Goal: Task Accomplishment & Management: Manage account settings

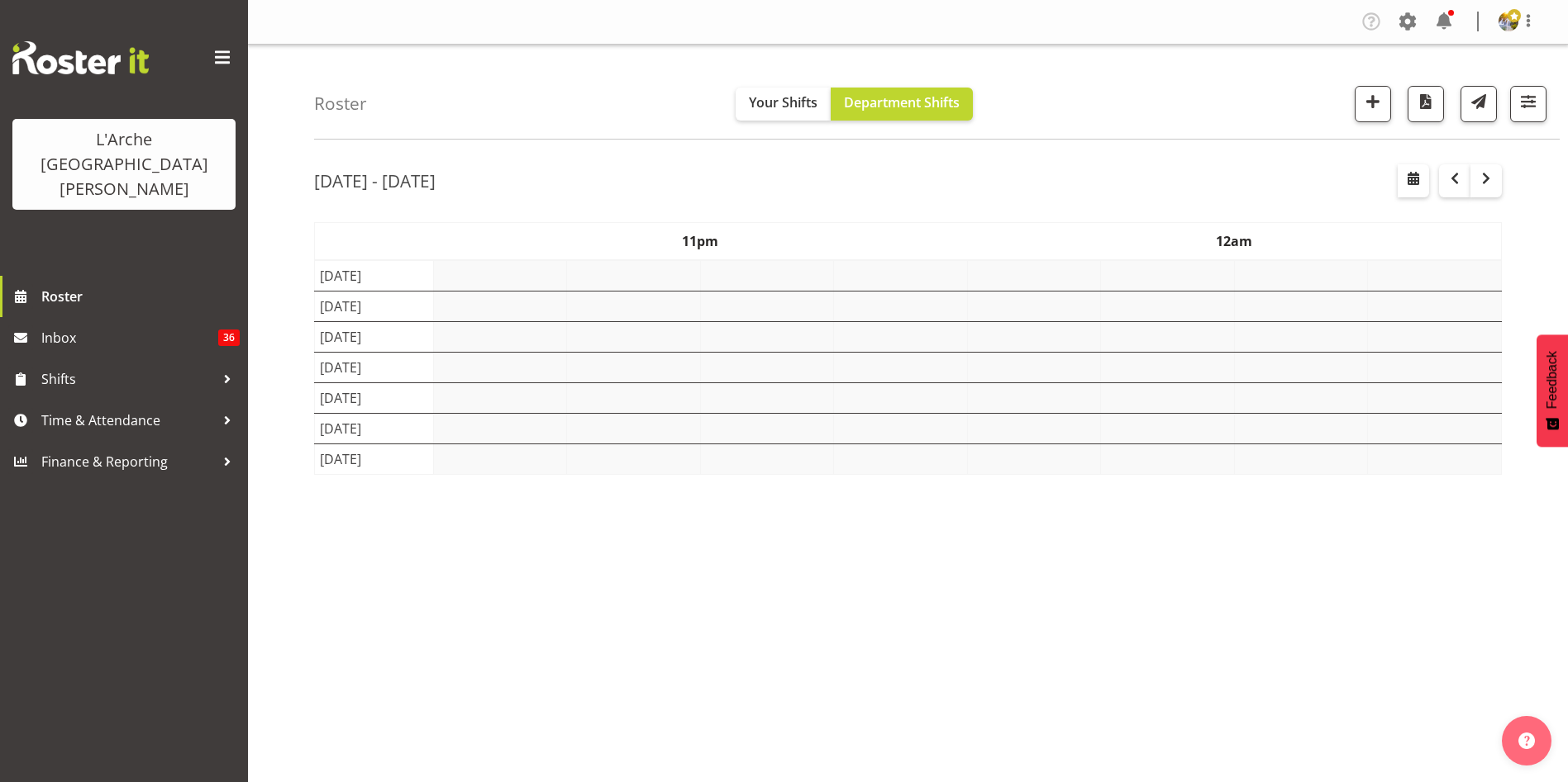
select select "shift"
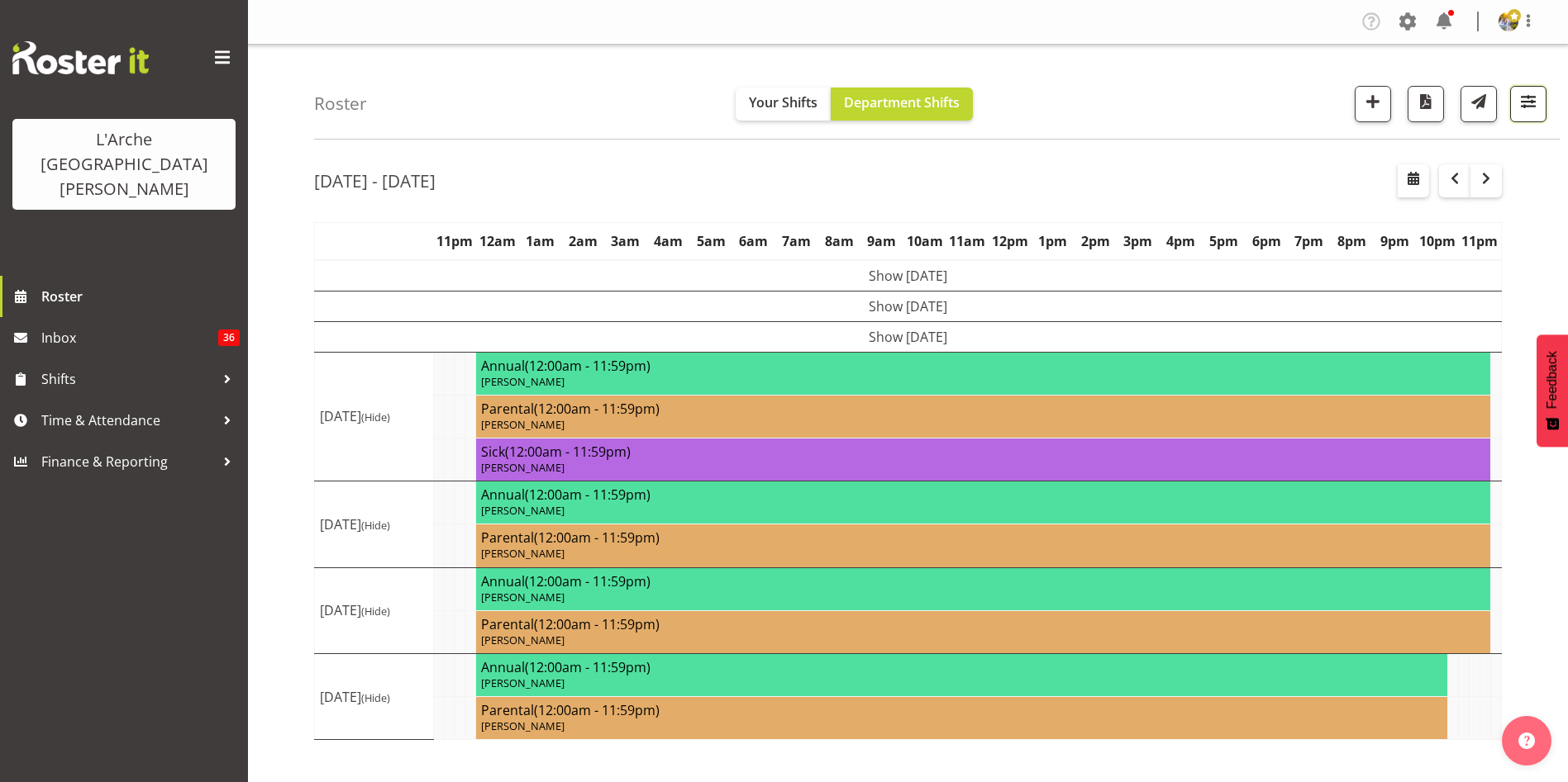
click at [1523, 101] on span "button" at bounding box center [1527, 101] width 22 height 22
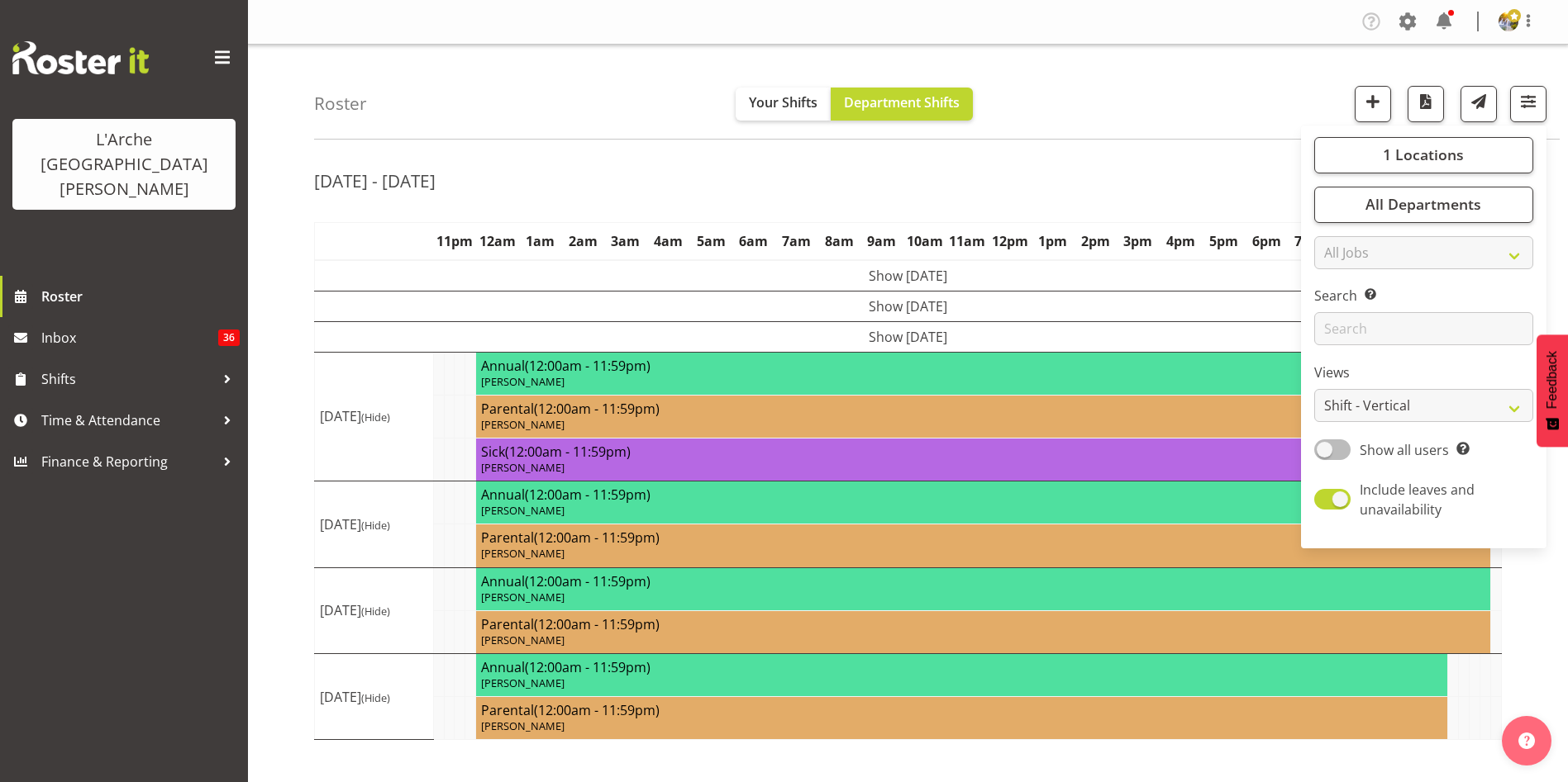
click at [1328, 454] on span at bounding box center [1332, 450] width 36 height 21
click at [1325, 454] on input "Show all users Show only rostered employees" at bounding box center [1319, 450] width 10 height 10
checkbox input "true"
click at [1334, 407] on select "Staff Role Shift - Horizontal Shift - Vertical Staff - Location" at bounding box center [1423, 406] width 219 height 33
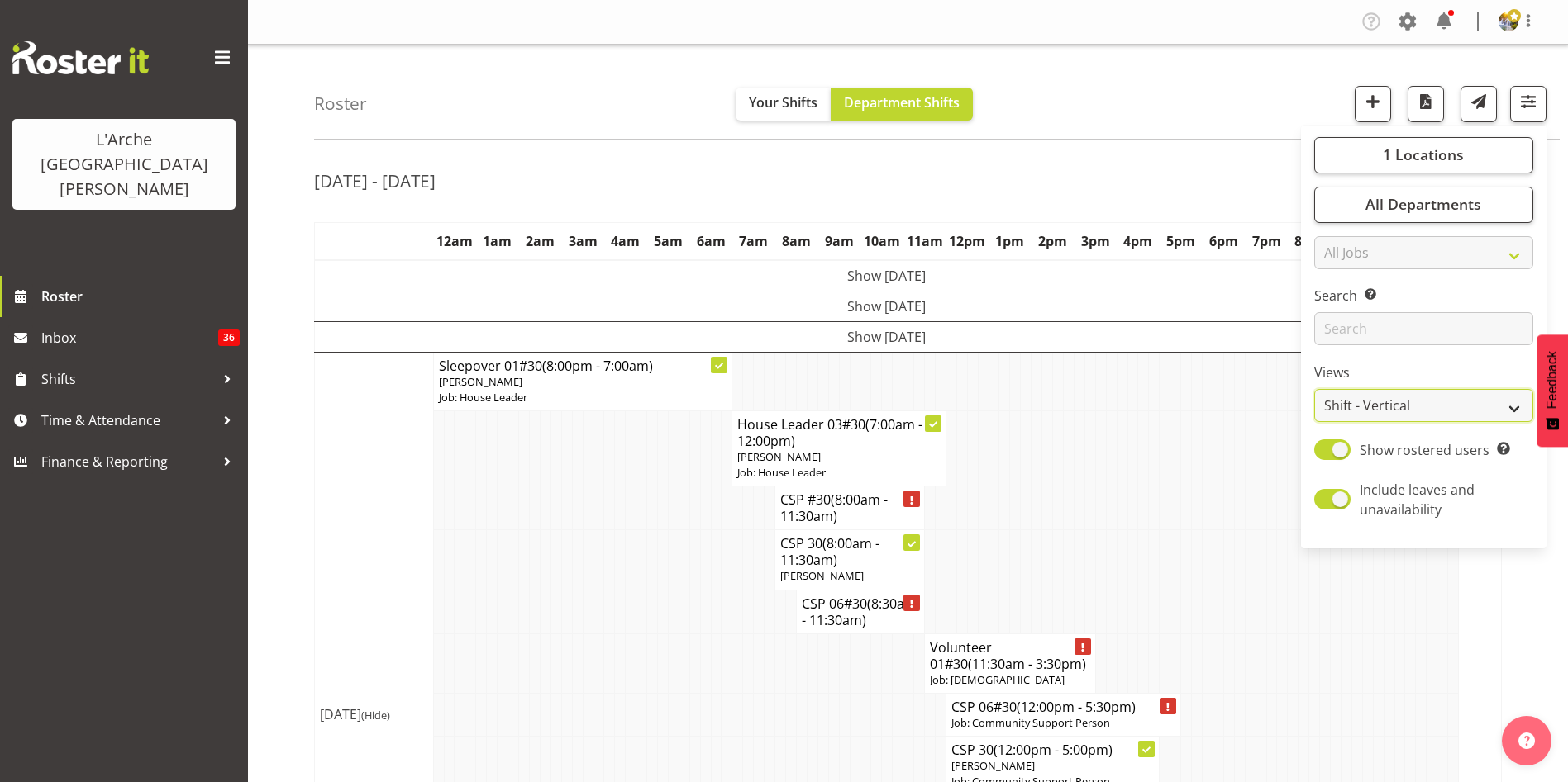
select select "staff"
click at [1314, 389] on select "Staff Role Shift - Horizontal Shift - Vertical Staff - Location" at bounding box center [1423, 406] width 219 height 33
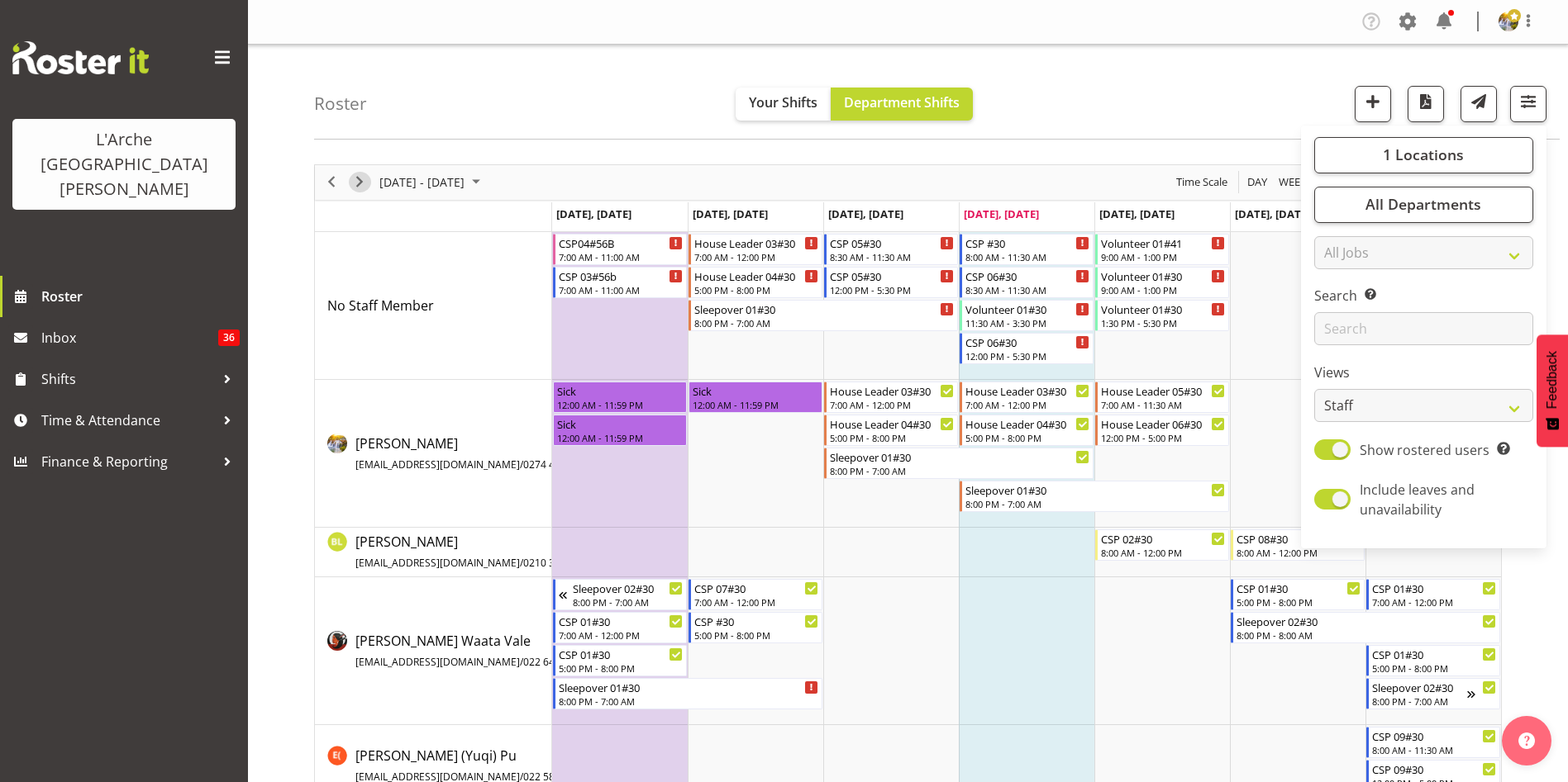
click at [362, 176] on span "Next" at bounding box center [359, 183] width 20 height 21
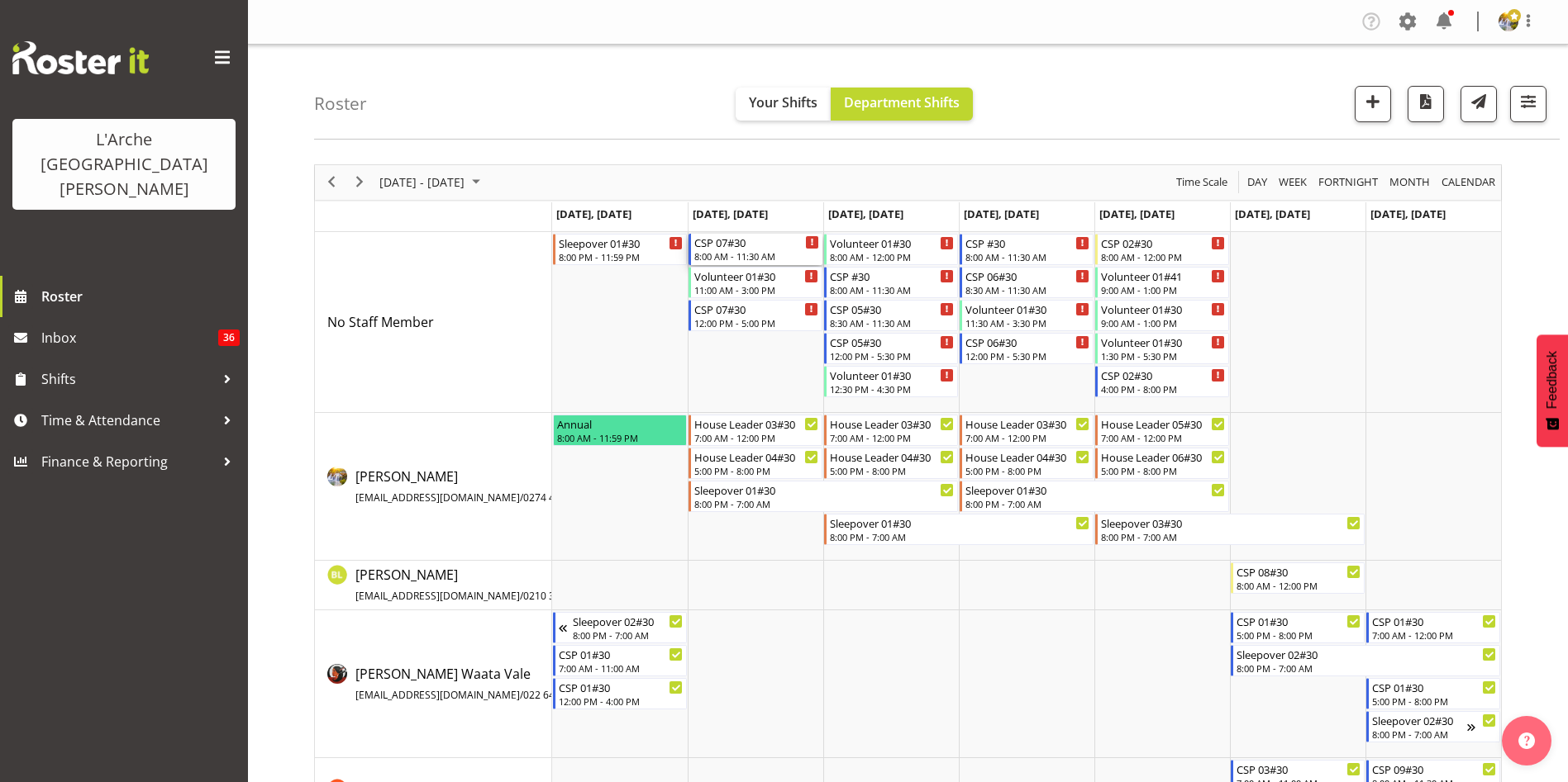
click at [753, 259] on div "8:00 AM - 11:30 AM" at bounding box center [756, 255] width 125 height 13
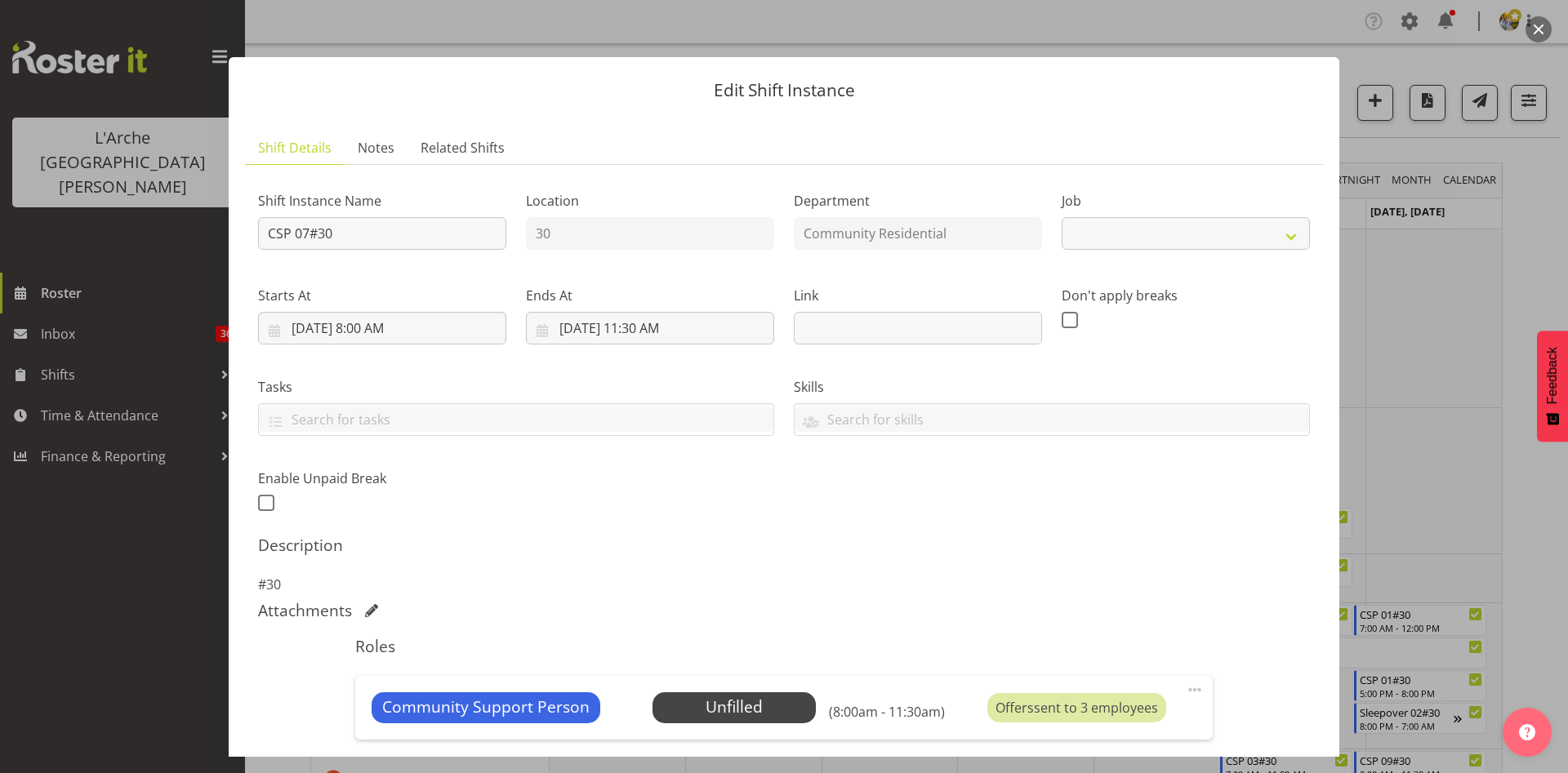
select select "2"
click at [746, 696] on span "Select Employee" at bounding box center [734, 708] width 121 height 24
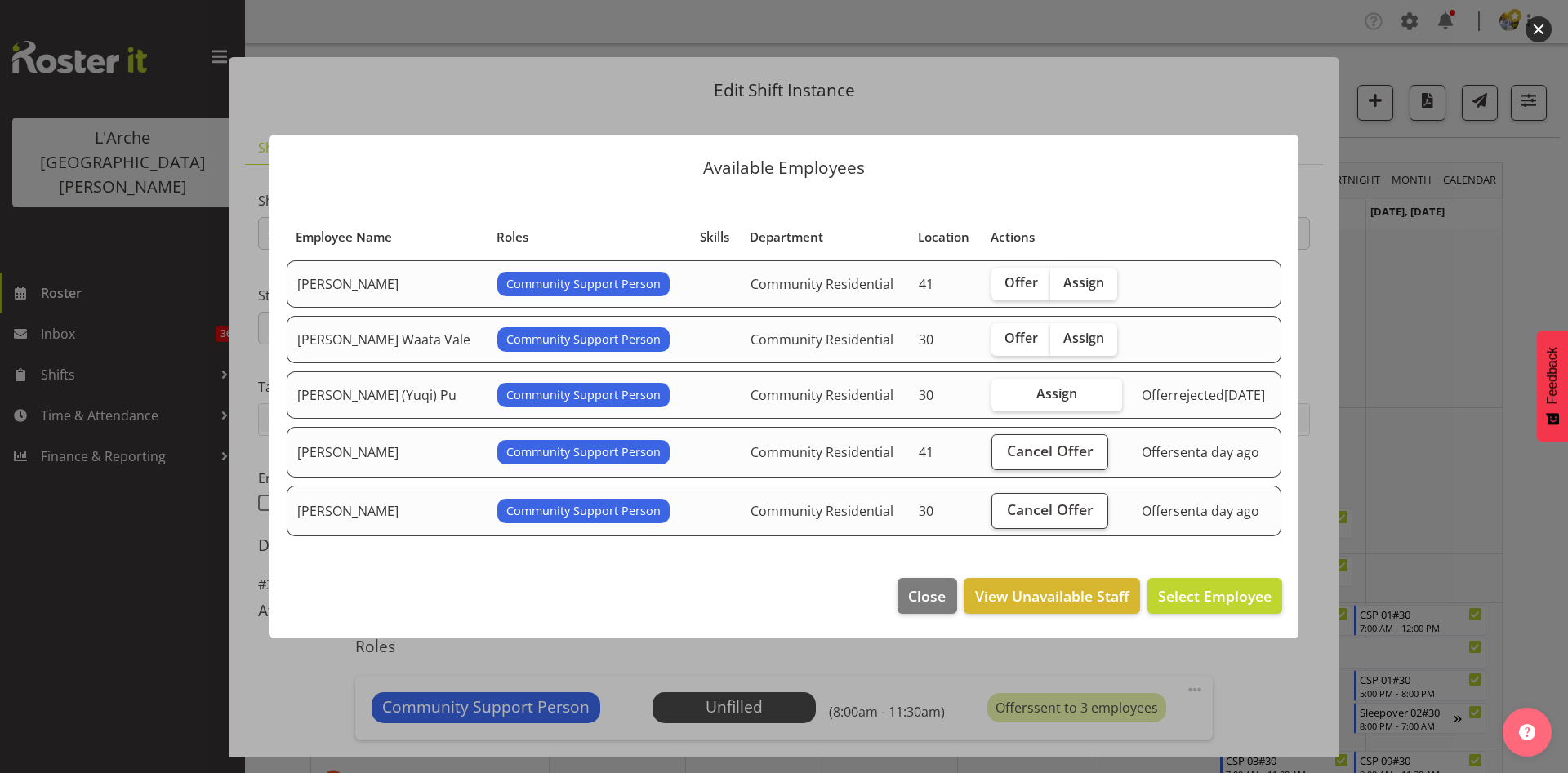
click at [1538, 29] on button "button" at bounding box center [1538, 29] width 27 height 27
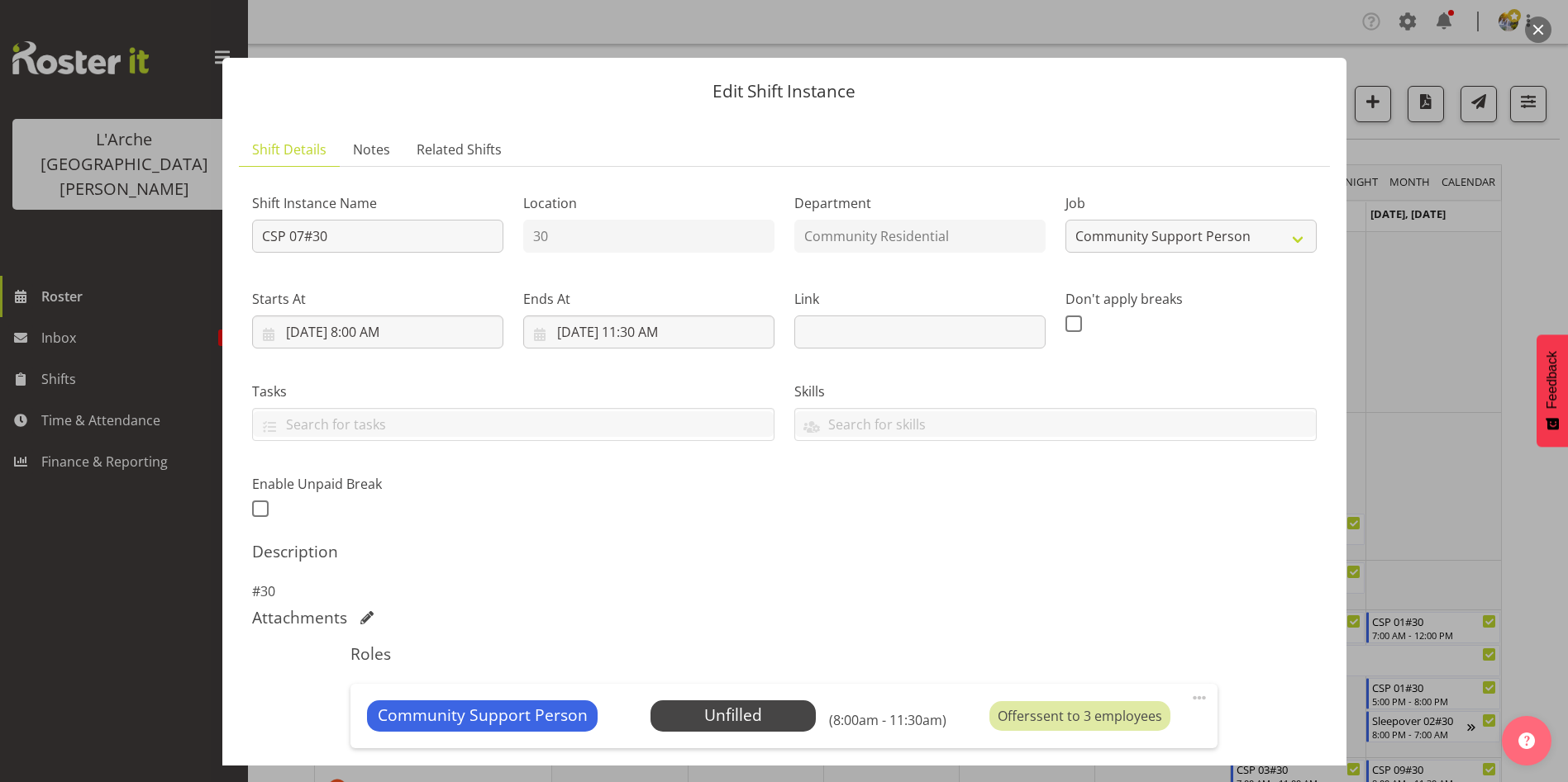
click at [1540, 29] on button "button" at bounding box center [1538, 29] width 27 height 27
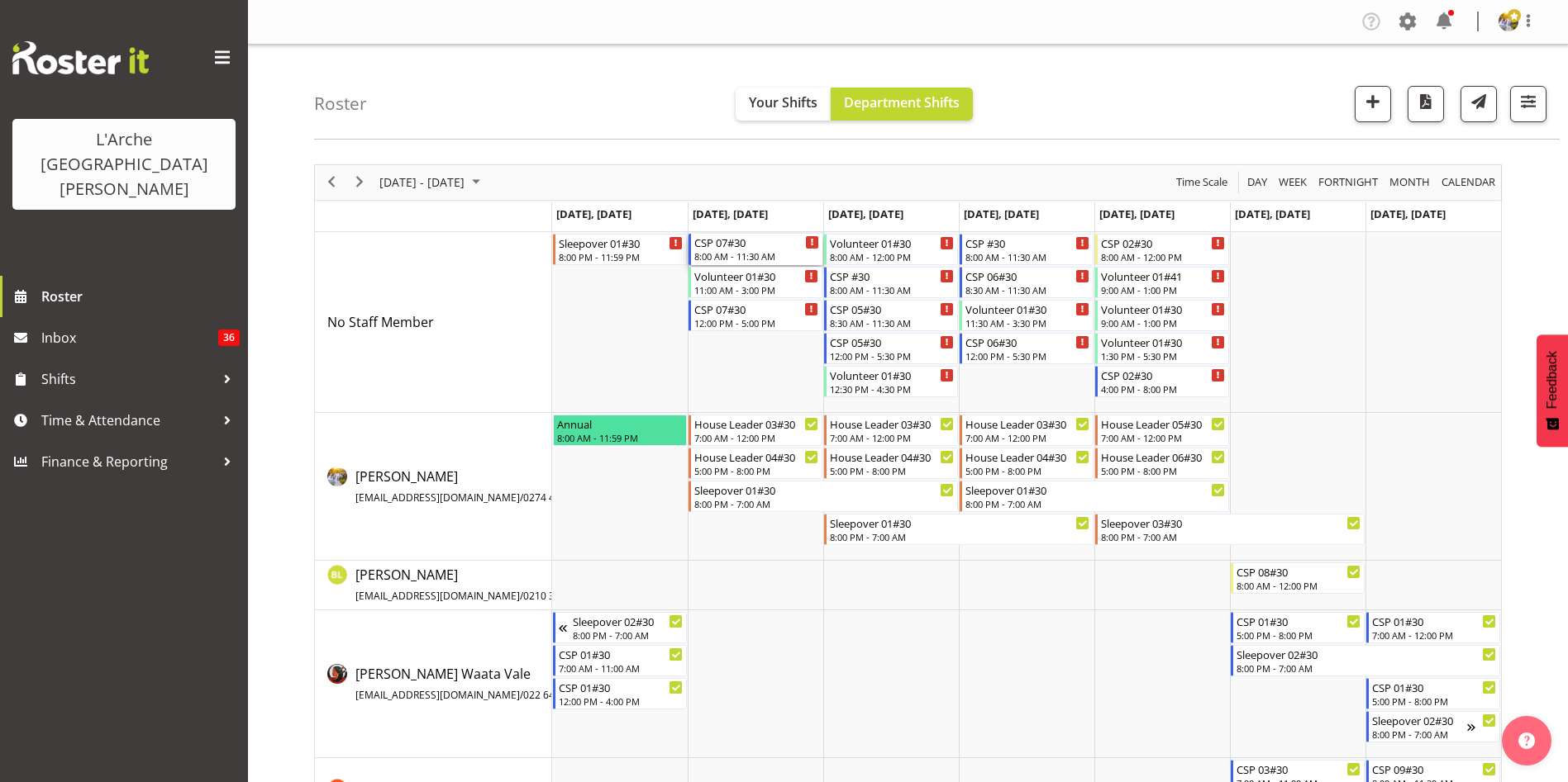
click at [714, 253] on div "8:00 AM - 11:30 AM" at bounding box center [756, 255] width 125 height 13
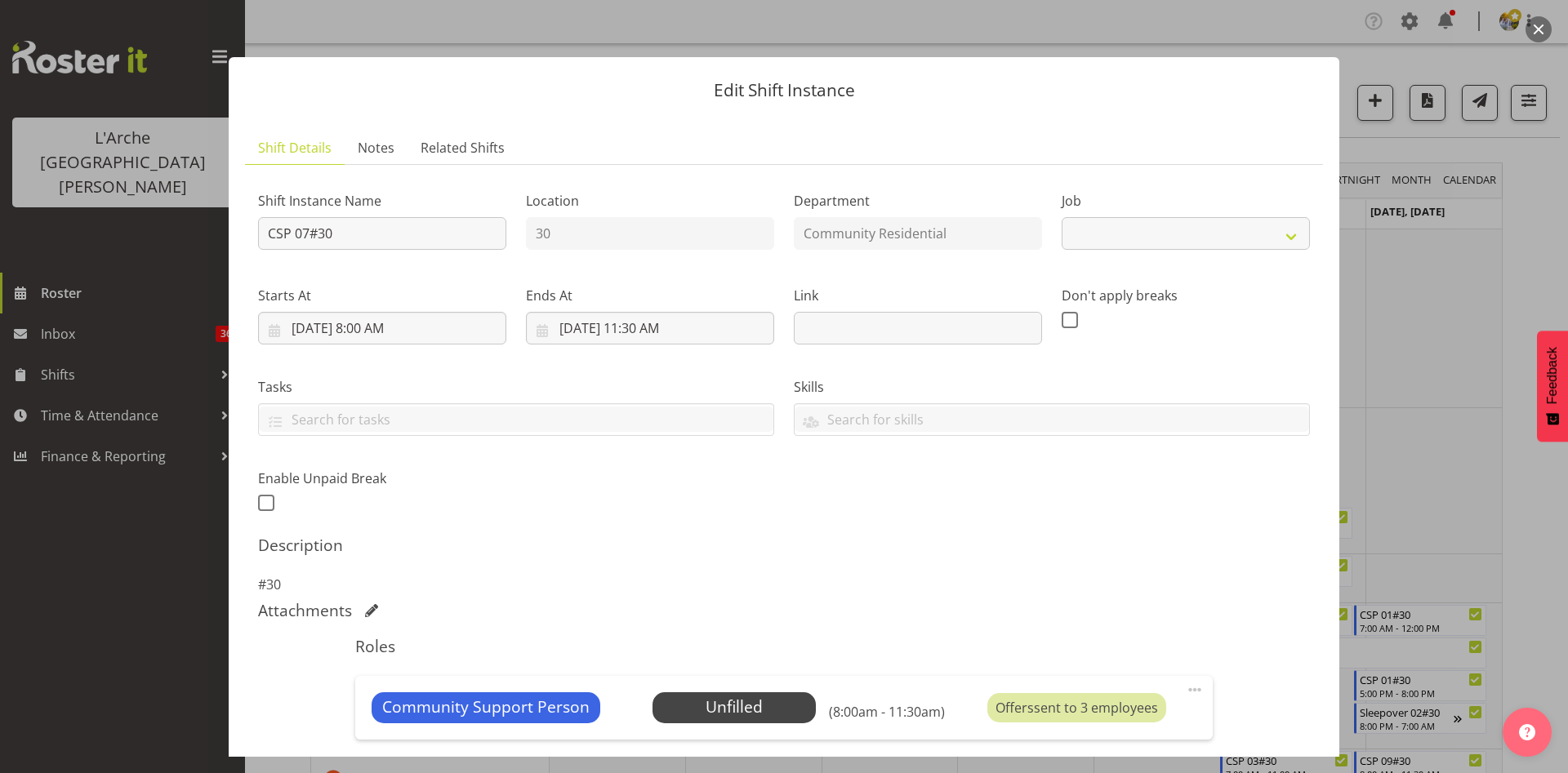
select select "2"
click at [725, 717] on span "Select Employee" at bounding box center [734, 708] width 121 height 24
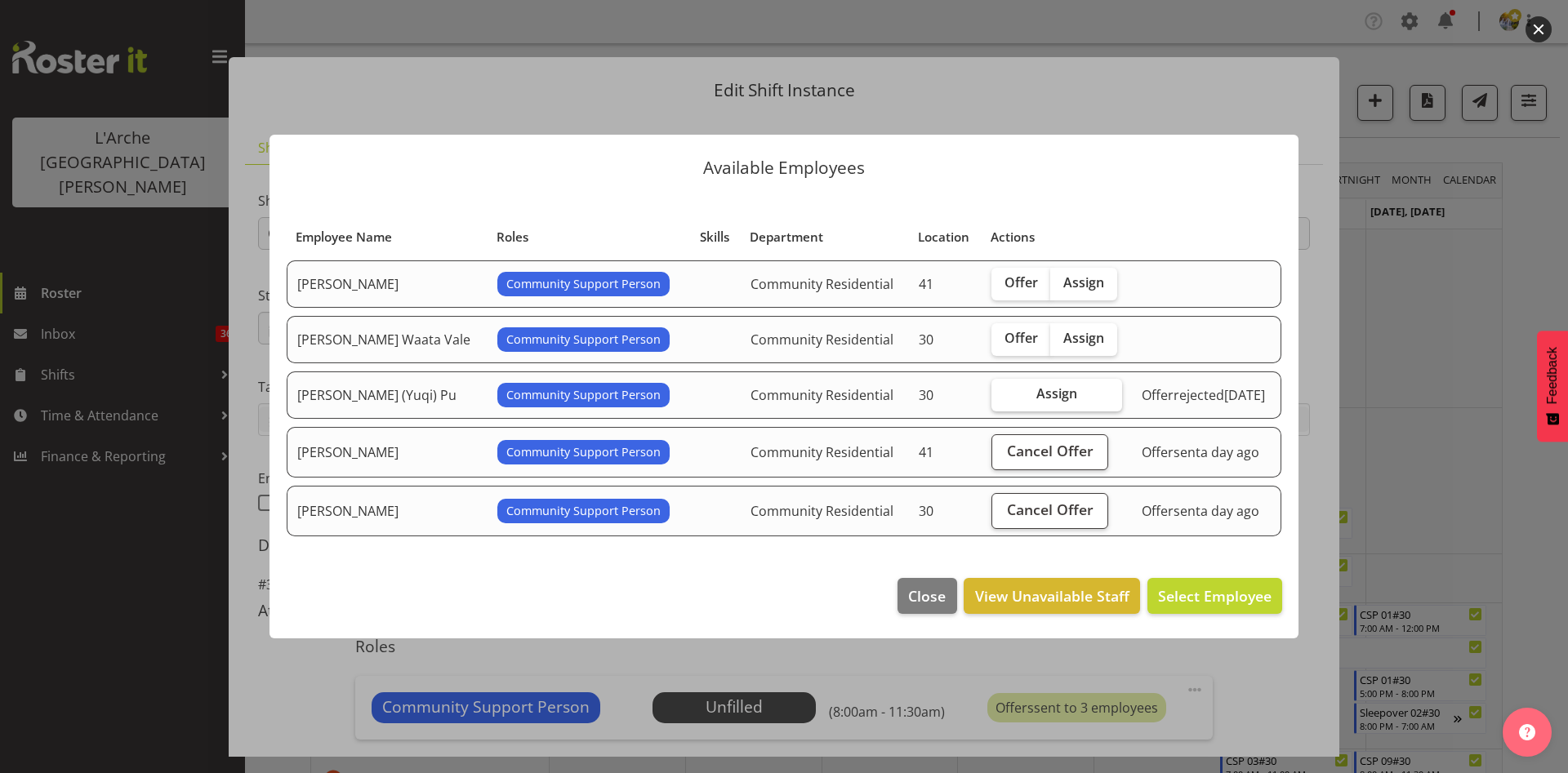
click at [1036, 387] on span "Assign" at bounding box center [1057, 393] width 41 height 16
click at [1002, 389] on input "Assign" at bounding box center [996, 394] width 10 height 10
checkbox input "true"
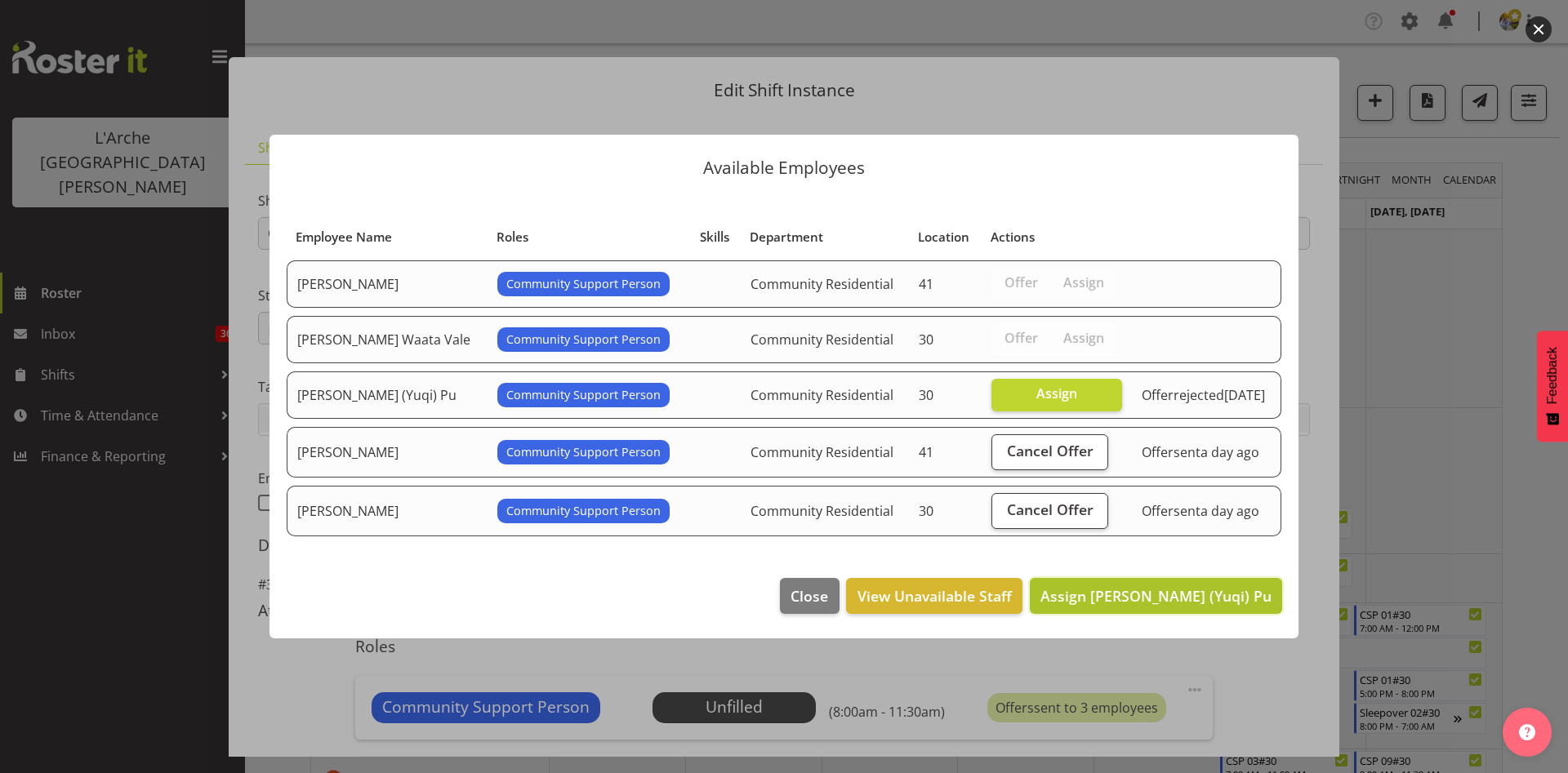
click at [1164, 593] on span "Assign [PERSON_NAME] (Yuqi) Pu" at bounding box center [1156, 596] width 231 height 20
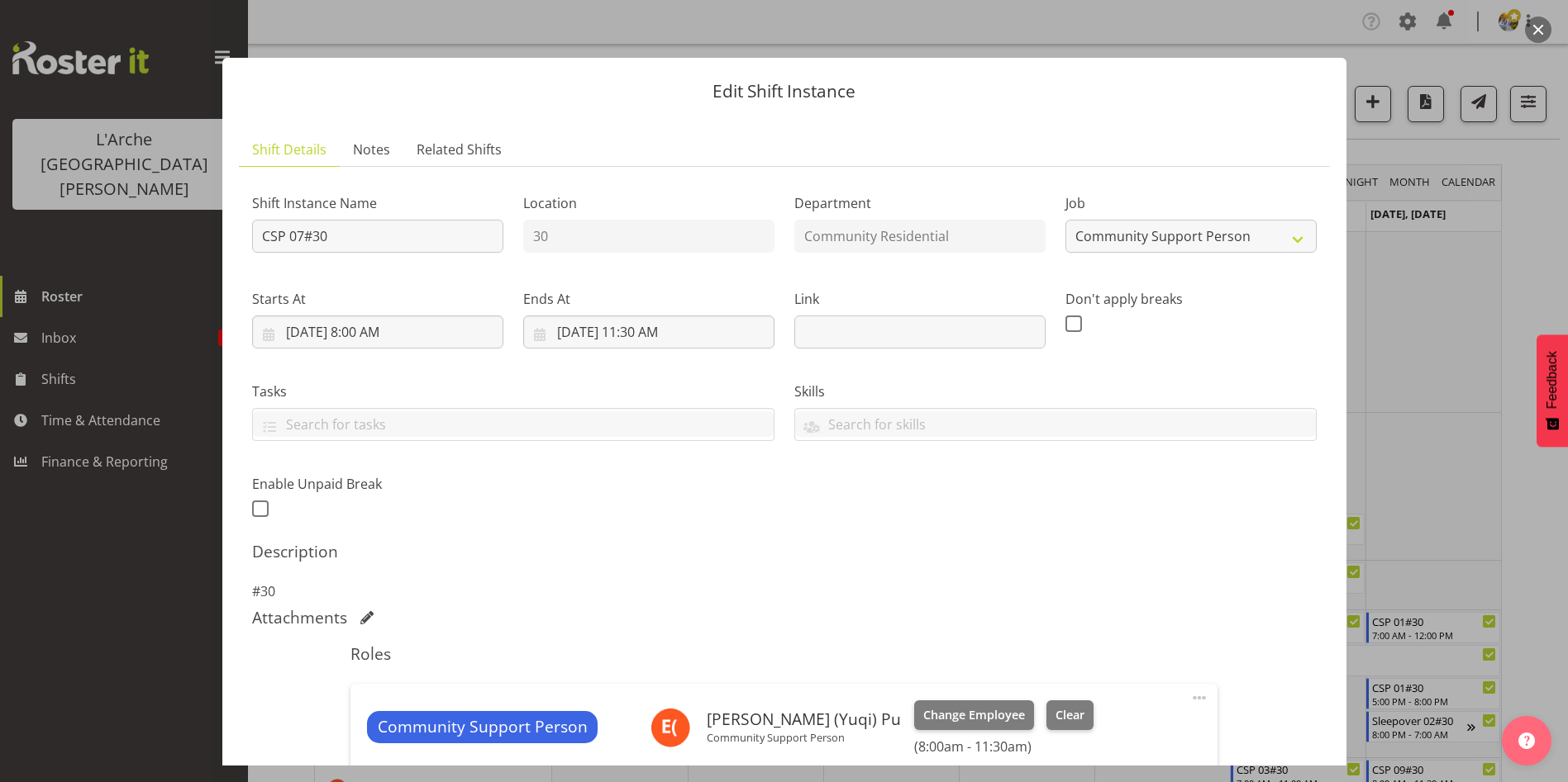
scroll to position [222, 0]
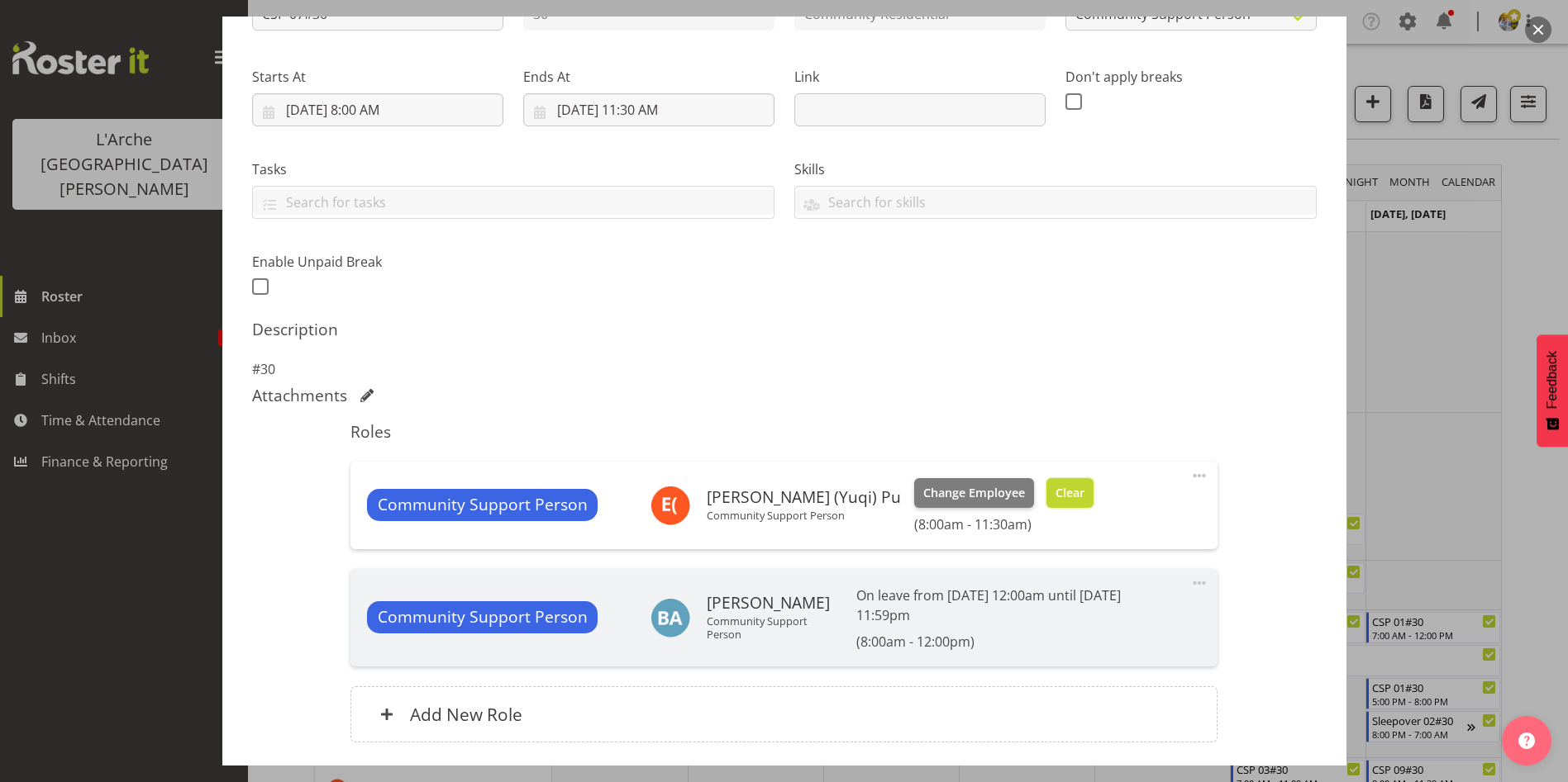
click at [1046, 478] on button "Clear" at bounding box center [1070, 493] width 47 height 29
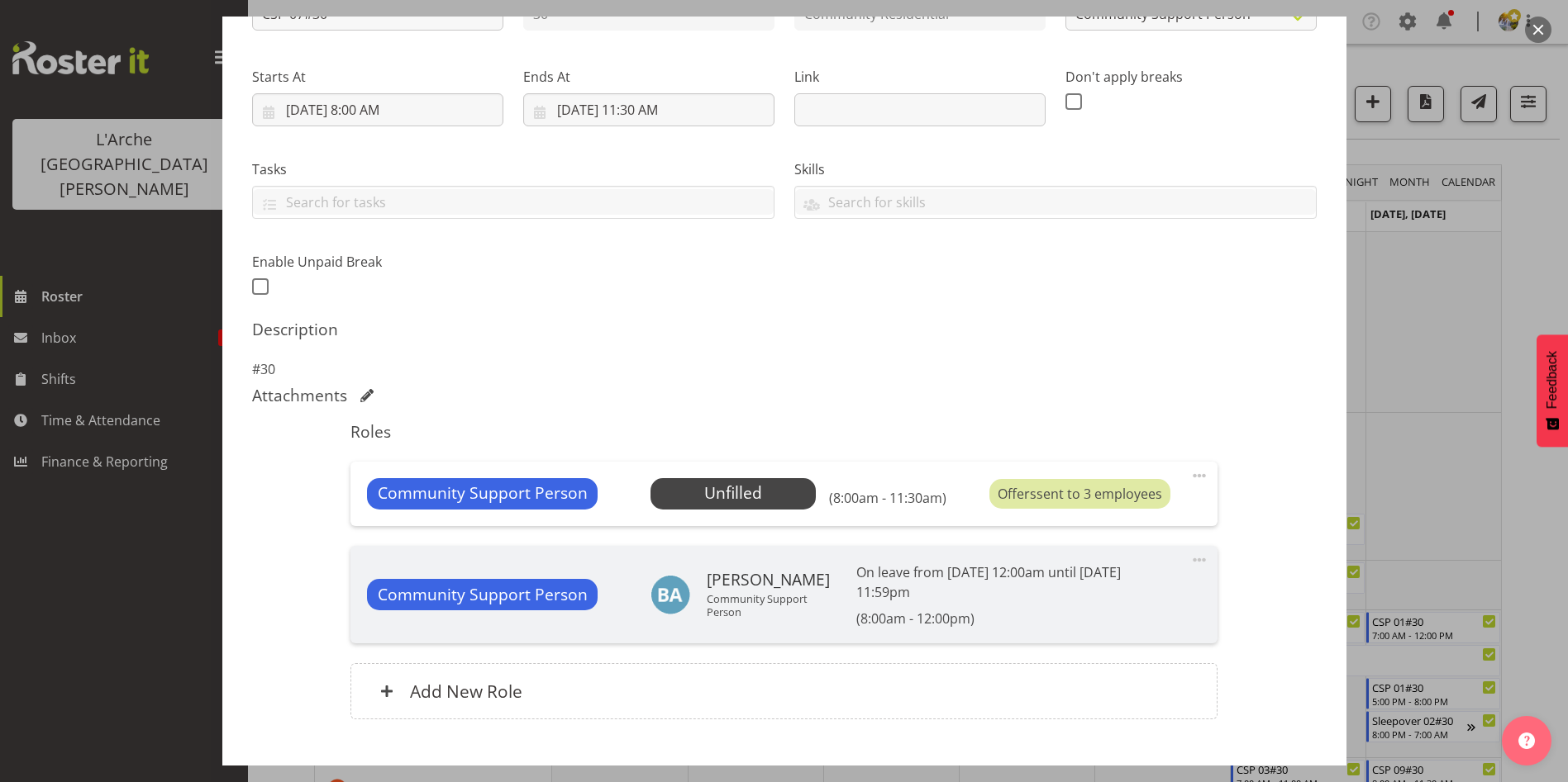
click at [812, 500] on div "Community Support Person Unfilled Select Employee (8:00am - 11:30am) Offers sen…" at bounding box center [784, 494] width 834 height 31
click at [792, 497] on span "Select Employee" at bounding box center [733, 494] width 165 height 31
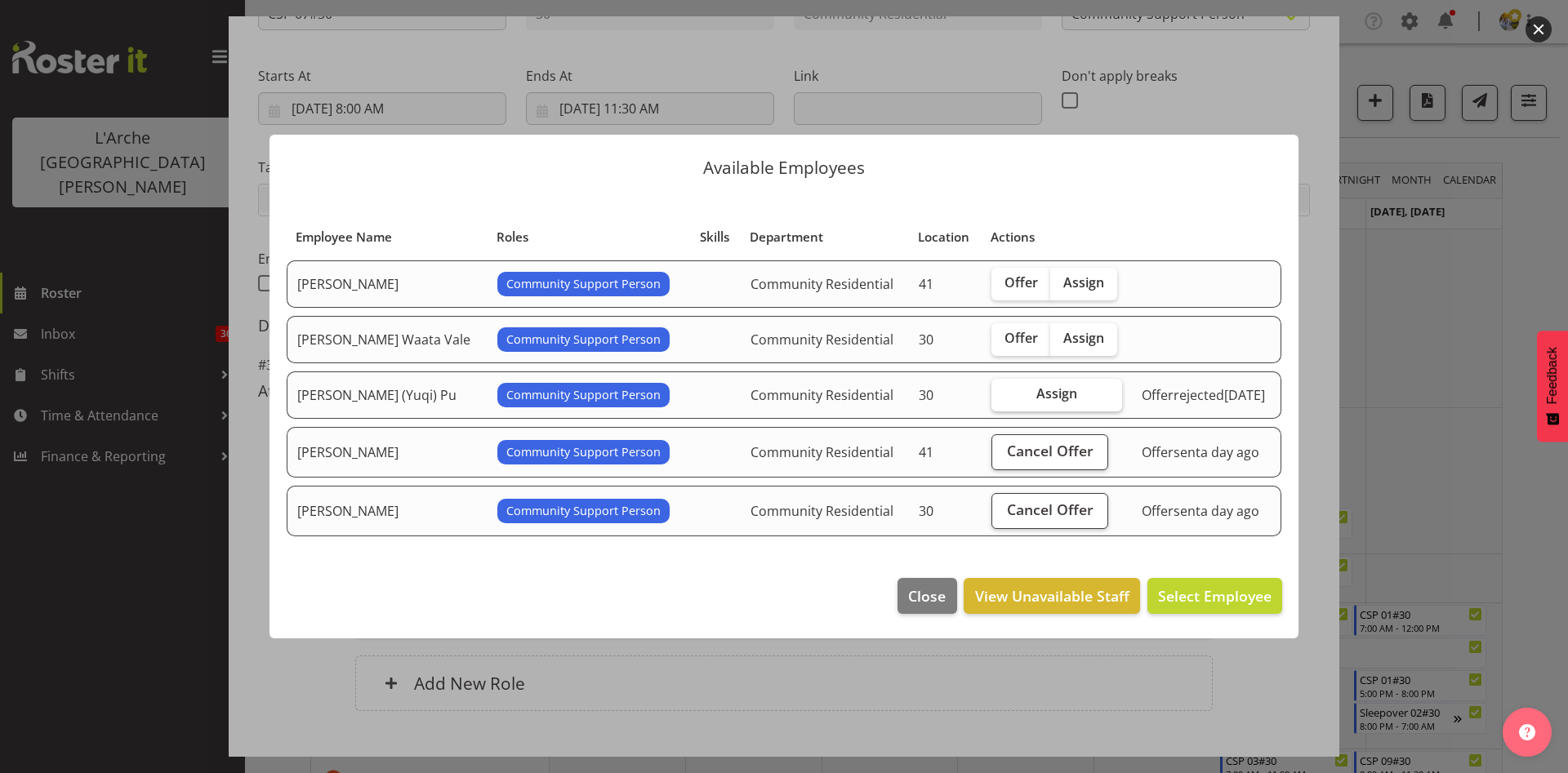
click at [1036, 392] on span "Assign" at bounding box center [1057, 393] width 41 height 16
click at [1002, 392] on input "Assign" at bounding box center [996, 394] width 10 height 10
checkbox input "true"
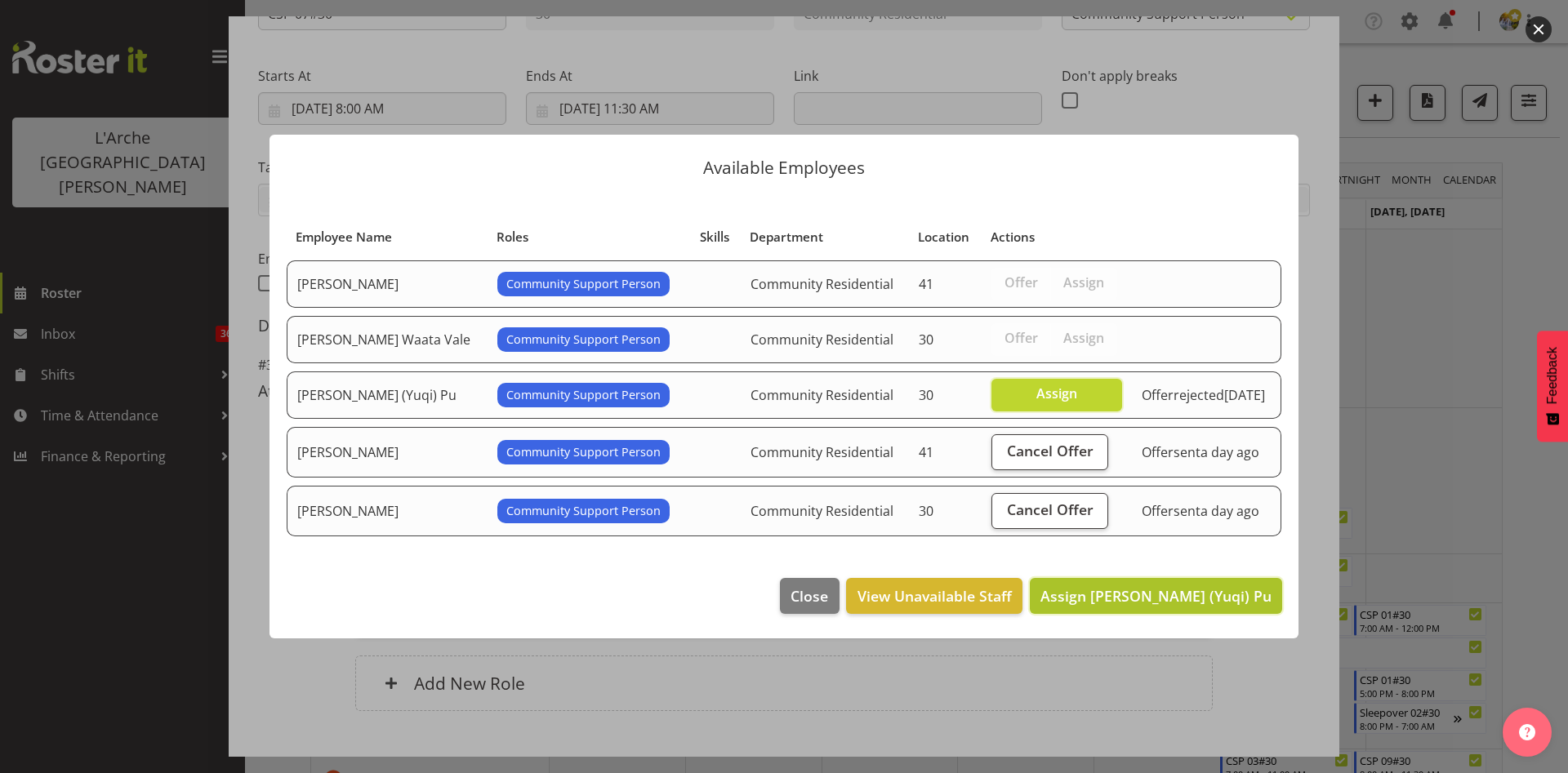
click at [1156, 602] on span "Assign [PERSON_NAME] (Yuqi) Pu" at bounding box center [1156, 596] width 231 height 20
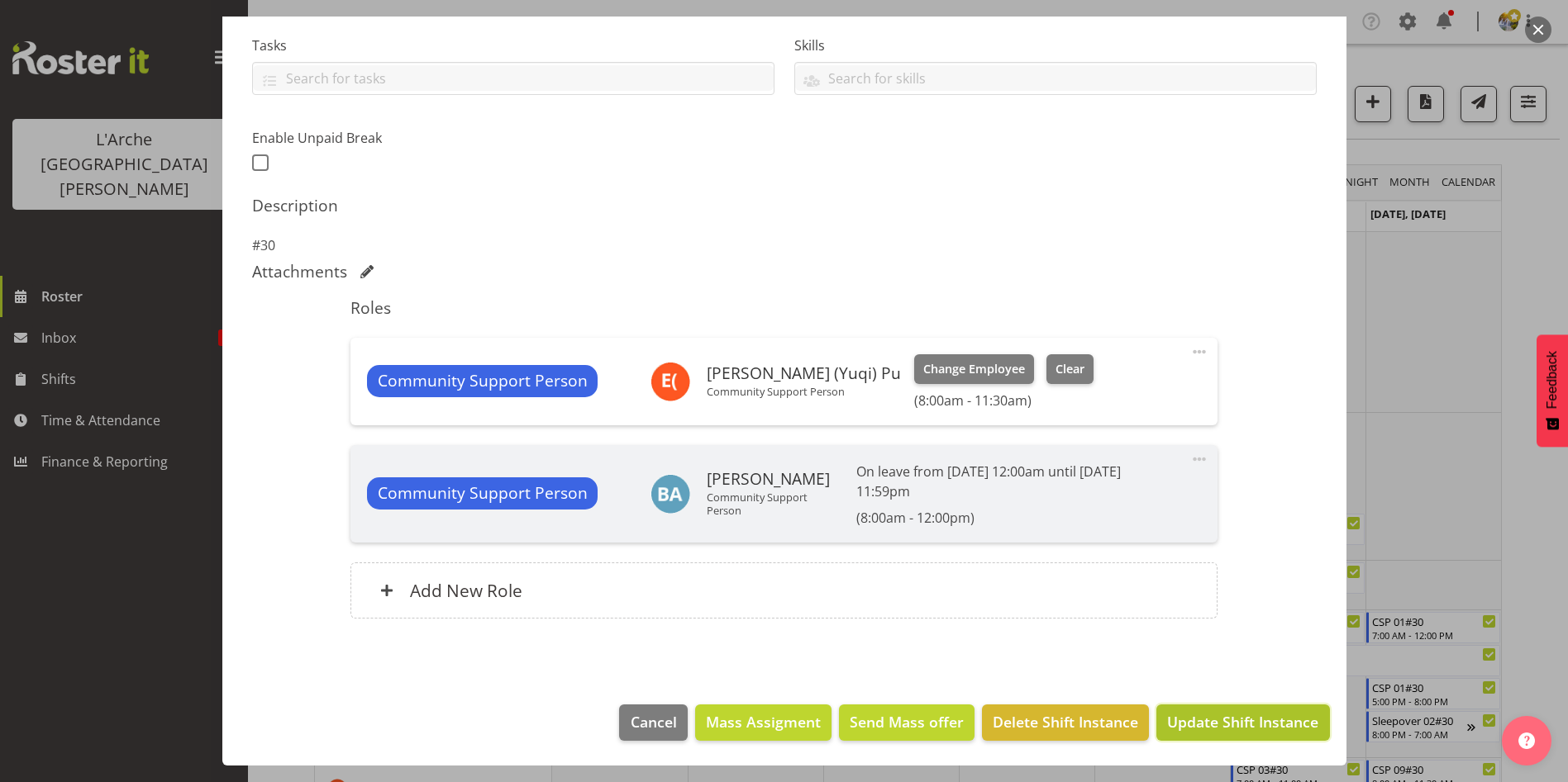
click at [1274, 721] on span "Update Shift Instance" at bounding box center [1242, 721] width 151 height 22
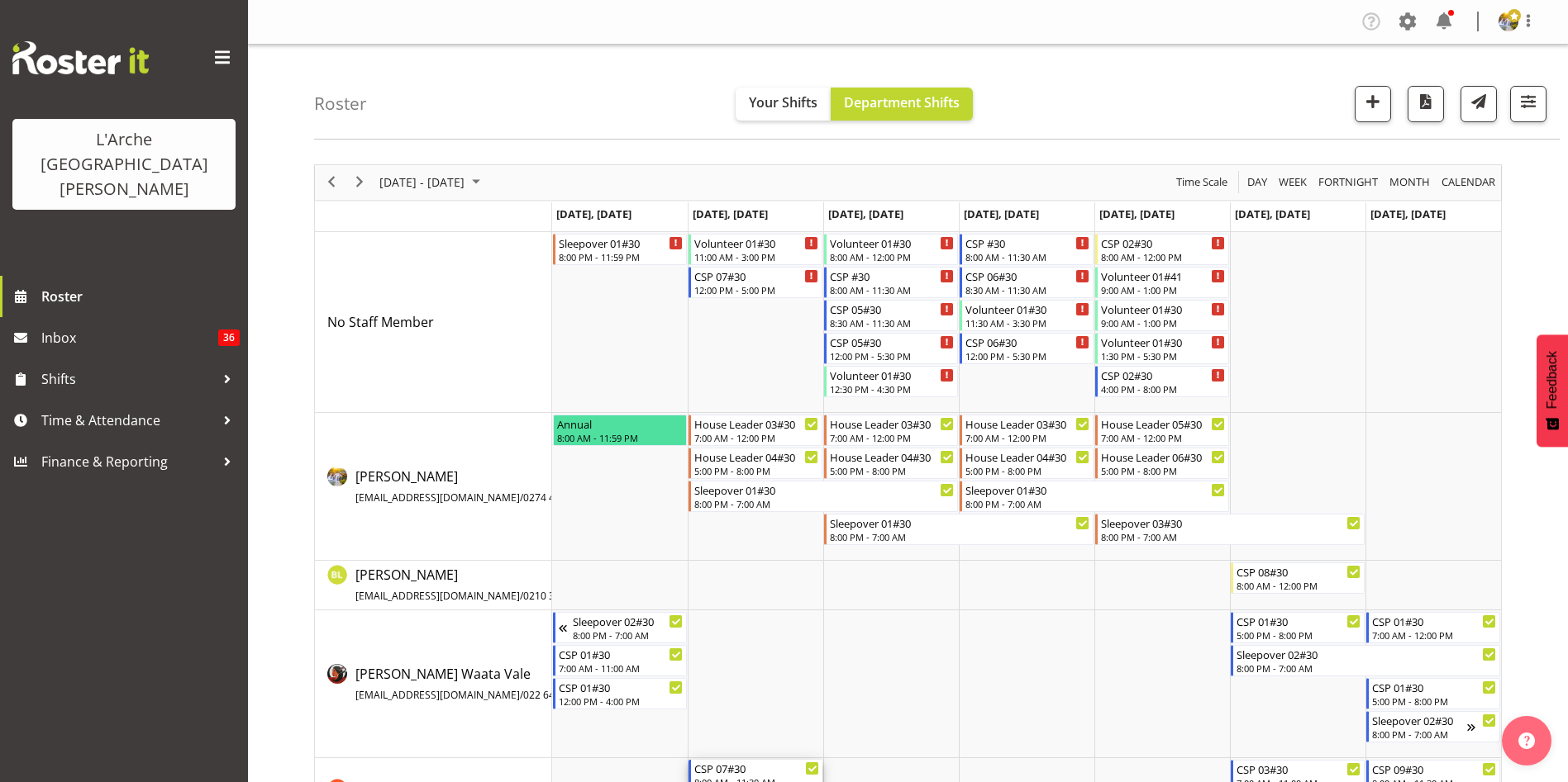
click at [743, 773] on div "CSP 07#30" at bounding box center [756, 768] width 125 height 16
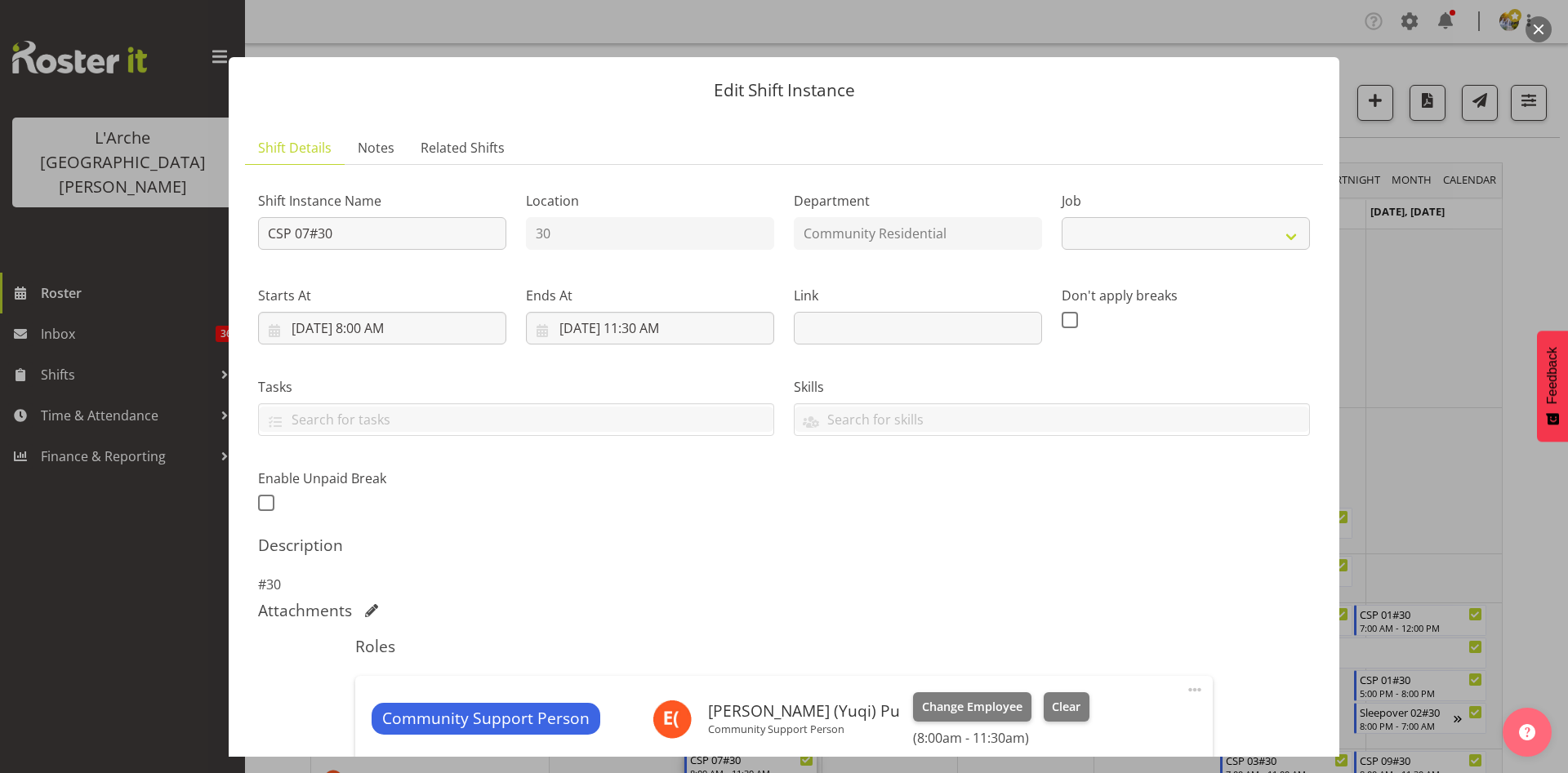
select select "2"
click at [1052, 708] on span "Clear" at bounding box center [1065, 707] width 28 height 18
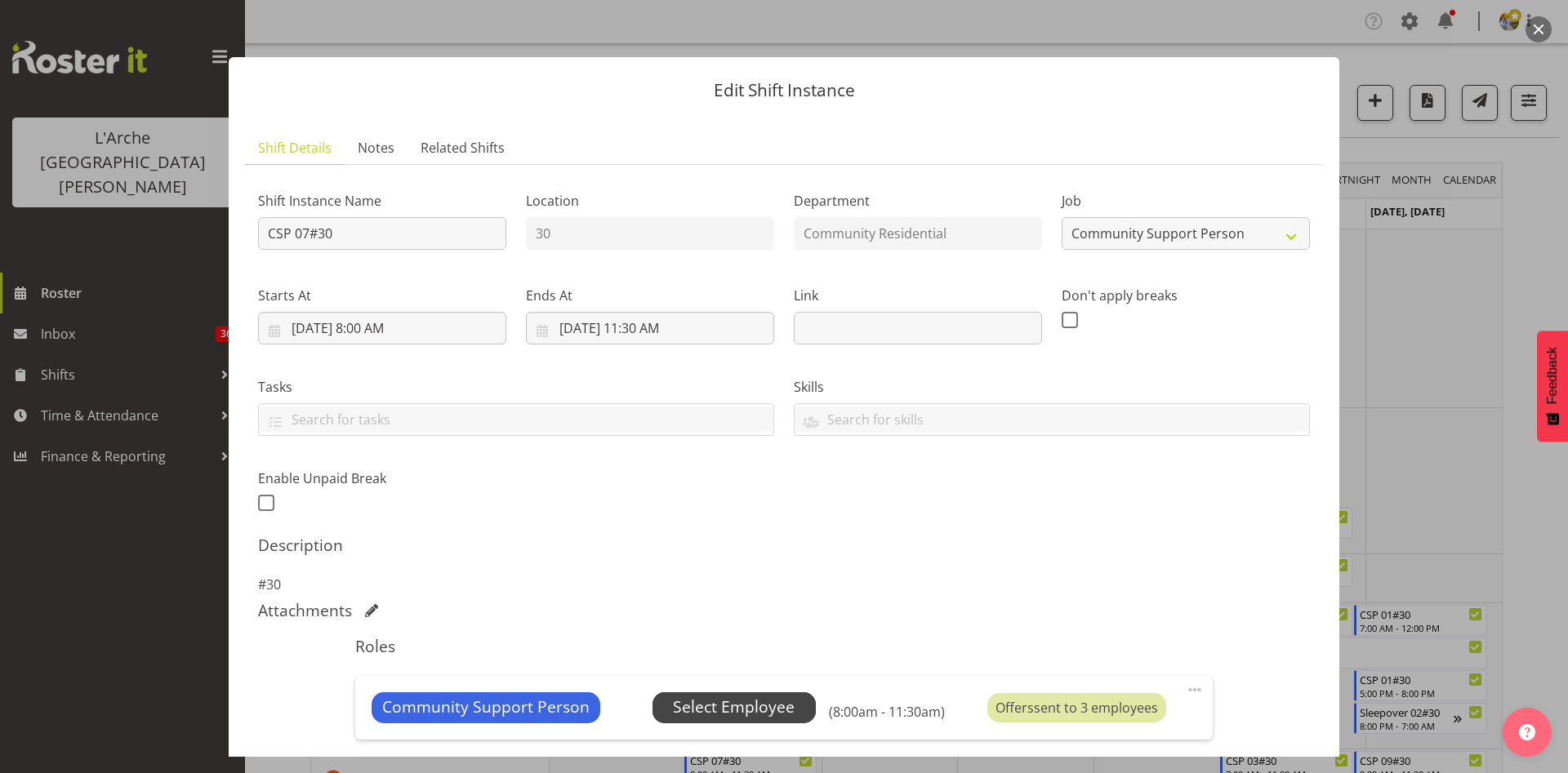
click at [742, 717] on span "Select Employee" at bounding box center [734, 708] width 121 height 24
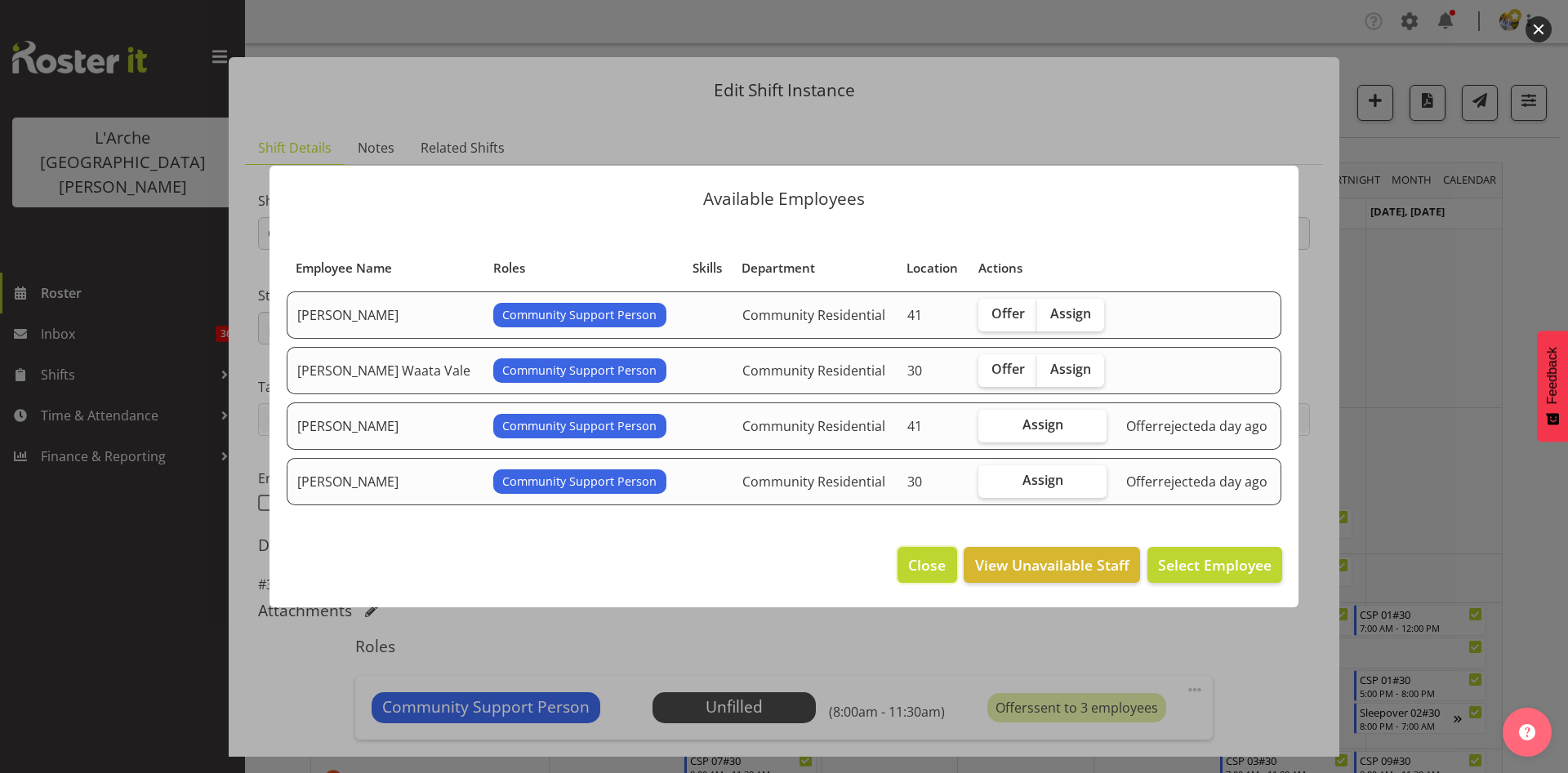
click at [926, 549] on button "Close" at bounding box center [927, 565] width 59 height 36
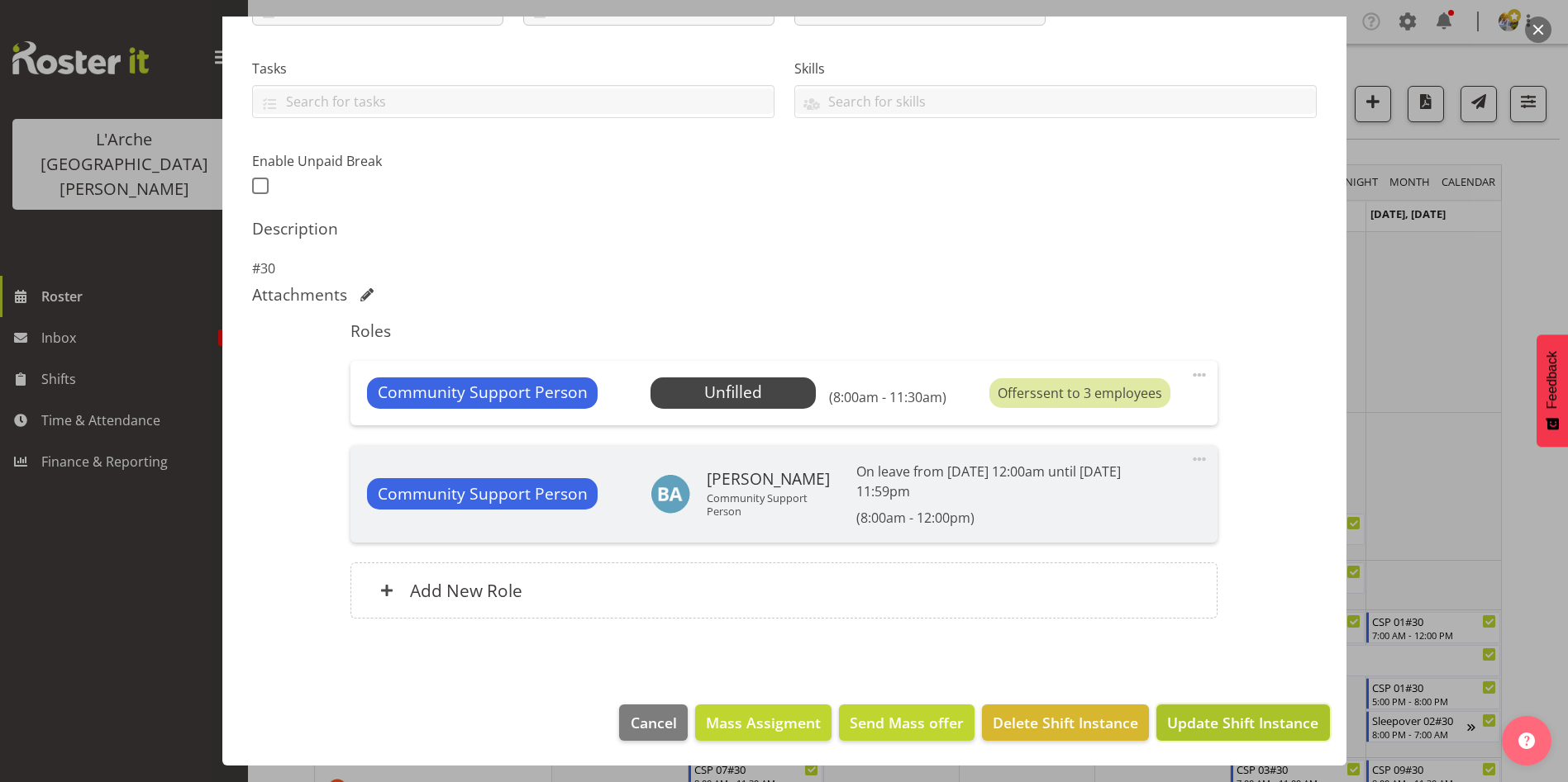
click at [1212, 720] on span "Update Shift Instance" at bounding box center [1242, 722] width 151 height 22
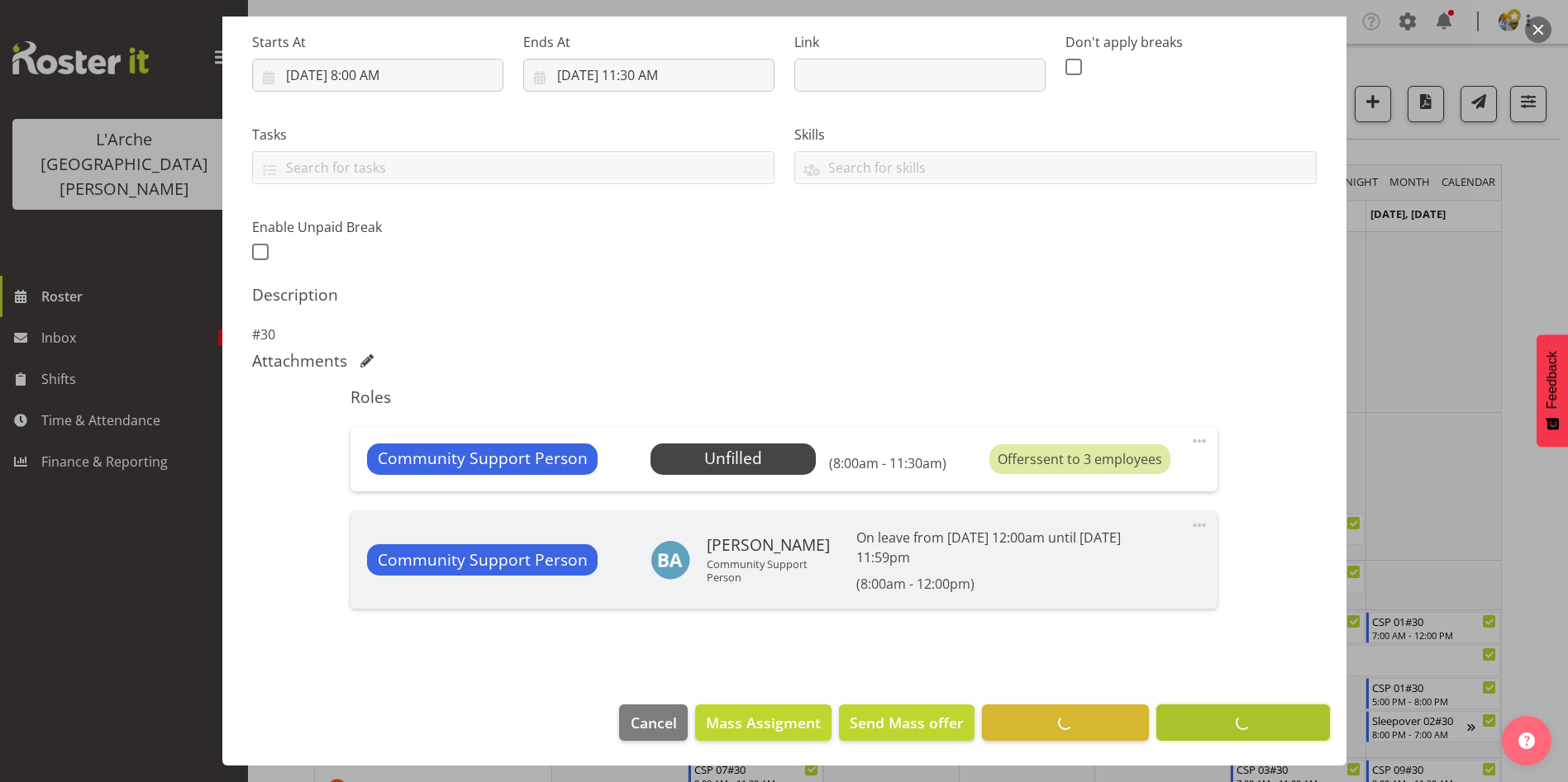
scroll to position [257, 0]
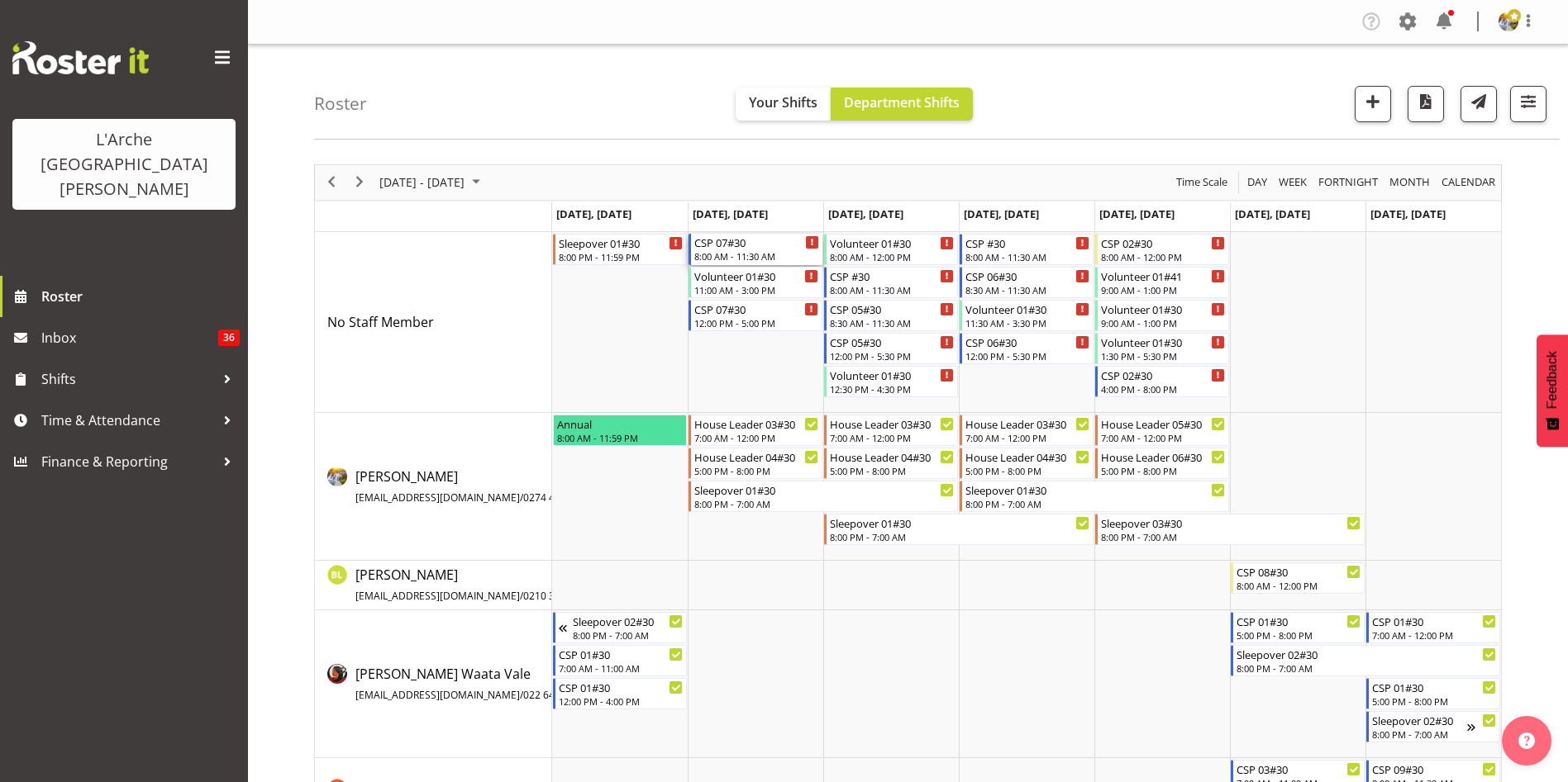
click at [724, 251] on div "8:00 AM - 11:30 AM" at bounding box center [756, 255] width 125 height 13
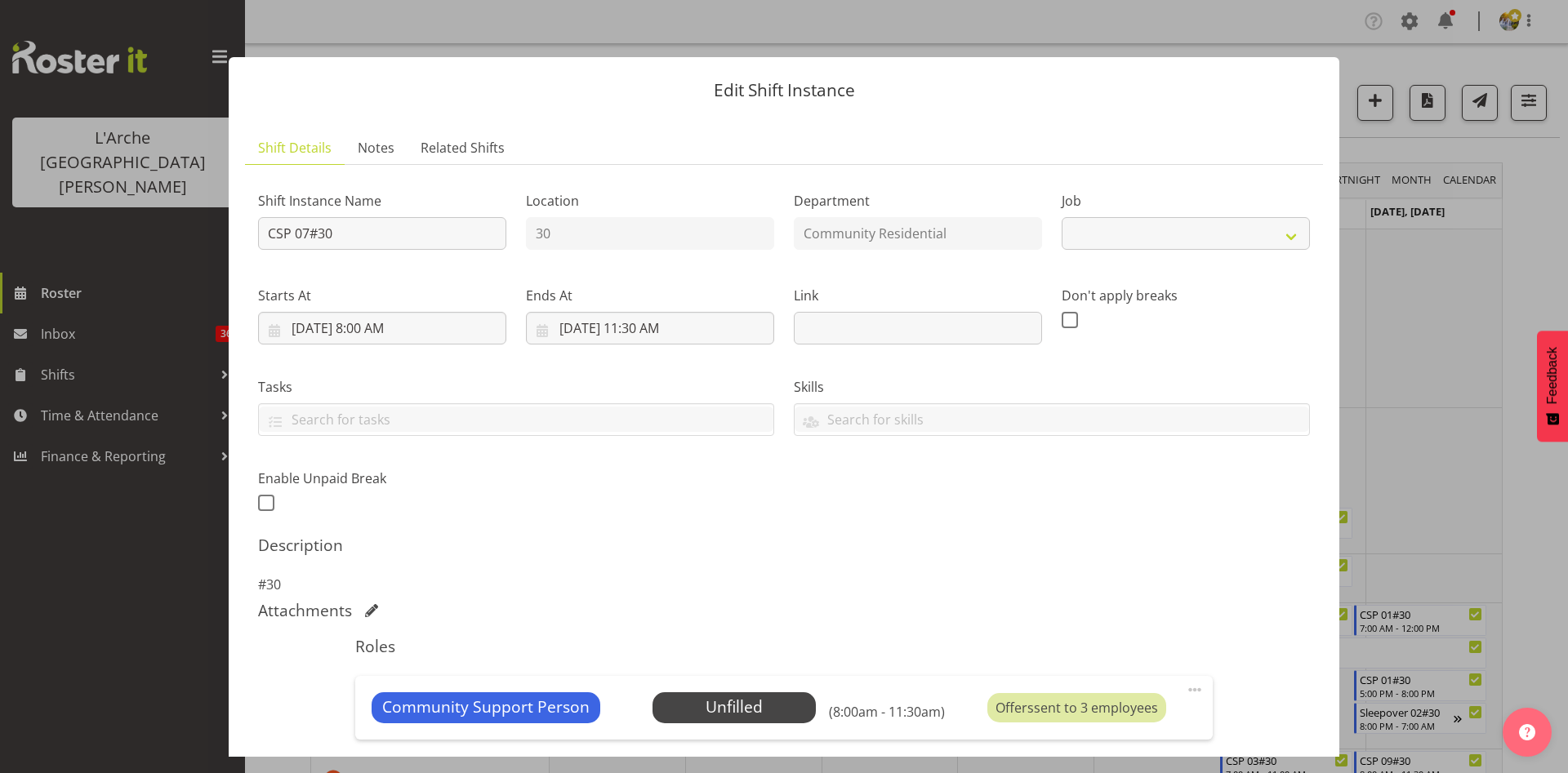
select select "2"
click at [734, 709] on span "Select Employee" at bounding box center [734, 708] width 121 height 24
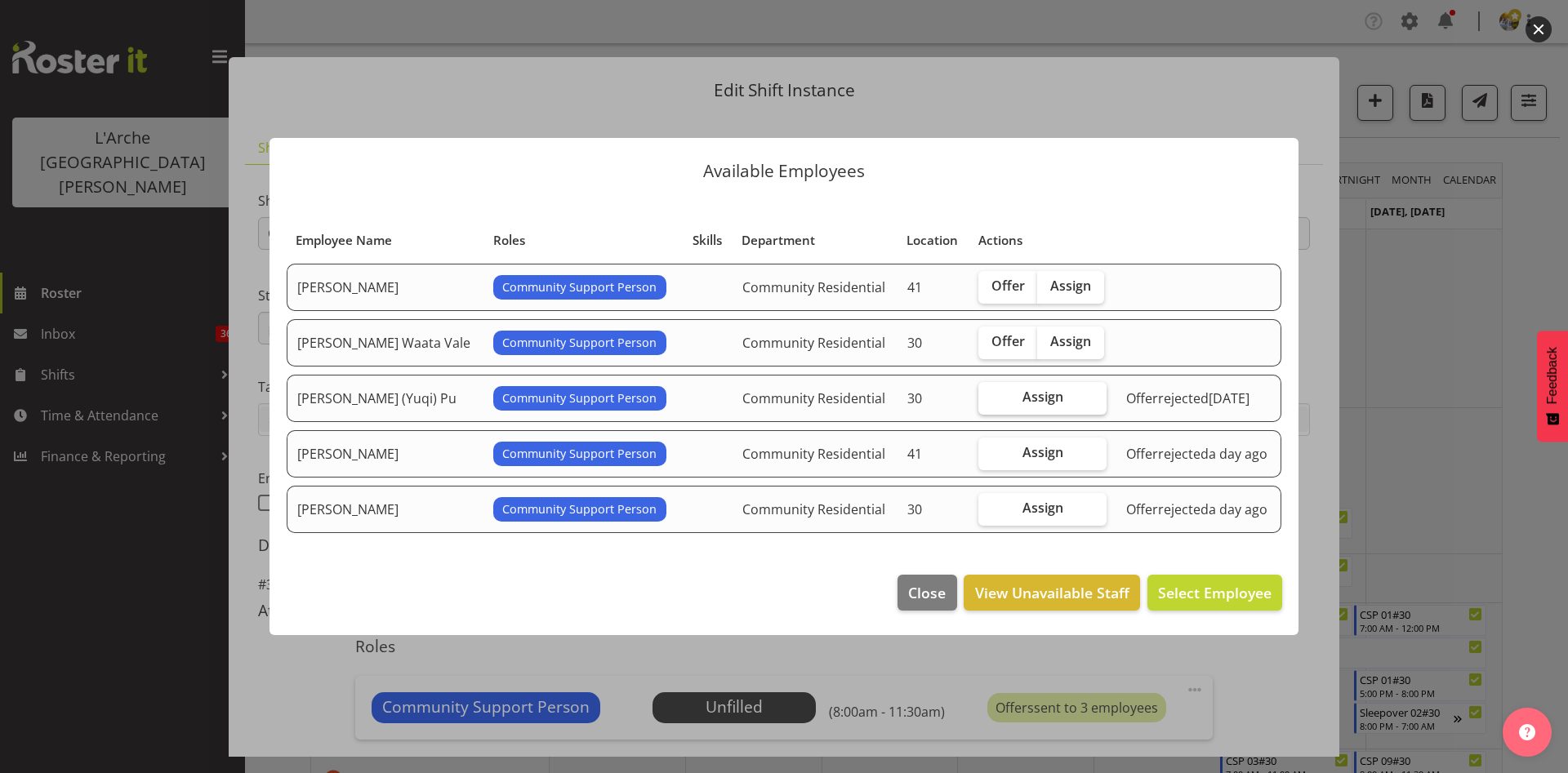
click at [1063, 400] on label "Assign" at bounding box center [1042, 398] width 128 height 32
click at [988, 400] on input "Assign" at bounding box center [983, 397] width 10 height 10
checkbox input "true"
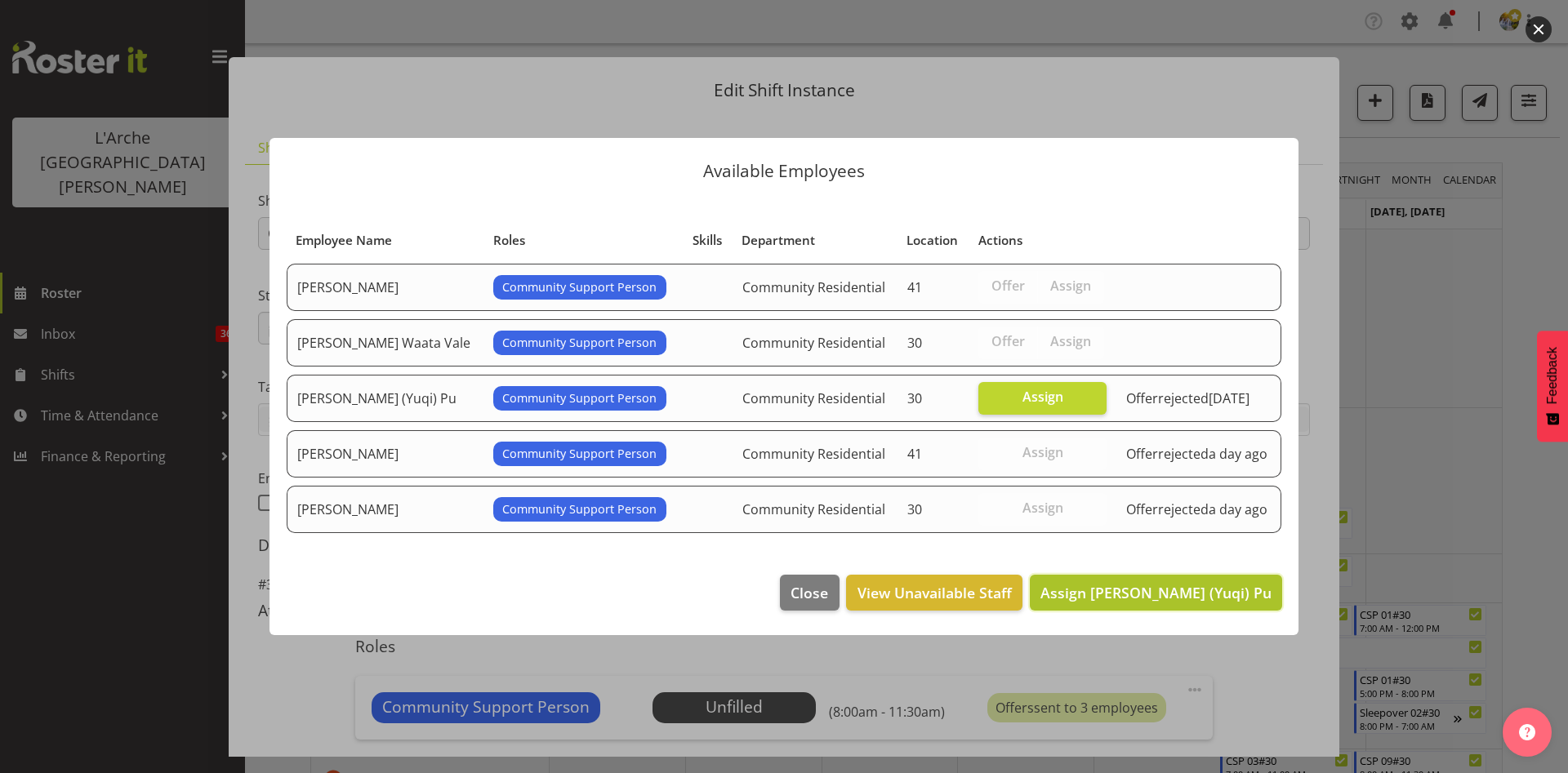
click at [1126, 584] on span "Assign [PERSON_NAME] (Yuqi) Pu" at bounding box center [1156, 593] width 231 height 20
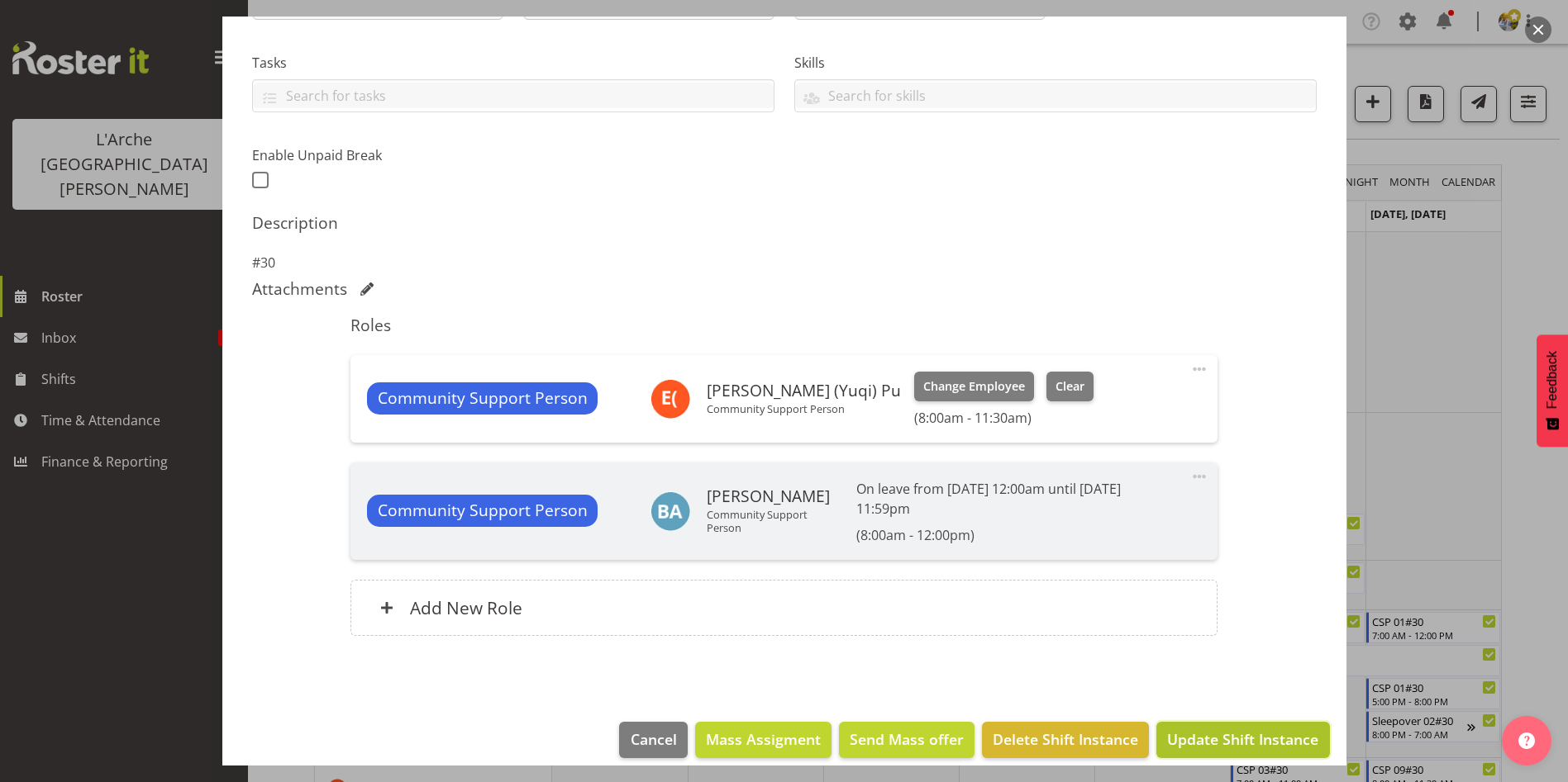
click at [1250, 735] on span "Update Shift Instance" at bounding box center [1242, 739] width 151 height 22
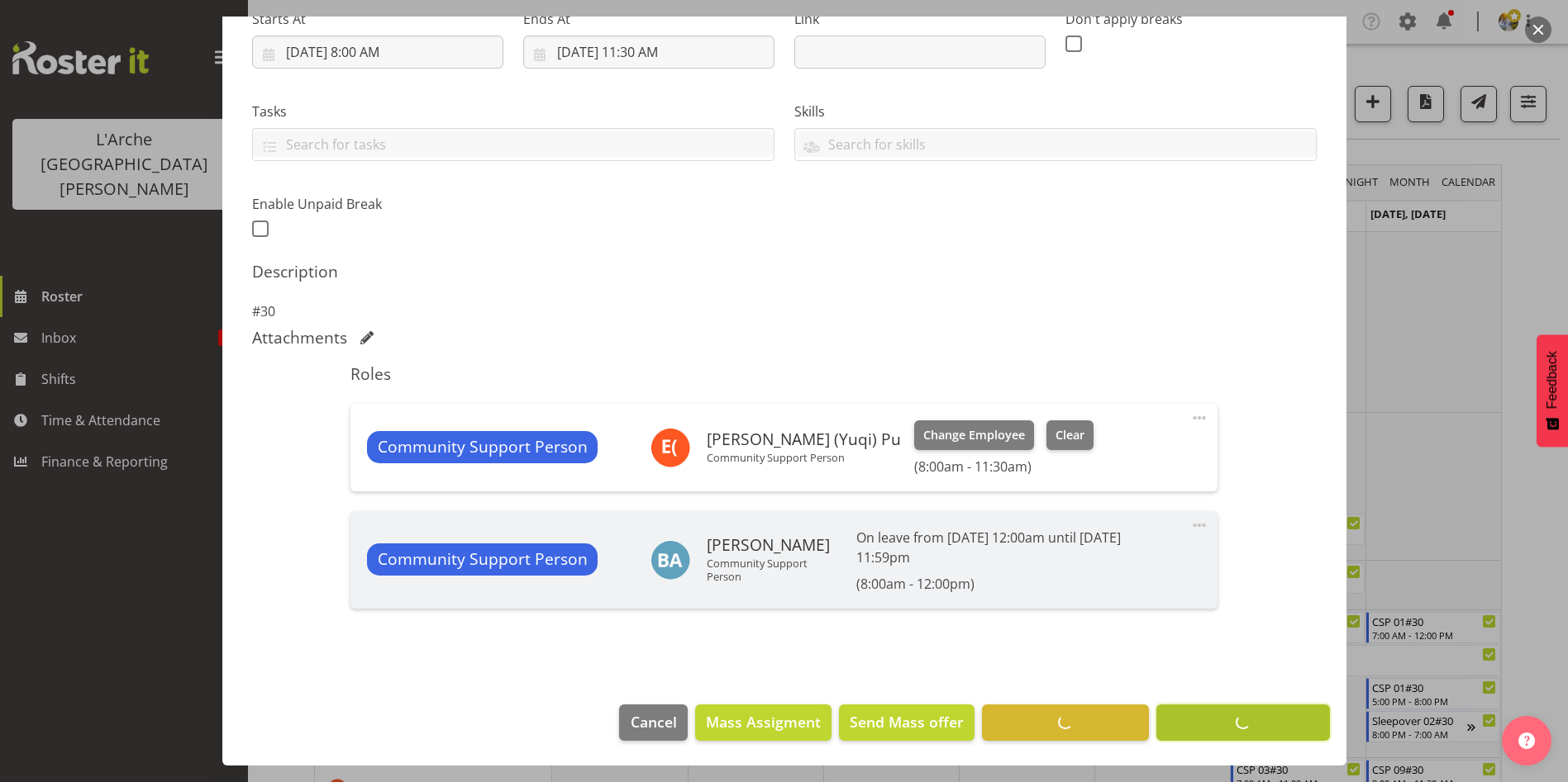
scroll to position [280, 0]
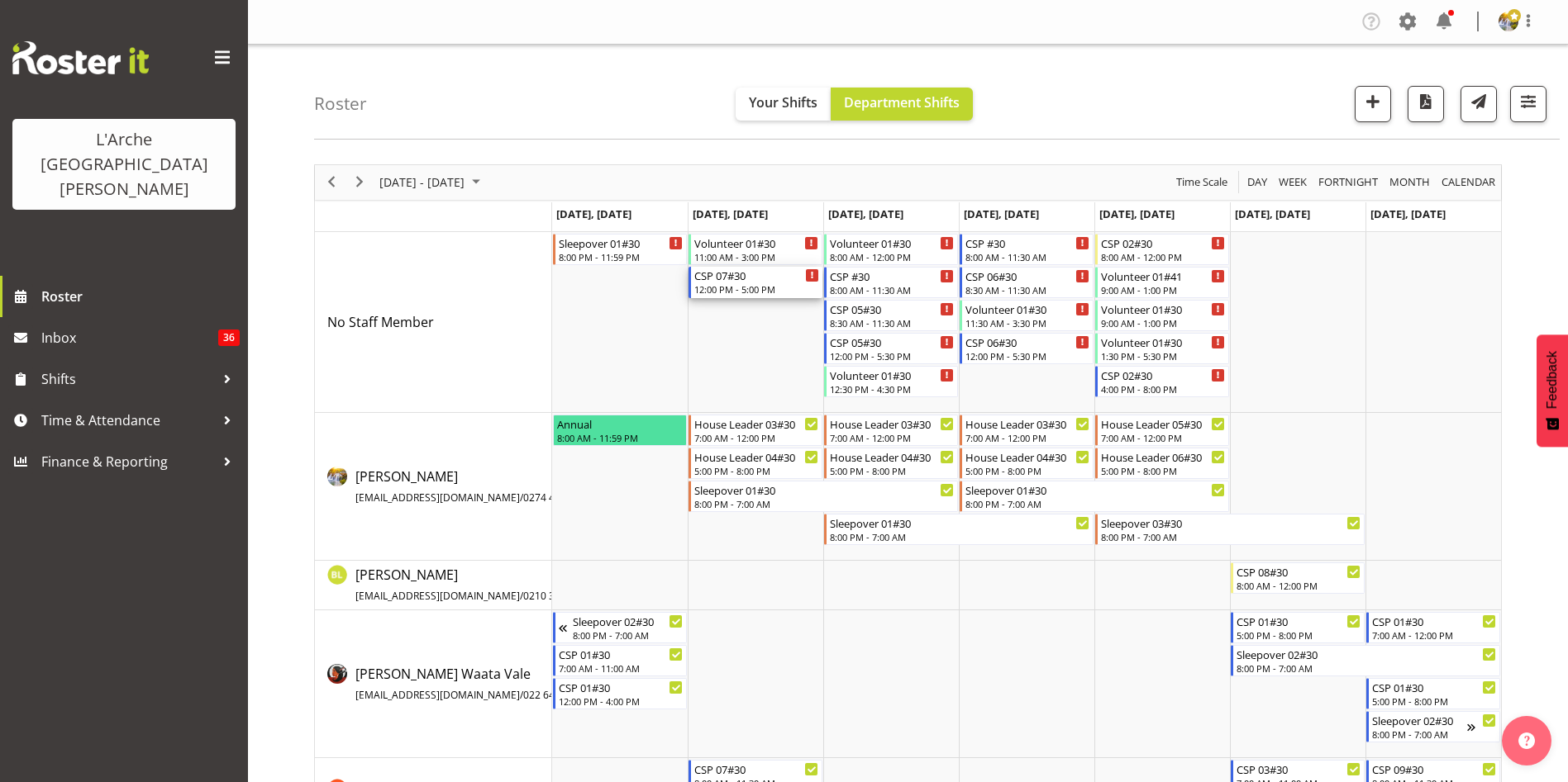
click at [750, 287] on div "12:00 PM - 5:00 PM" at bounding box center [756, 289] width 125 height 13
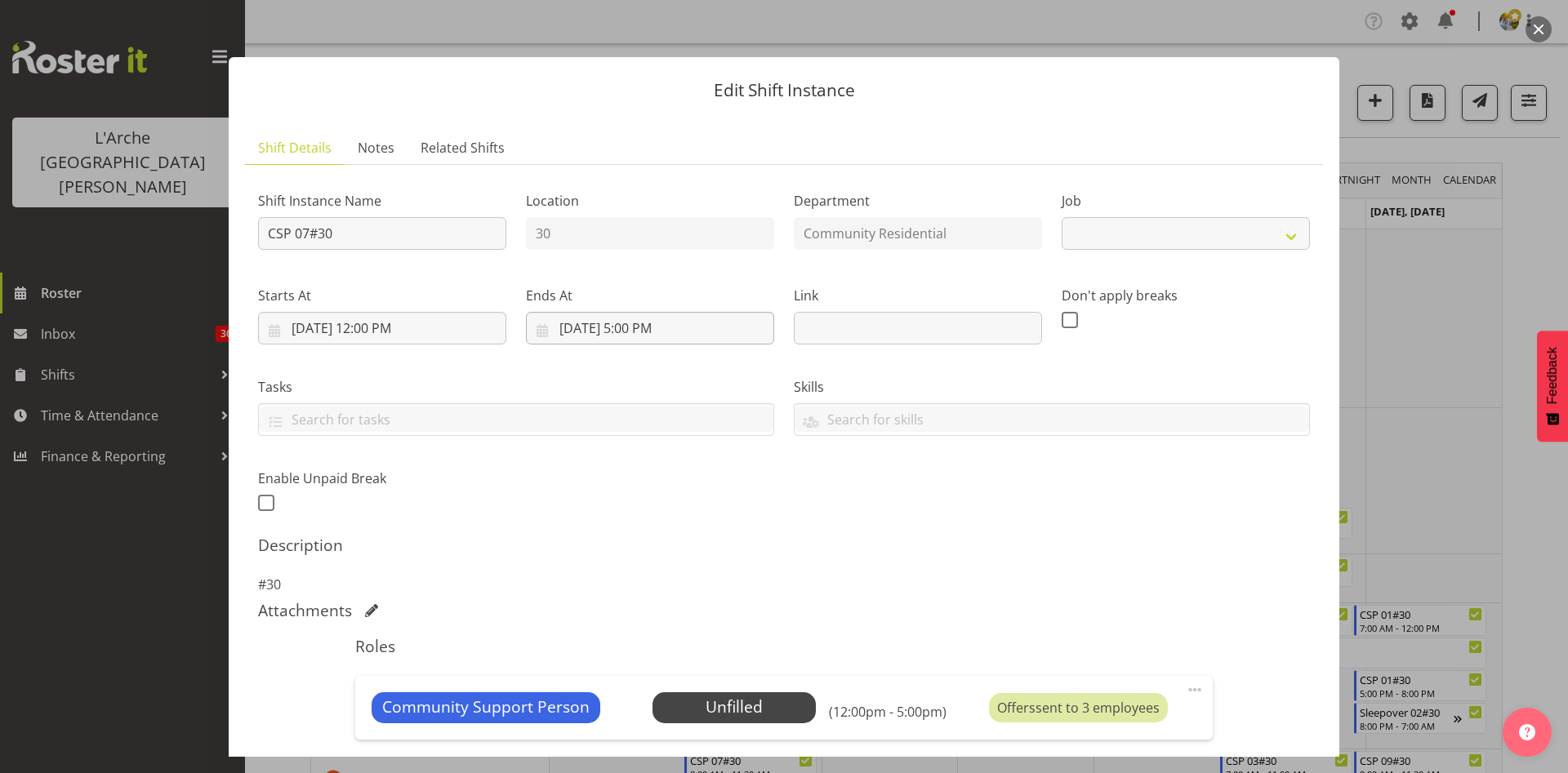
select select "2"
click at [714, 705] on span "Select Employee" at bounding box center [734, 708] width 121 height 24
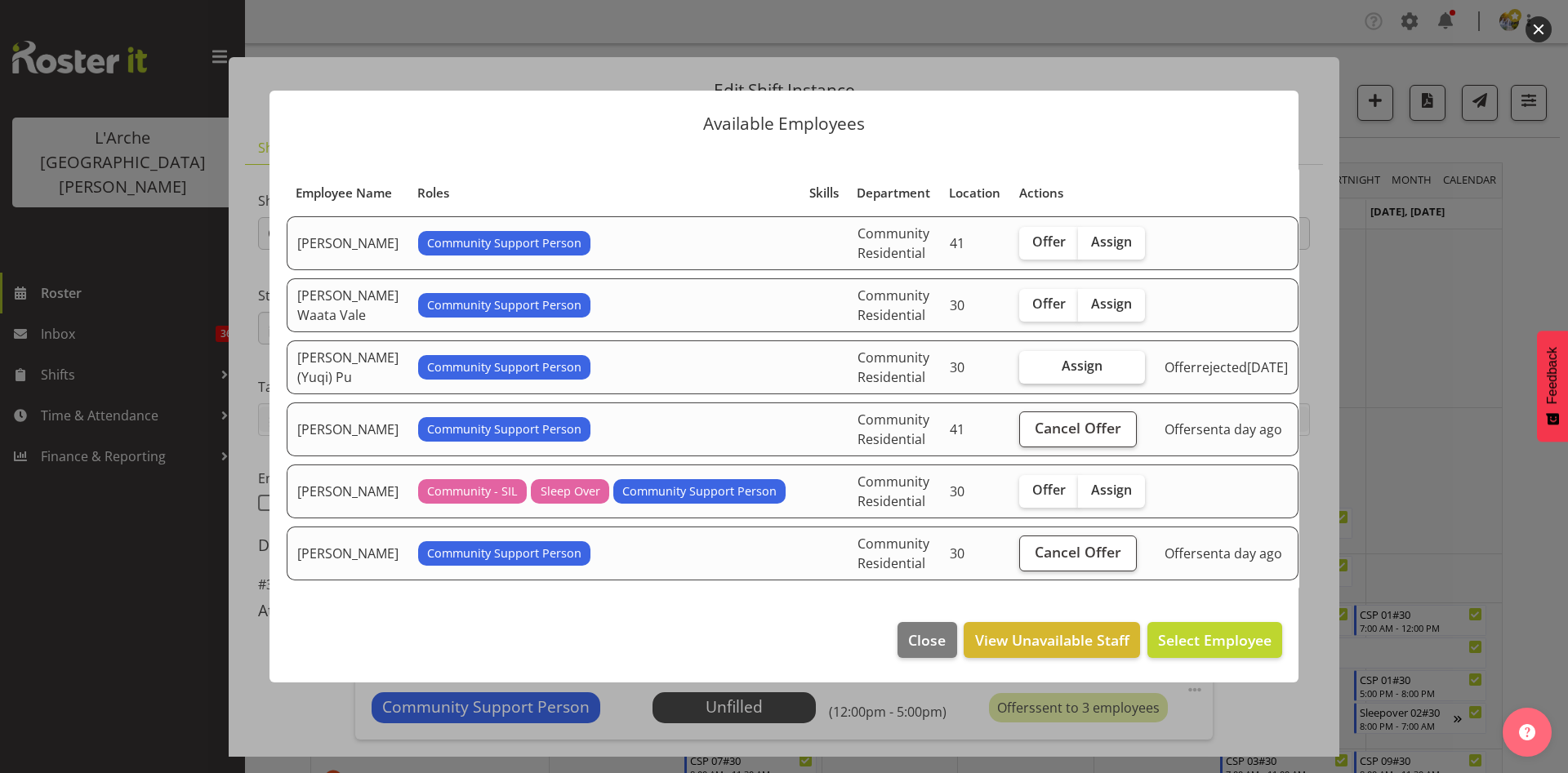
click at [1093, 374] on span "Assign" at bounding box center [1082, 365] width 41 height 16
click at [1029, 372] on input "Assign" at bounding box center [1024, 366] width 10 height 10
checkbox input "true"
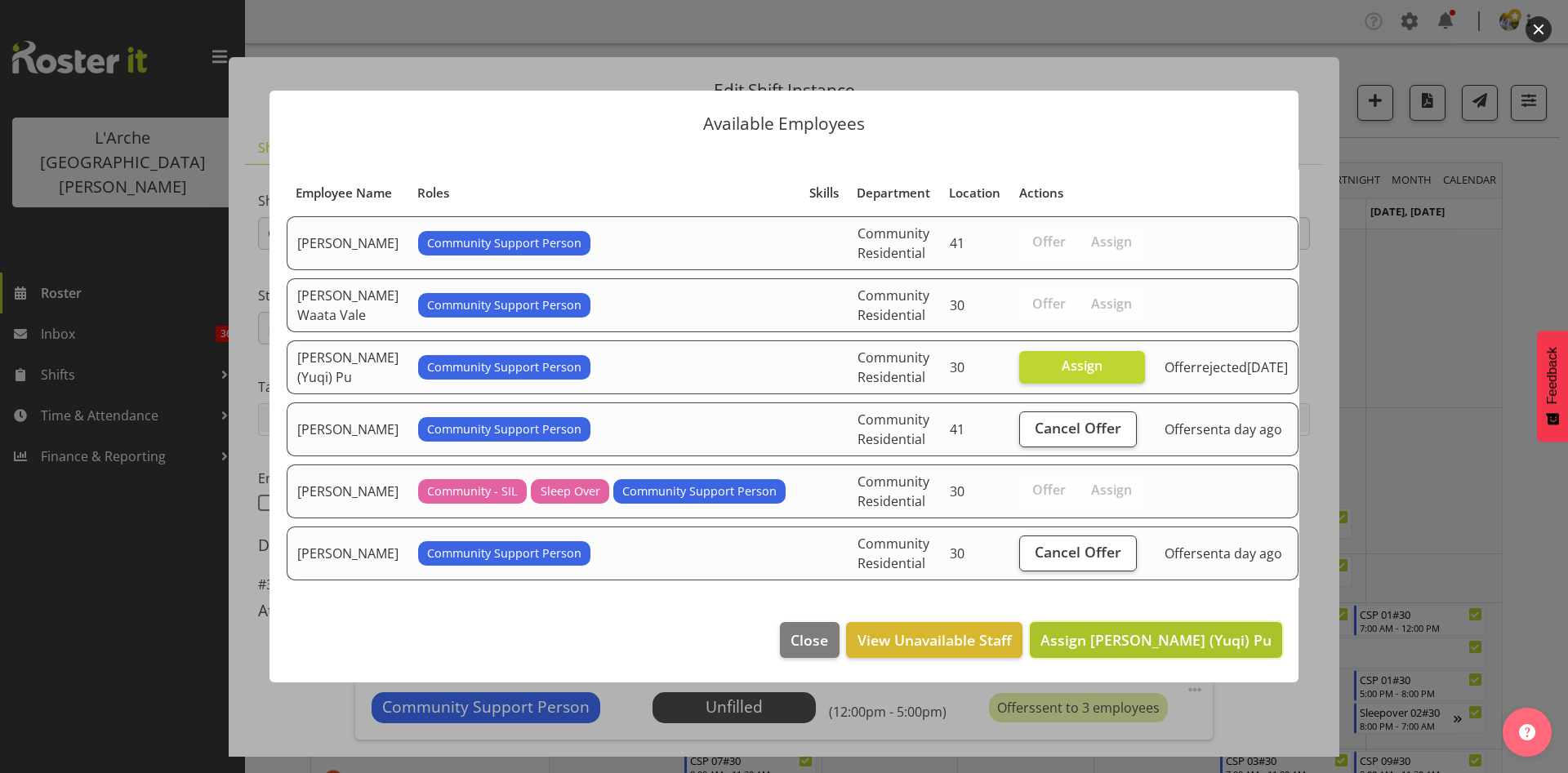
click at [1136, 658] on button "Assign [PERSON_NAME] (Yuqi) Pu" at bounding box center [1155, 640] width 252 height 36
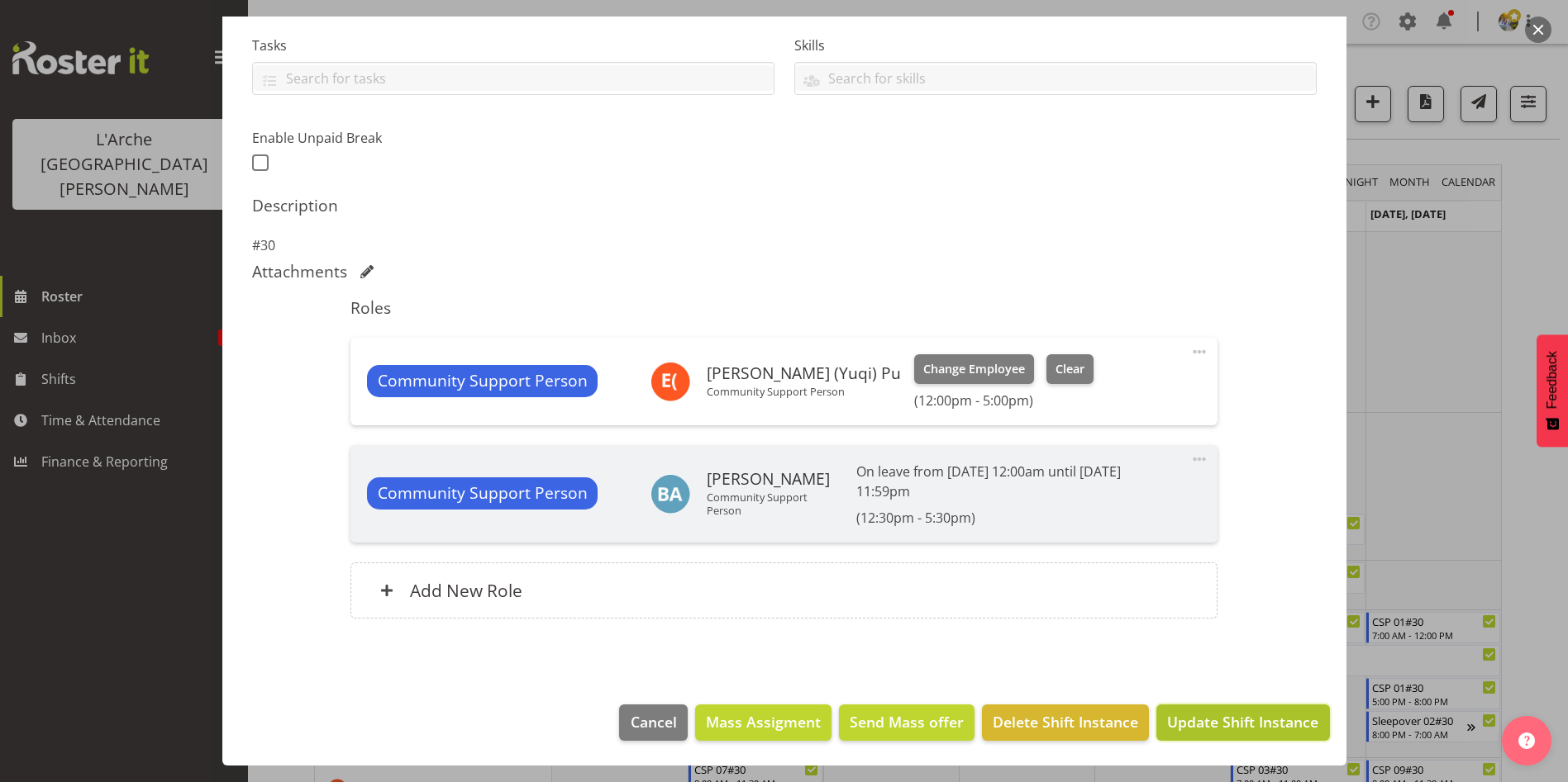
click at [1248, 725] on span "Update Shift Instance" at bounding box center [1242, 721] width 151 height 22
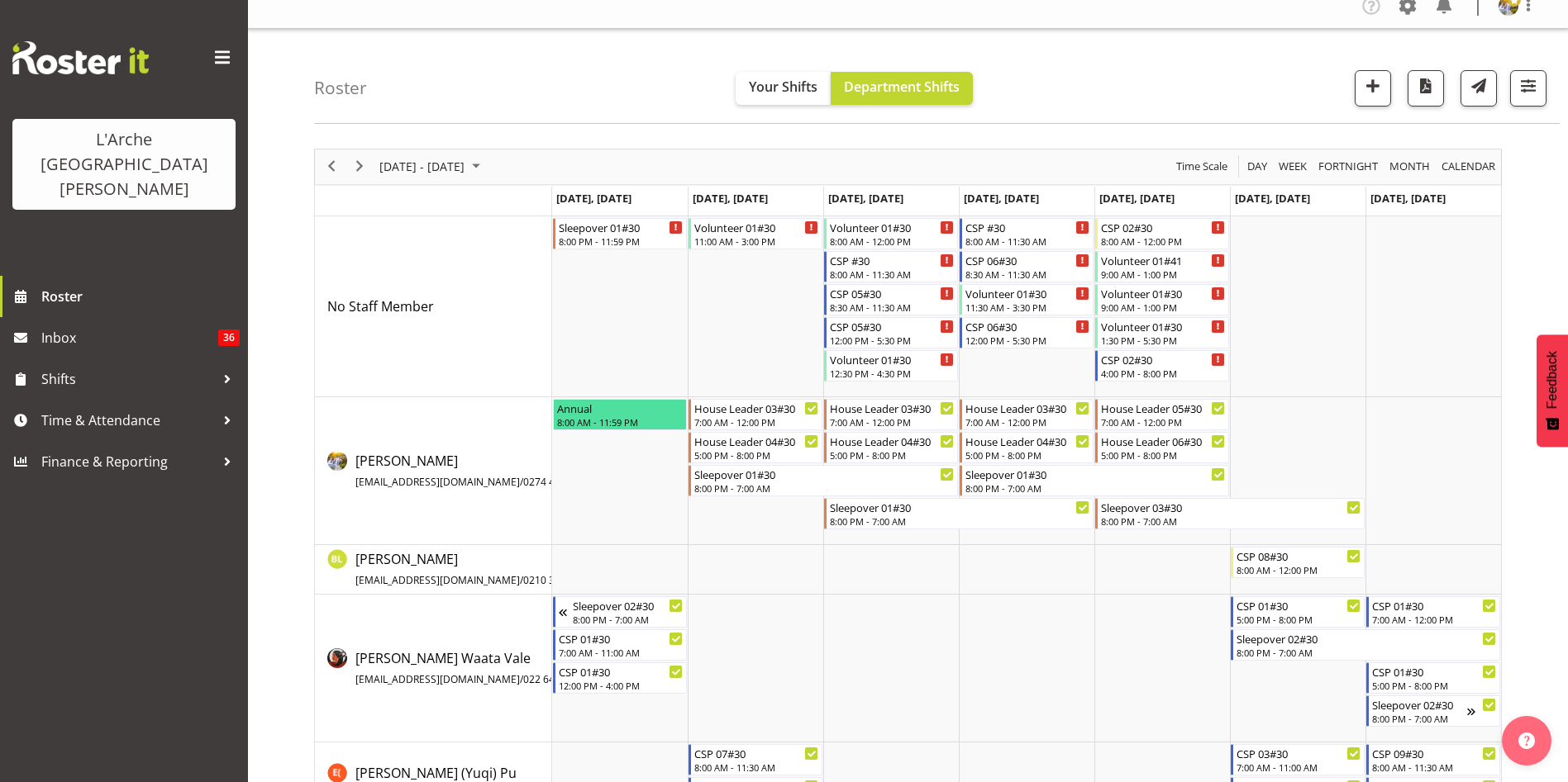
scroll to position [0, 0]
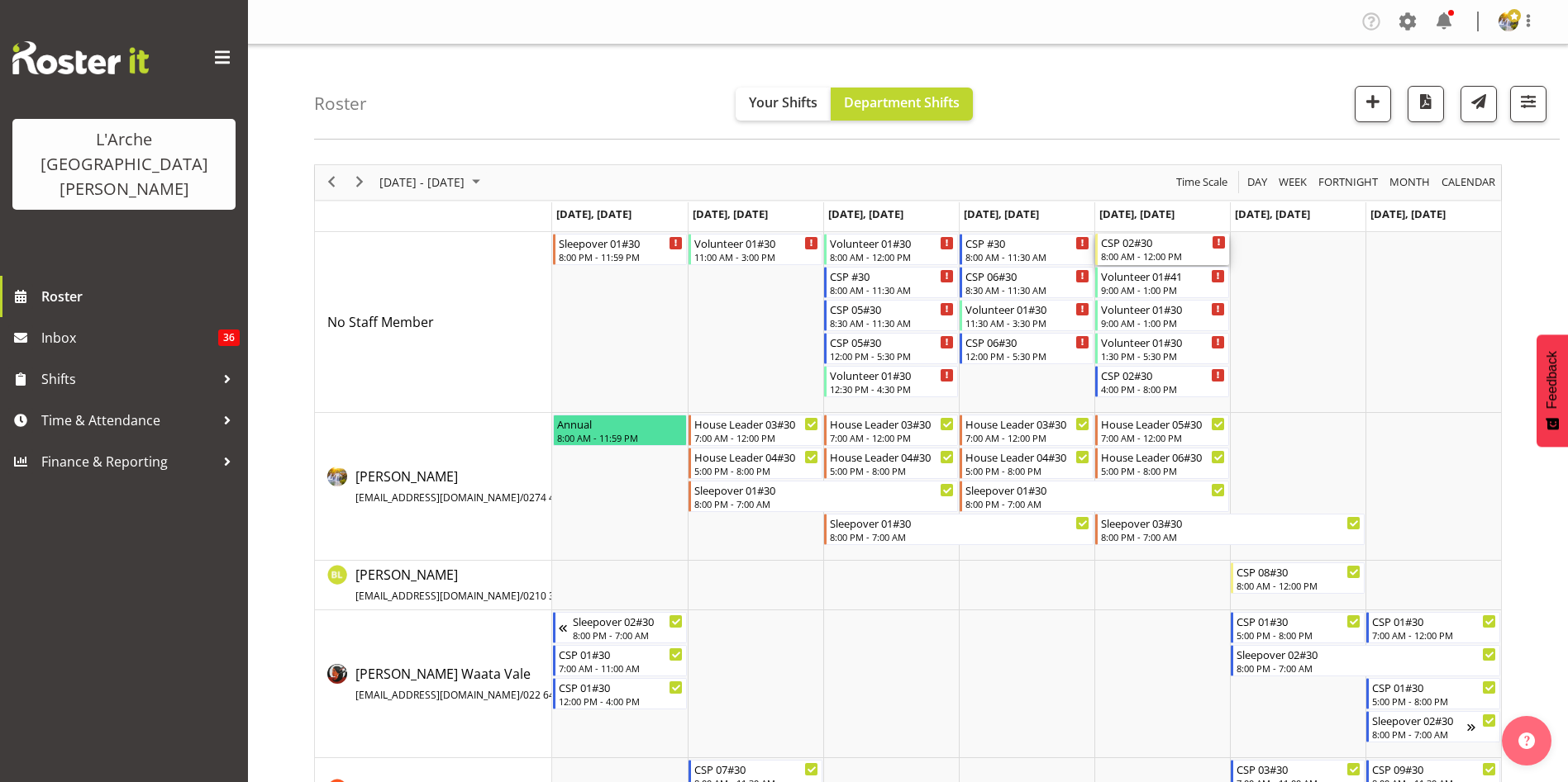
click at [1169, 252] on div "8:00 AM - 12:00 PM" at bounding box center [1163, 255] width 125 height 13
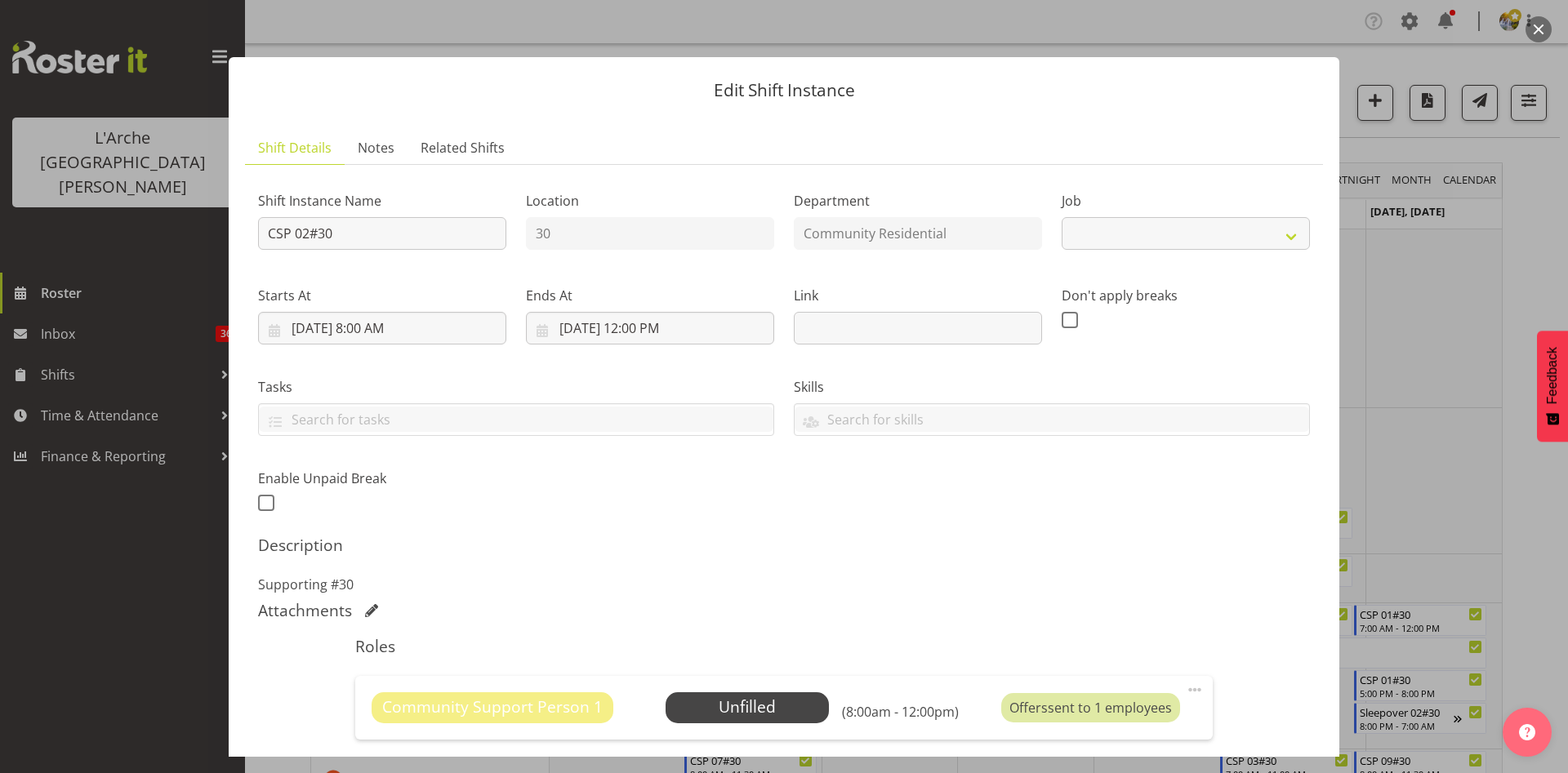
select select "2"
click at [1185, 693] on span at bounding box center [1194, 689] width 20 height 20
drag, startPoint x: 1117, startPoint y: 719, endPoint x: 1035, endPoint y: 718, distance: 82.0
click at [1047, 718] on link "Edit" at bounding box center [1125, 726] width 156 height 29
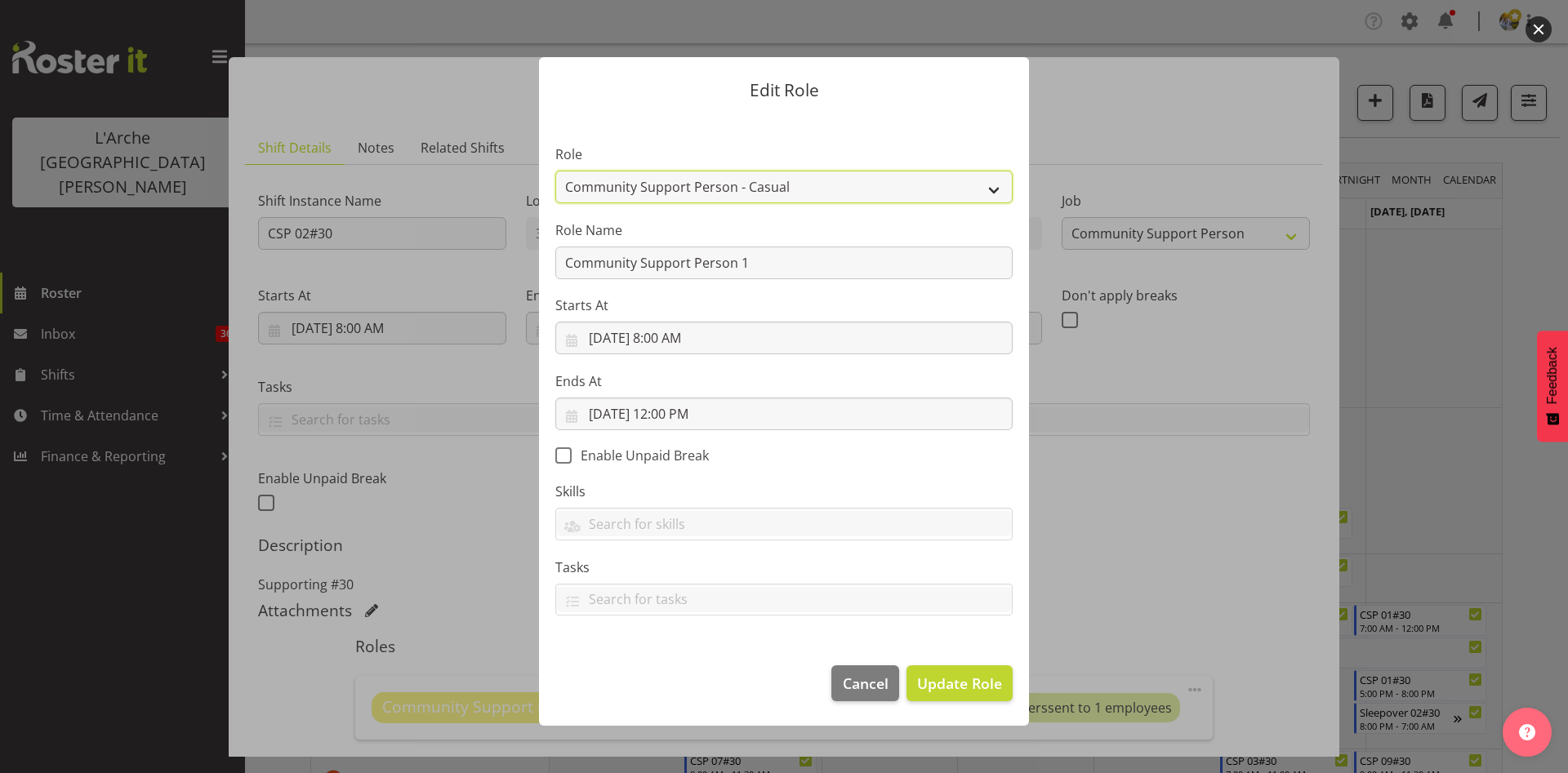
click at [789, 195] on select "Area Manager Art Coordination Community - SIL Community Leader Community Suppor…" at bounding box center [783, 187] width 457 height 32
select select "13"
click at [555, 171] on select "Area Manager Art Coordination Community - SIL Community Leader Community Suppor…" at bounding box center [783, 187] width 457 height 32
click at [968, 693] on span "Update Role" at bounding box center [958, 683] width 85 height 21
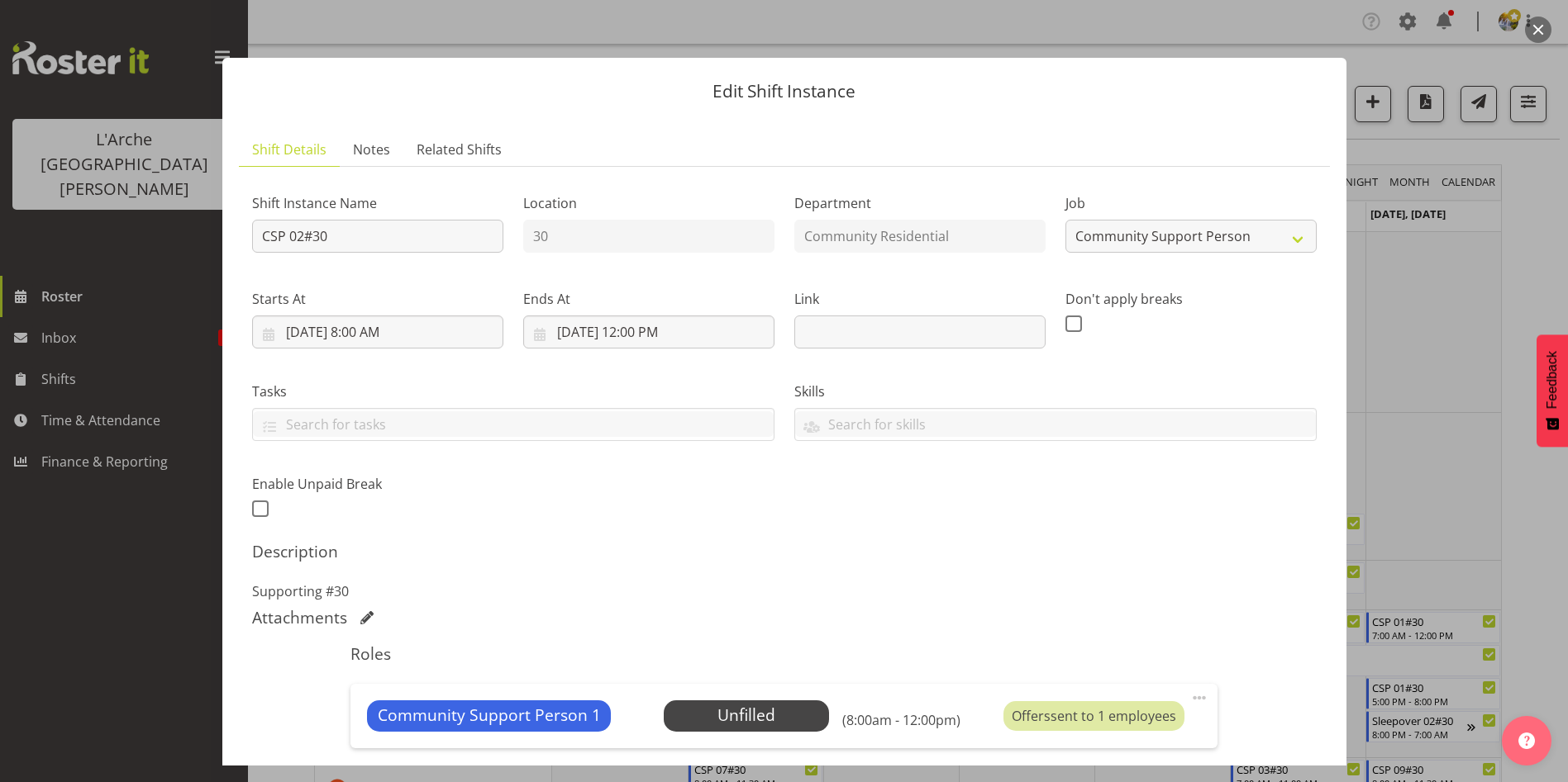
scroll to position [323, 0]
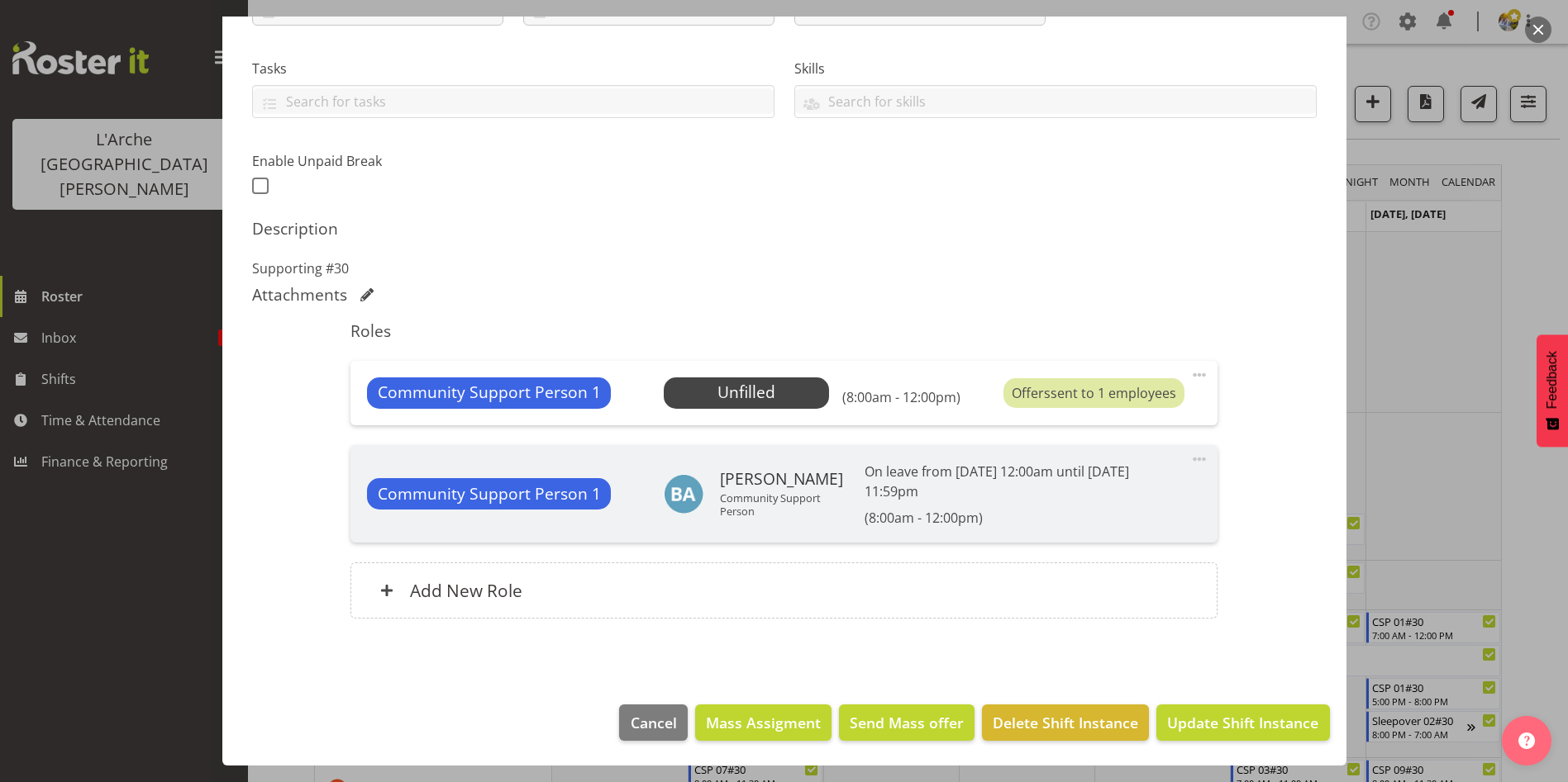
click at [1270, 742] on footer "Cancel Mass Assigment Send Mass offer Delete Shift Instance Update Shift Instan…" at bounding box center [784, 727] width 1124 height 78
click at [1270, 730] on span "Update Shift Instance" at bounding box center [1242, 722] width 151 height 22
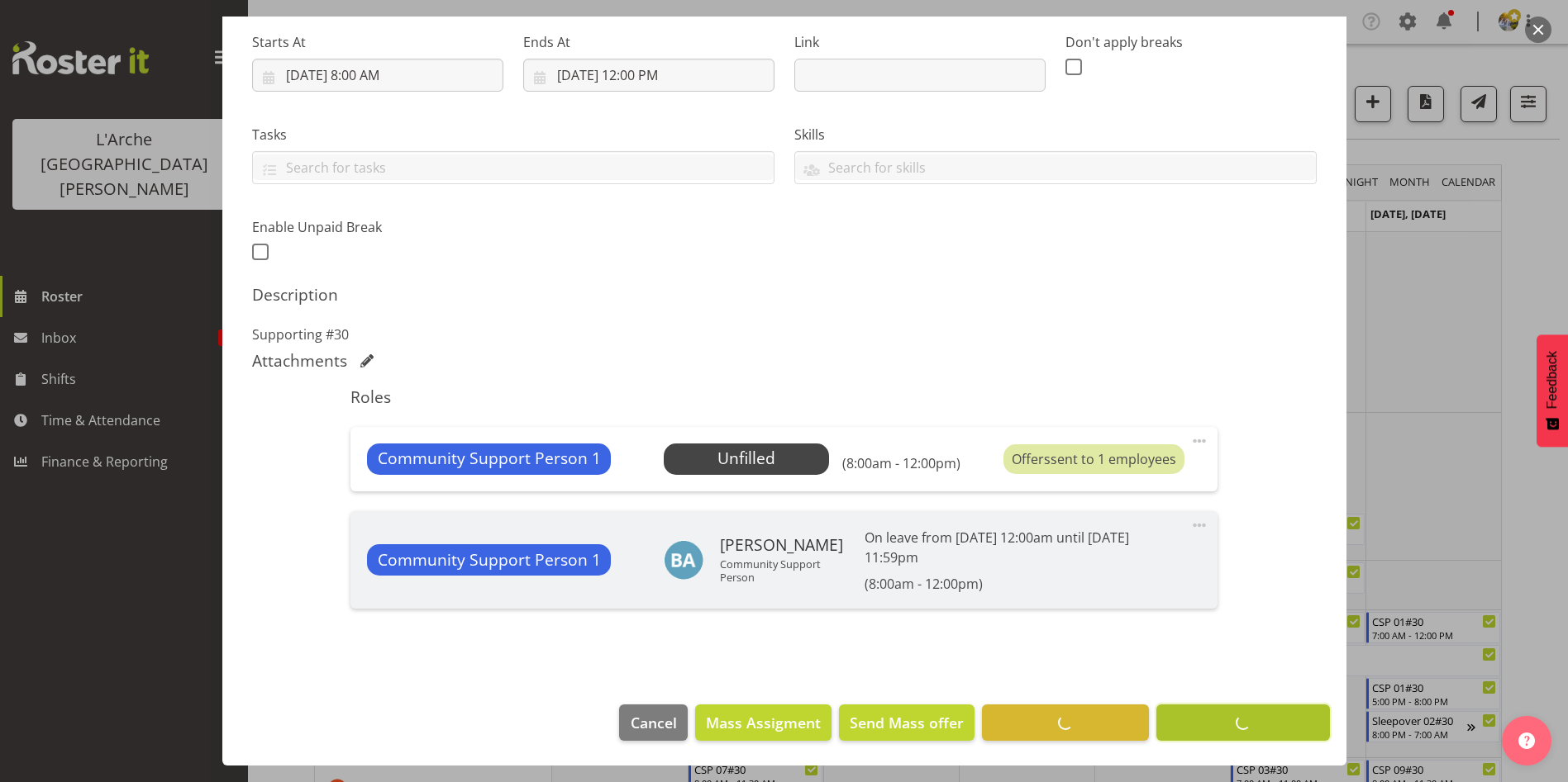
scroll to position [257, 0]
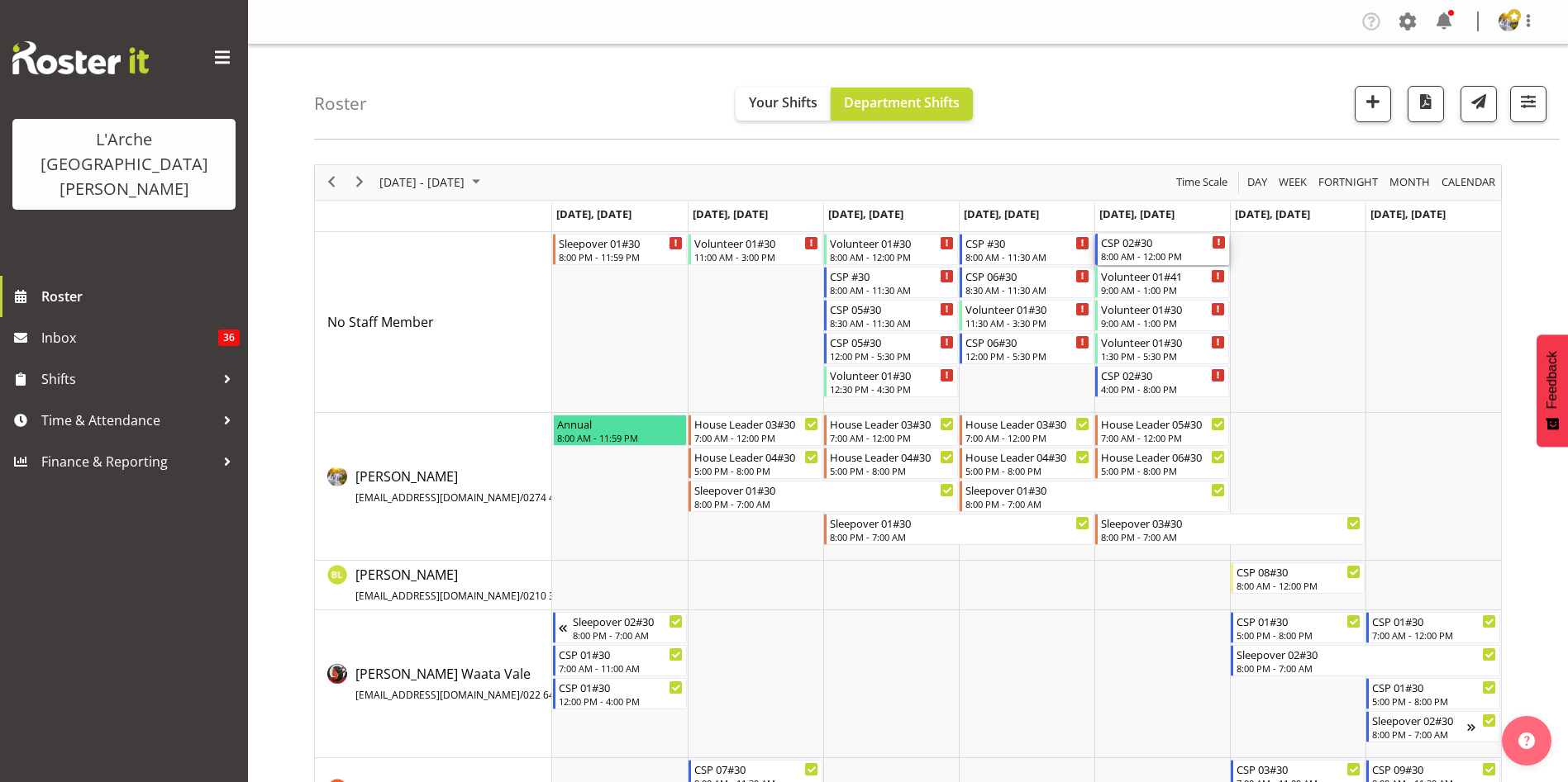
click at [1147, 240] on div "CSP 02#30" at bounding box center [1163, 241] width 125 height 16
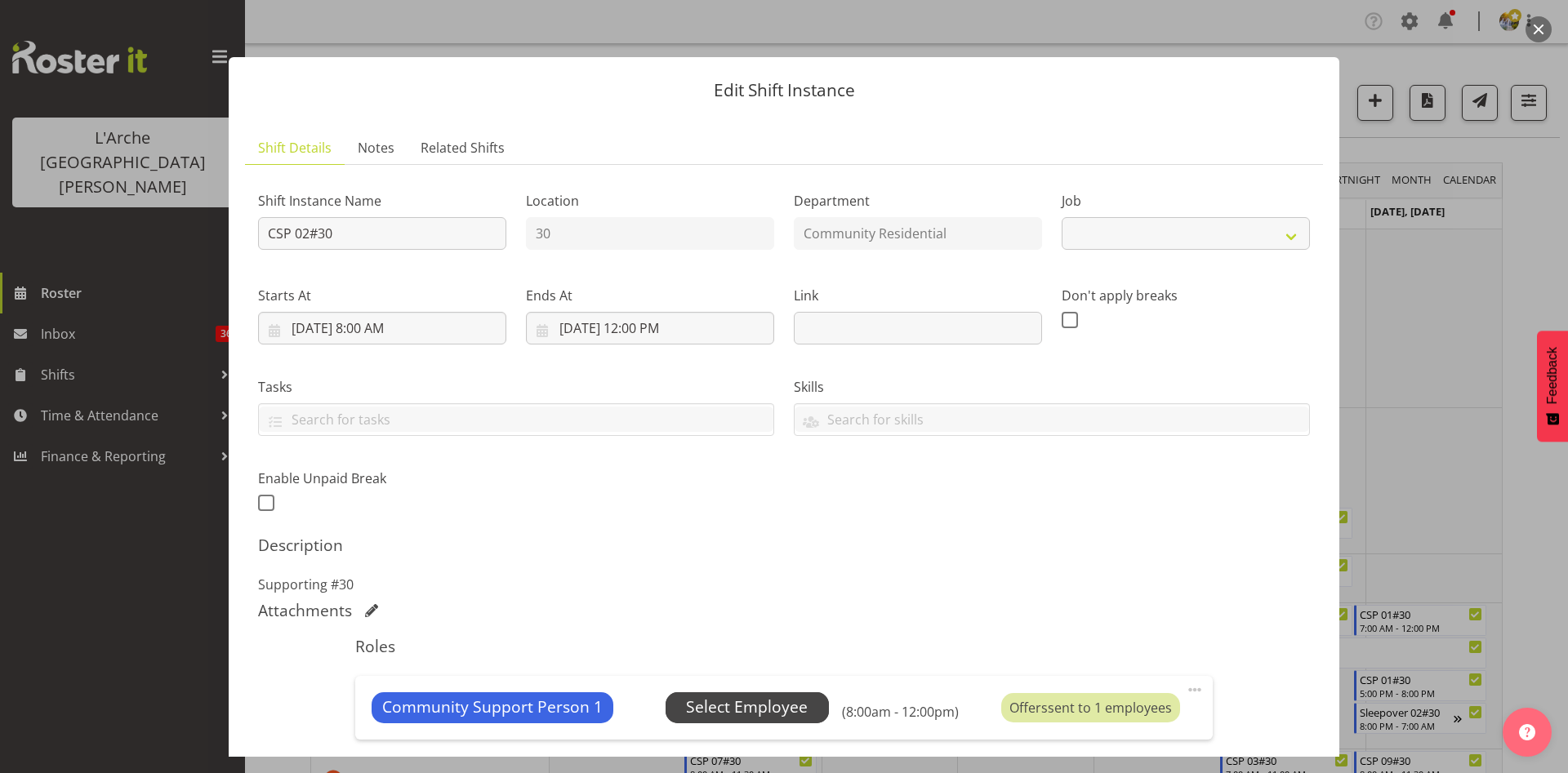
select select "2"
click at [755, 703] on span "Select Employee" at bounding box center [746, 708] width 121 height 24
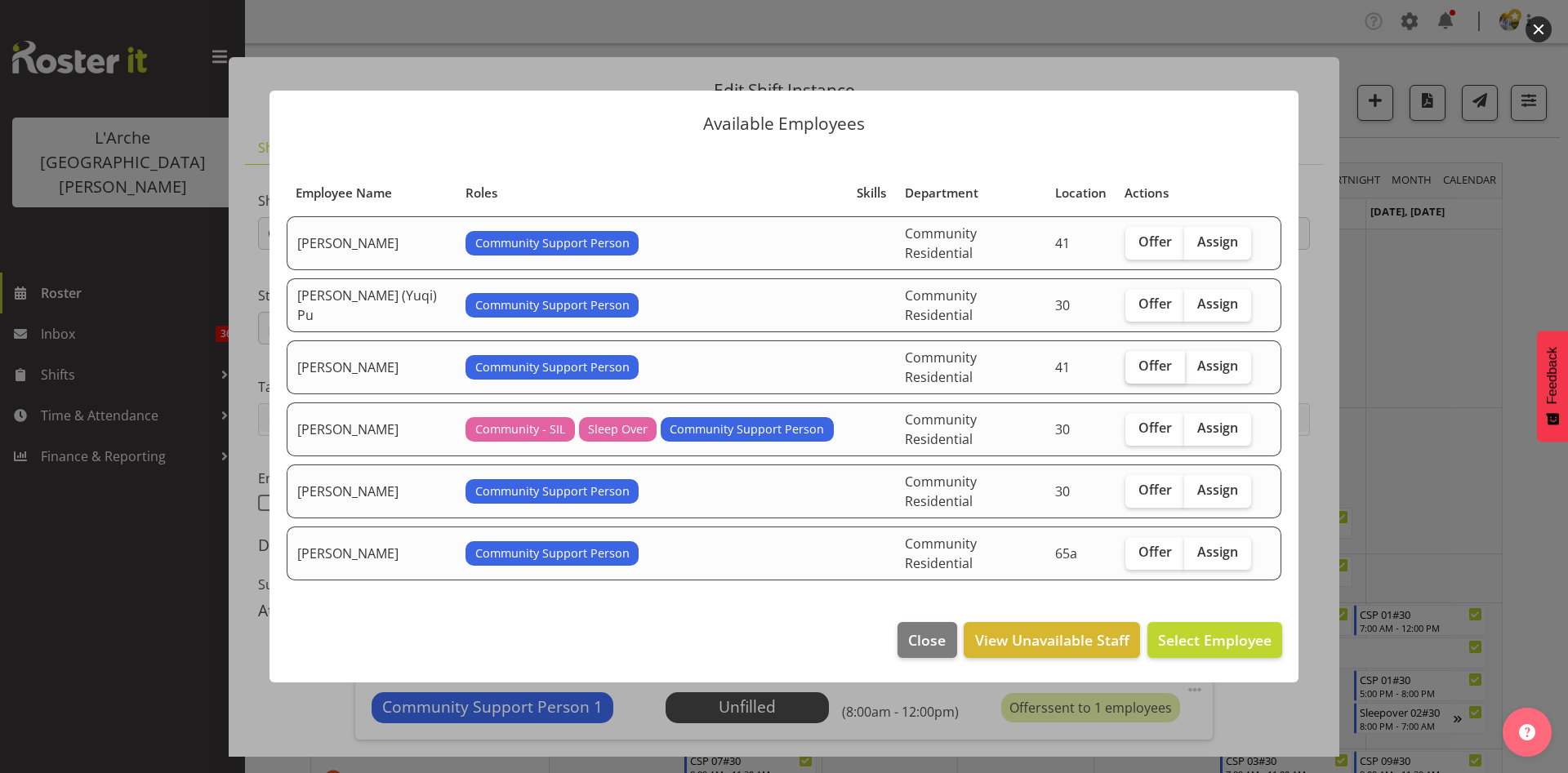
click at [1138, 374] on span "Offer" at bounding box center [1154, 365] width 33 height 16
click at [1135, 372] on input "Offer" at bounding box center [1130, 366] width 10 height 10
checkbox input "true"
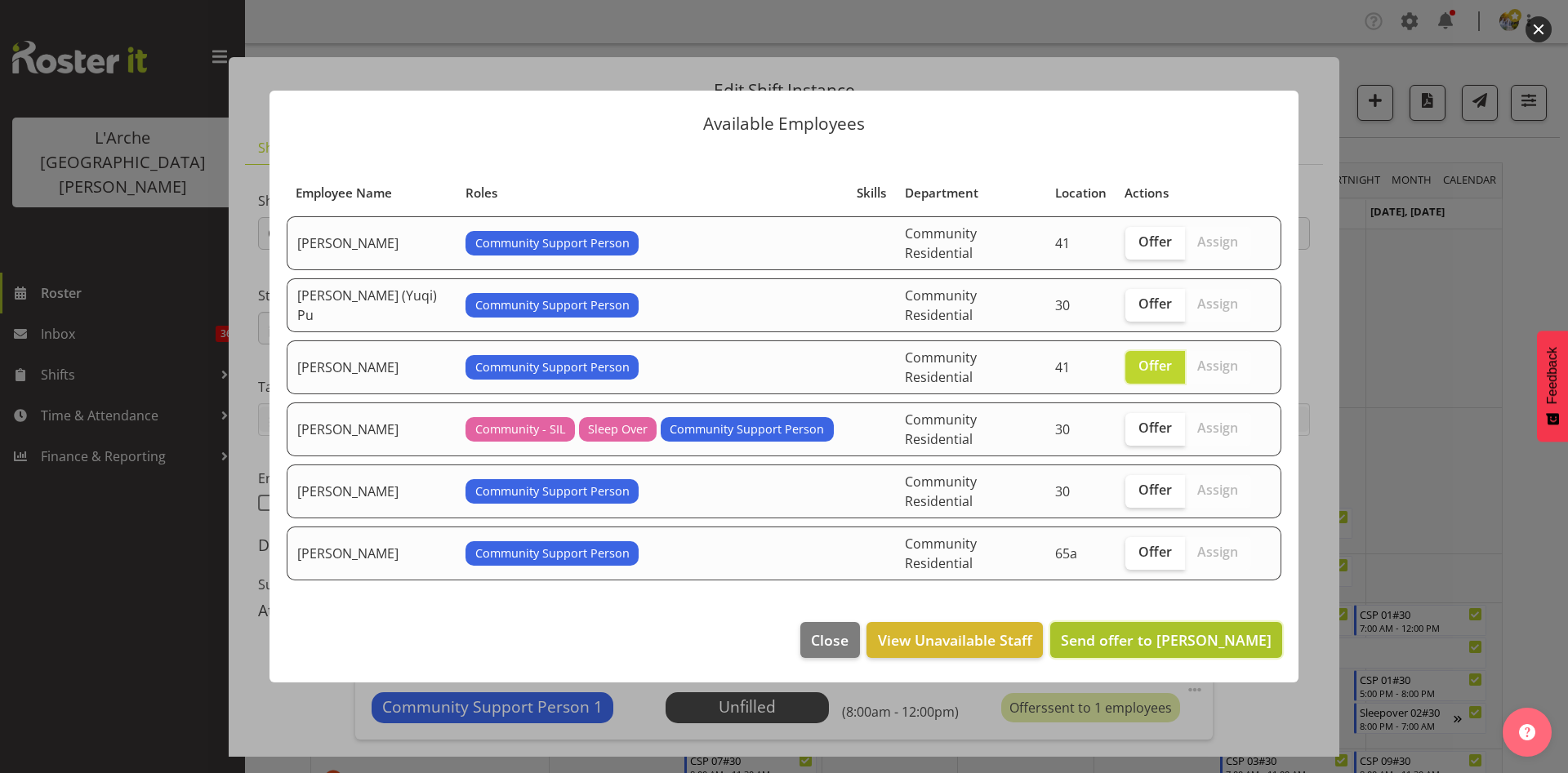
click at [1143, 630] on span "Send offer to [PERSON_NAME]" at bounding box center [1166, 640] width 210 height 20
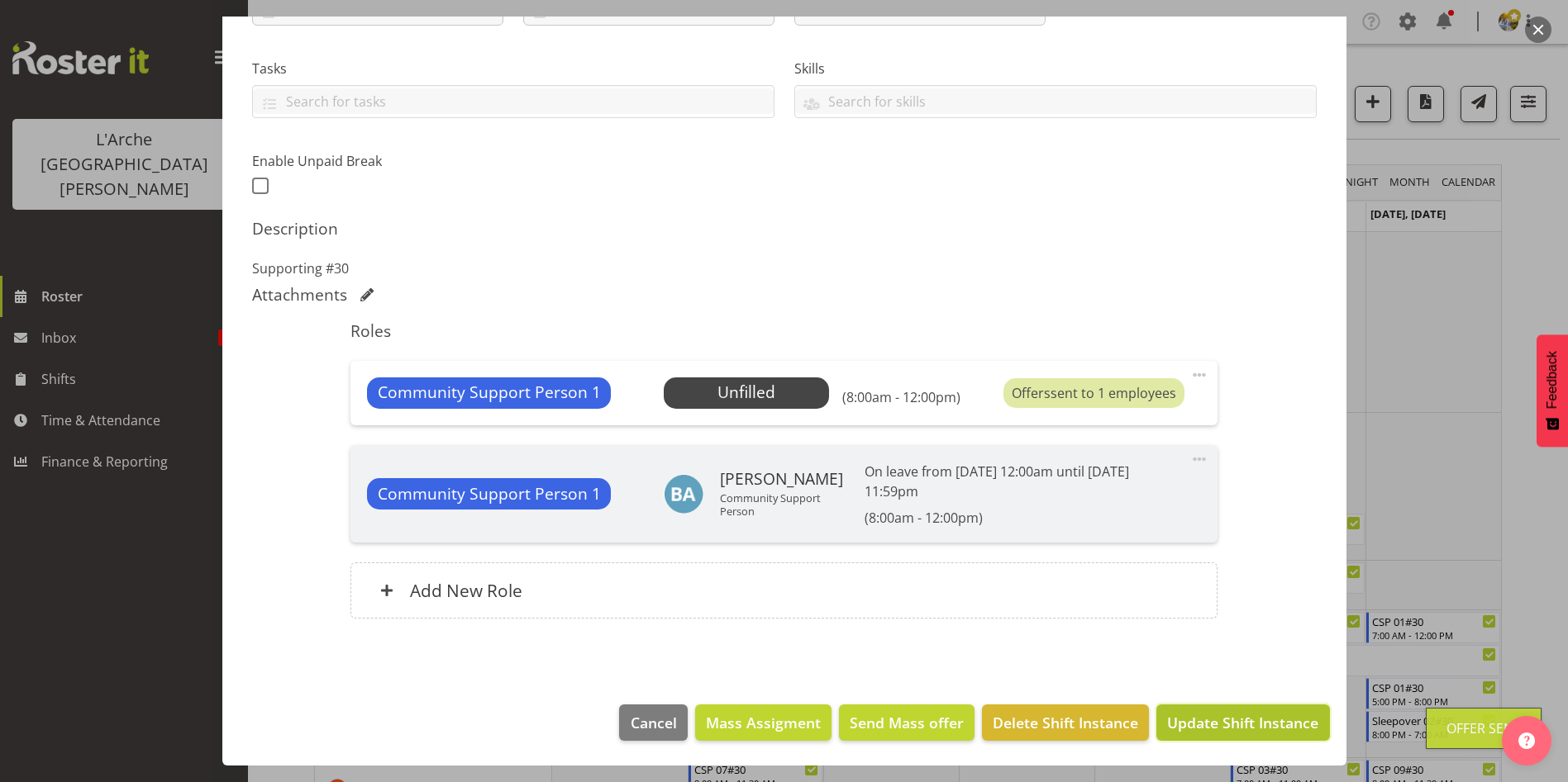
click at [1276, 728] on span "Update Shift Instance" at bounding box center [1242, 722] width 151 height 22
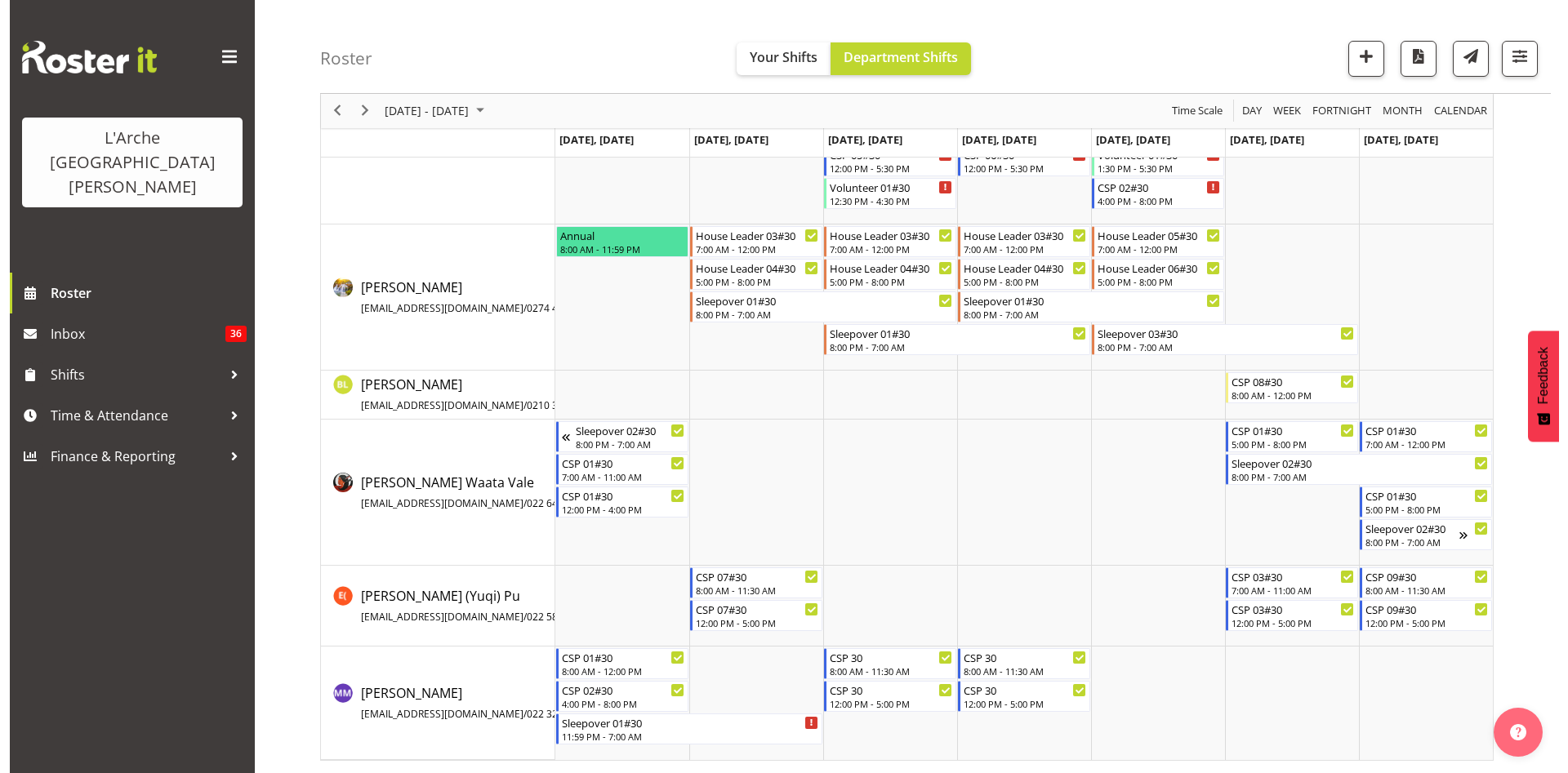
scroll to position [0, 0]
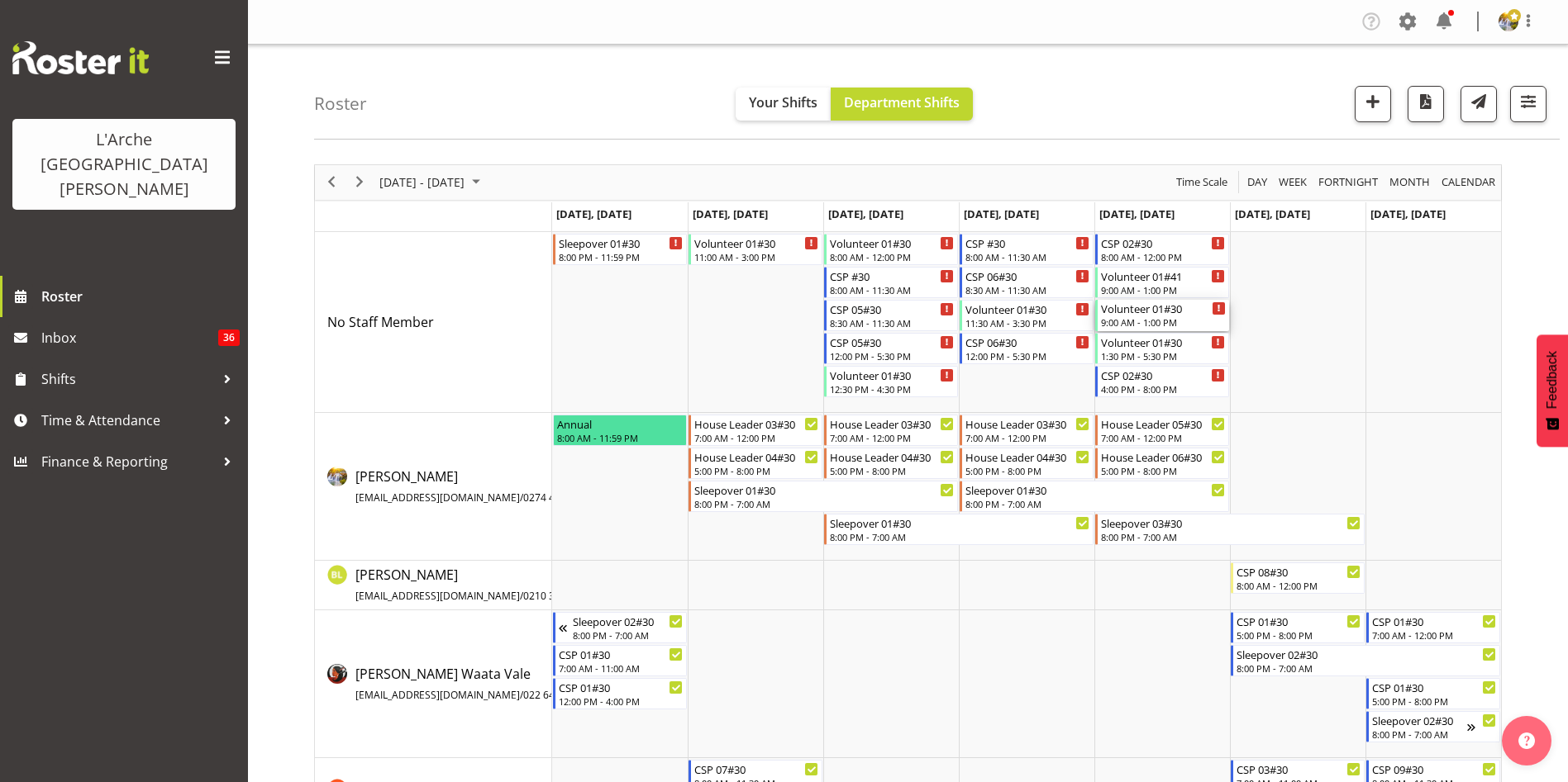
click at [1190, 310] on div "Volunteer 01#30" at bounding box center [1163, 308] width 125 height 16
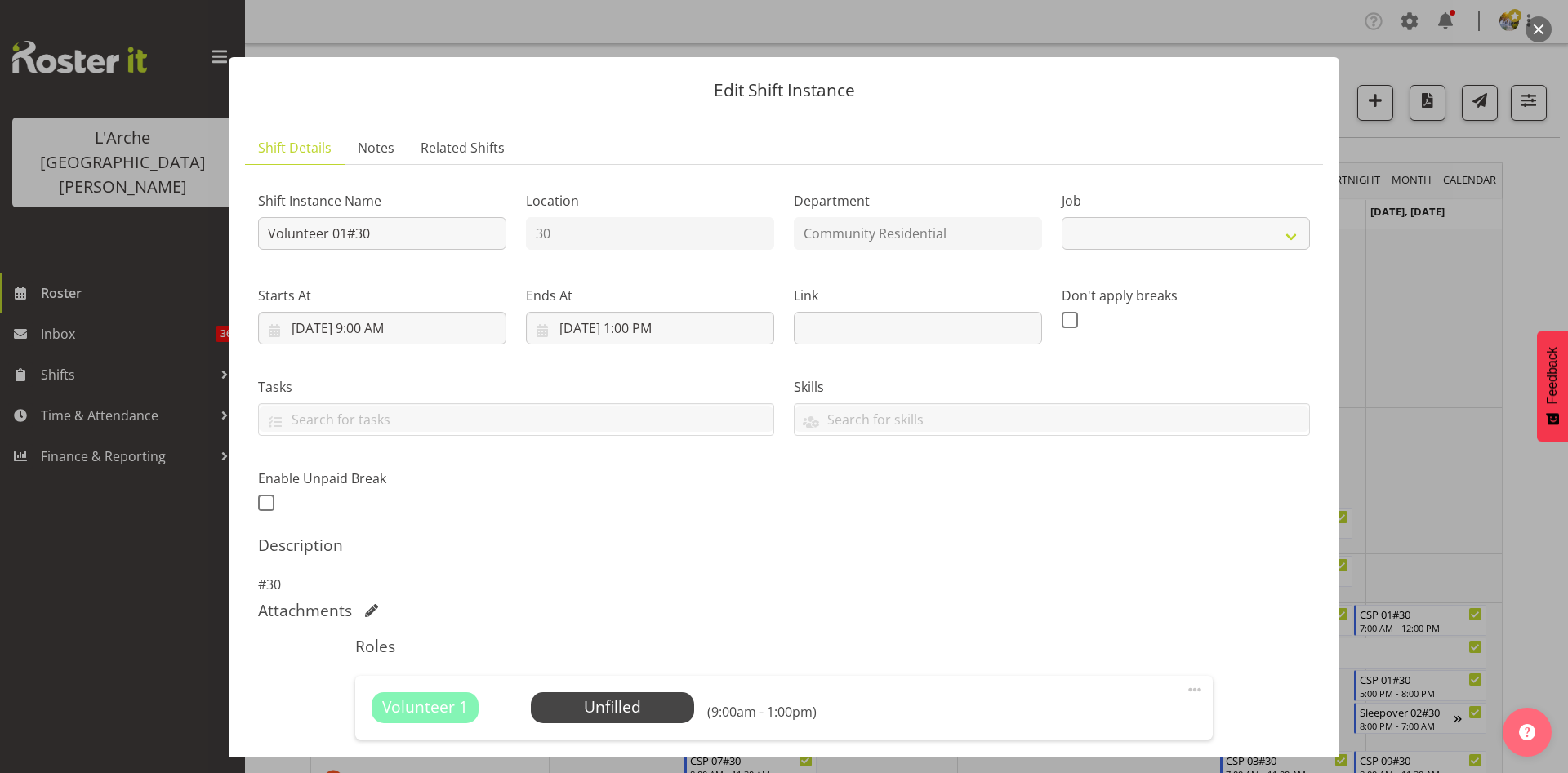
select select "4550"
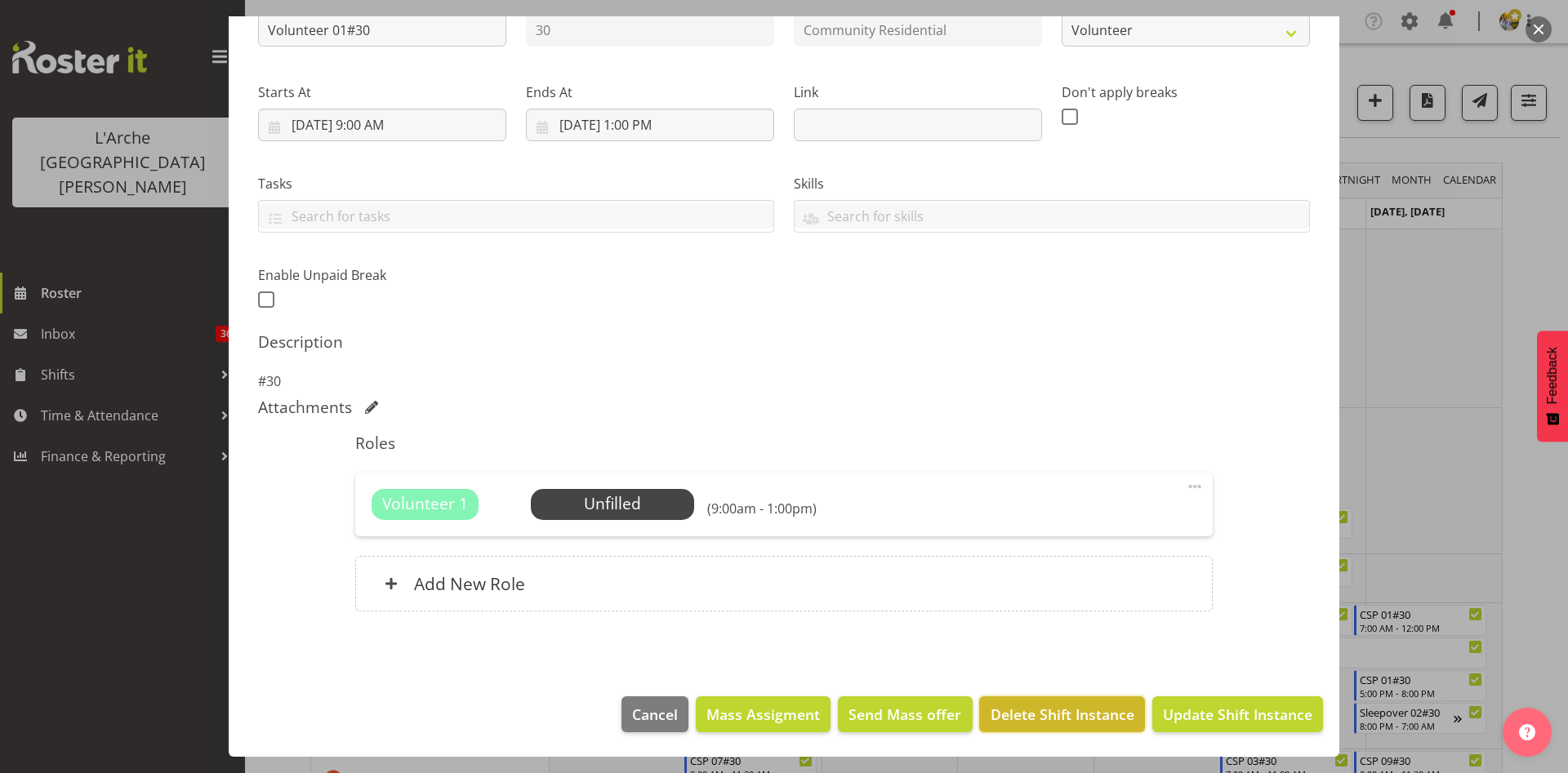
click at [1097, 707] on span "Delete Shift Instance" at bounding box center [1062, 714] width 144 height 21
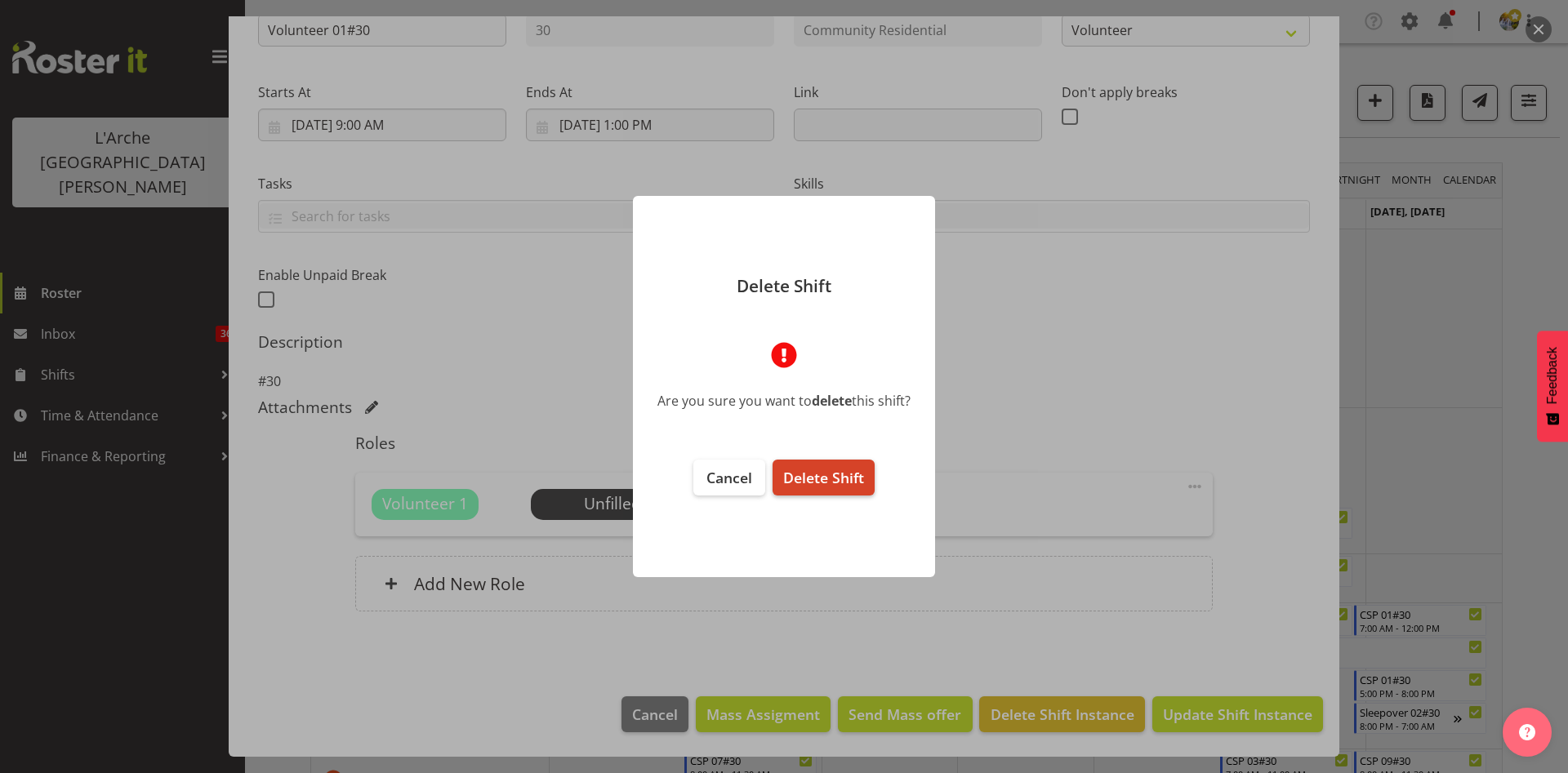
click at [848, 472] on span "Delete Shift" at bounding box center [823, 477] width 81 height 20
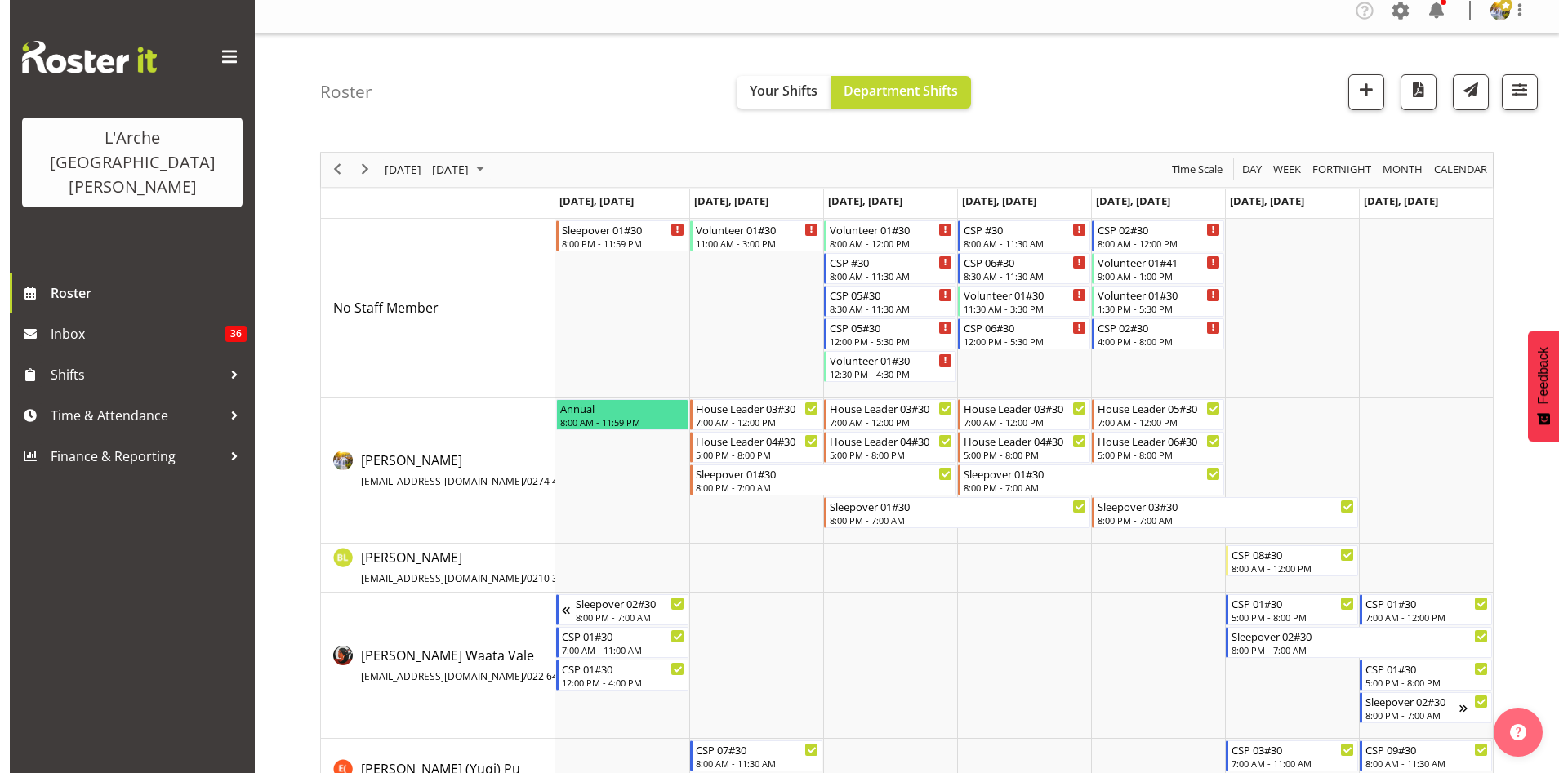
scroll to position [6, 0]
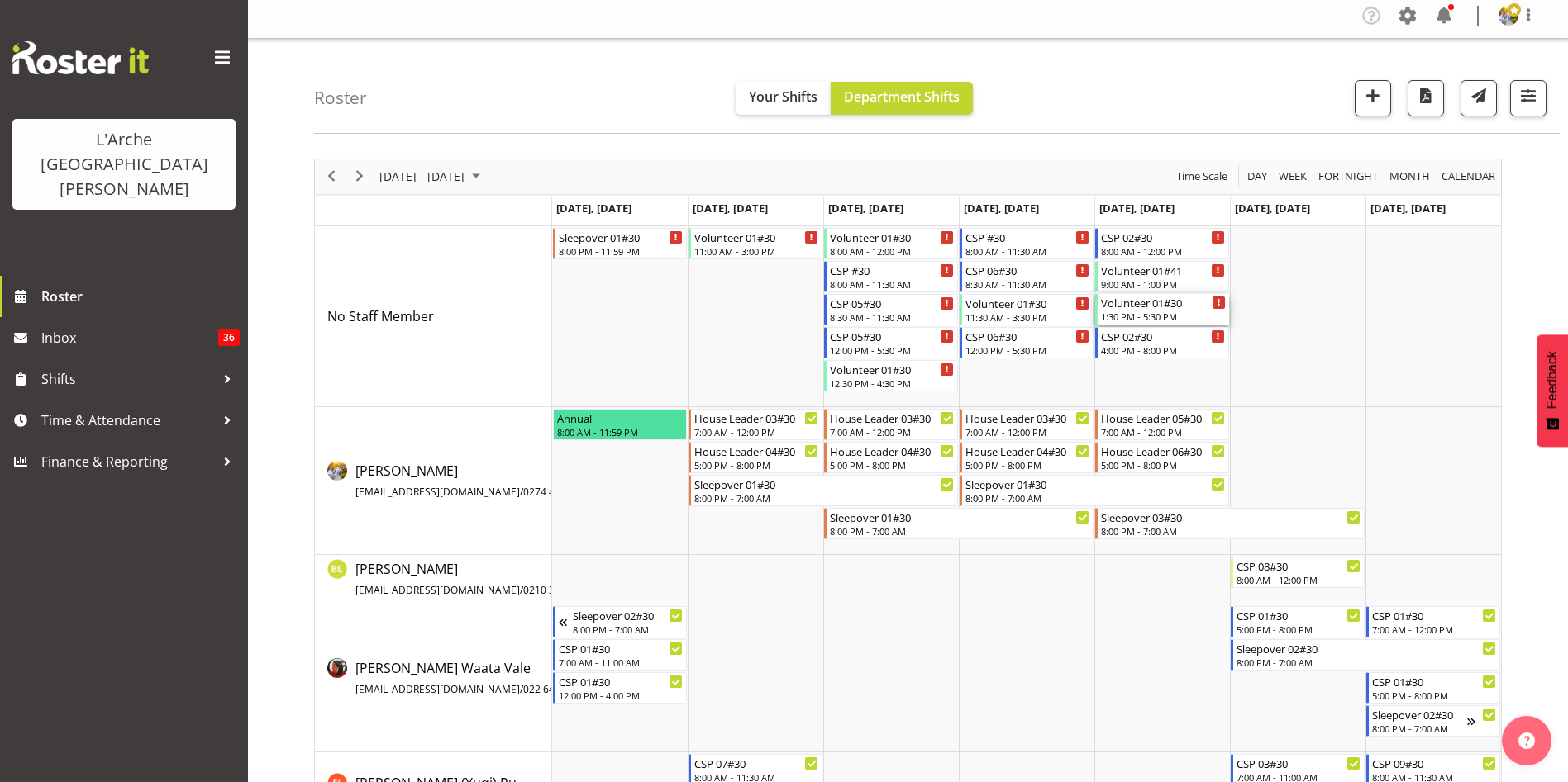
click at [1141, 304] on div "Volunteer 01#30" at bounding box center [1163, 302] width 125 height 16
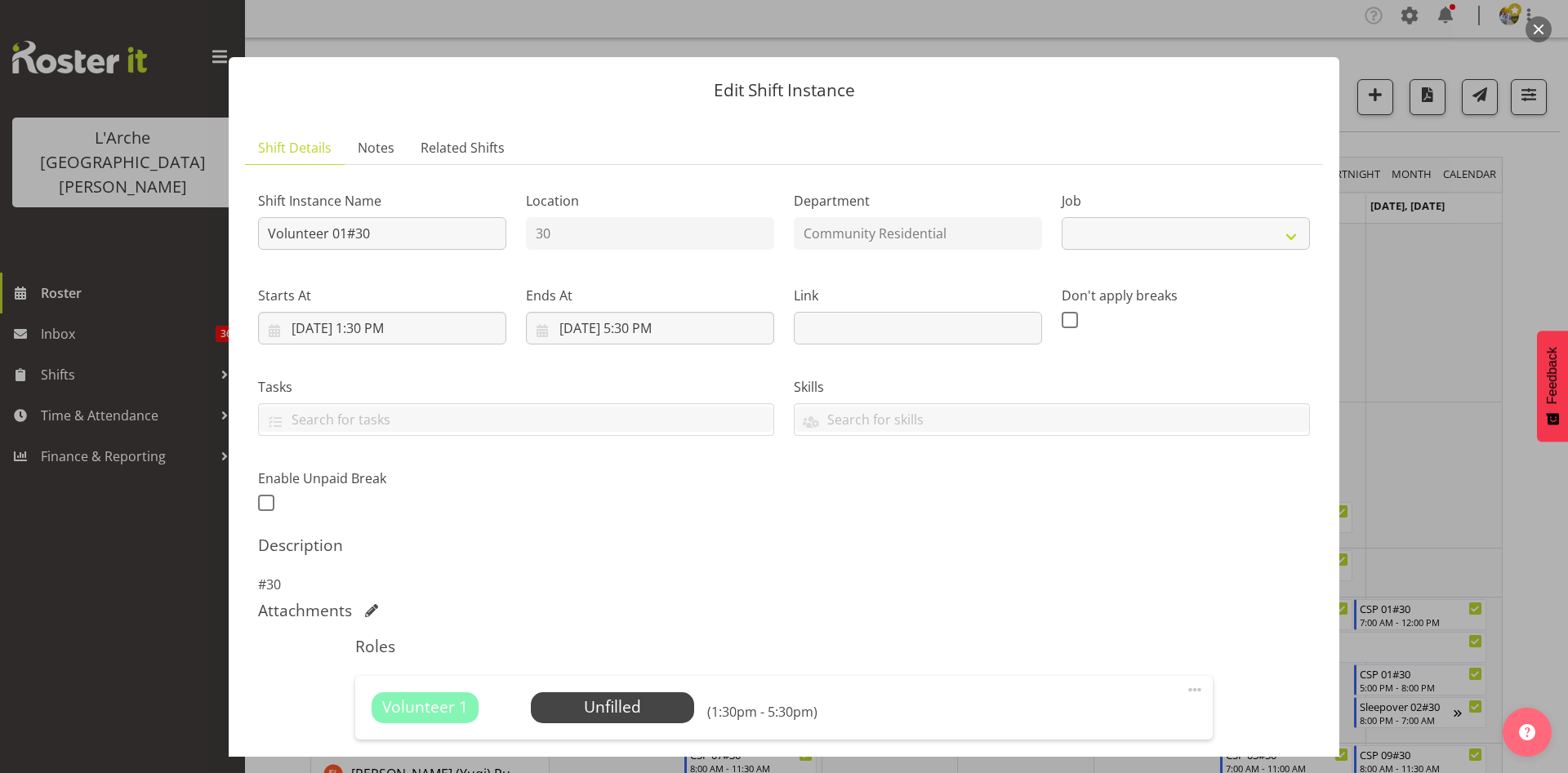
select select "4550"
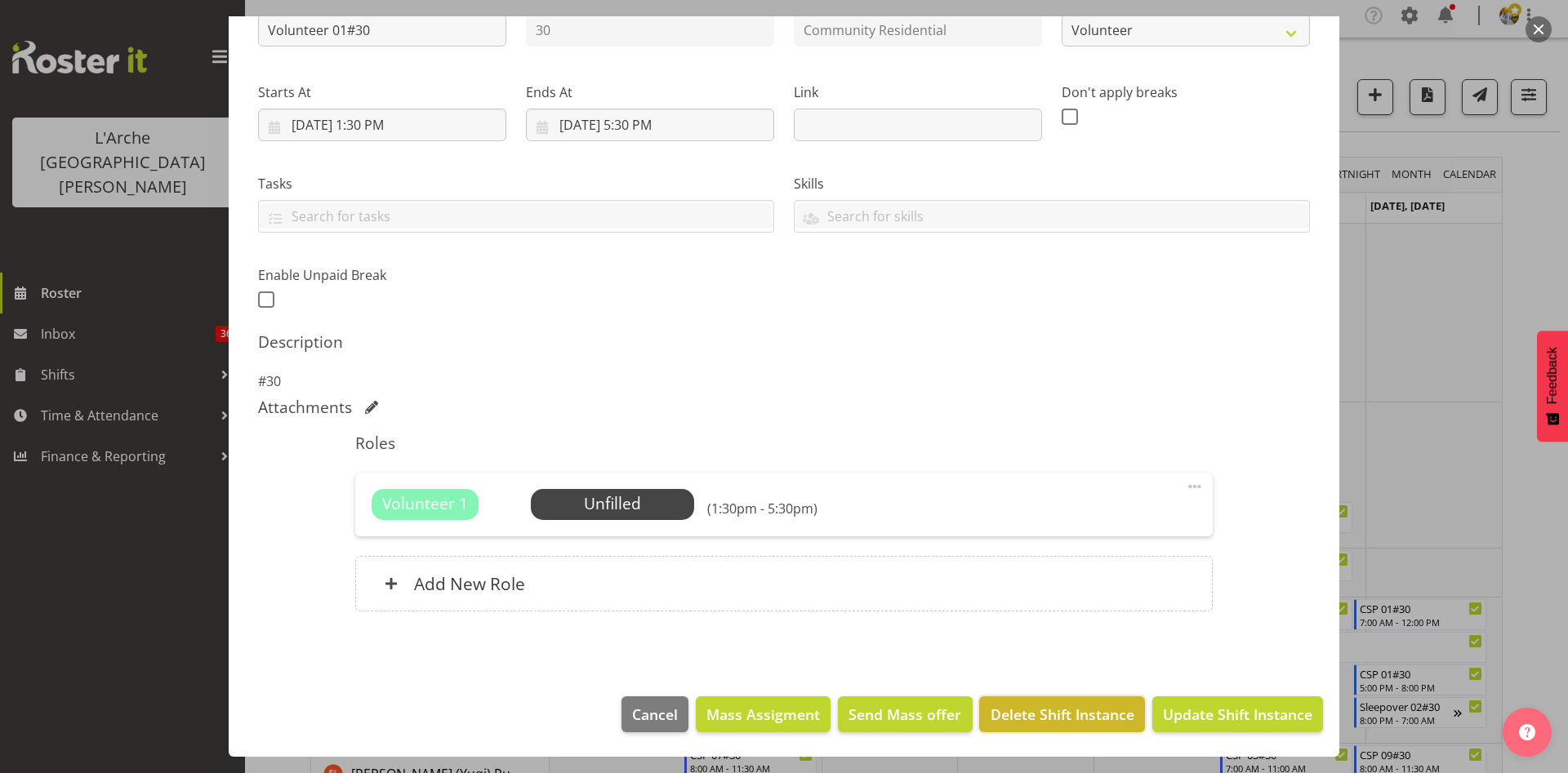
click at [1002, 712] on span "Delete Shift Instance" at bounding box center [1062, 714] width 144 height 21
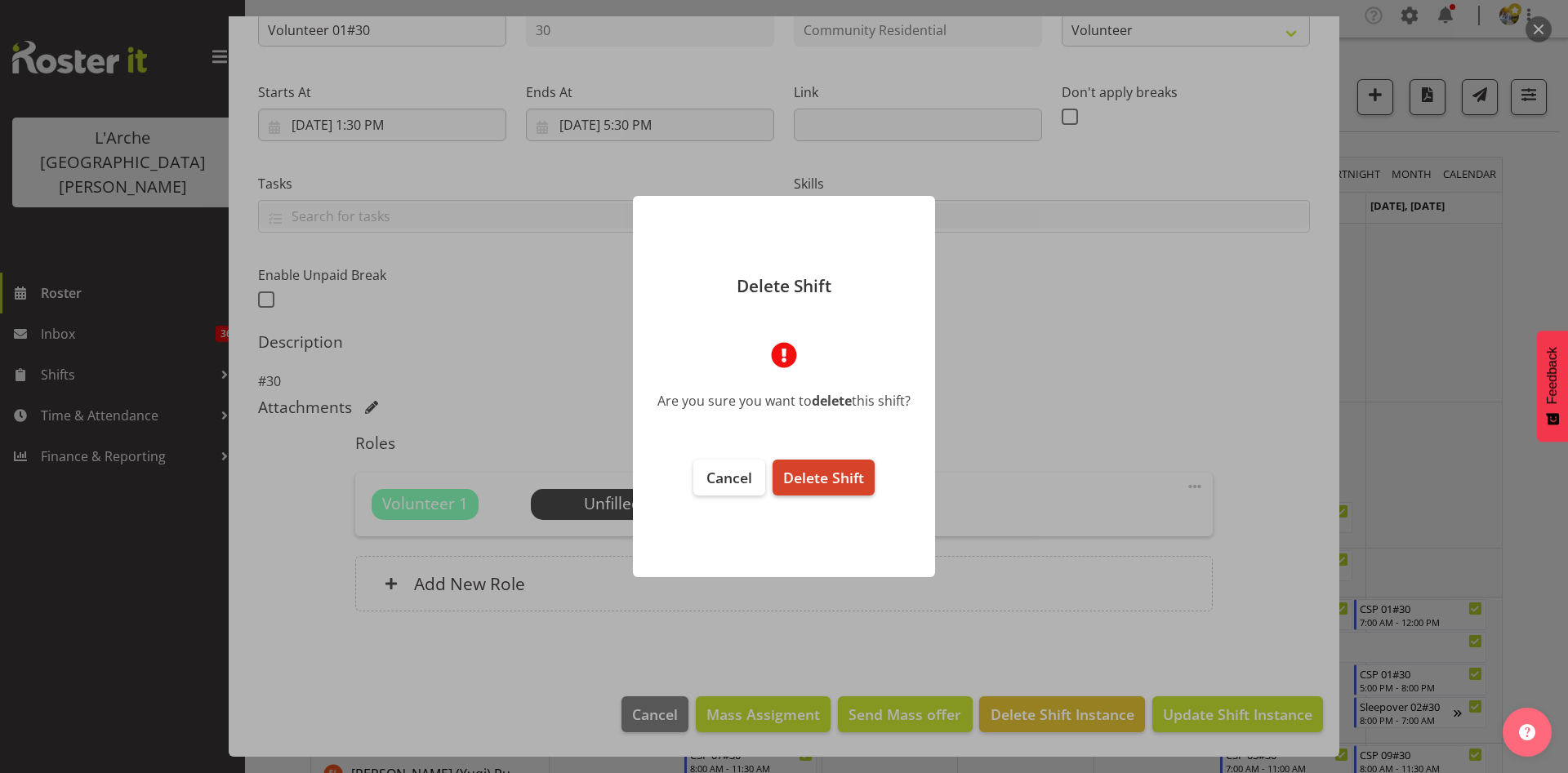
click at [818, 470] on span "Delete Shift" at bounding box center [823, 477] width 81 height 20
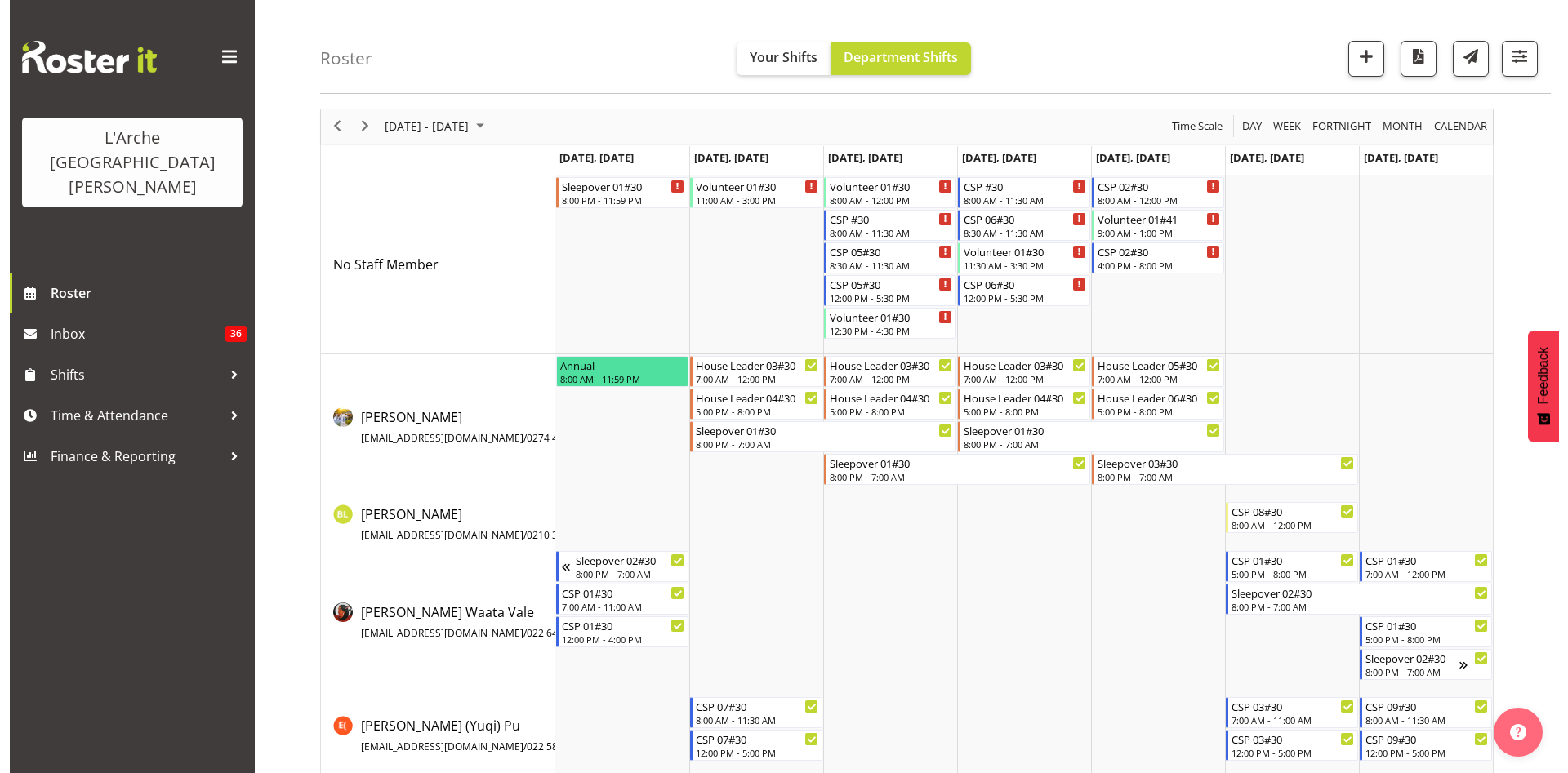
scroll to position [0, 0]
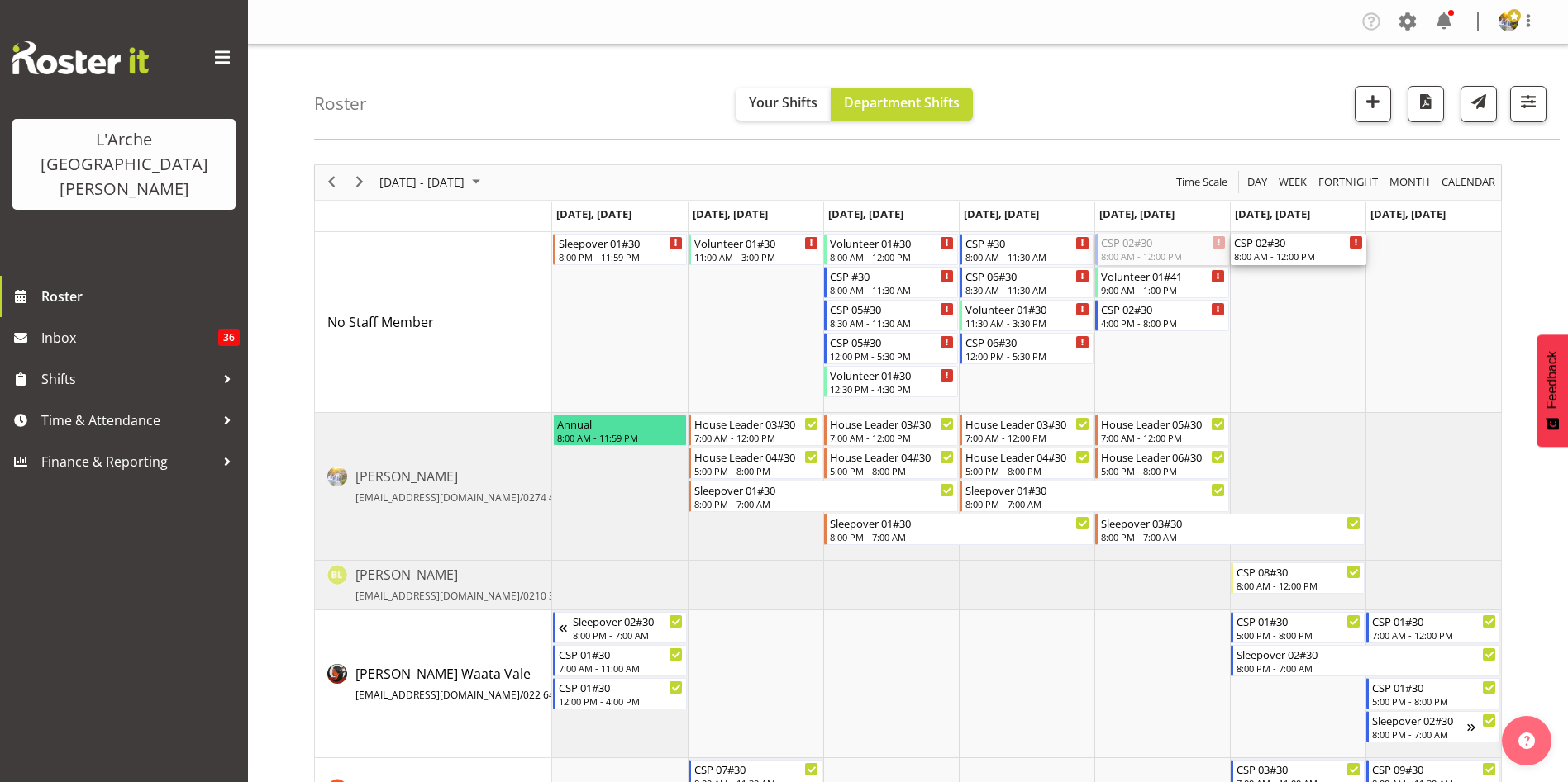
drag, startPoint x: 1178, startPoint y: 249, endPoint x: 1277, endPoint y: 249, distance: 99.0
drag, startPoint x: 1302, startPoint y: 257, endPoint x: 1131, endPoint y: 281, distance: 172.7
click at [1131, 281] on div "Sleepover 01#30 8:00 PM - 11:59 PM Volunteer 01#30 11:00 AM - 3:00 PM Volunteer…" at bounding box center [1026, 593] width 948 height 723
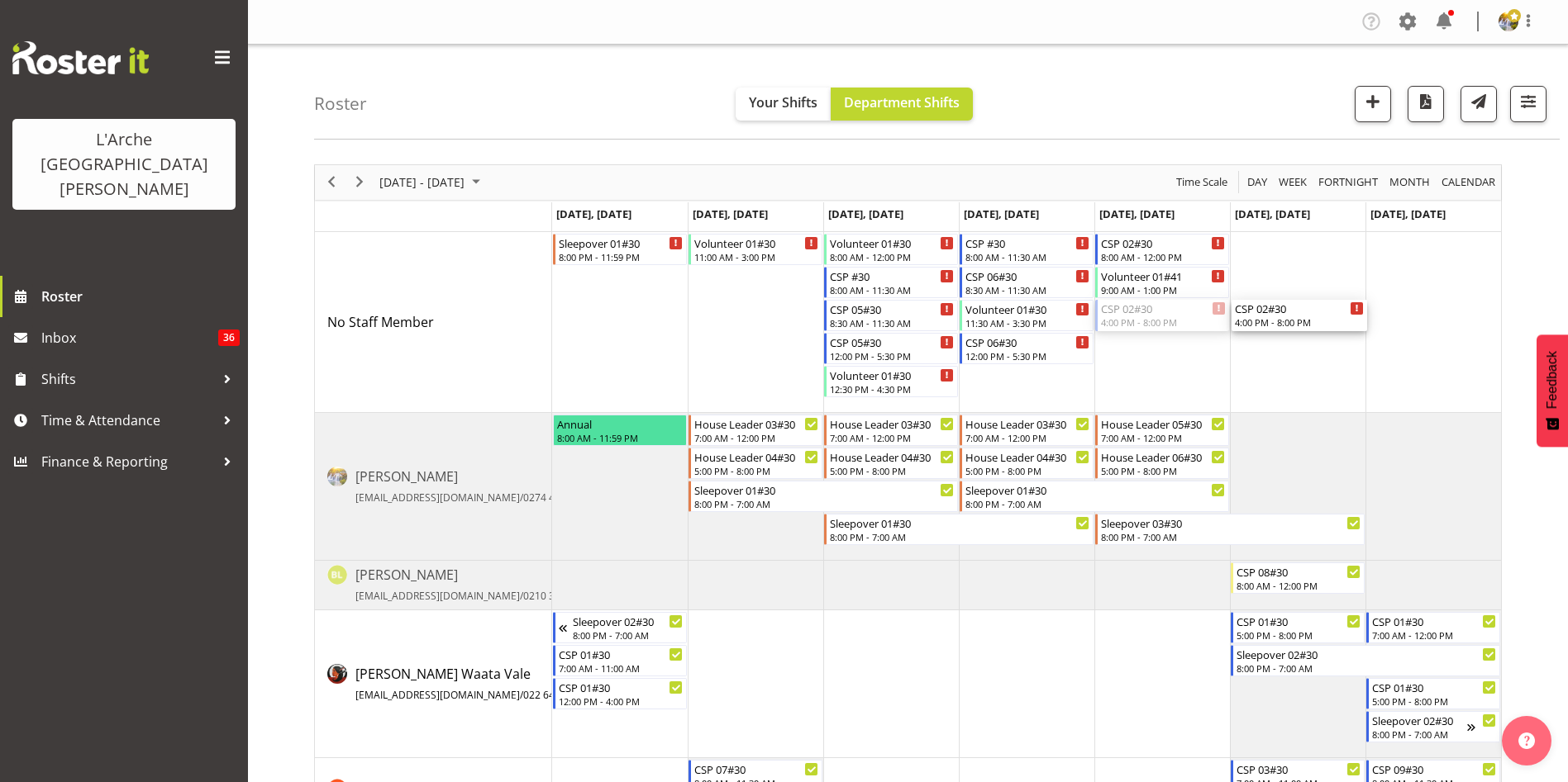
drag, startPoint x: 1135, startPoint y: 319, endPoint x: 1324, endPoint y: 322, distance: 189.0
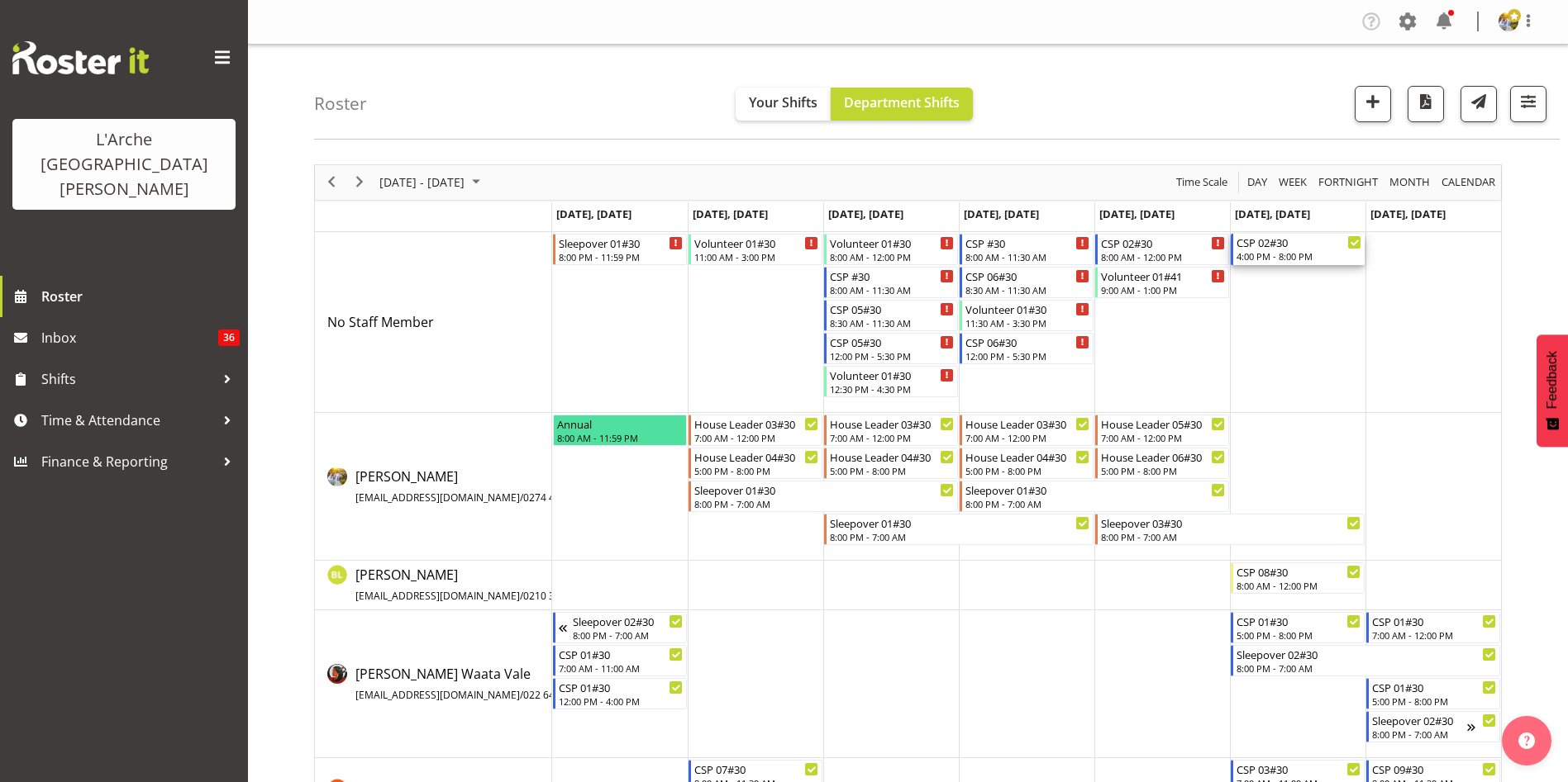
click at [1294, 247] on div "CSP 02#30" at bounding box center [1299, 241] width 125 height 16
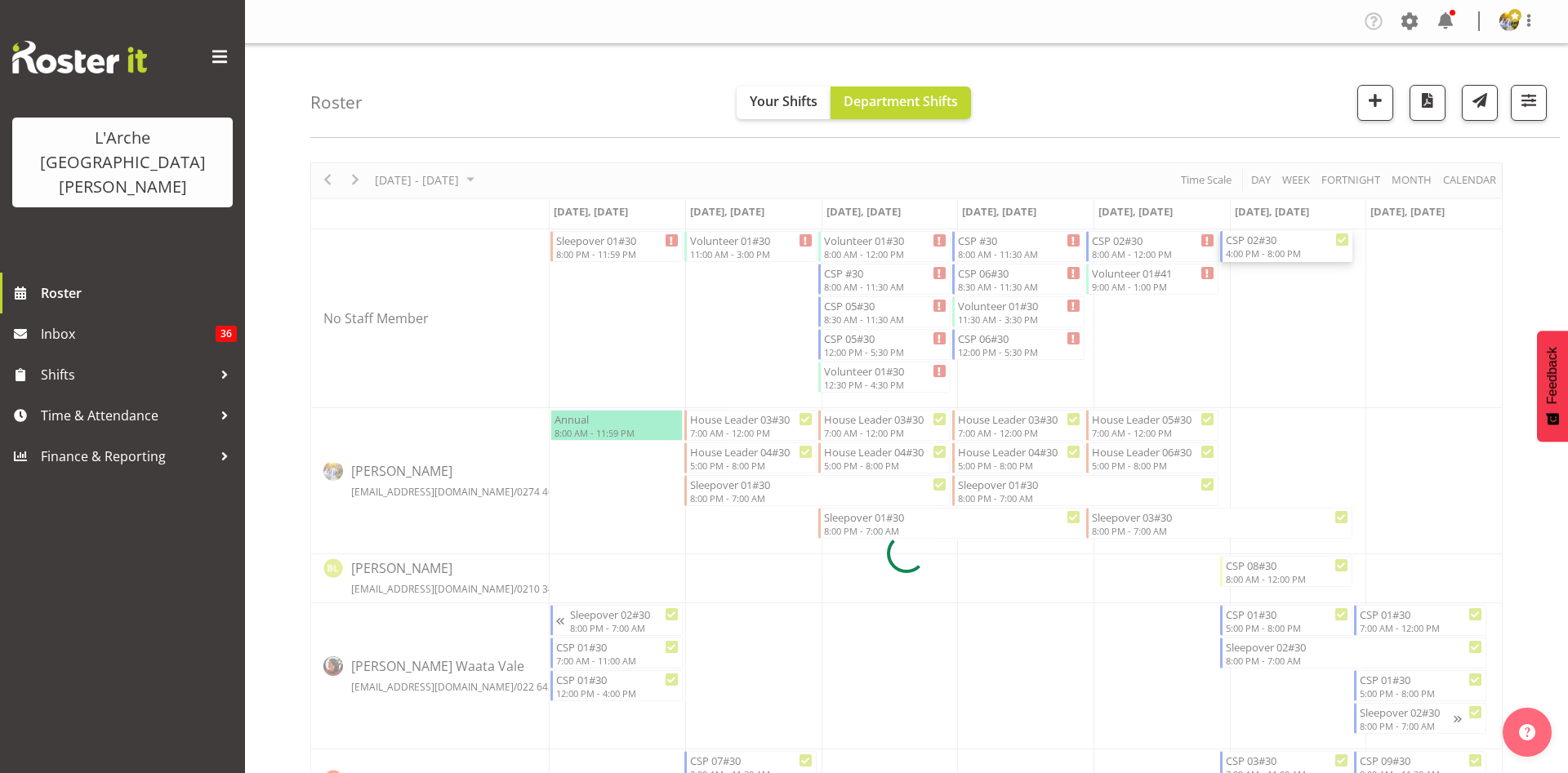
select select
select select "9"
select select "2025"
select select "16"
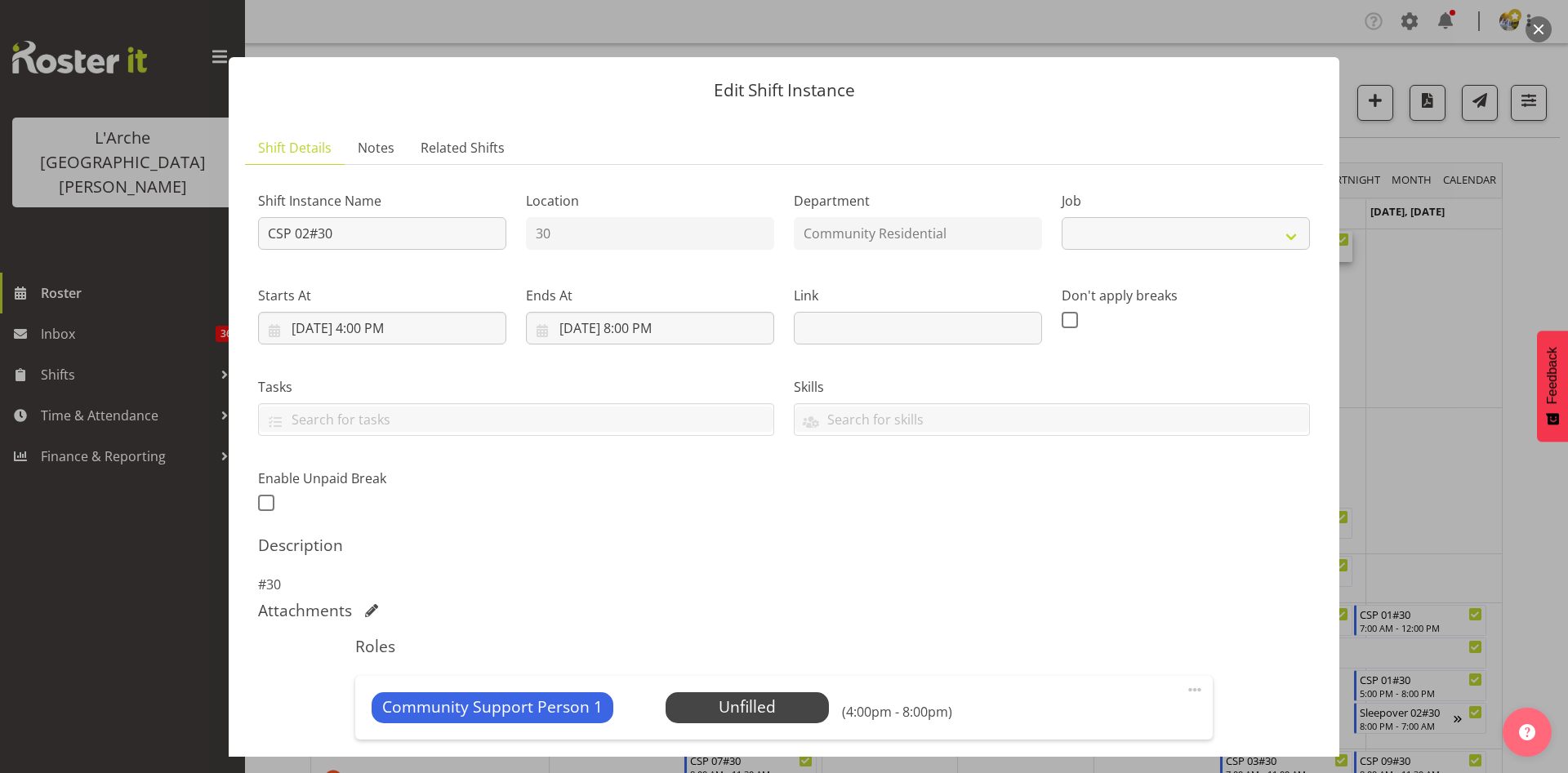
select select "2"
click at [367, 332] on input "[DATE] 4:00 PM" at bounding box center [382, 328] width 248 height 32
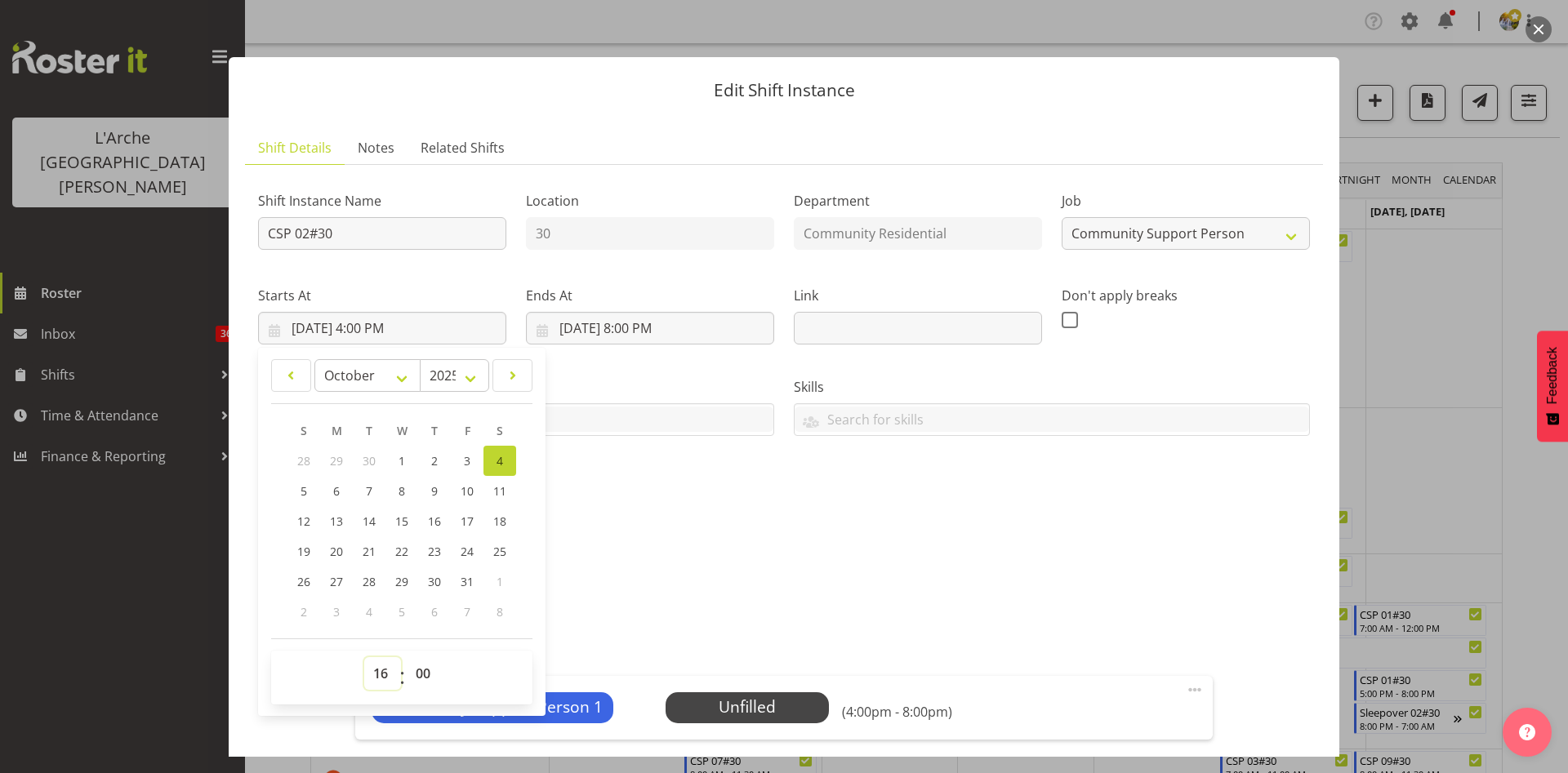
click at [366, 676] on select "00 01 02 03 04 05 06 07 08 09 10 11 12 13 14 15 16 17 18 19 20 21 22 23" at bounding box center [382, 674] width 37 height 32
select select "7"
click at [364, 658] on select "00 01 02 03 04 05 06 07 08 09 10 11 12 13 14 15 16 17 18 19 20 21 22 23" at bounding box center [382, 674] width 37 height 32
type input "[DATE] 7:00 AM"
click at [634, 333] on input "[DATE] 8:00 PM" at bounding box center [650, 328] width 248 height 32
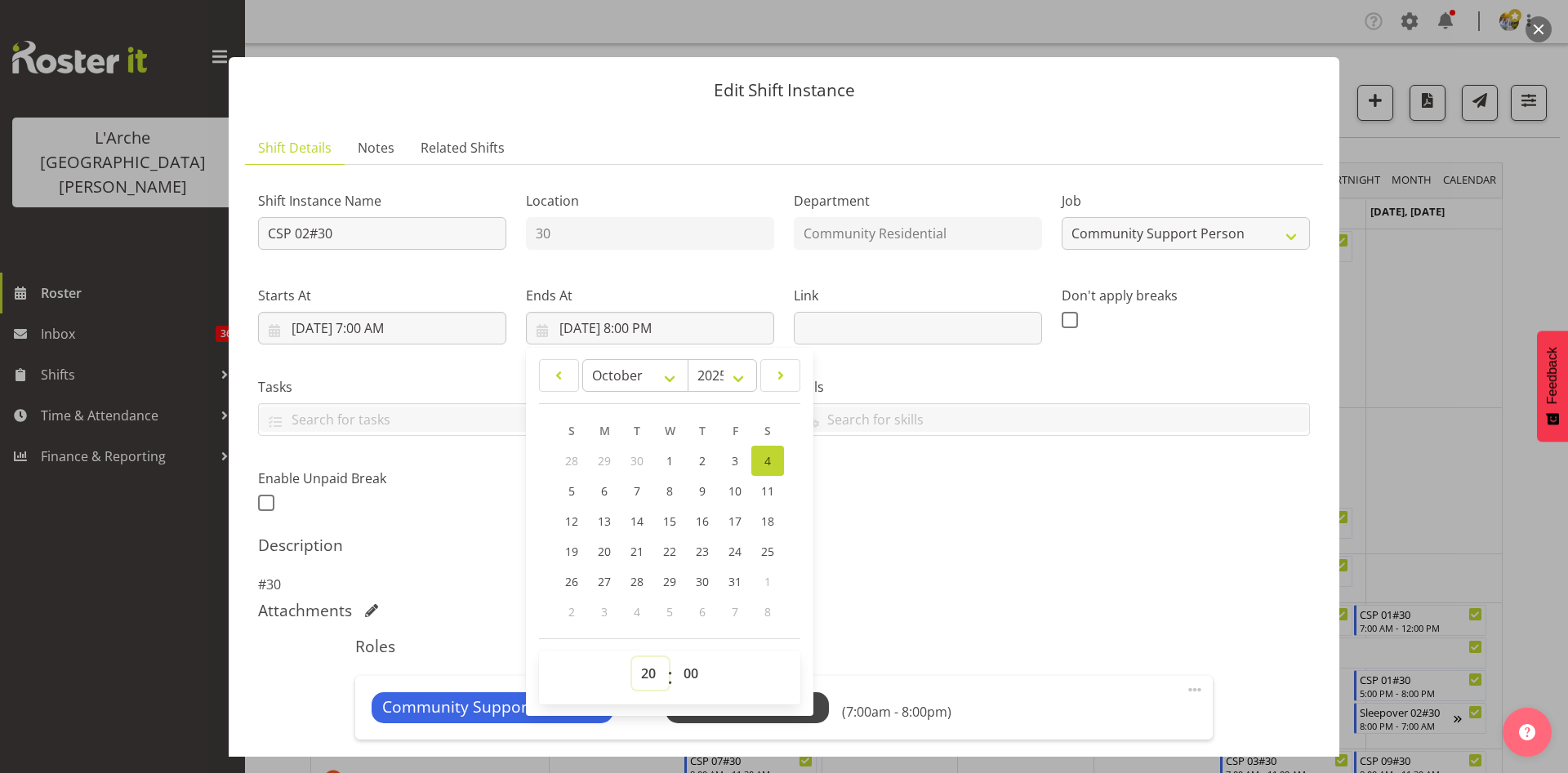
click at [644, 680] on select "00 01 02 03 04 05 06 07 08 09 10 11 12 13 14 15 16 17 18 19 20 21 22 23" at bounding box center [650, 674] width 37 height 32
select select "12"
click at [632, 658] on select "00 01 02 03 04 05 06 07 08 09 10 11 12 13 14 15 16 17 18 19 20 21 22 23" at bounding box center [650, 674] width 37 height 32
type input "[DATE] 12:00 PM"
click at [647, 677] on select "00 01 02 03 04 05 06 07 08 09 10 11 12 13 14 15 16 17 18 19 20 21 22 23" at bounding box center [650, 674] width 37 height 32
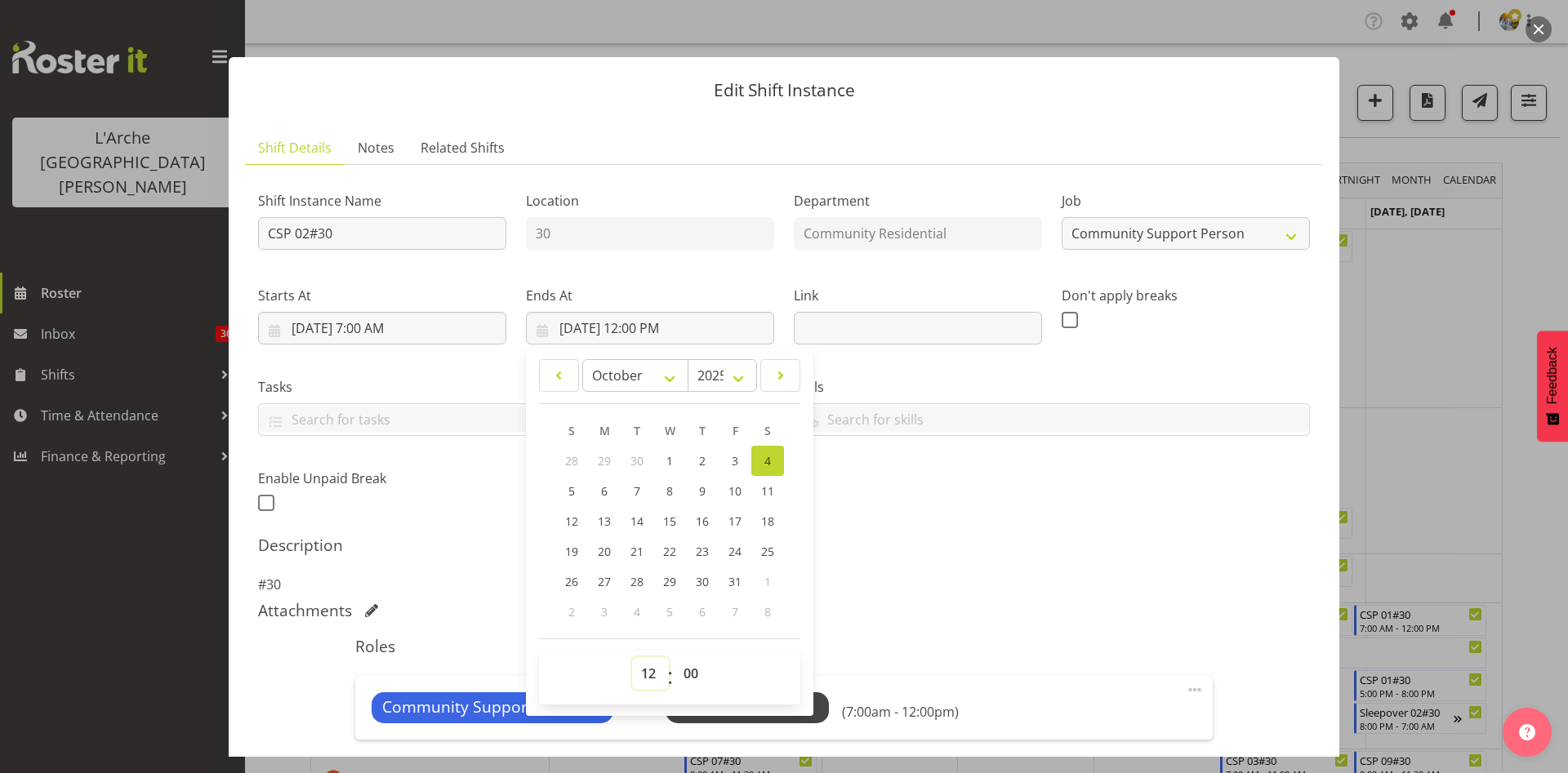
select select "11"
click at [632, 658] on select "00 01 02 03 04 05 06 07 08 09 10 11 12 13 14 15 16 17 18 19 20 21 22 23" at bounding box center [650, 674] width 37 height 32
type input "[DATE] 11:00 AM"
click at [688, 679] on select "00 01 02 03 04 05 06 07 08 09 10 11 12 13 14 15 16 17 18 19 20 21 22 23 24 25 2…" at bounding box center [693, 674] width 37 height 32
select select "30"
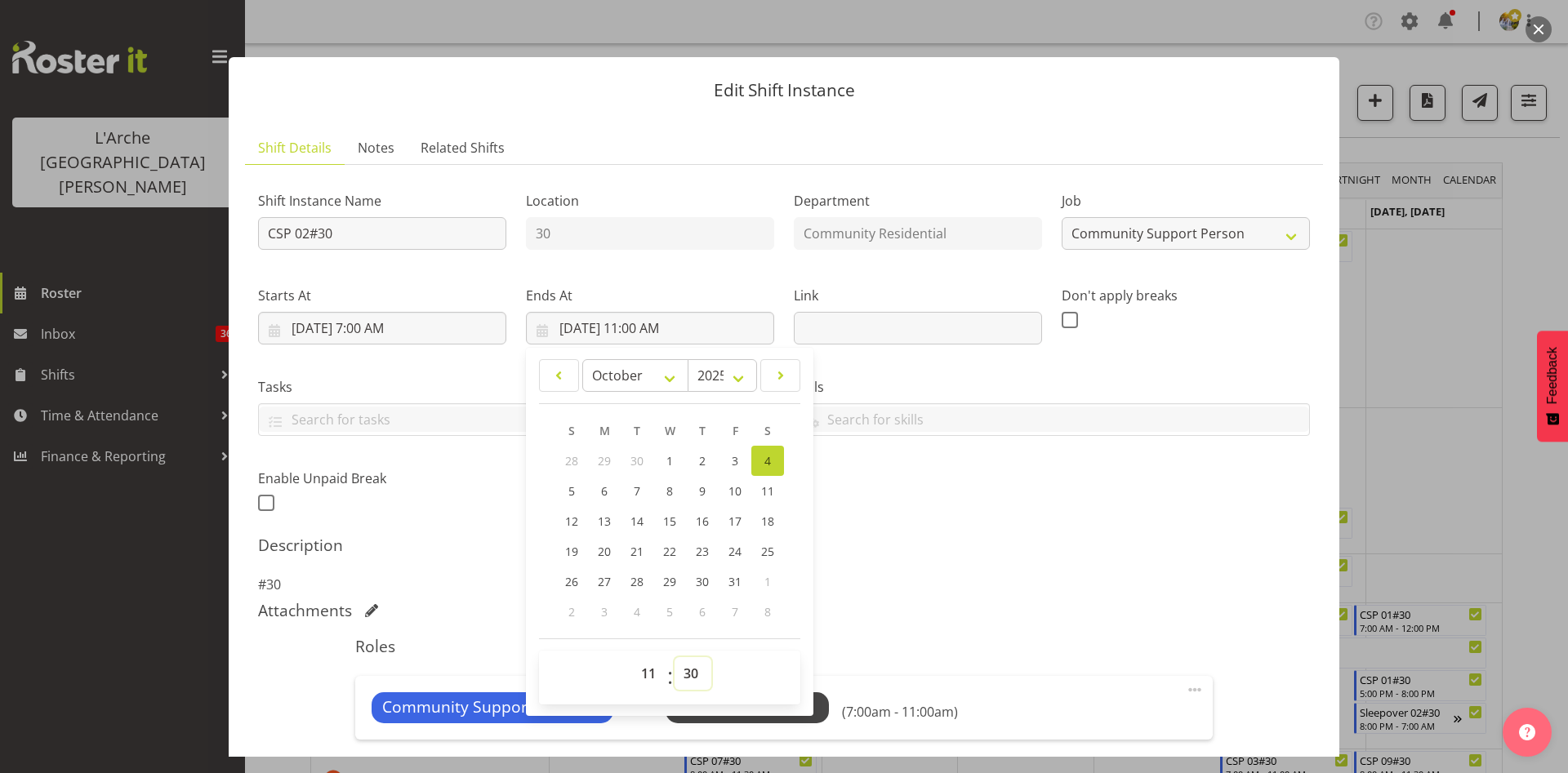
click at [675, 658] on select "00 01 02 03 04 05 06 07 08 09 10 11 12 13 14 15 16 17 18 19 20 21 22 23 24 25 2…" at bounding box center [693, 674] width 37 height 32
type input "[DATE] 11:30 AM"
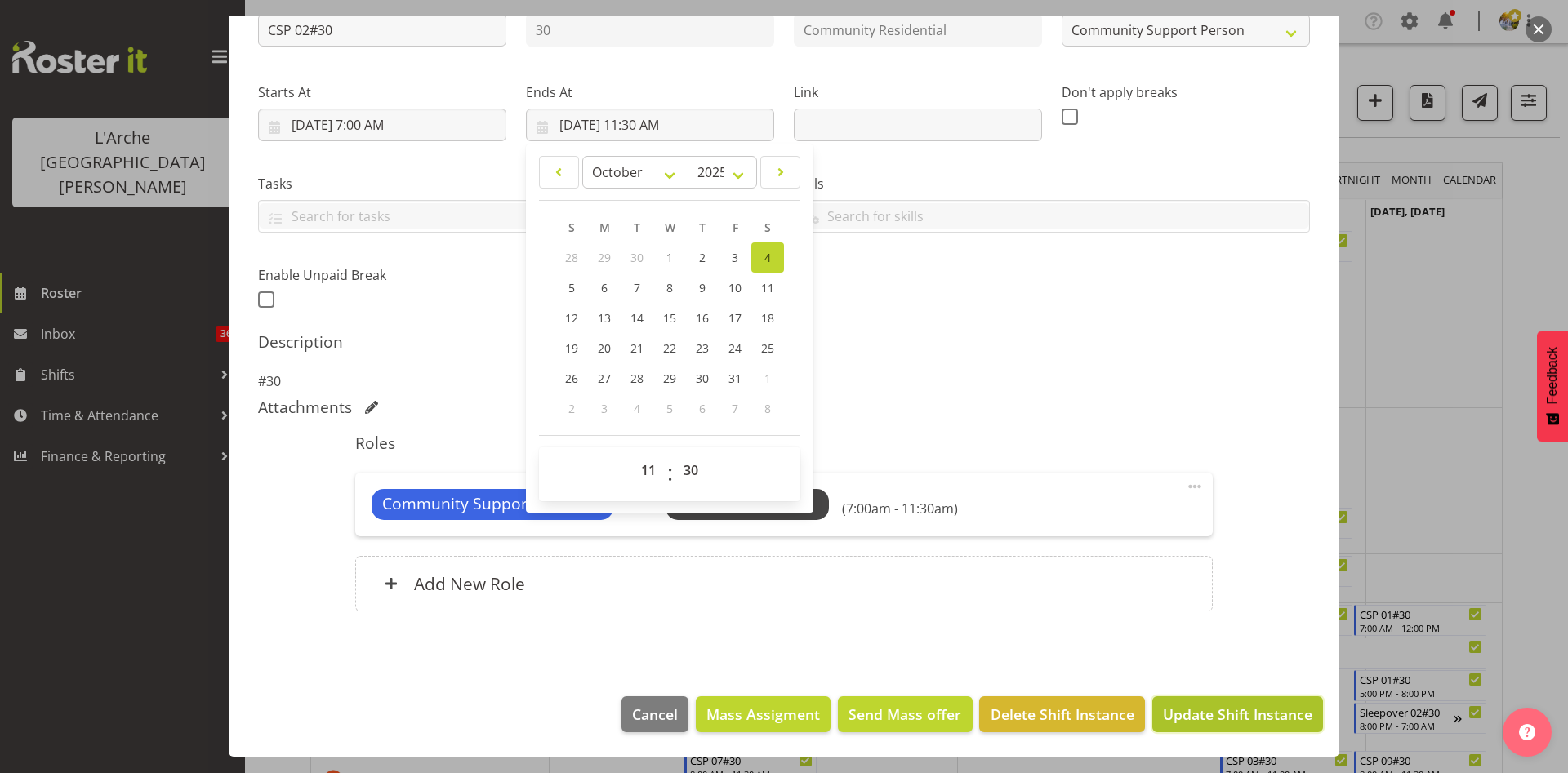
click at [1245, 709] on span "Update Shift Instance" at bounding box center [1237, 714] width 150 height 21
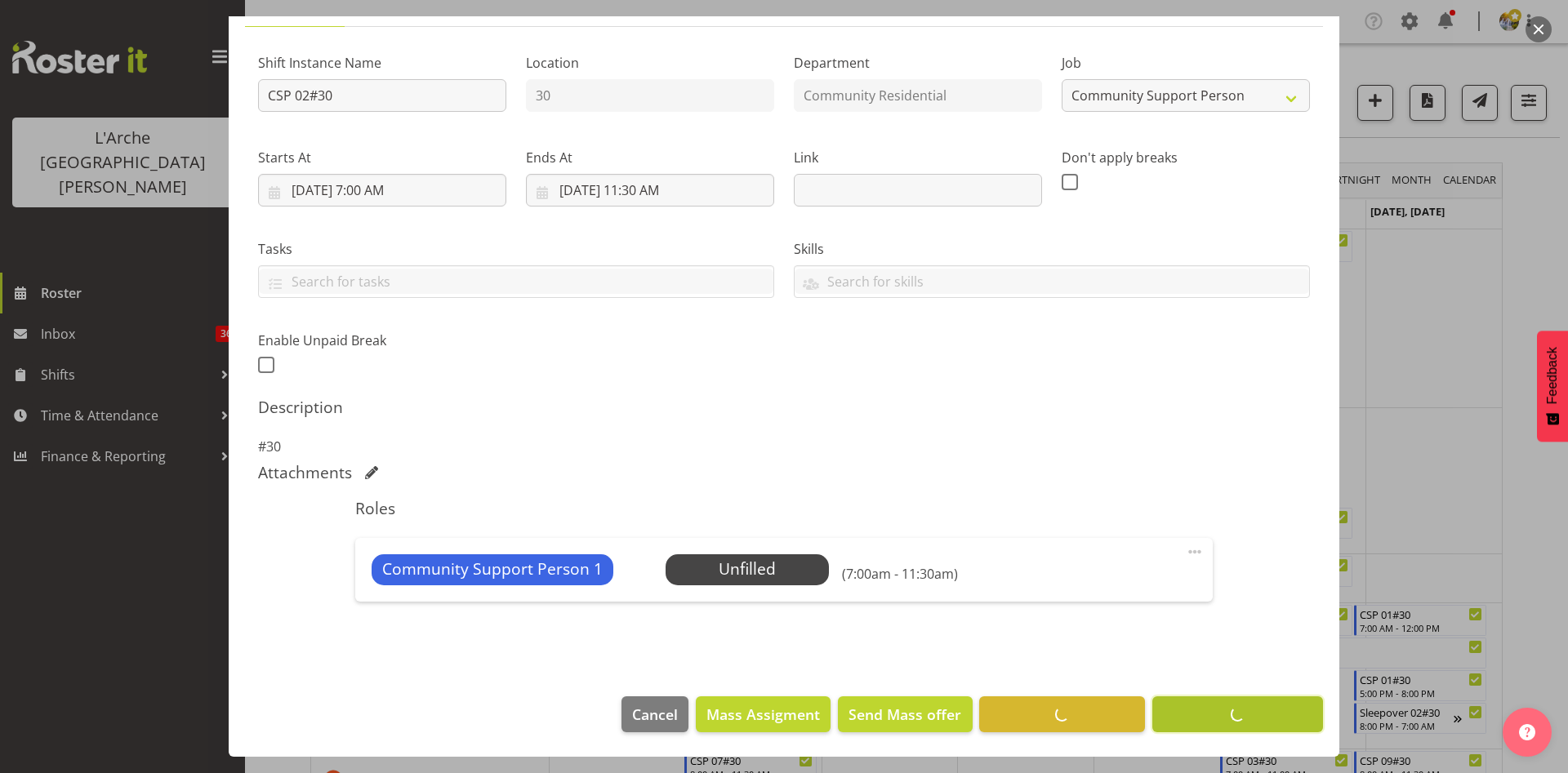
scroll to position [138, 0]
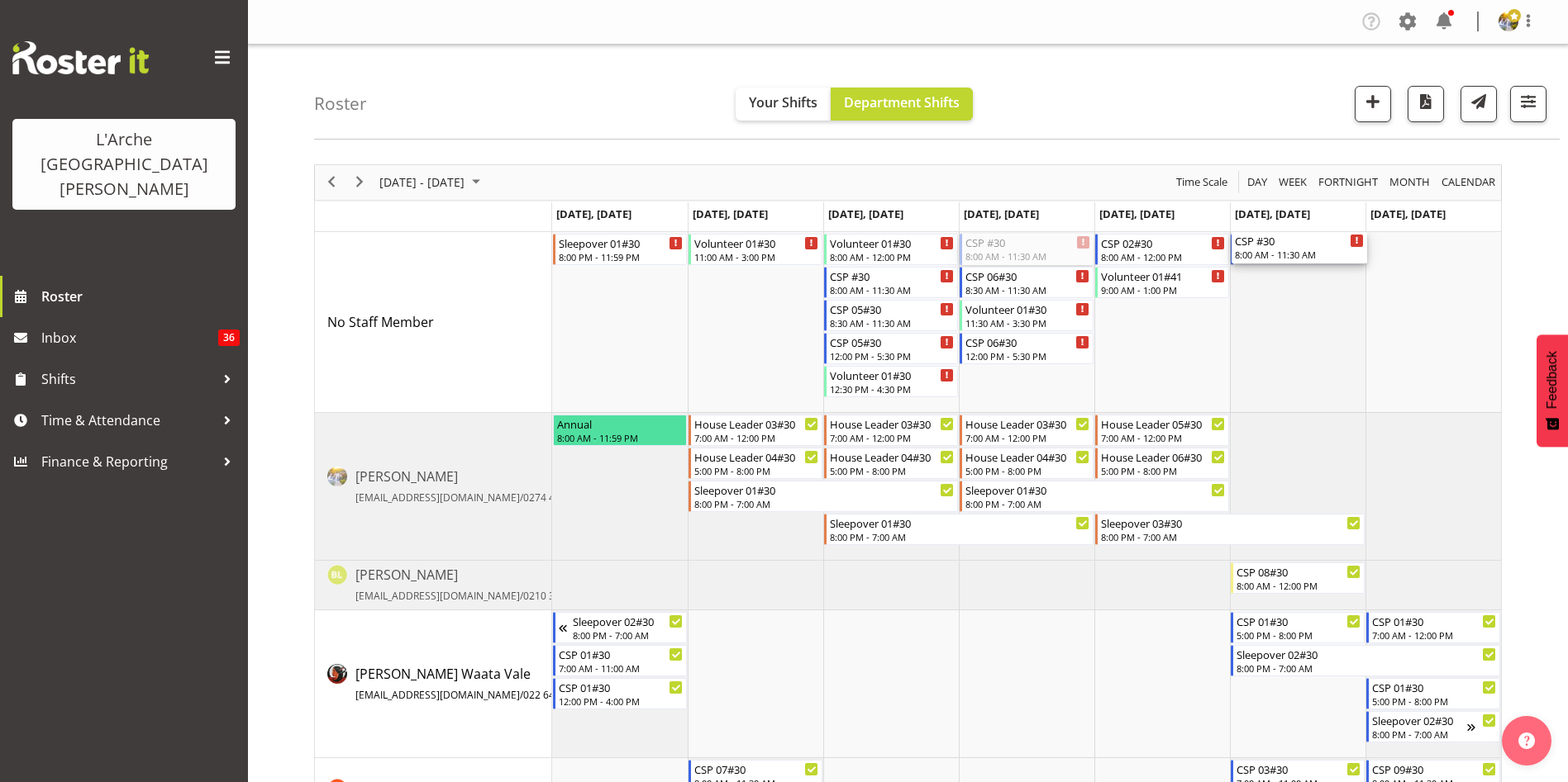
drag, startPoint x: 1022, startPoint y: 247, endPoint x: 1278, endPoint y: 299, distance: 261.2
click at [1278, 299] on div "Sleepover 01#30 8:00 PM - 11:59 PM Volunteer 01#30 11:00 AM - 3:00 PM Volunteer…" at bounding box center [1026, 593] width 948 height 723
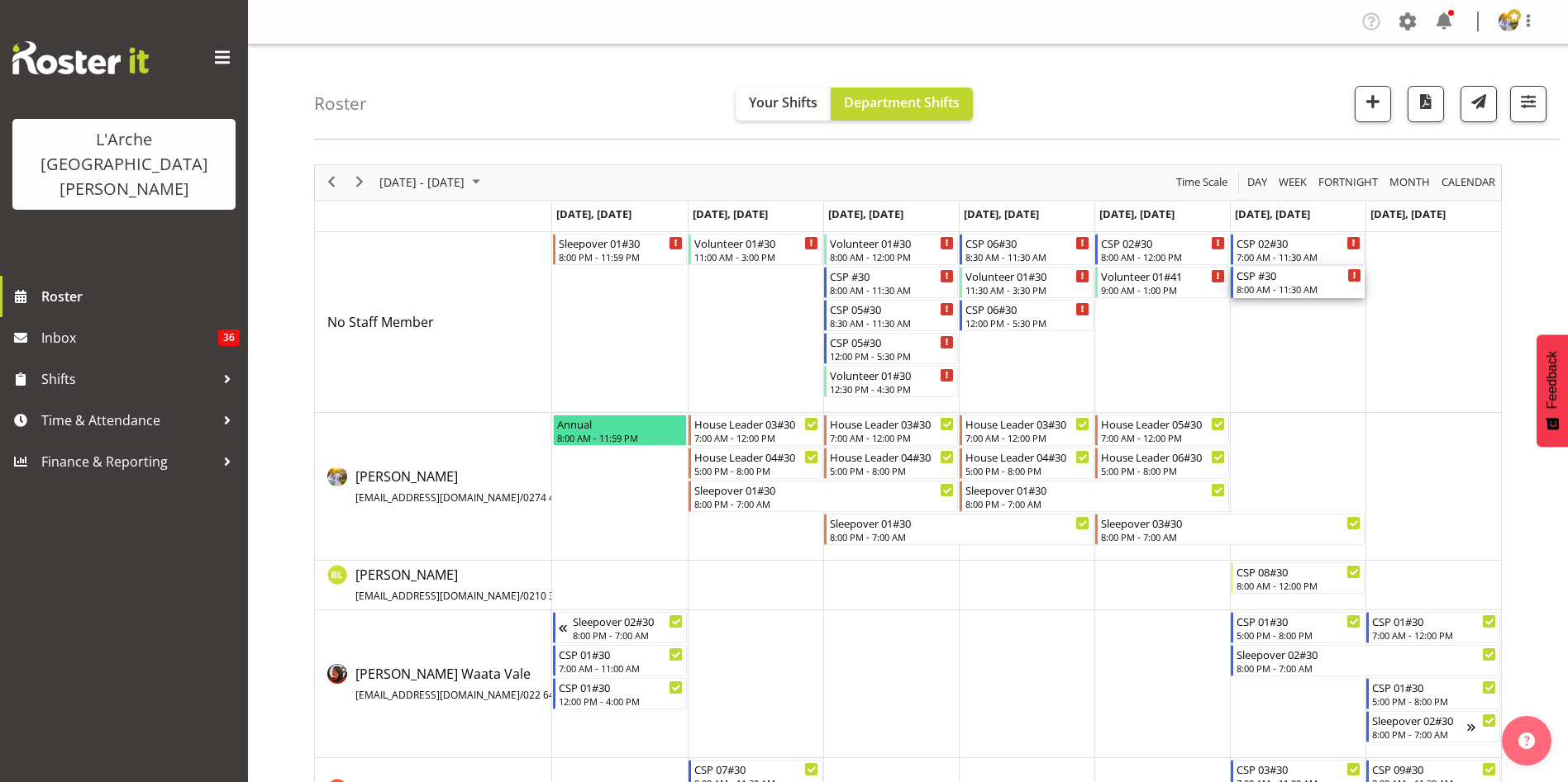
click at [1279, 287] on div "8:00 AM - 11:30 AM" at bounding box center [1299, 289] width 125 height 13
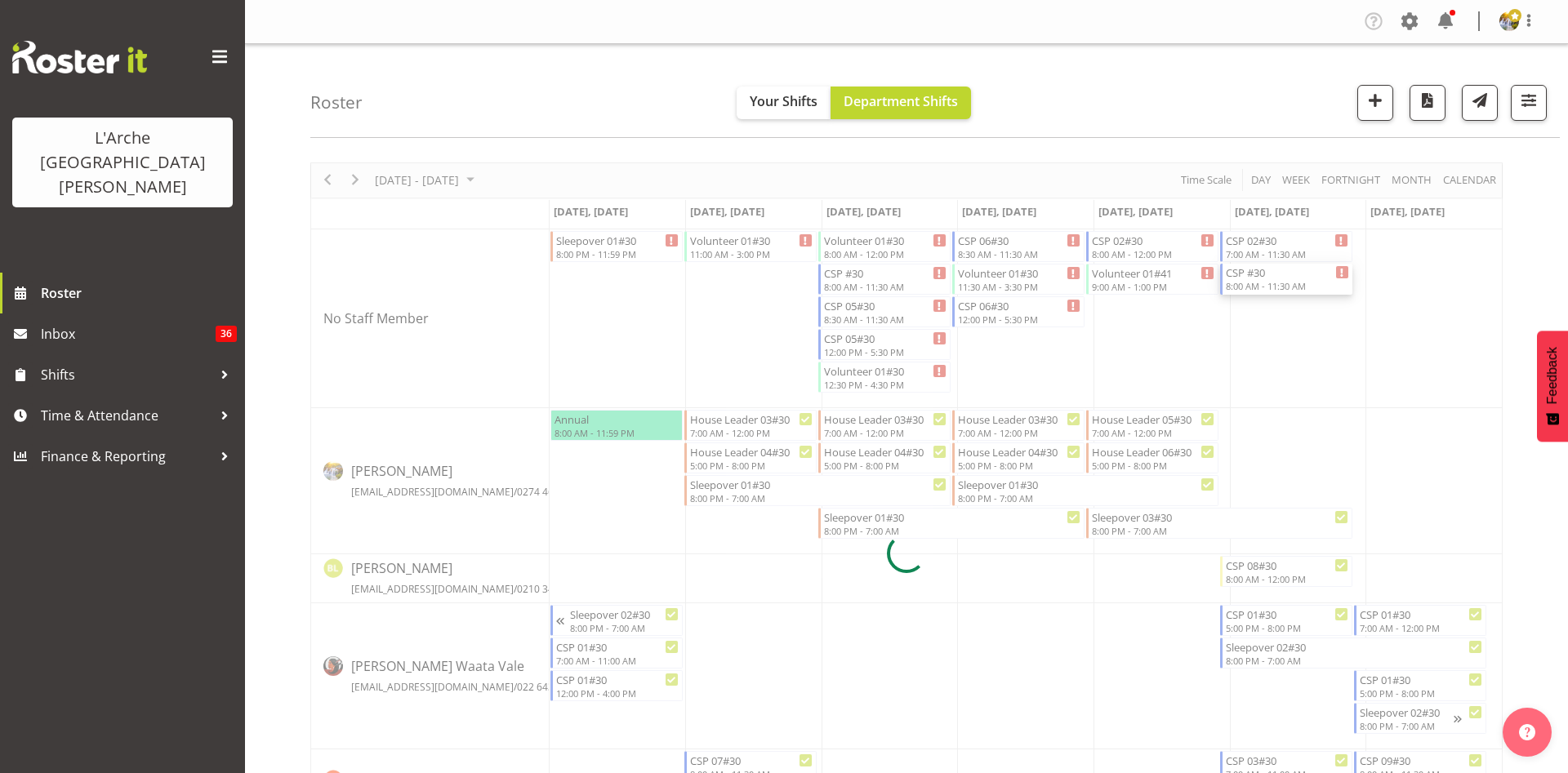
select select
select select "9"
select select "2025"
select select "8"
select select "9"
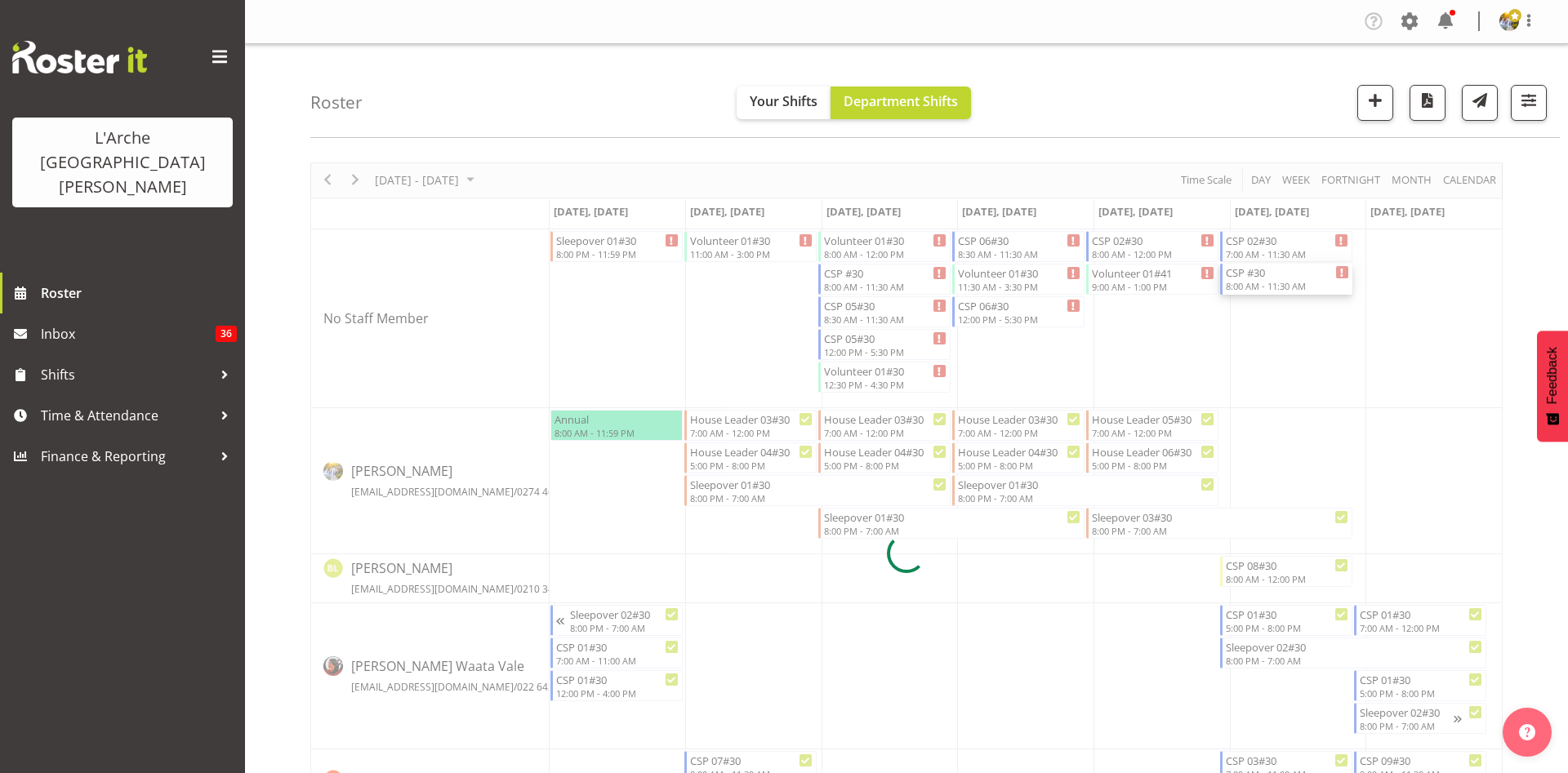
select select "2025"
select select "11"
select select "30"
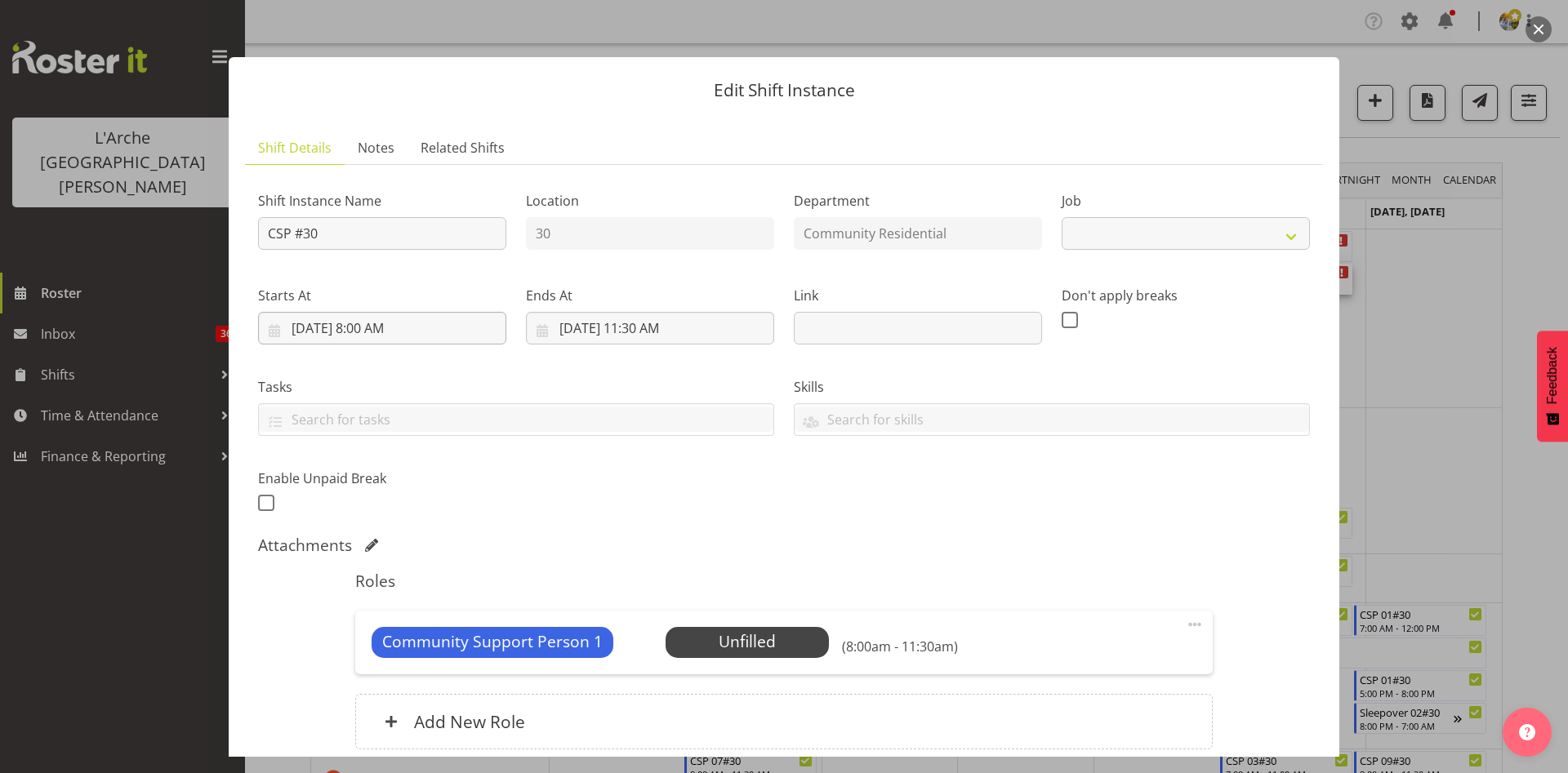
select select "2"
click at [366, 331] on input "[DATE] 8:00 AM" at bounding box center [382, 328] width 248 height 32
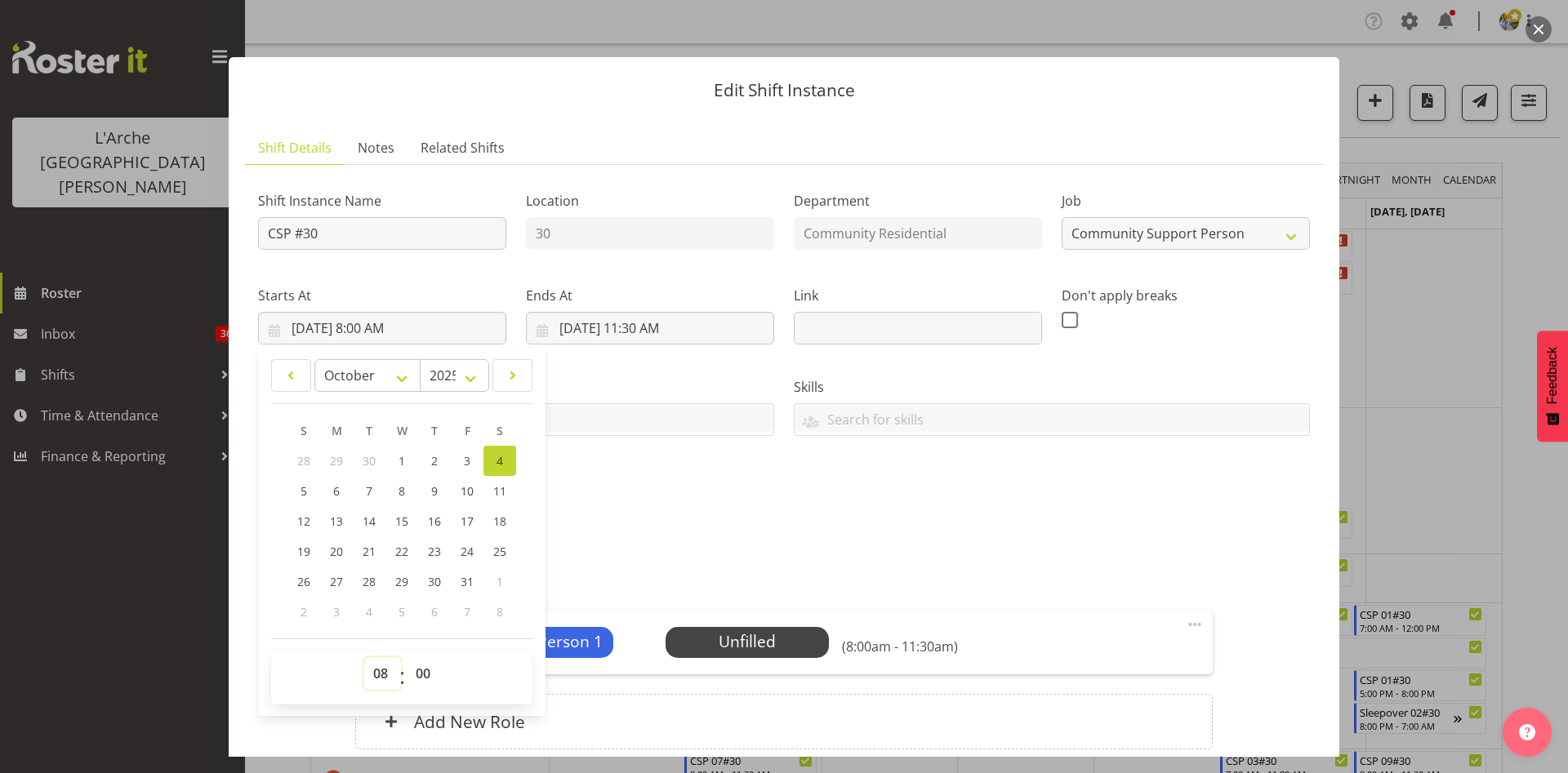
click at [384, 683] on select "00 01 02 03 04 05 06 07 08 09 10 11 12 13 14 15 16 17 18 19 20 21 22 23" at bounding box center [382, 674] width 37 height 32
select select "12"
click at [364, 658] on select "00 01 02 03 04 05 06 07 08 09 10 11 12 13 14 15 16 17 18 19 20 21 22 23" at bounding box center [382, 674] width 37 height 32
type input "[DATE] 12:00 PM"
click at [634, 324] on input "[DATE] 11:30 AM" at bounding box center [650, 328] width 248 height 32
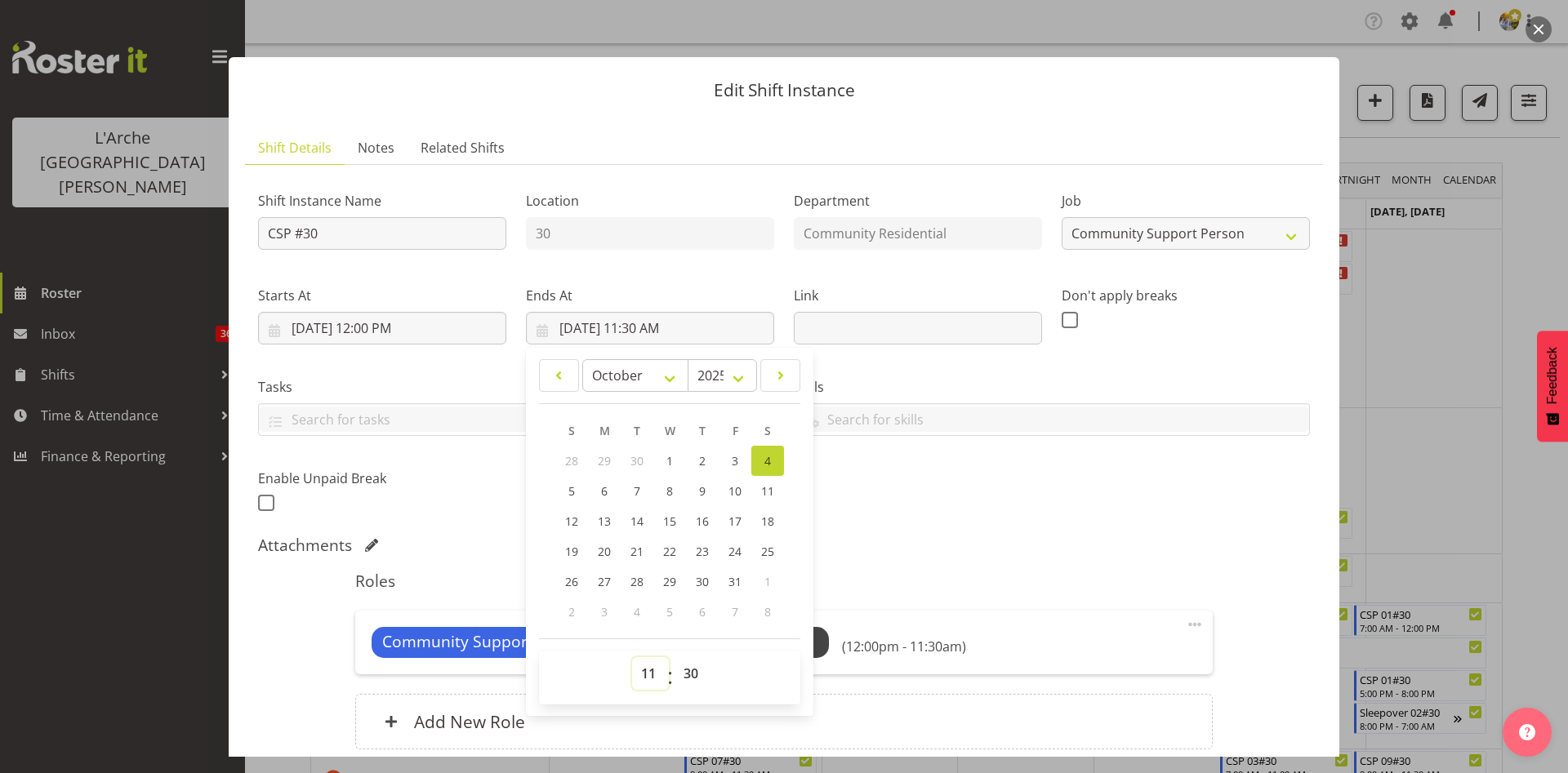
click at [640, 687] on select "00 01 02 03 04 05 06 07 08 09 10 11 12 13 14 15 16 17 18 19 20 21 22 23" at bounding box center [650, 674] width 37 height 32
select select "17"
click at [632, 658] on select "00 01 02 03 04 05 06 07 08 09 10 11 12 13 14 15 16 17 18 19 20 21 22 23" at bounding box center [650, 674] width 37 height 32
type input "[DATE] 5:30 PM"
click at [684, 673] on select "00 01 02 03 04 05 06 07 08 09 10 11 12 13 14 15 16 17 18 19 20 21 22 23 24 25 2…" at bounding box center [693, 674] width 37 height 32
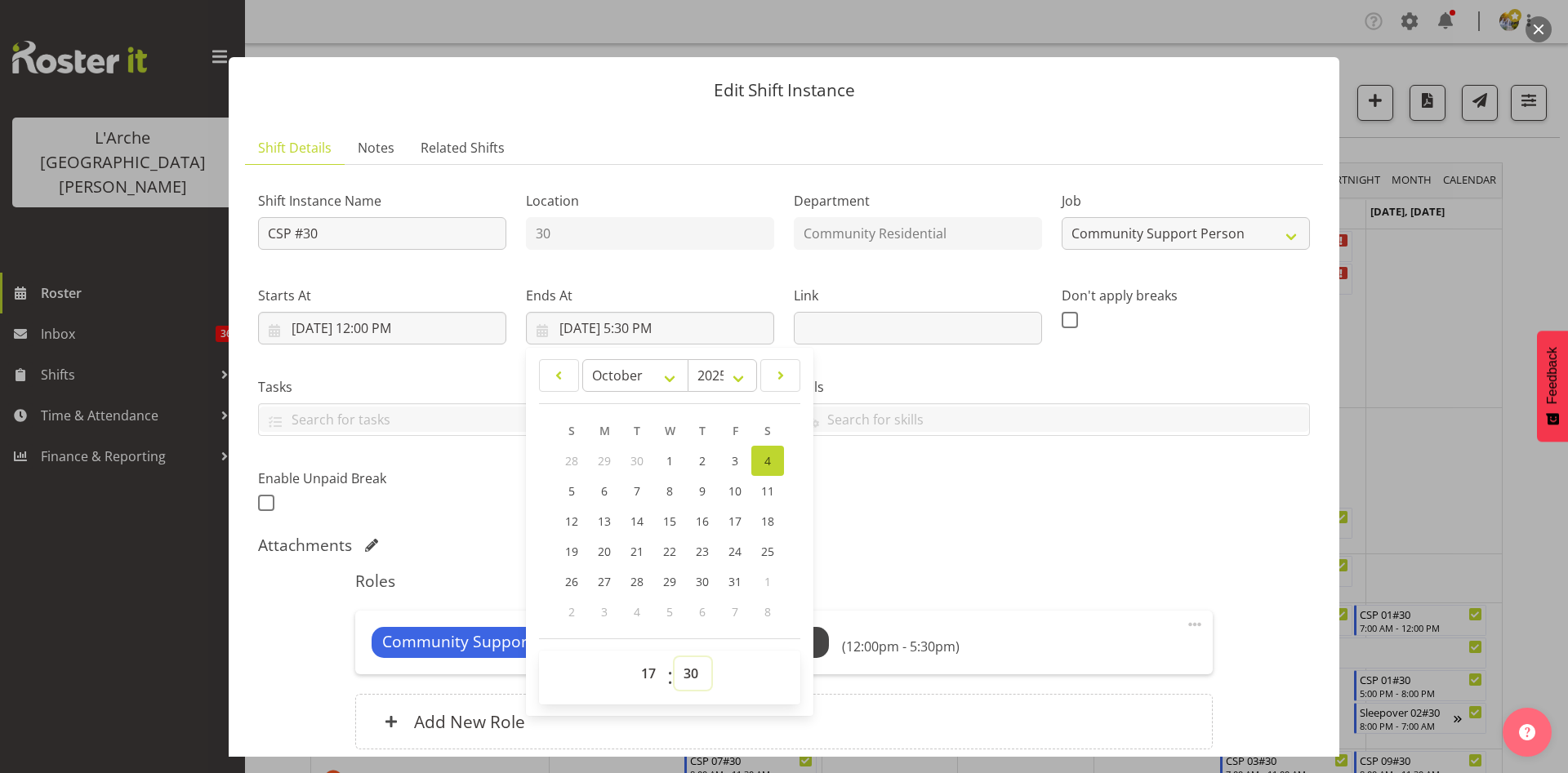
select select "0"
click at [675, 658] on select "00 01 02 03 04 05 06 07 08 09 10 11 12 13 14 15 16 17 18 19 20 21 22 23 24 25 2…" at bounding box center [693, 674] width 37 height 32
type input "[DATE] 5:00 PM"
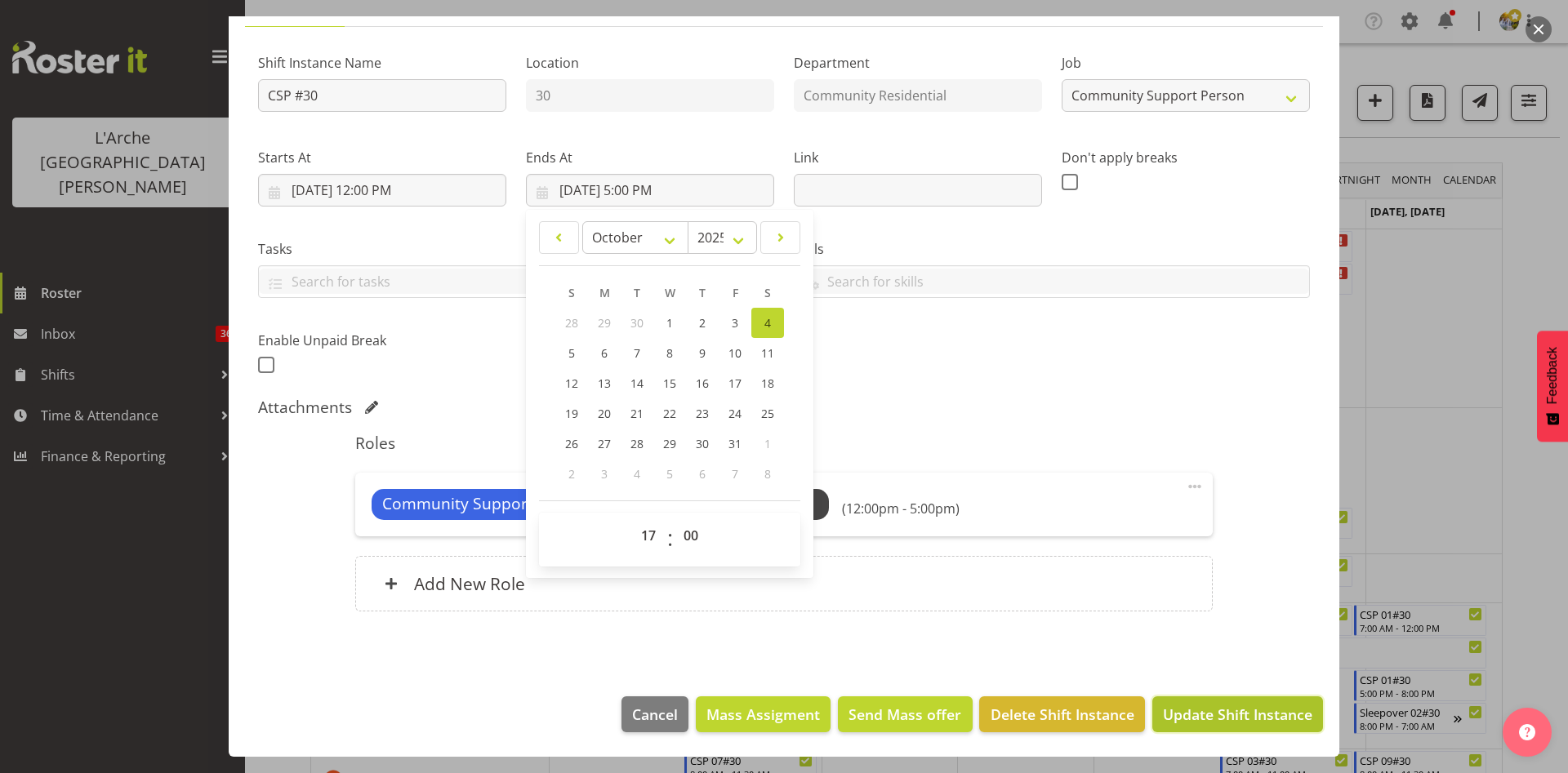
click at [1229, 724] on span "Update Shift Instance" at bounding box center [1237, 714] width 150 height 21
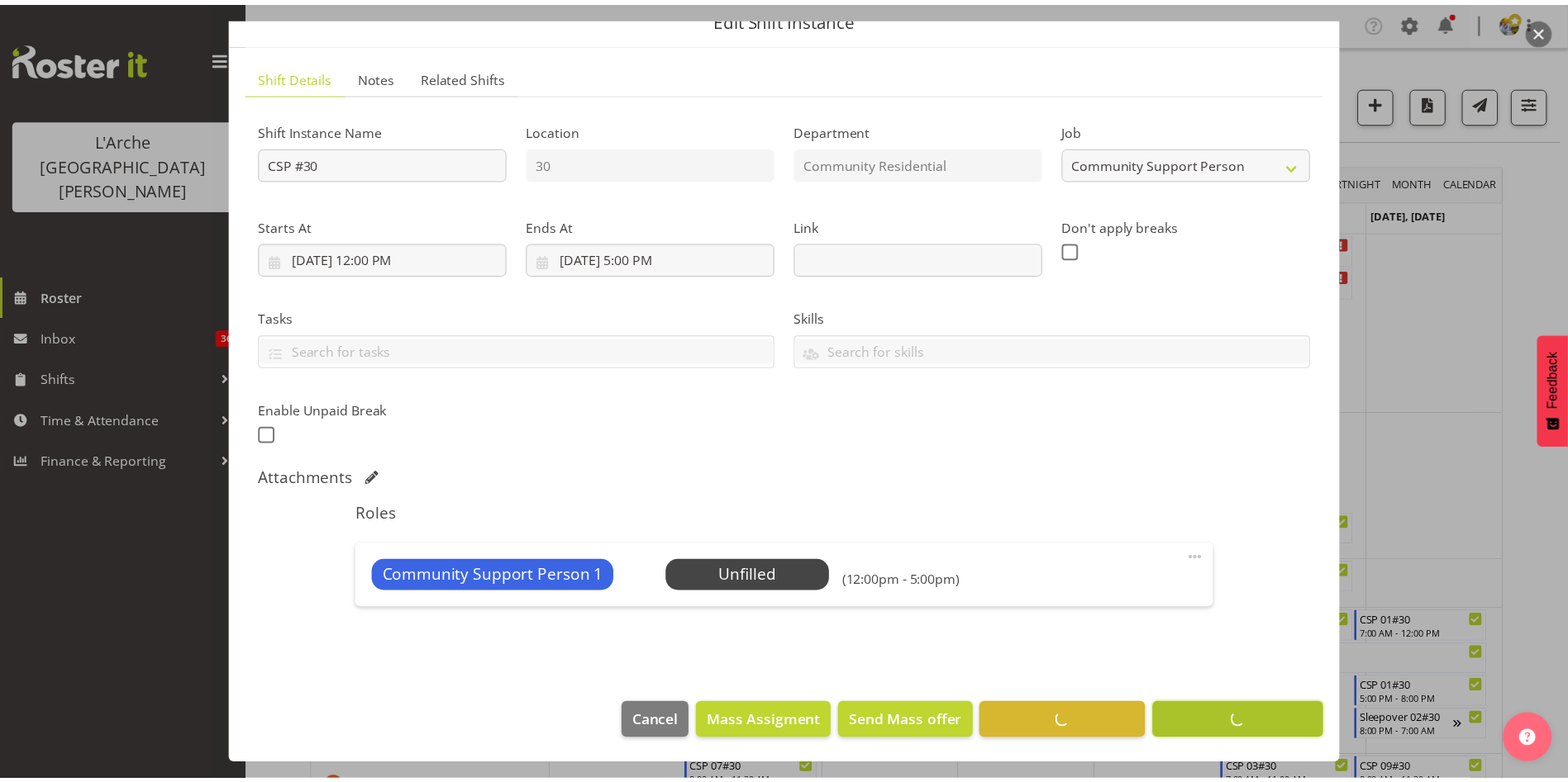
scroll to position [74, 0]
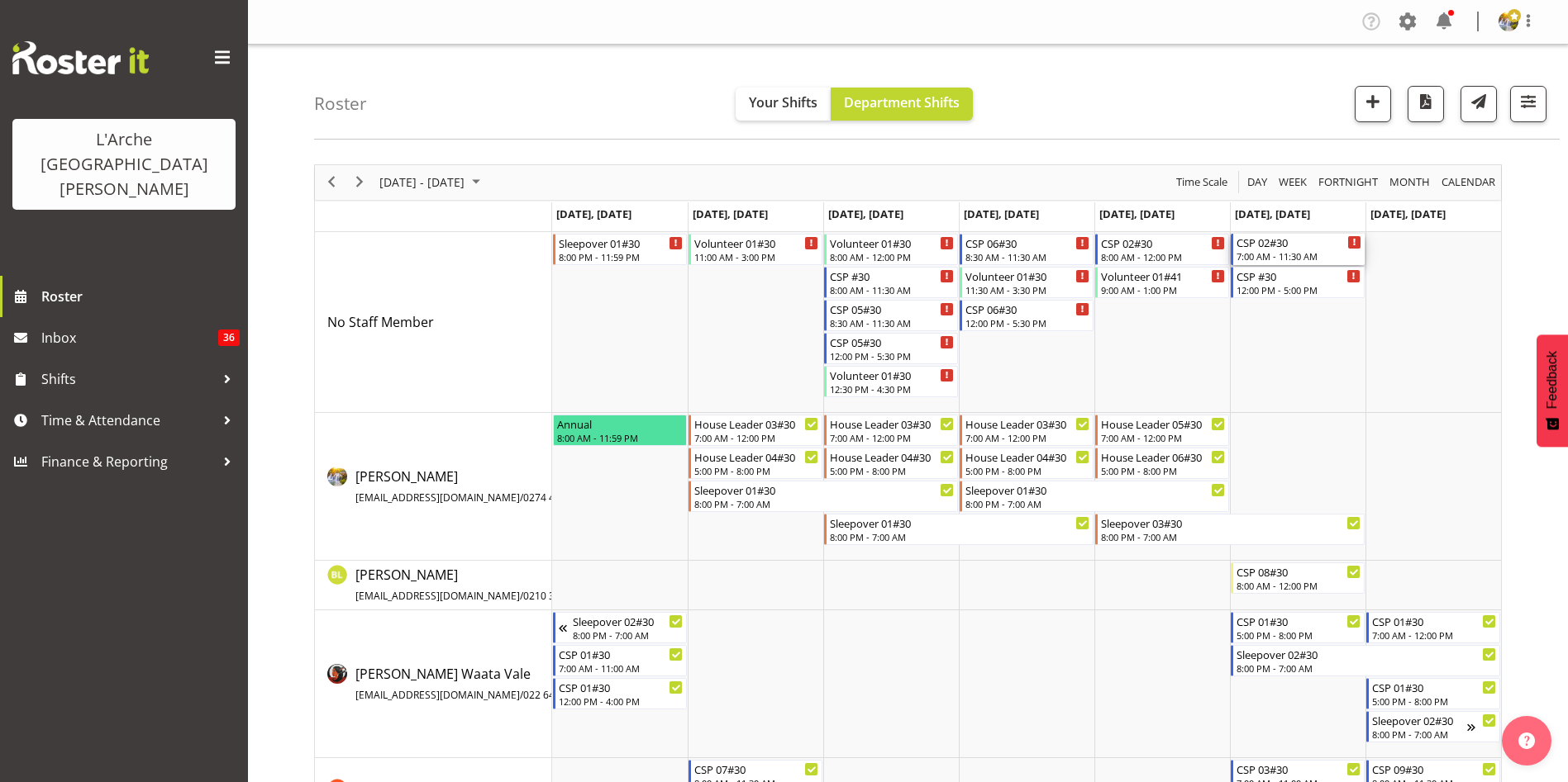
click at [1283, 245] on div "CSP 02#30" at bounding box center [1299, 241] width 125 height 16
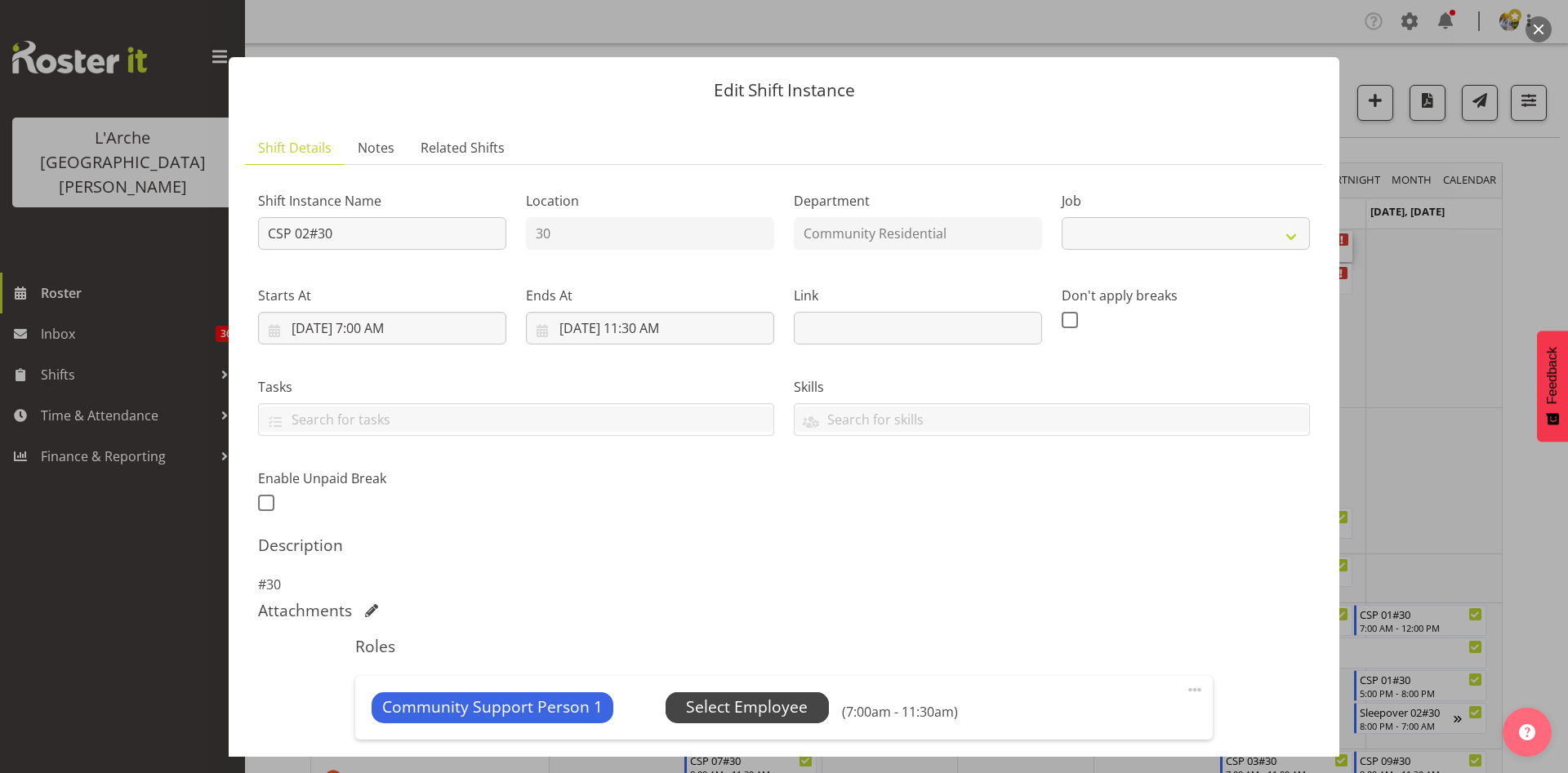
select select "2"
click at [779, 693] on span "Select Employee" at bounding box center [746, 708] width 163 height 31
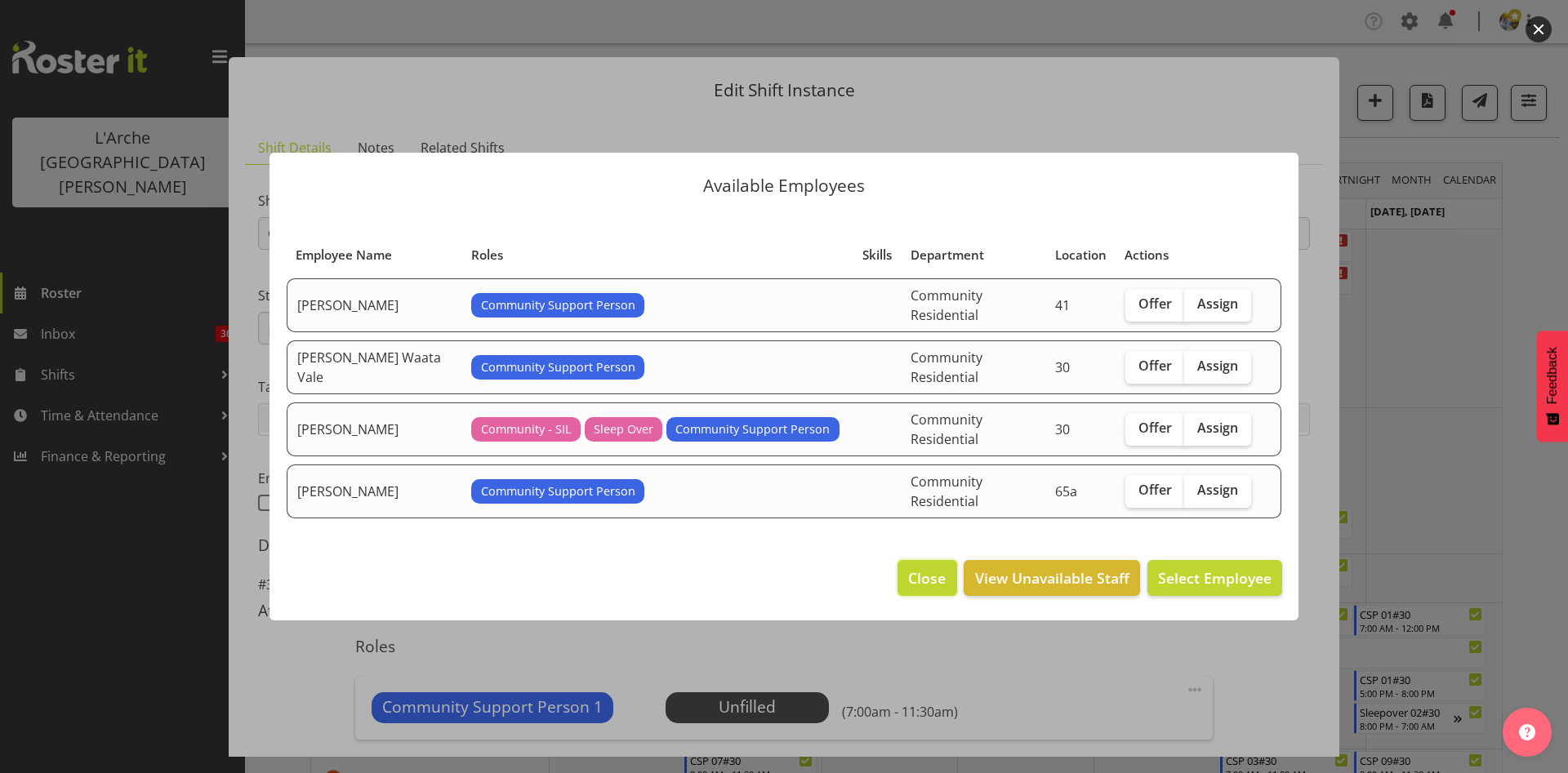
click at [913, 568] on span "Close" at bounding box center [927, 578] width 38 height 21
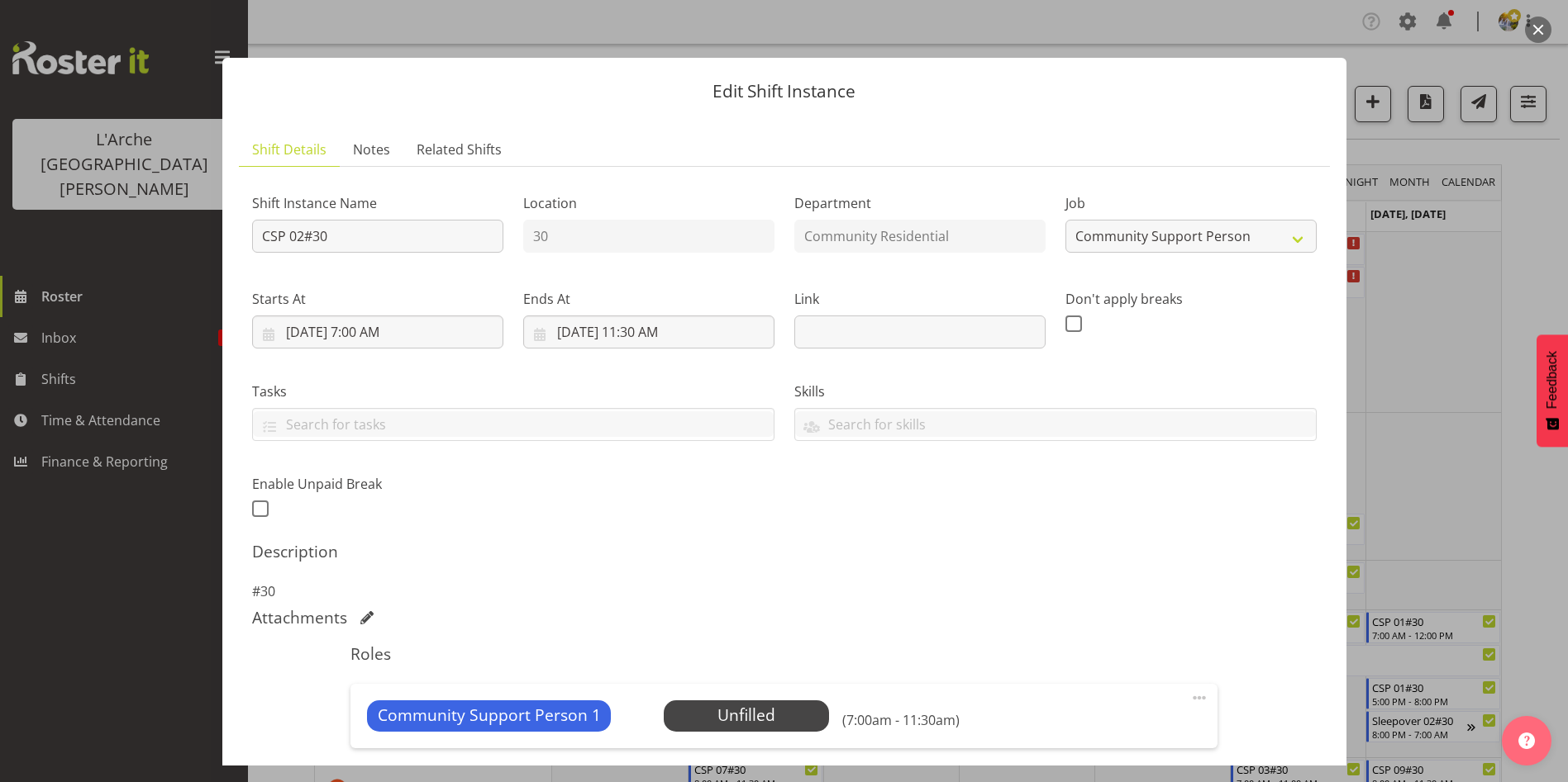
click at [1546, 21] on button "button" at bounding box center [1538, 29] width 27 height 27
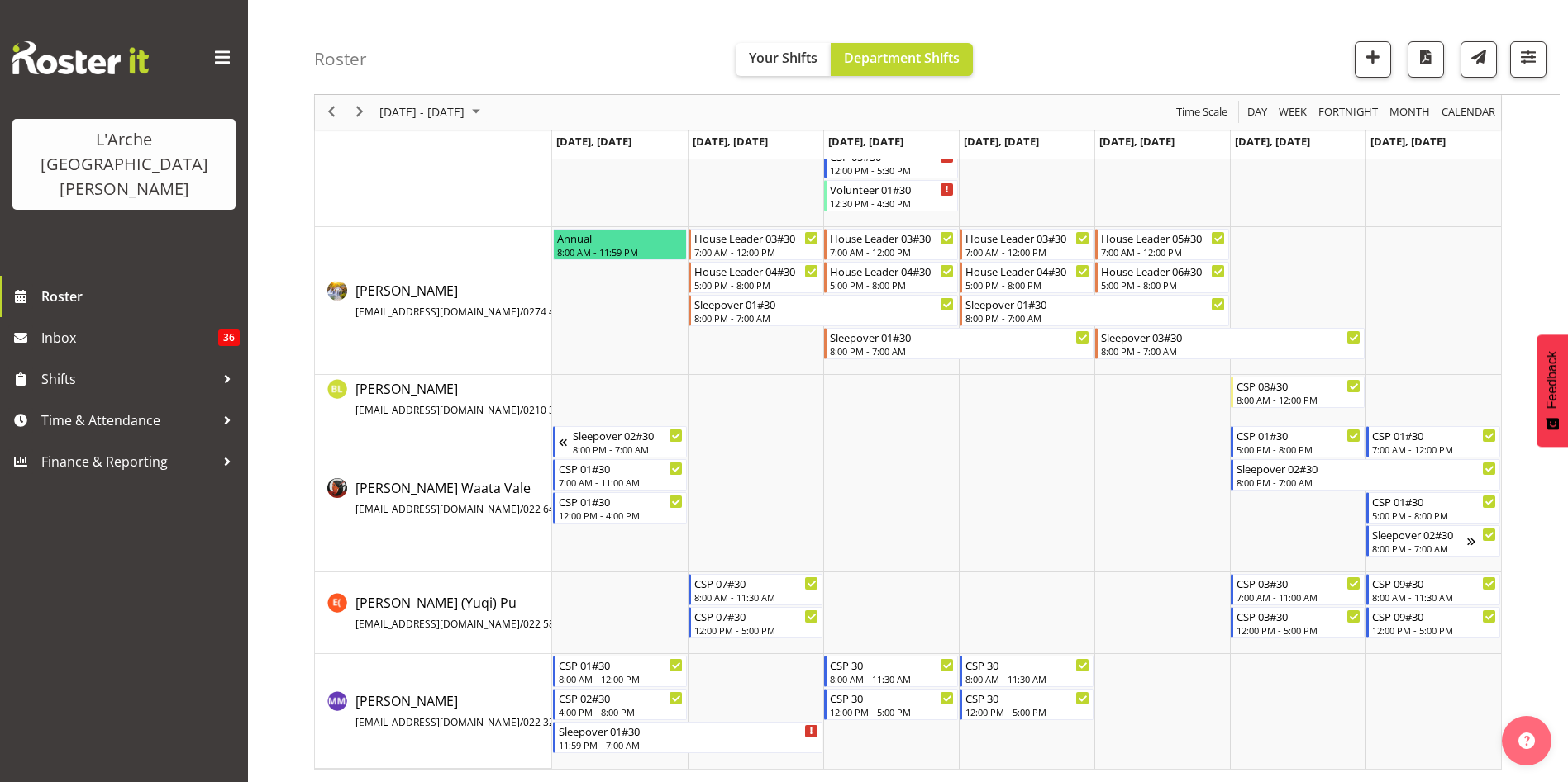
scroll to position [34, 0]
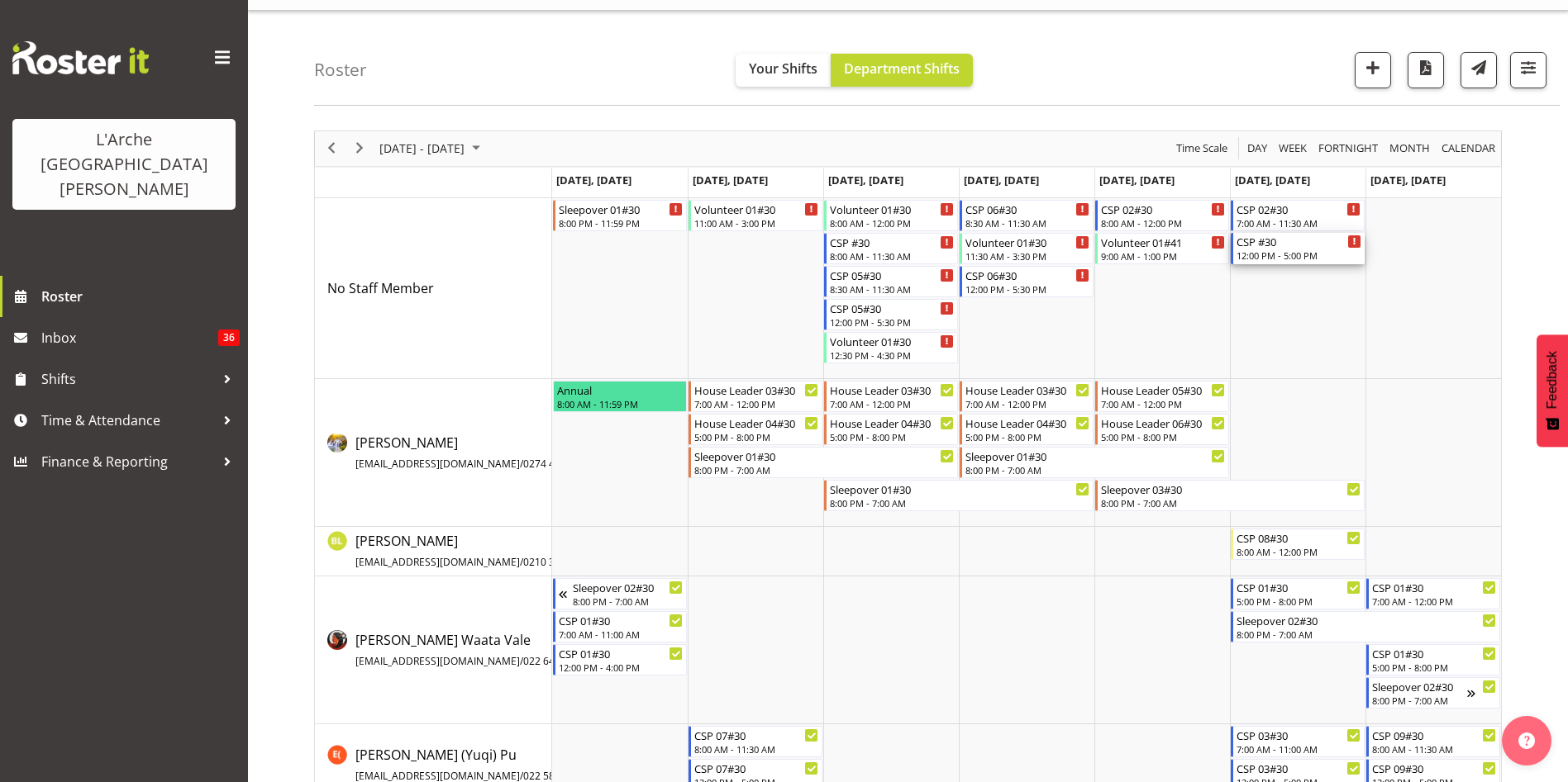
click at [1276, 259] on div "12:00 PM - 5:00 PM" at bounding box center [1299, 254] width 125 height 13
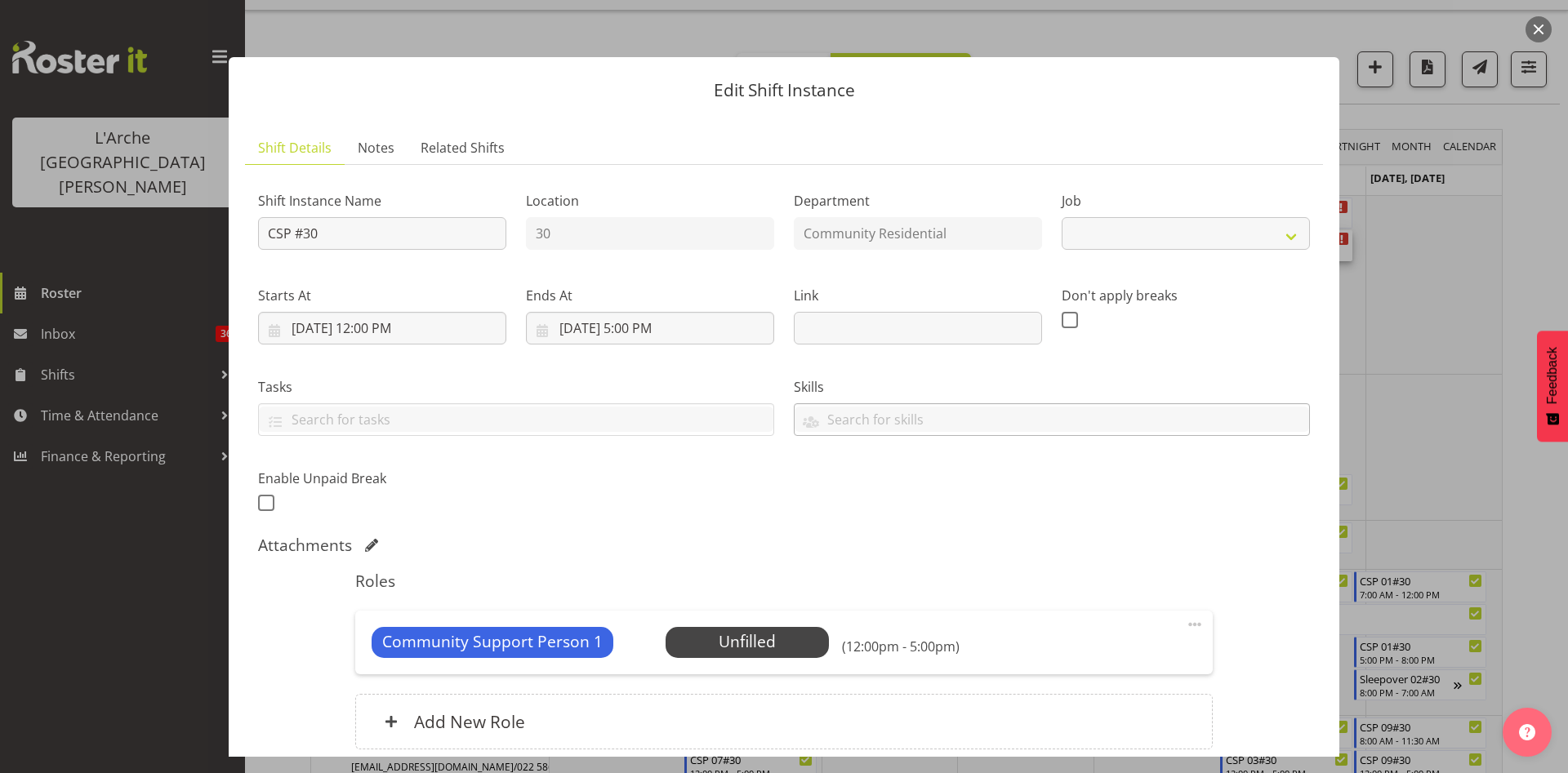
select select "2"
click at [1185, 629] on span at bounding box center [1194, 624] width 20 height 20
drag, startPoint x: 1142, startPoint y: 659, endPoint x: 1050, endPoint y: 661, distance: 92.0
click at [1050, 661] on link "Edit" at bounding box center [1125, 660] width 156 height 29
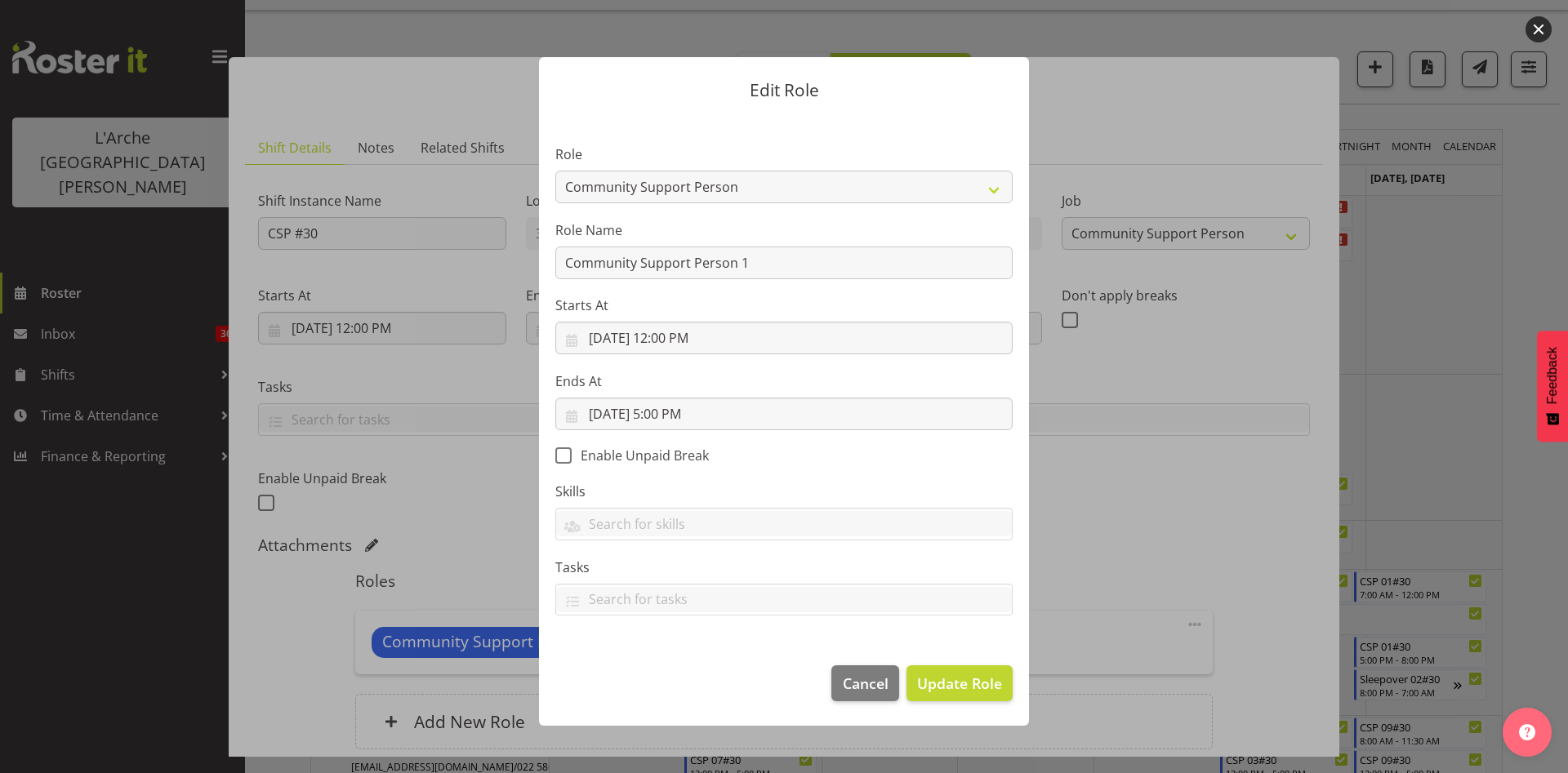
click at [798, 180] on section "Role Area Manager Art Coordination Community - SIL Community Leader Community S…" at bounding box center [783, 382] width 490 height 534
click at [797, 181] on select "Area Manager Art Coordination Community - SIL Community Leader Community Suppor…" at bounding box center [783, 187] width 457 height 32
select select "287"
click at [555, 171] on select "Area Manager Art Coordination Community - SIL Community Leader Community Suppor…" at bounding box center [783, 187] width 457 height 32
click at [953, 694] on button "Update Role" at bounding box center [959, 683] width 106 height 36
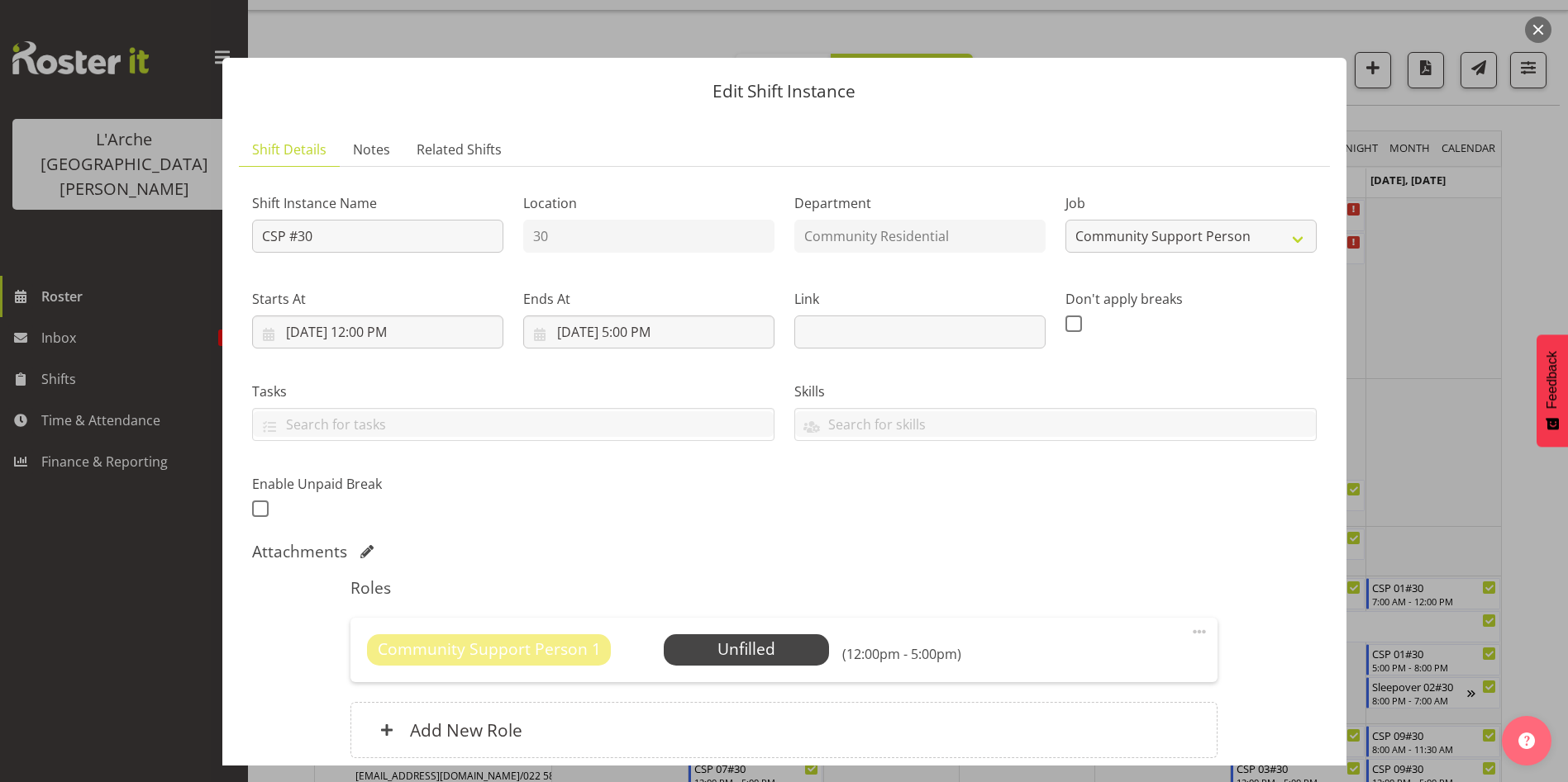
scroll to position [139, 0]
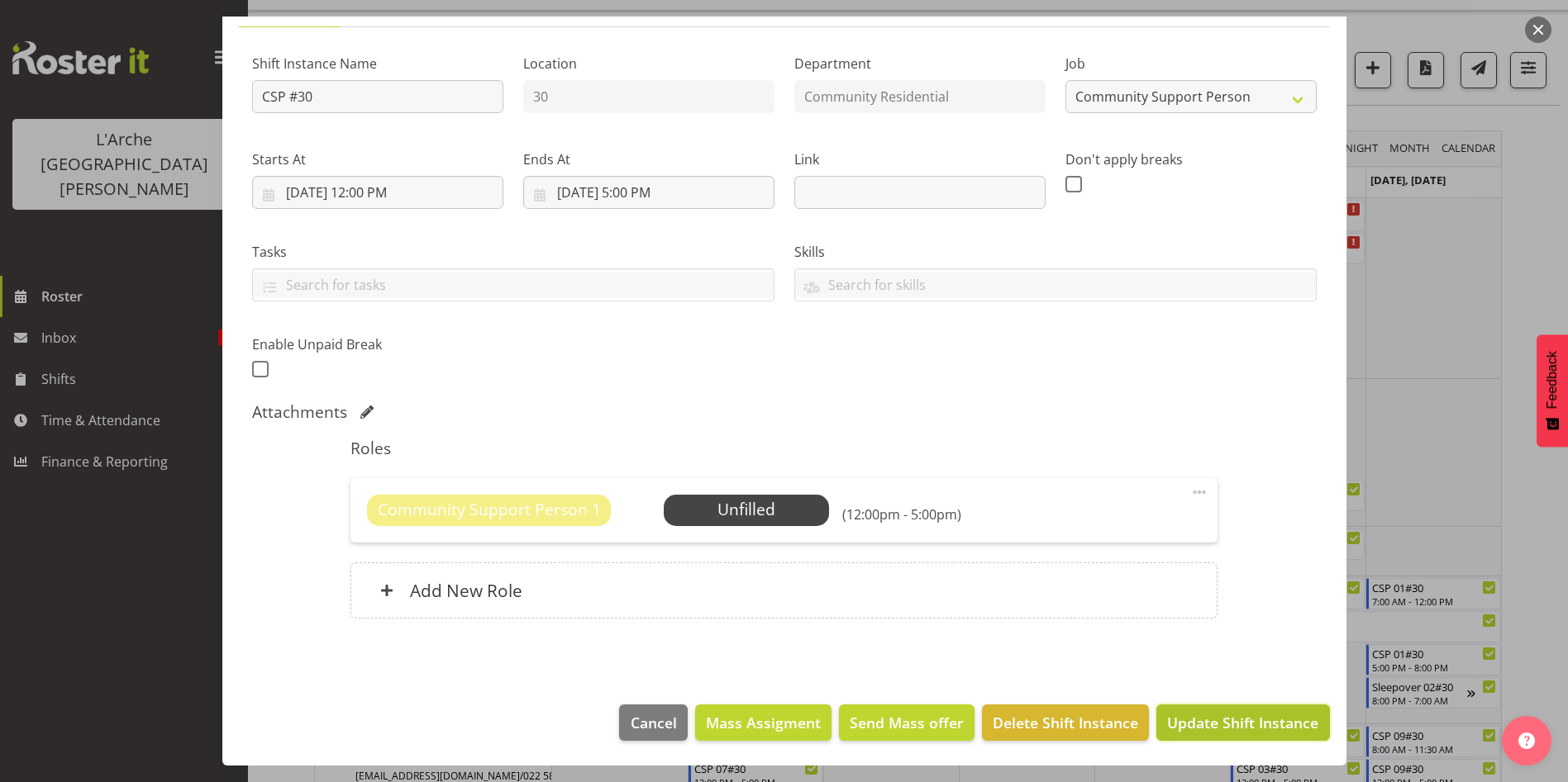
click at [1259, 725] on span "Update Shift Instance" at bounding box center [1242, 722] width 151 height 22
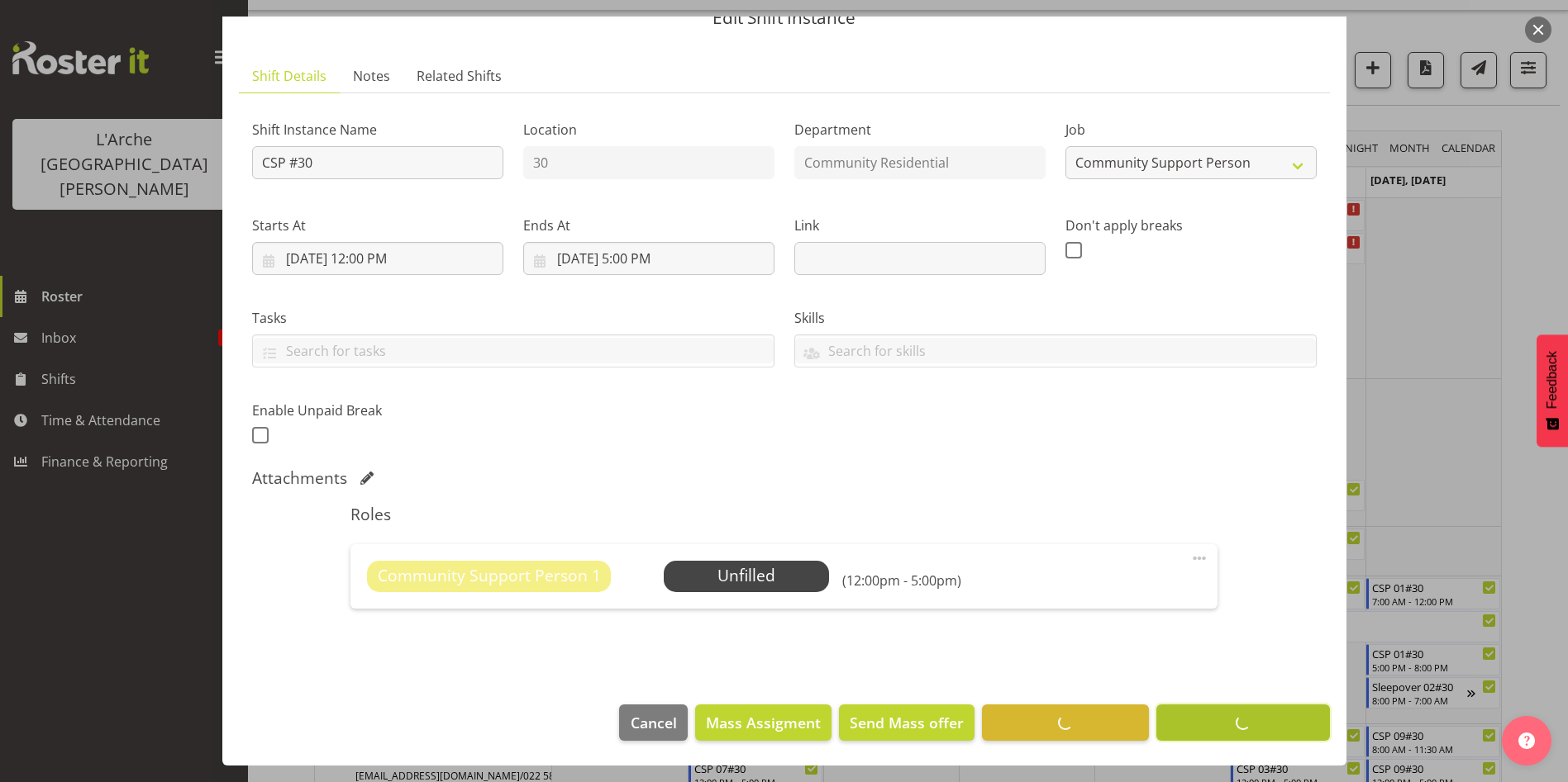
scroll to position [30, 0]
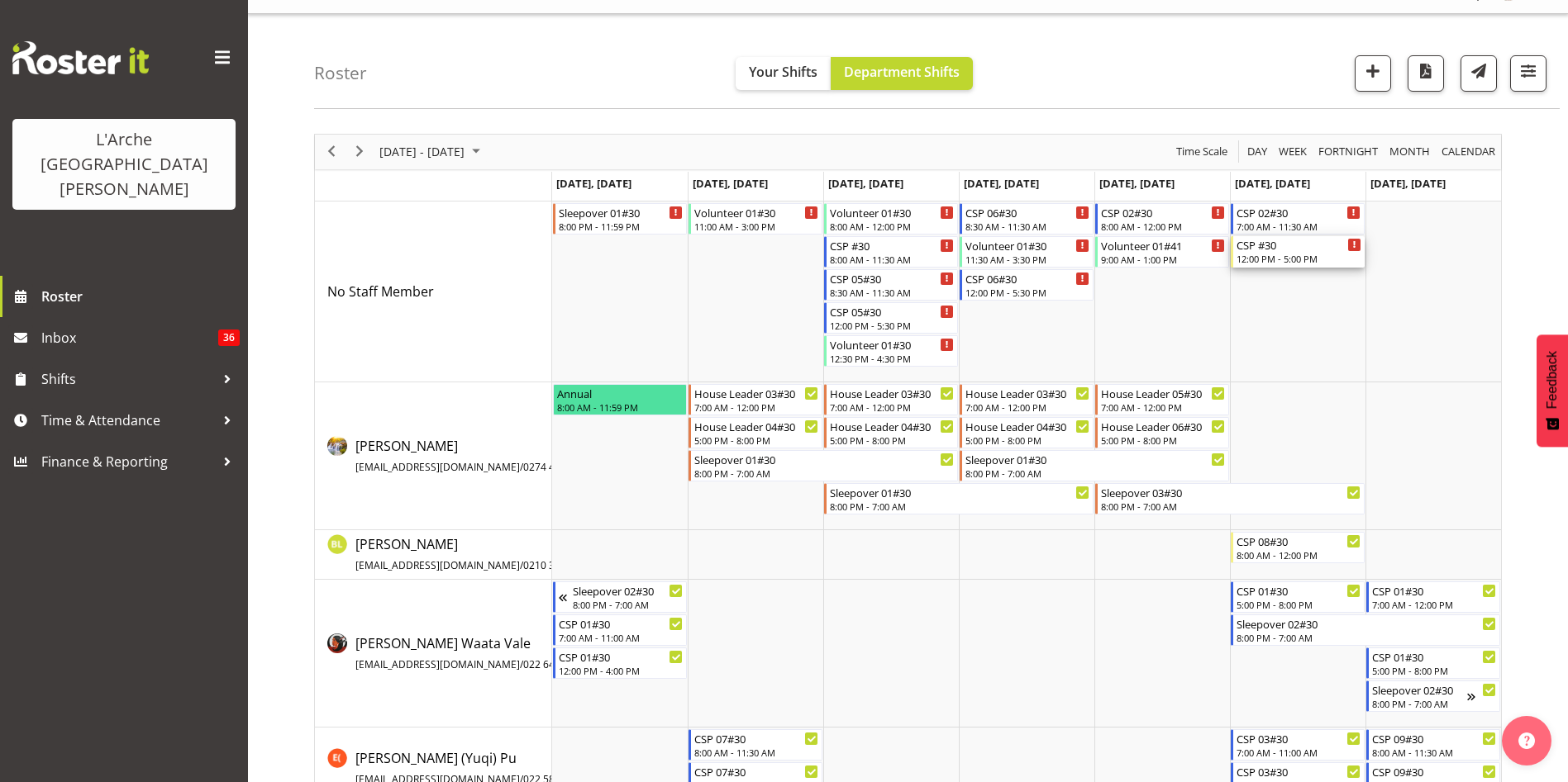
click at [1285, 256] on div "12:00 PM - 5:00 PM" at bounding box center [1299, 258] width 125 height 13
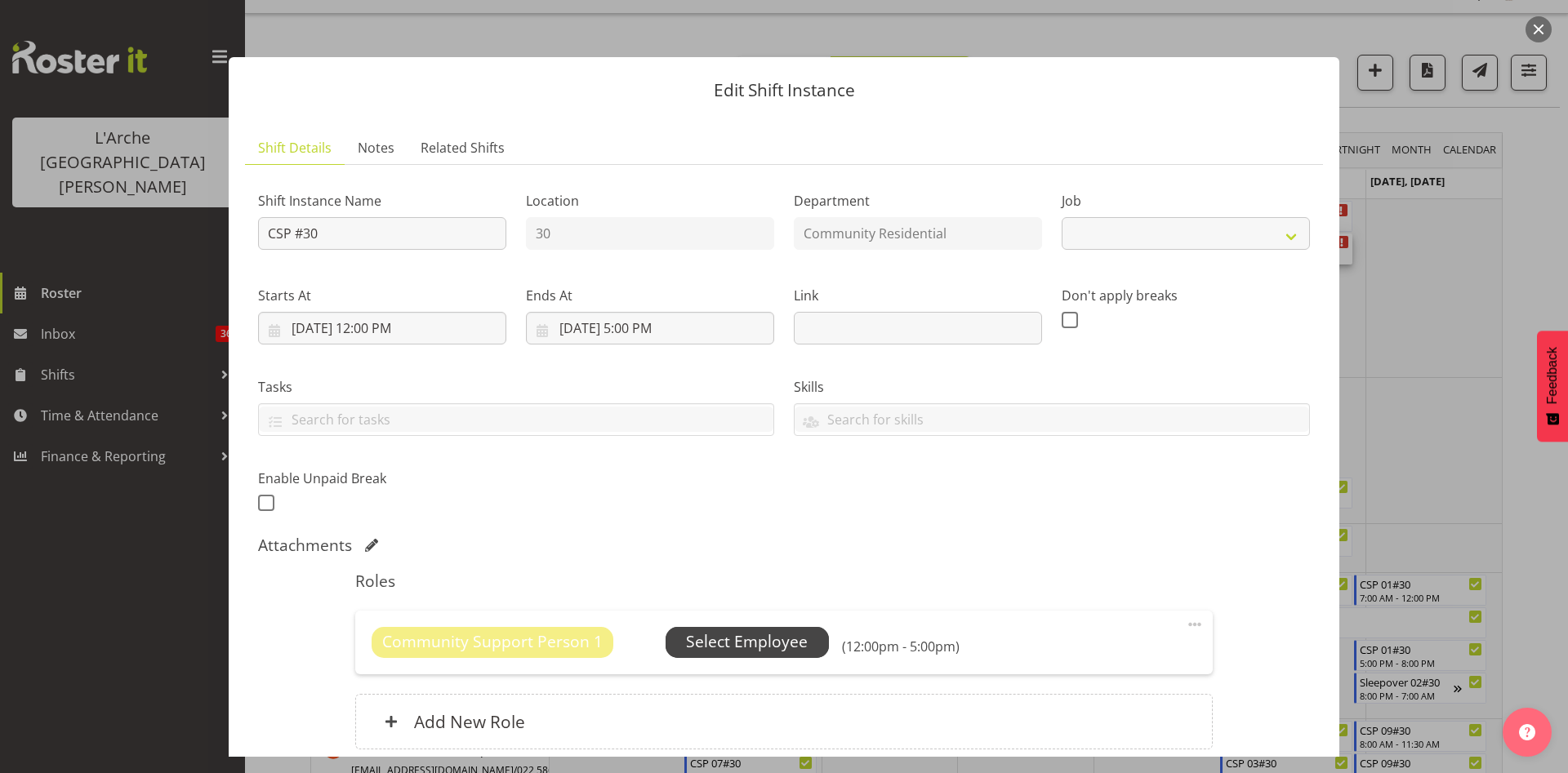
select select "2"
click at [757, 646] on span "Select Employee" at bounding box center [746, 642] width 121 height 24
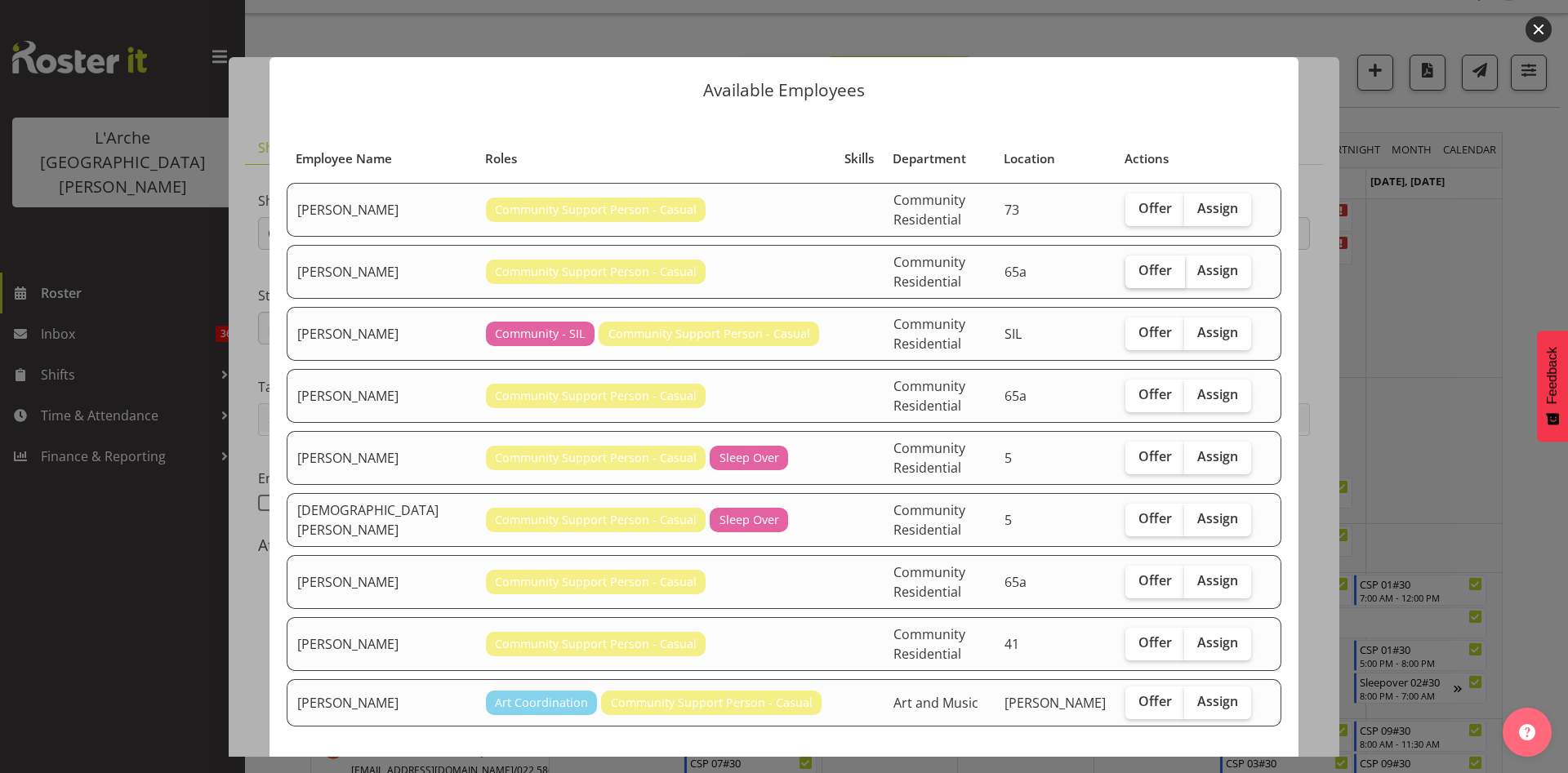
click at [1147, 263] on span "Offer" at bounding box center [1154, 270] width 33 height 16
click at [1135, 265] on input "Offer" at bounding box center [1130, 270] width 10 height 10
checkbox input "true"
click at [1103, 772] on span "Send offer to [PERSON_NAME]" at bounding box center [1166, 786] width 210 height 20
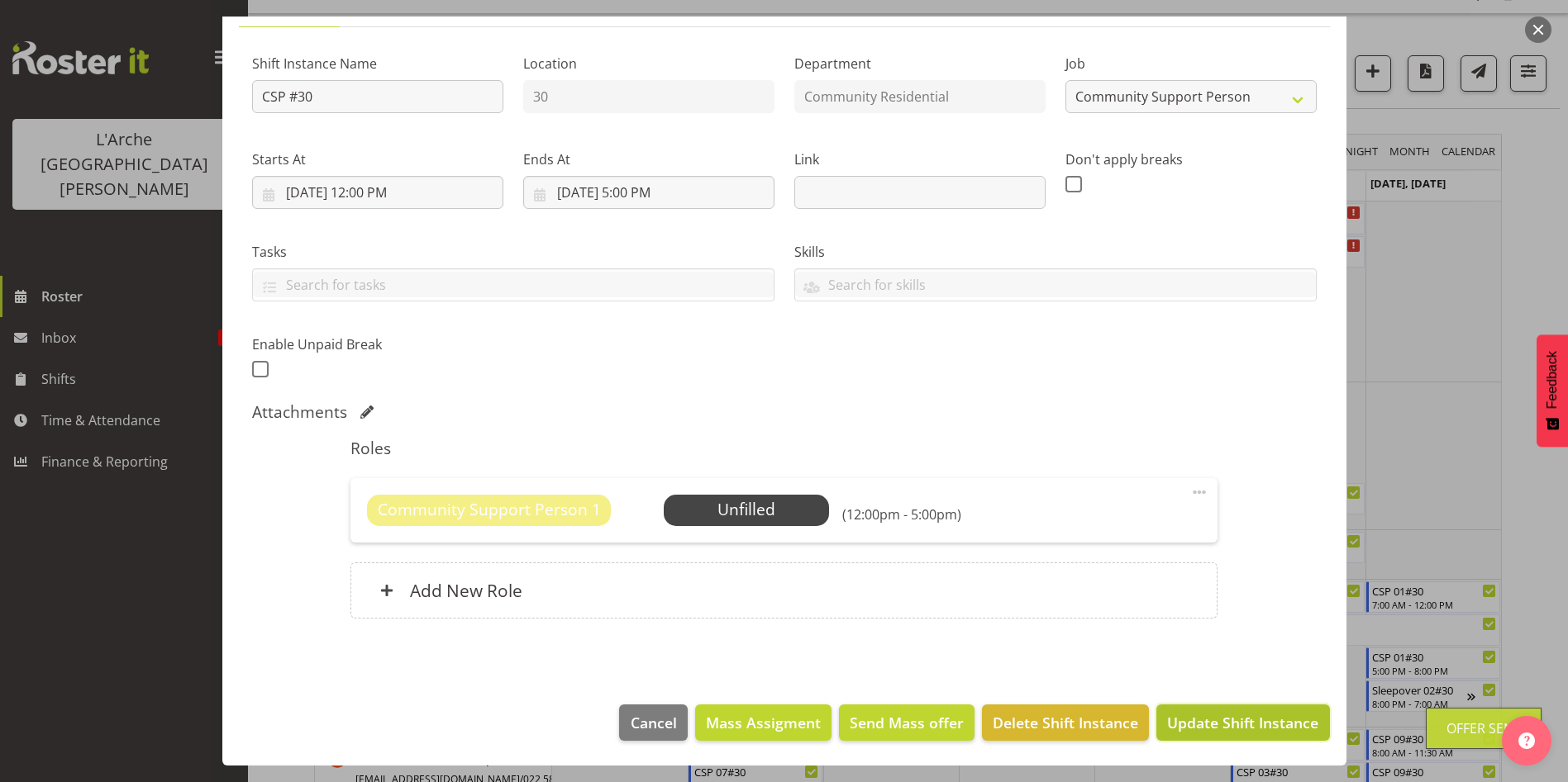
click at [1259, 710] on button "Update Shift Instance" at bounding box center [1243, 723] width 173 height 36
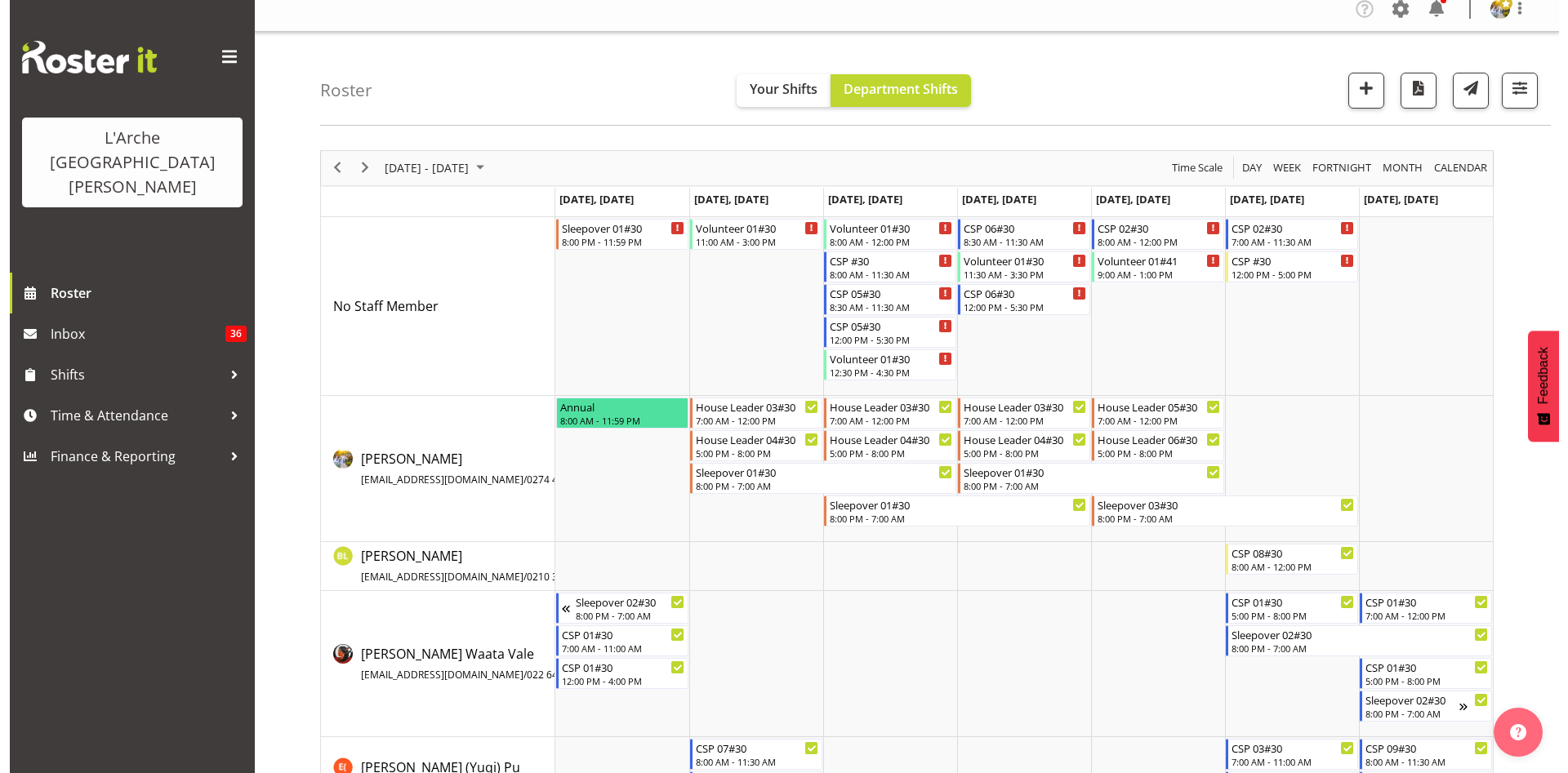
scroll to position [0, 0]
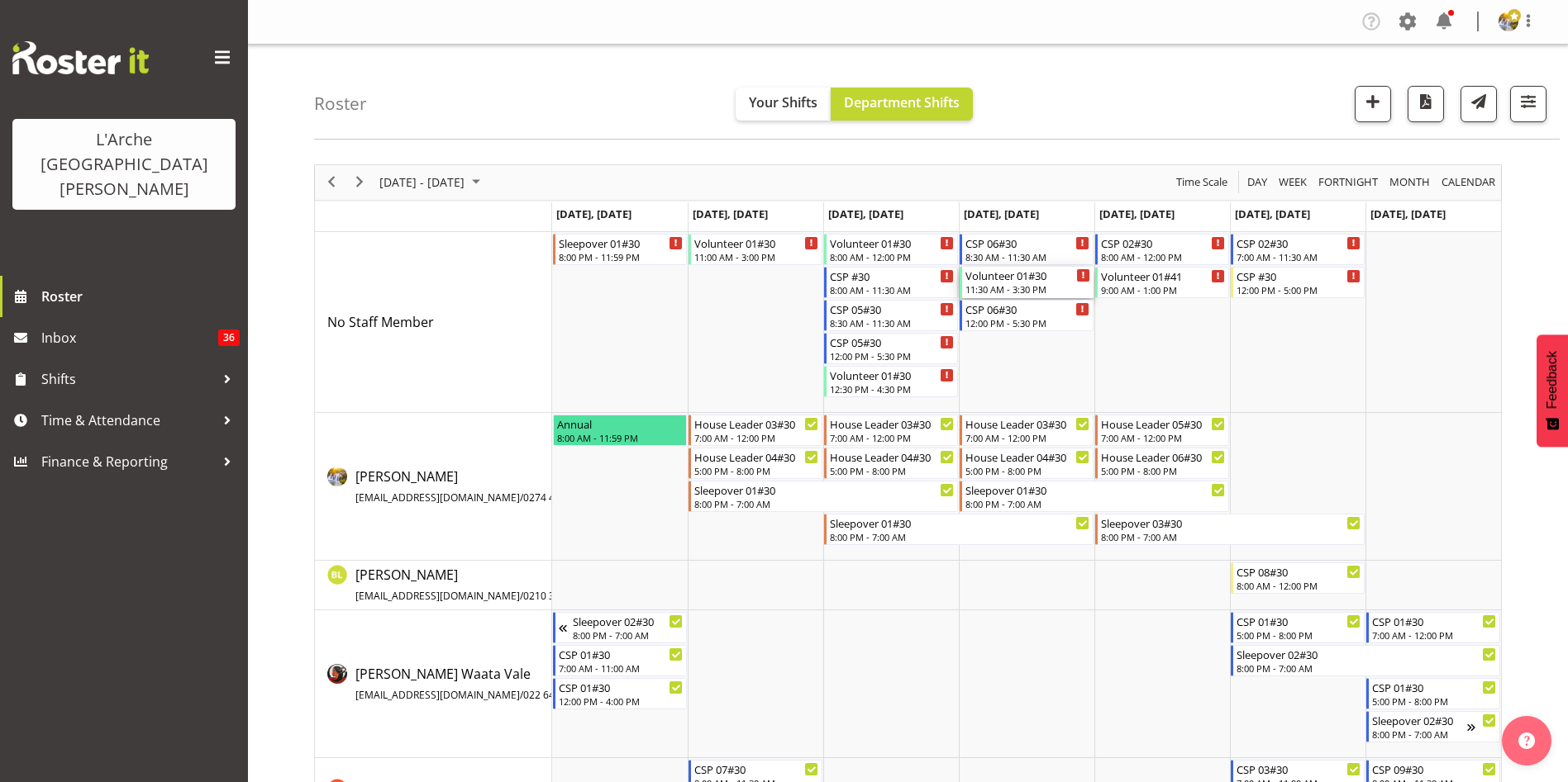
click at [1044, 292] on div "11:30 AM - 3:30 PM" at bounding box center [1027, 289] width 125 height 13
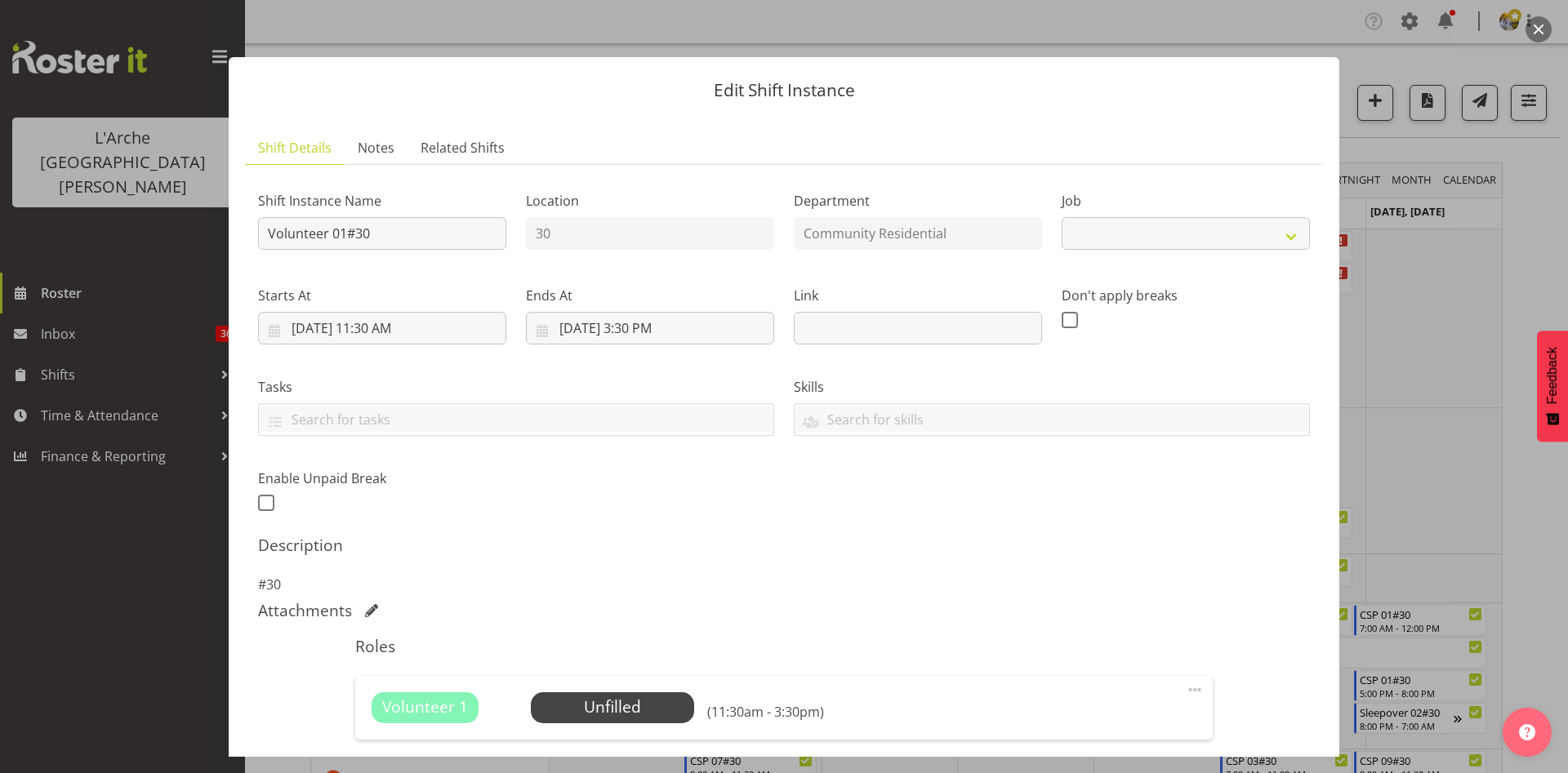
select select "4550"
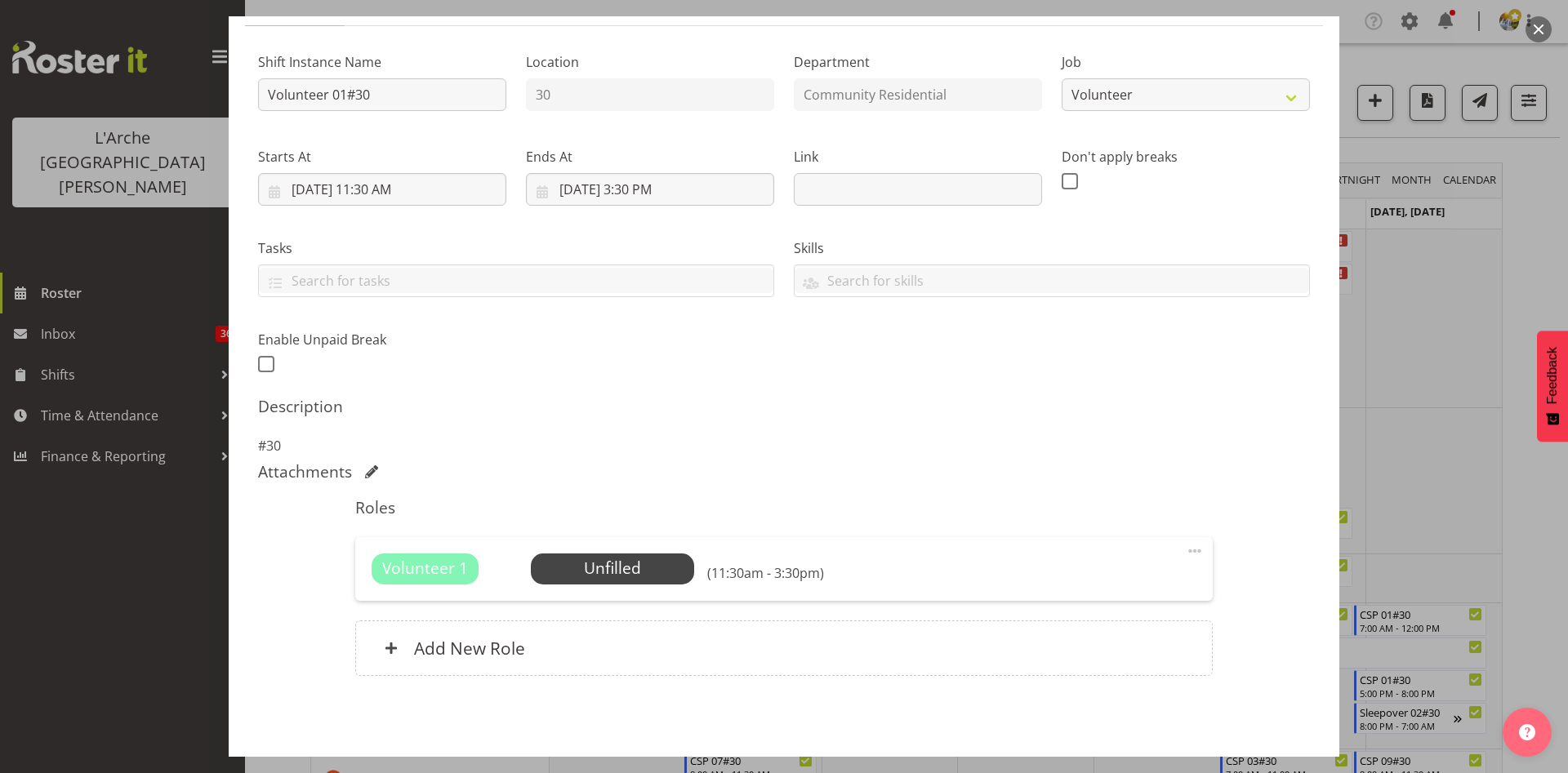
scroll to position [204, 0]
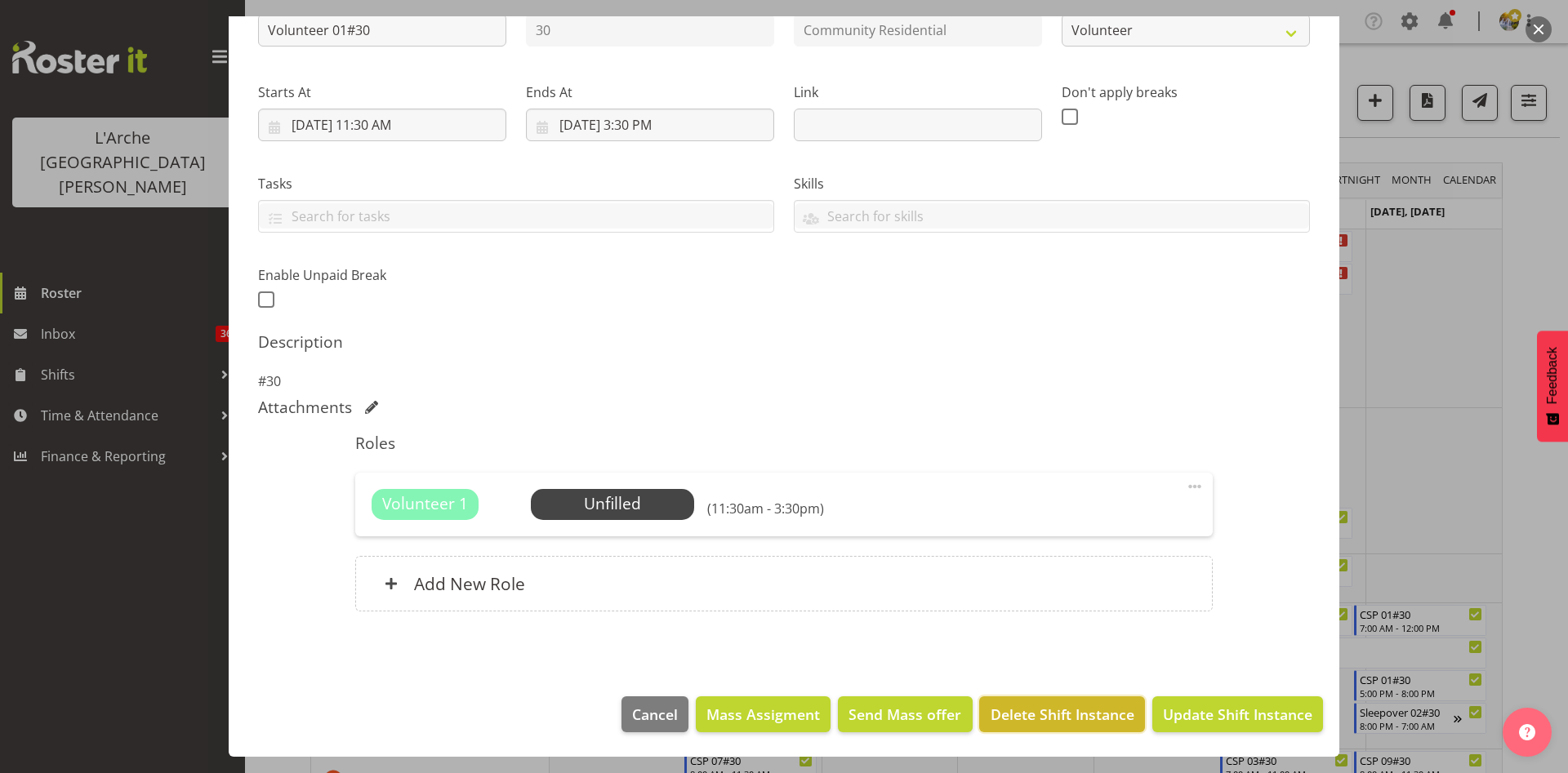
click at [1085, 721] on span "Delete Shift Instance" at bounding box center [1062, 714] width 144 height 21
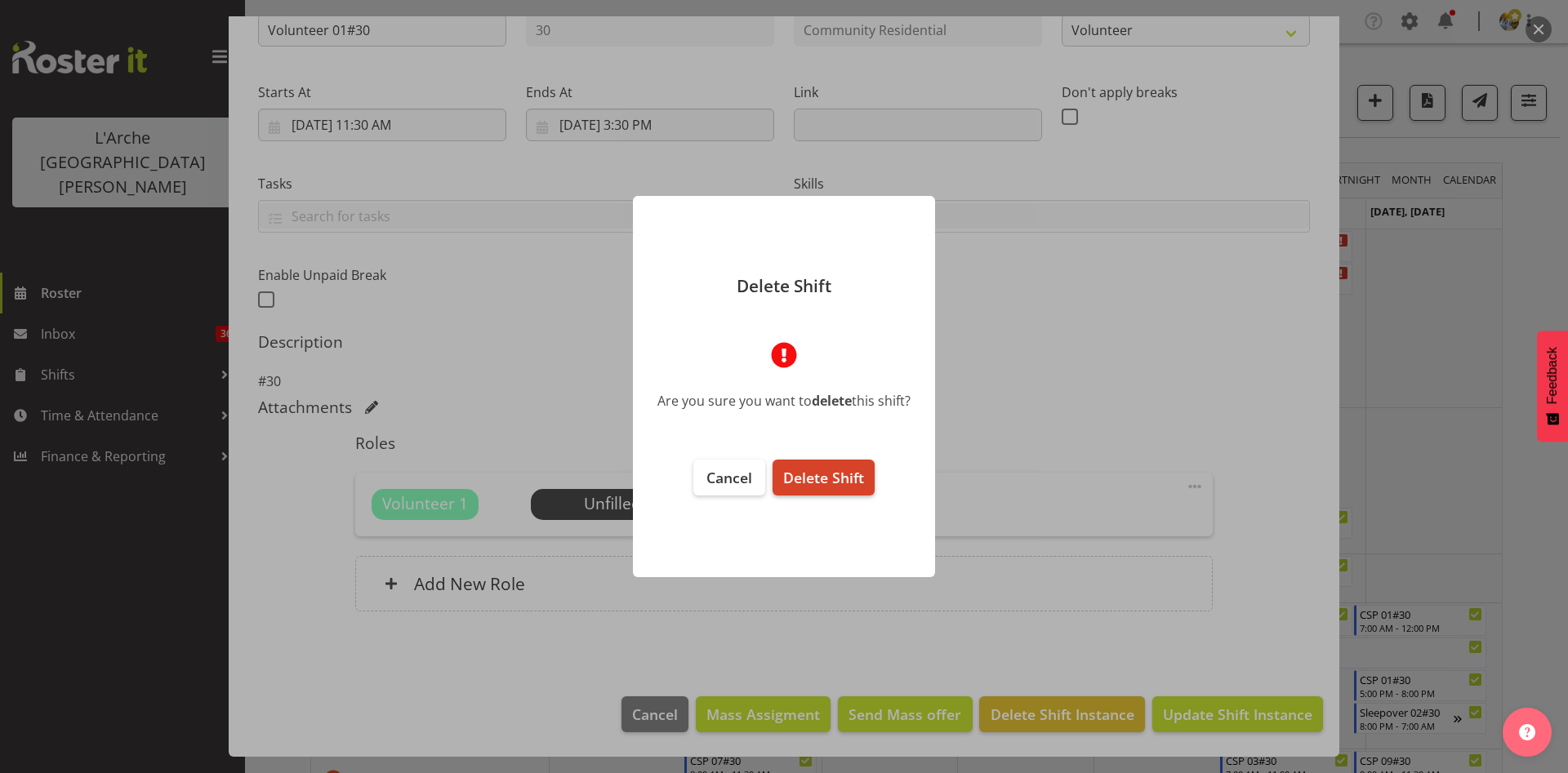
click at [827, 486] on span "Delete Shift" at bounding box center [823, 477] width 81 height 20
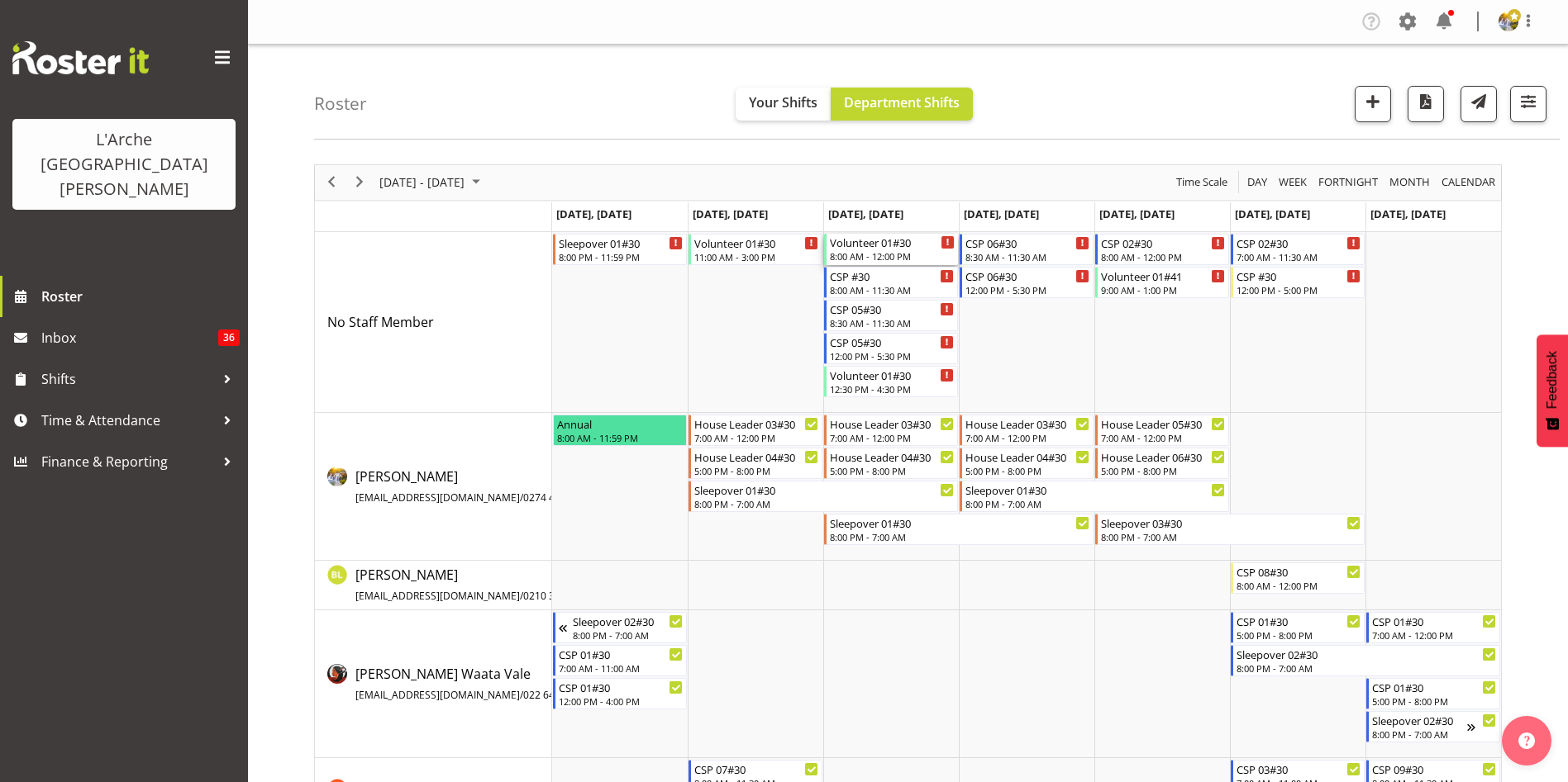
click at [870, 247] on div "Volunteer 01#30" at bounding box center [892, 241] width 125 height 16
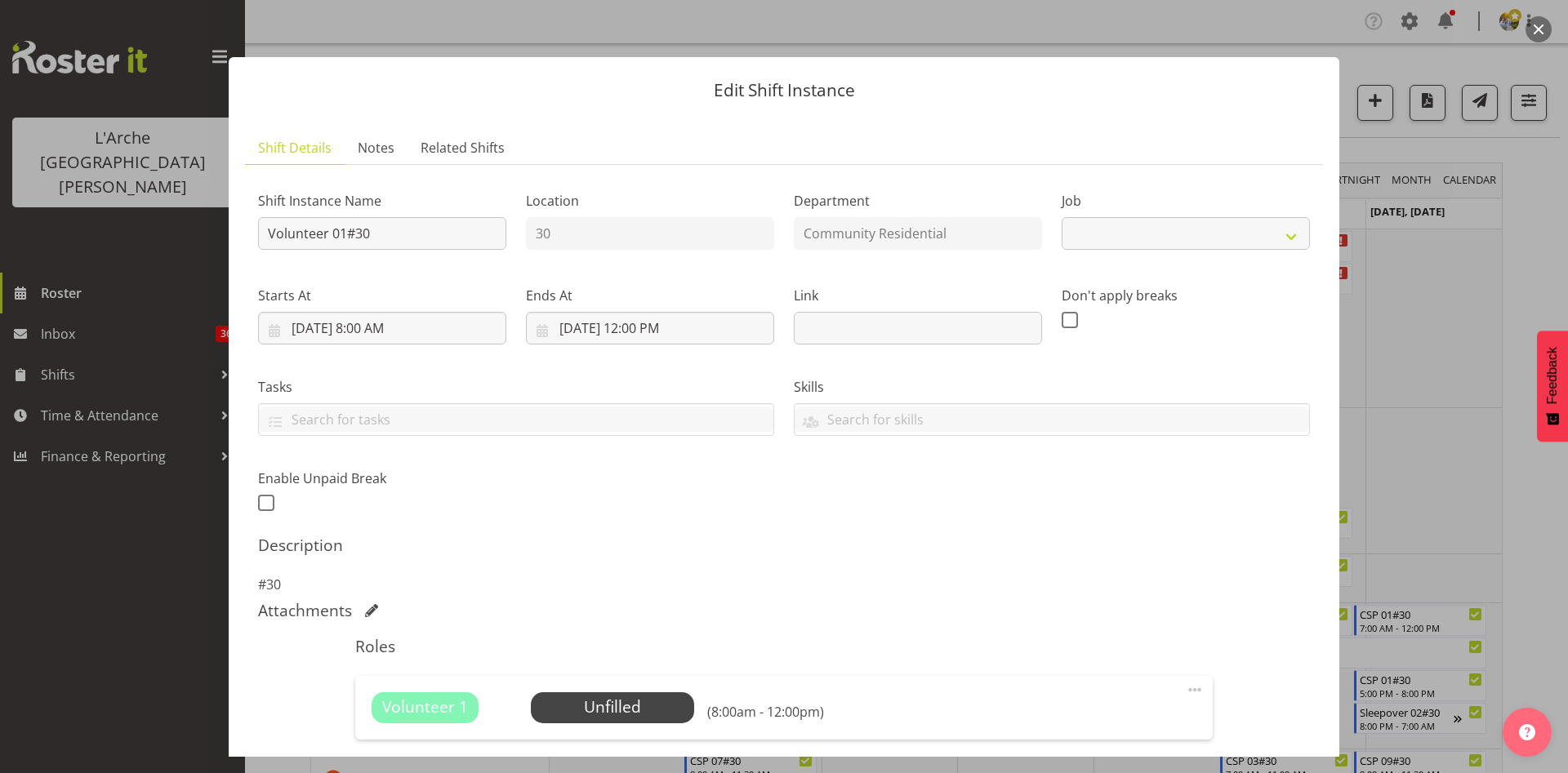
select select "4550"
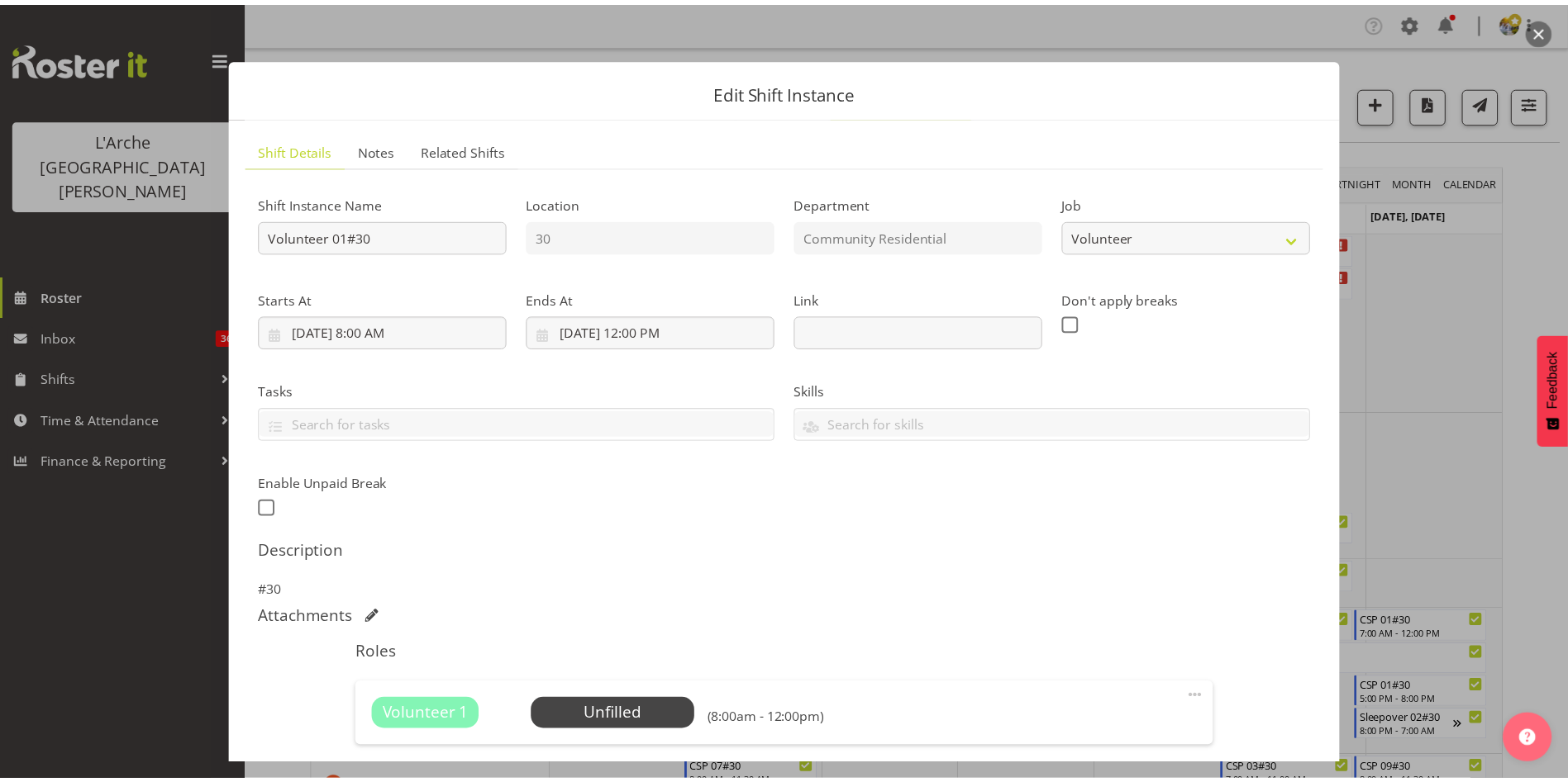
scroll to position [206, 0]
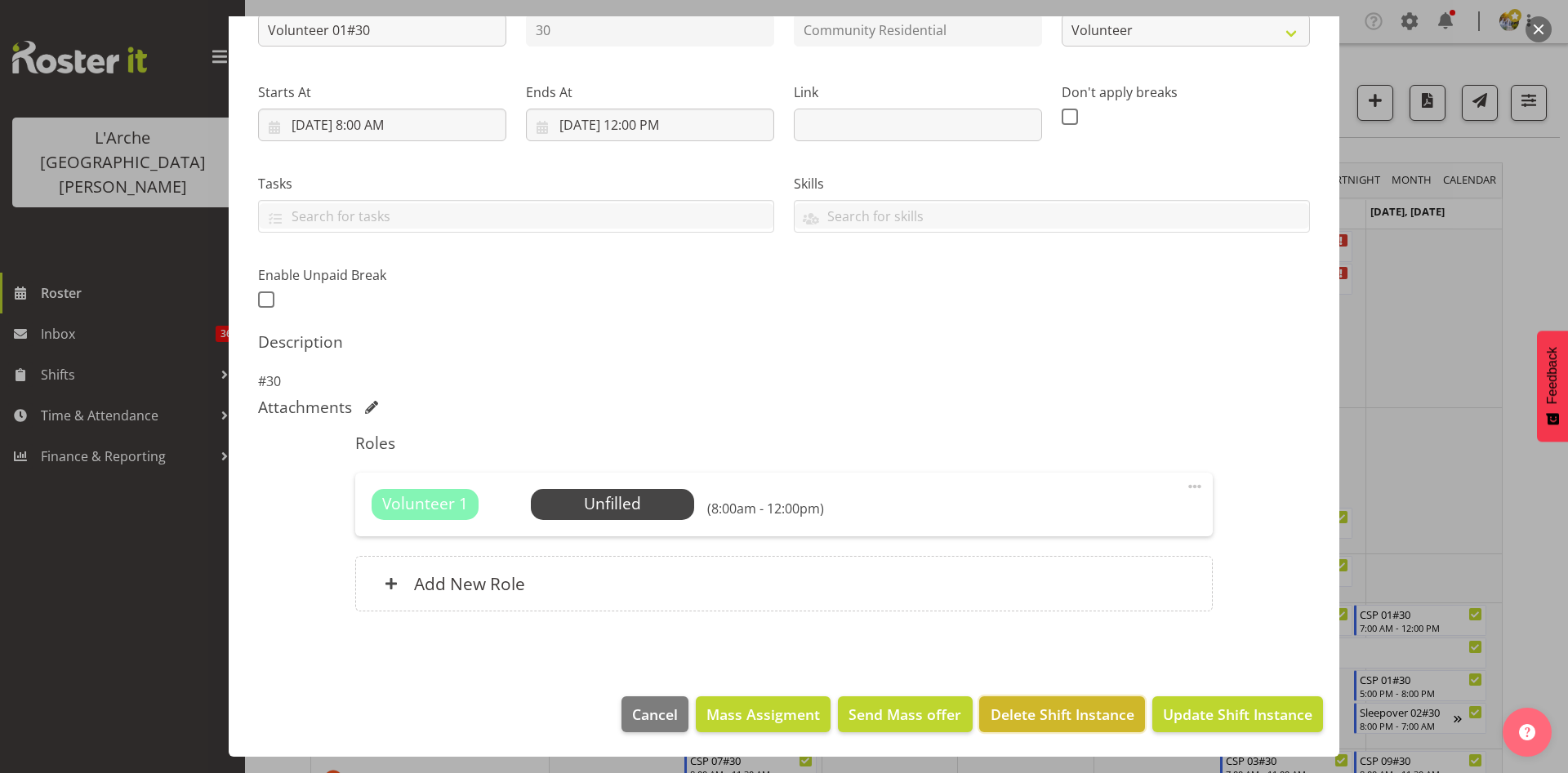
click at [1069, 711] on span "Delete Shift Instance" at bounding box center [1062, 714] width 144 height 21
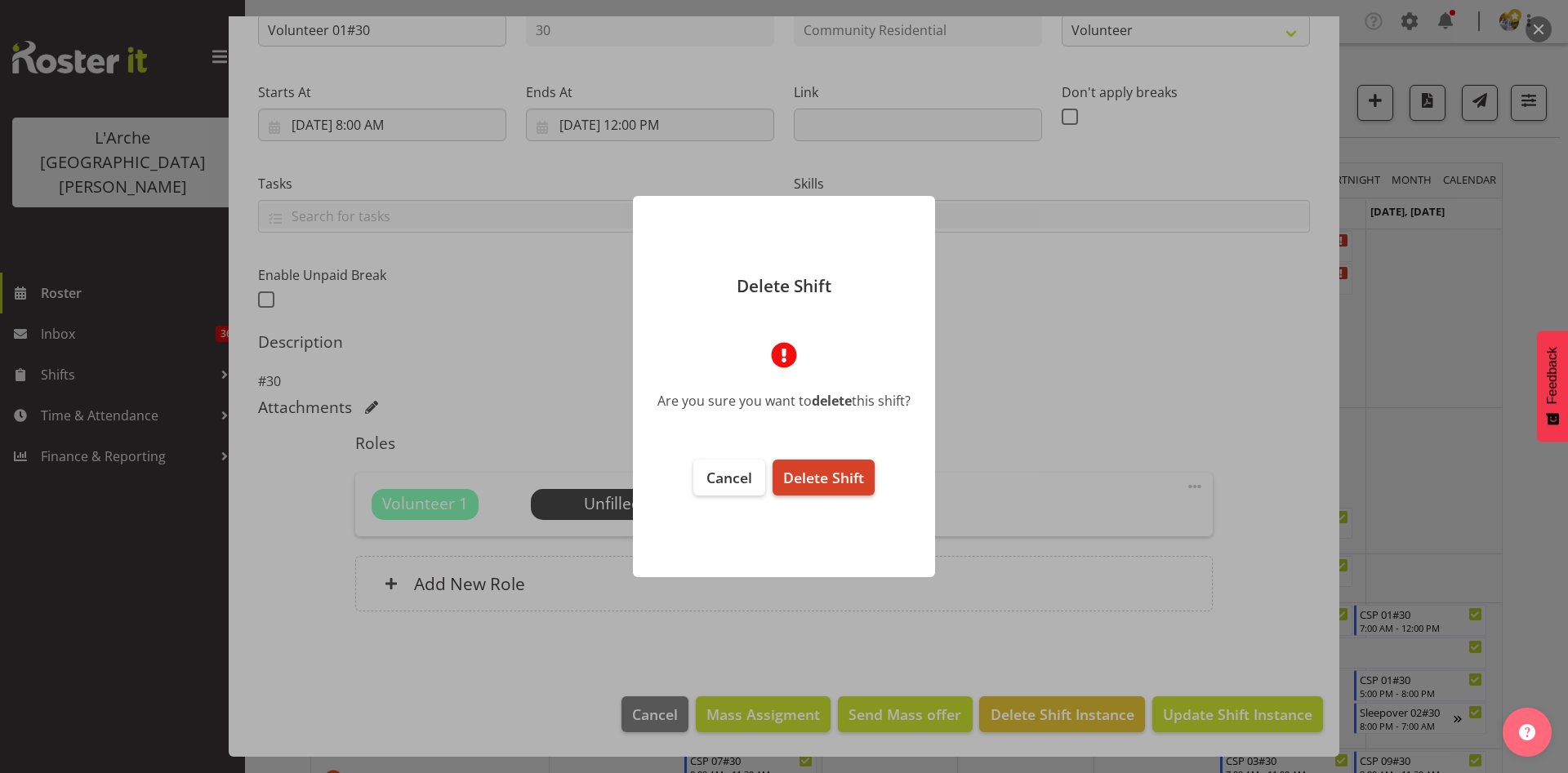
click at [811, 482] on span "Delete Shift" at bounding box center [823, 477] width 81 height 20
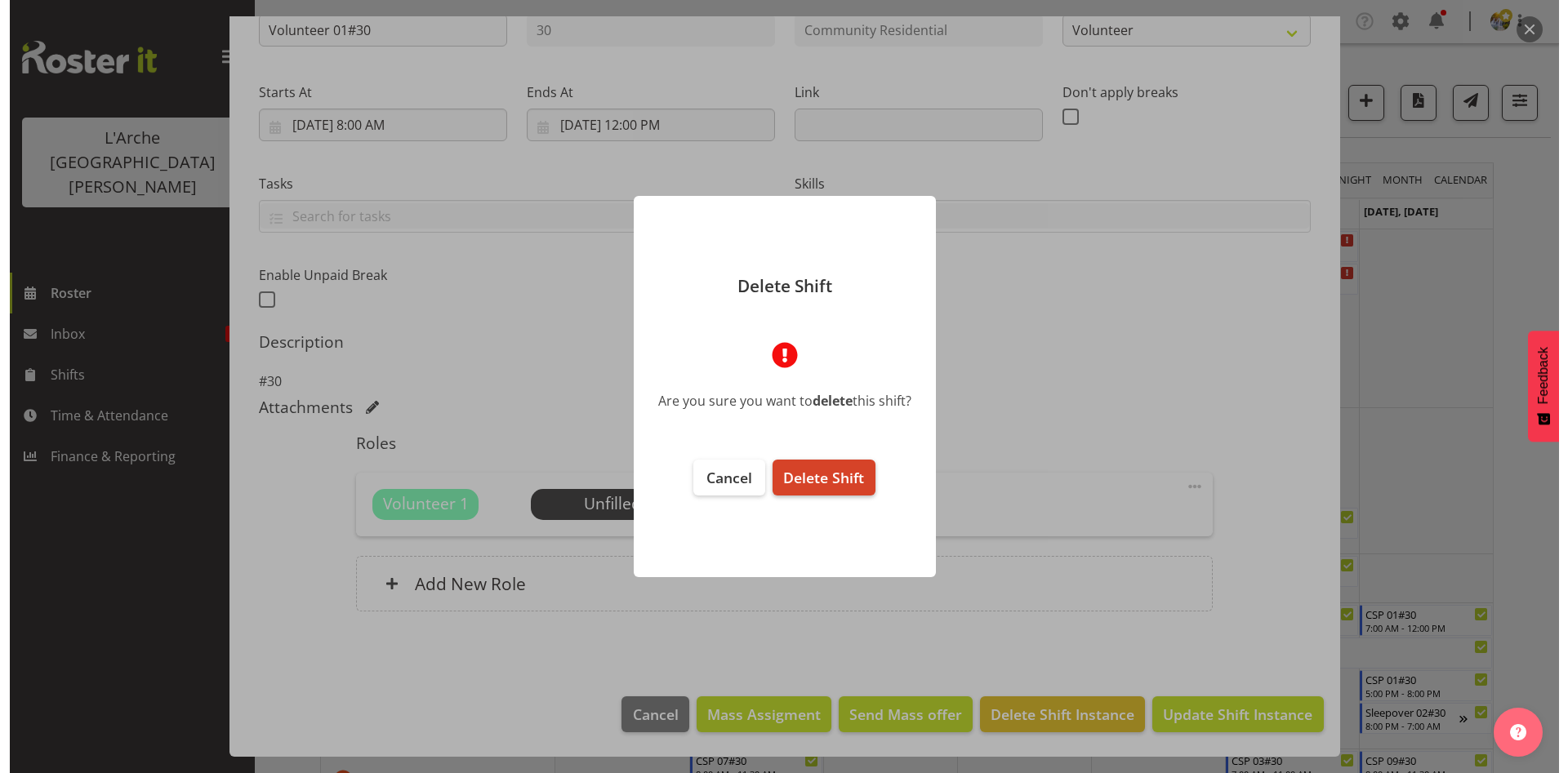
scroll to position [138, 0]
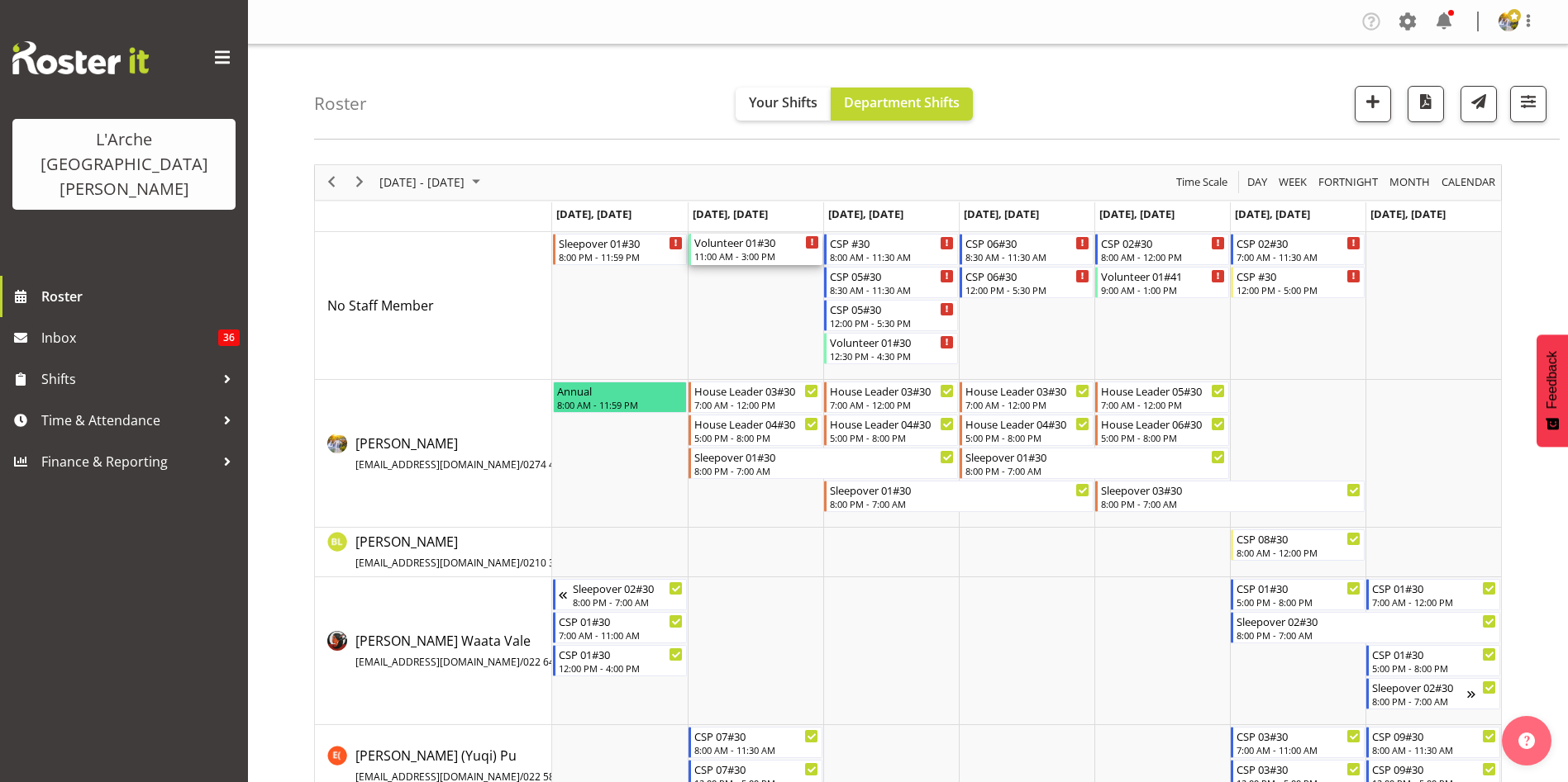
click at [731, 260] on div "11:00 AM - 3:00 PM" at bounding box center [756, 255] width 125 height 13
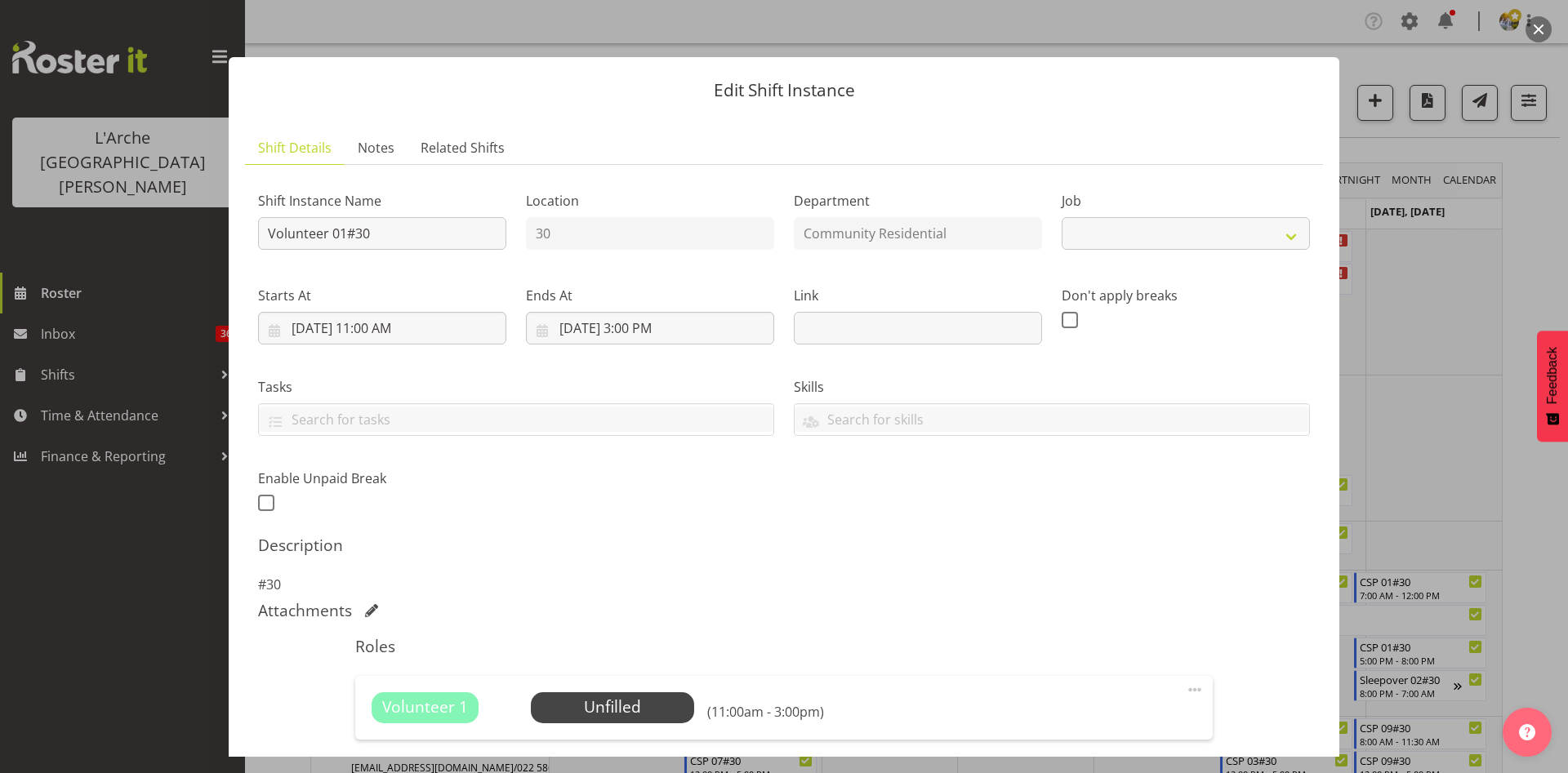
select select "4550"
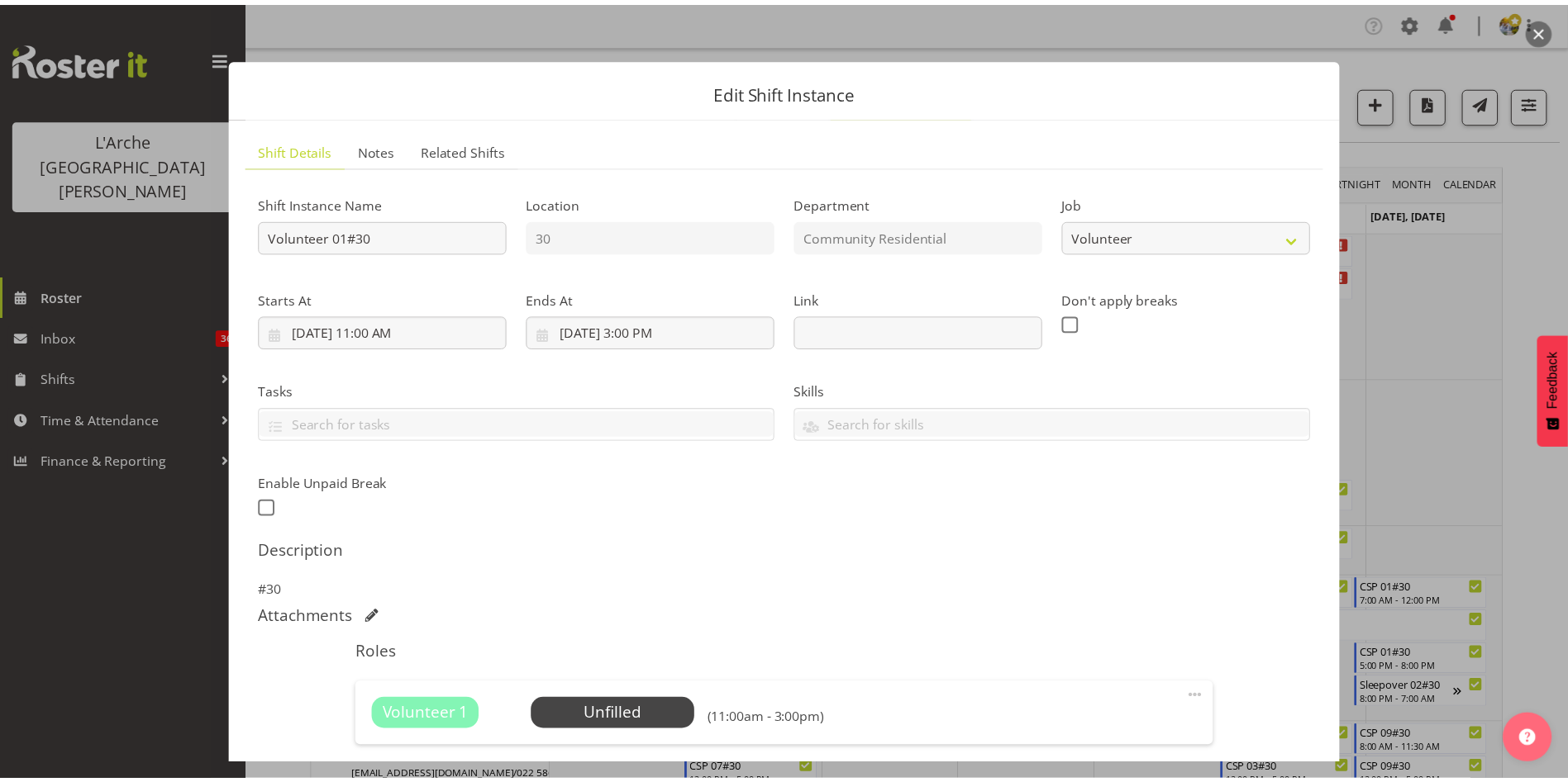
scroll to position [206, 0]
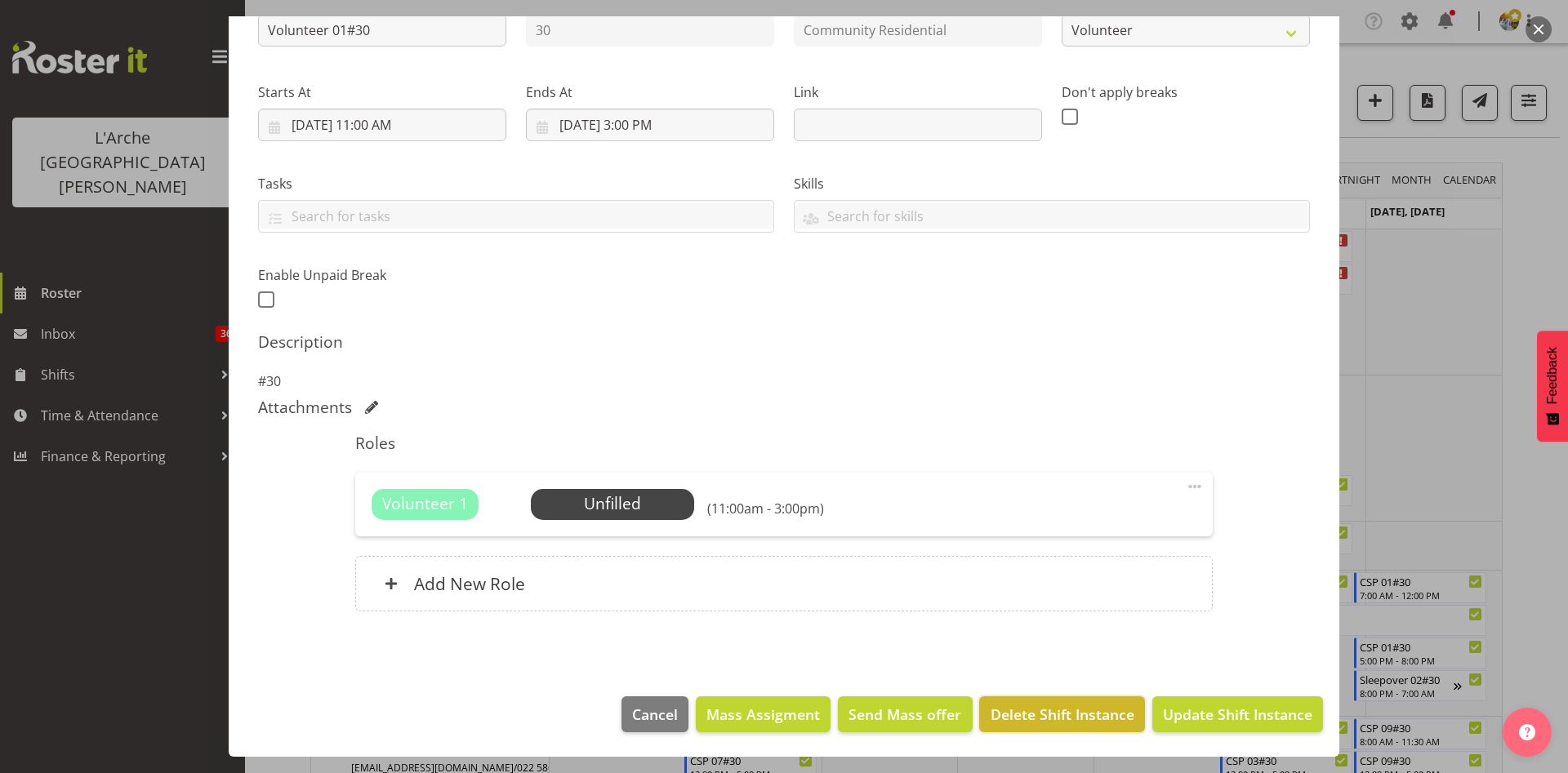
click at [1077, 706] on span "Delete Shift Instance" at bounding box center [1062, 714] width 144 height 21
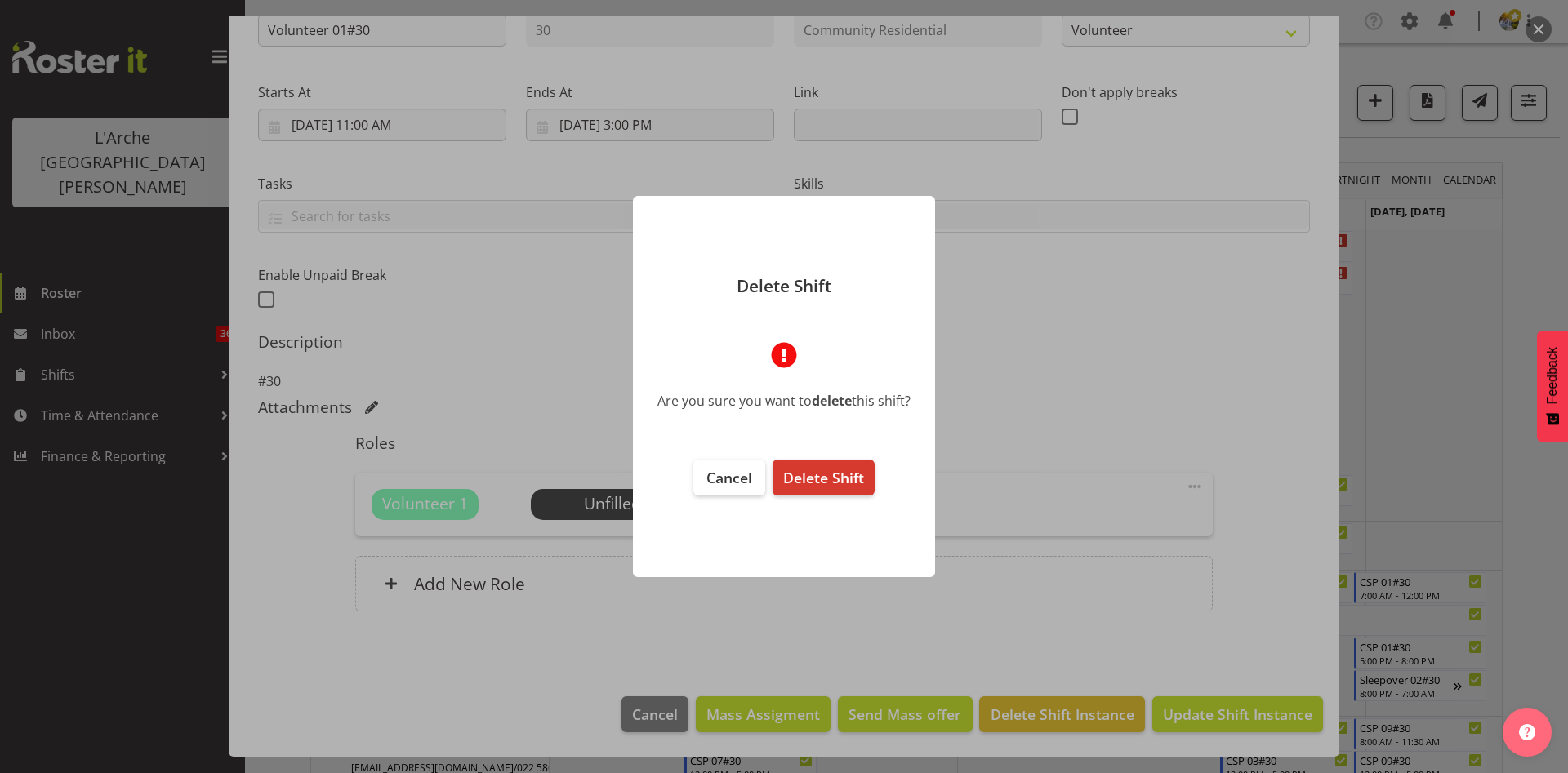
click at [818, 458] on footer "Cancel Delete Shift" at bounding box center [783, 510] width 302 height 134
click at [817, 485] on span "Delete Shift" at bounding box center [823, 477] width 81 height 20
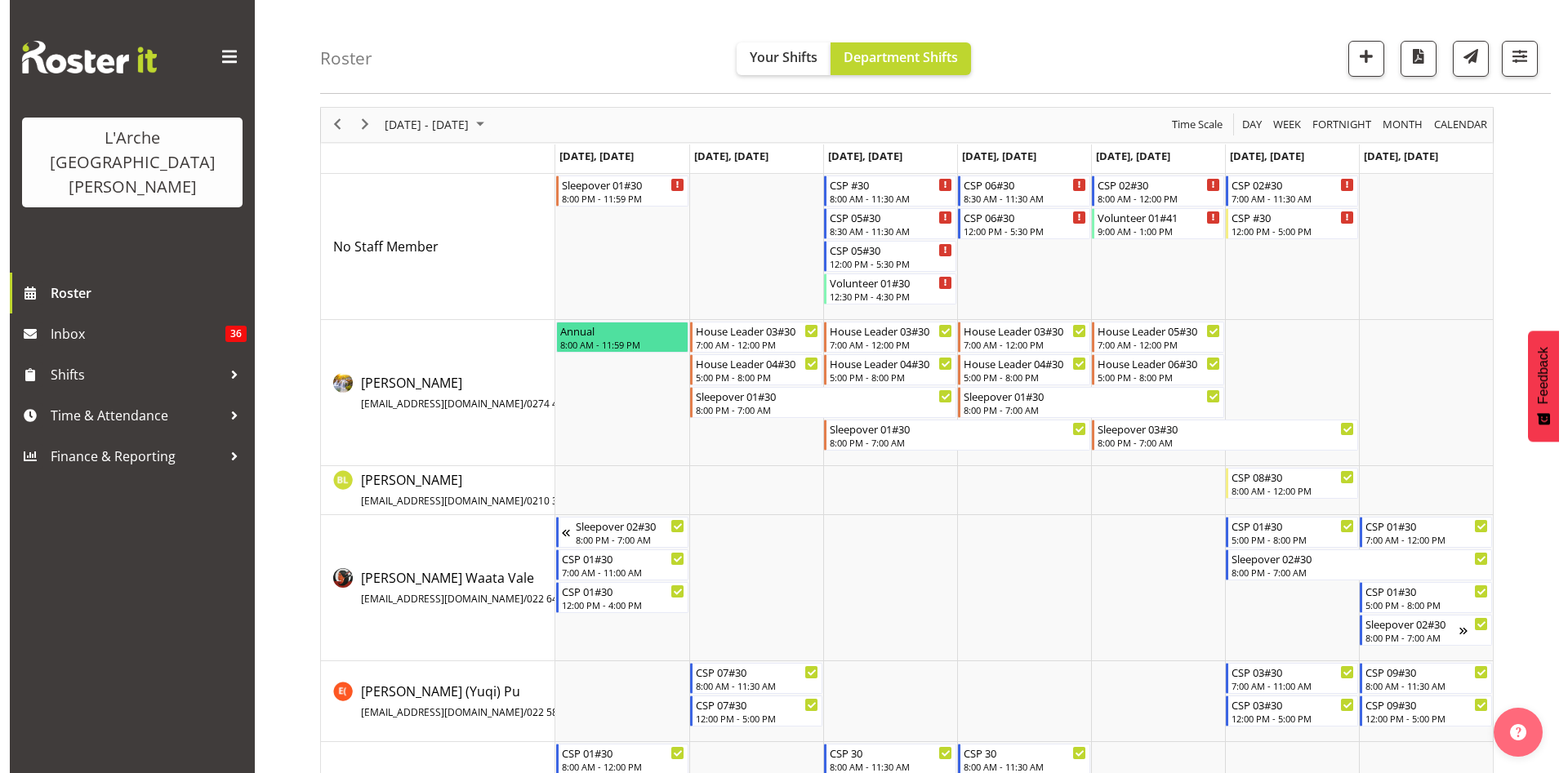
scroll to position [72, 0]
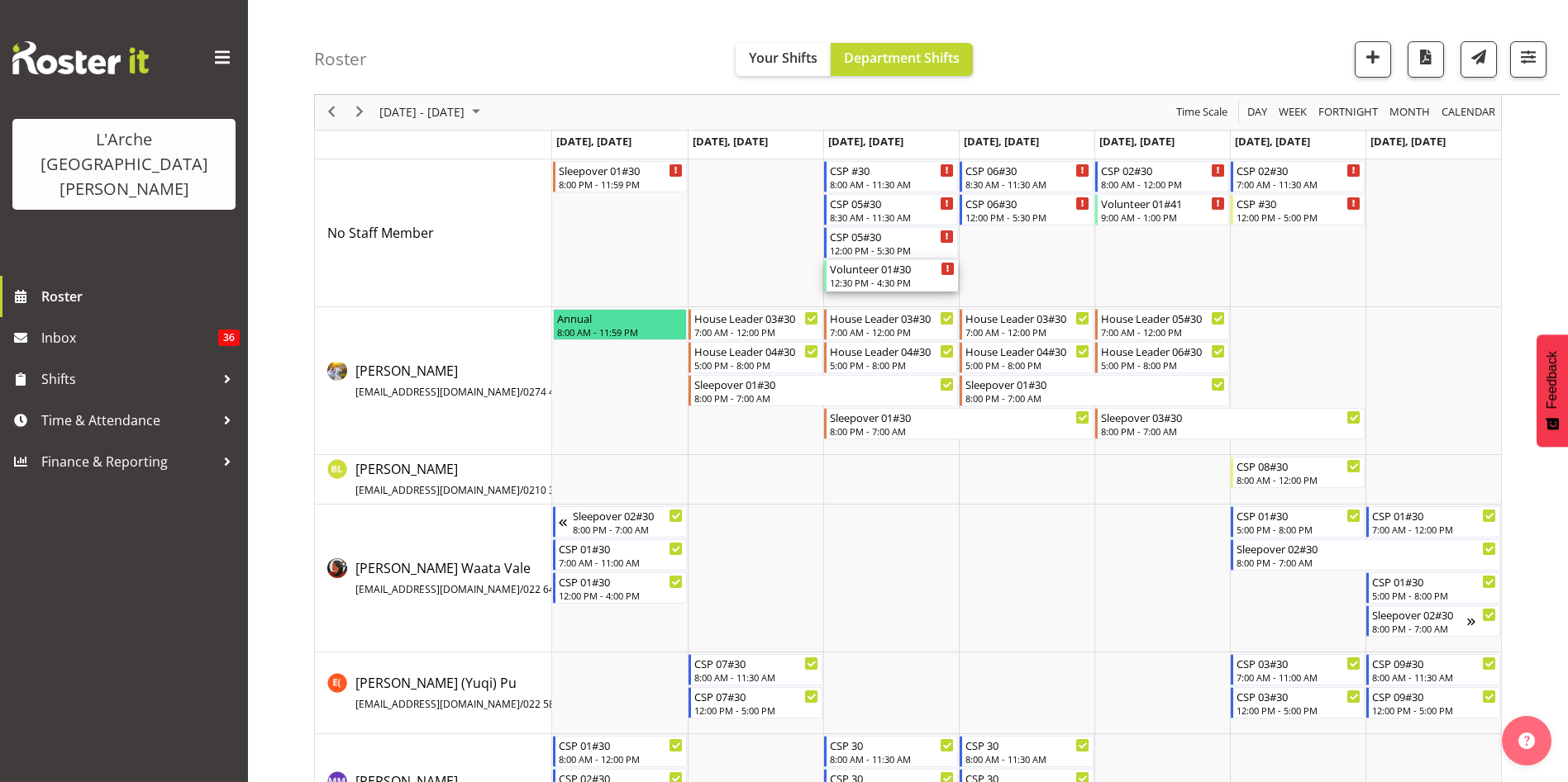
click at [868, 281] on div "12:30 PM - 4:30 PM" at bounding box center [892, 282] width 125 height 13
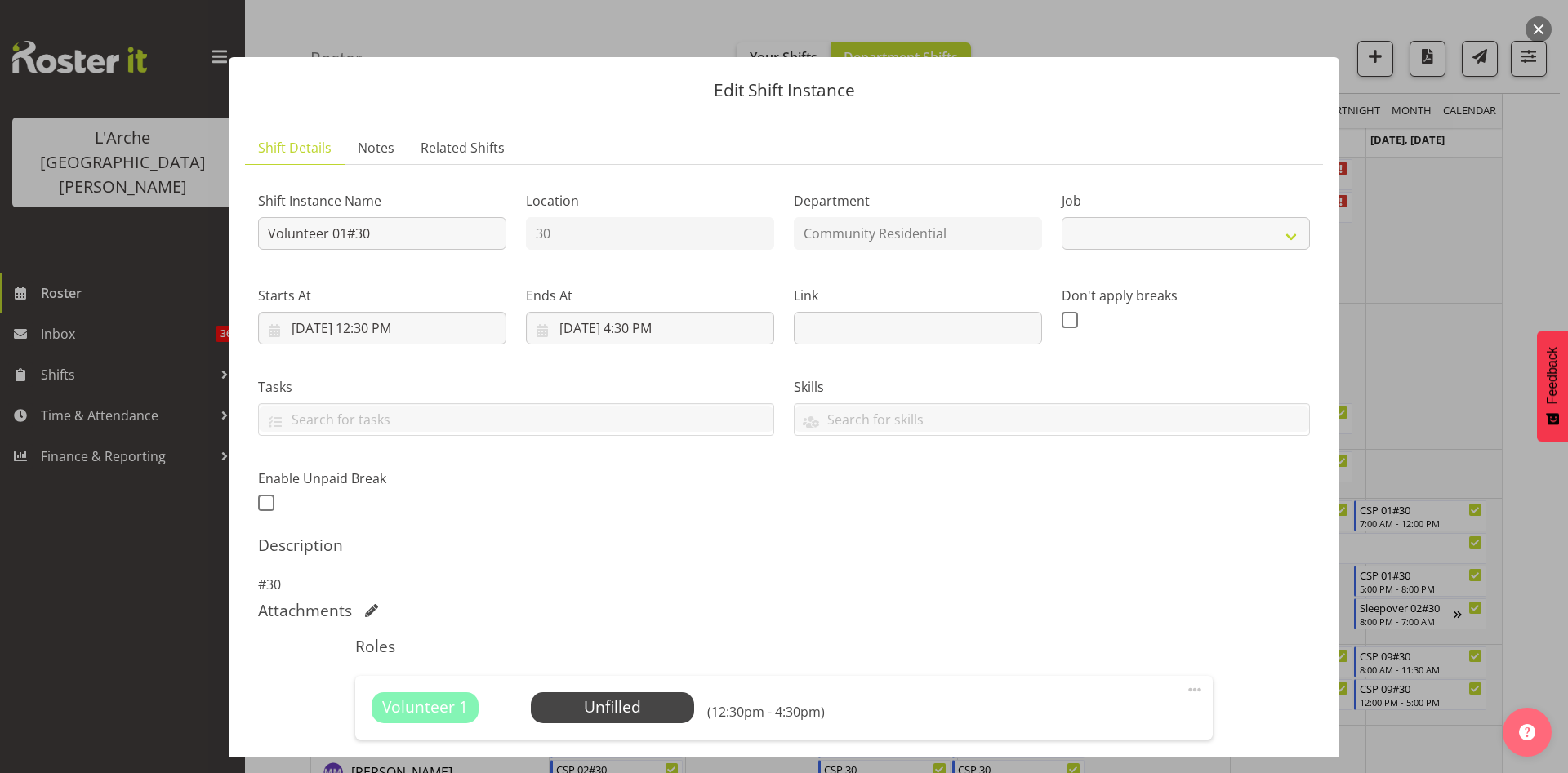
select select "4550"
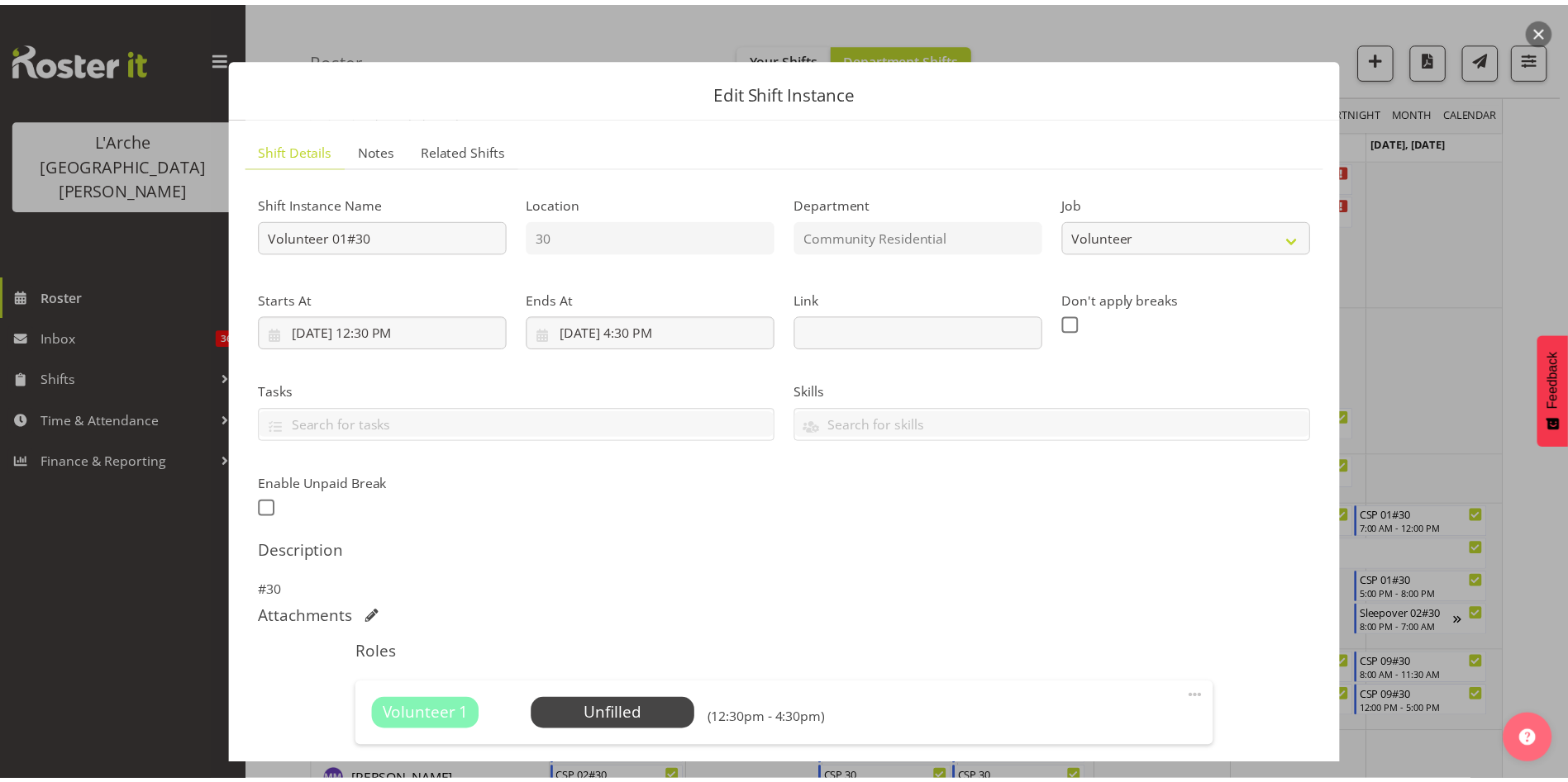
scroll to position [206, 0]
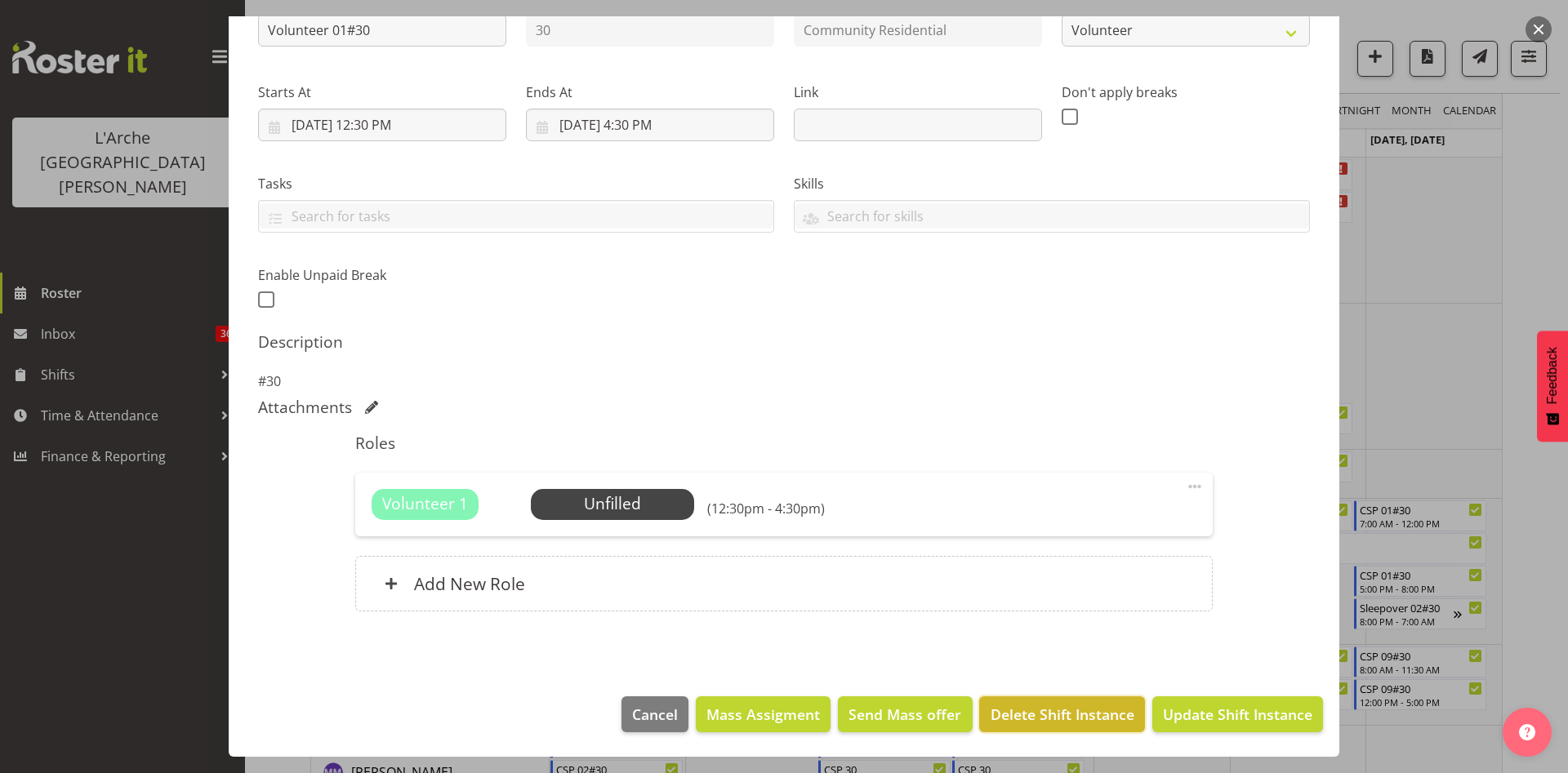
click at [1072, 699] on button "Delete Shift Instance" at bounding box center [1061, 715] width 165 height 36
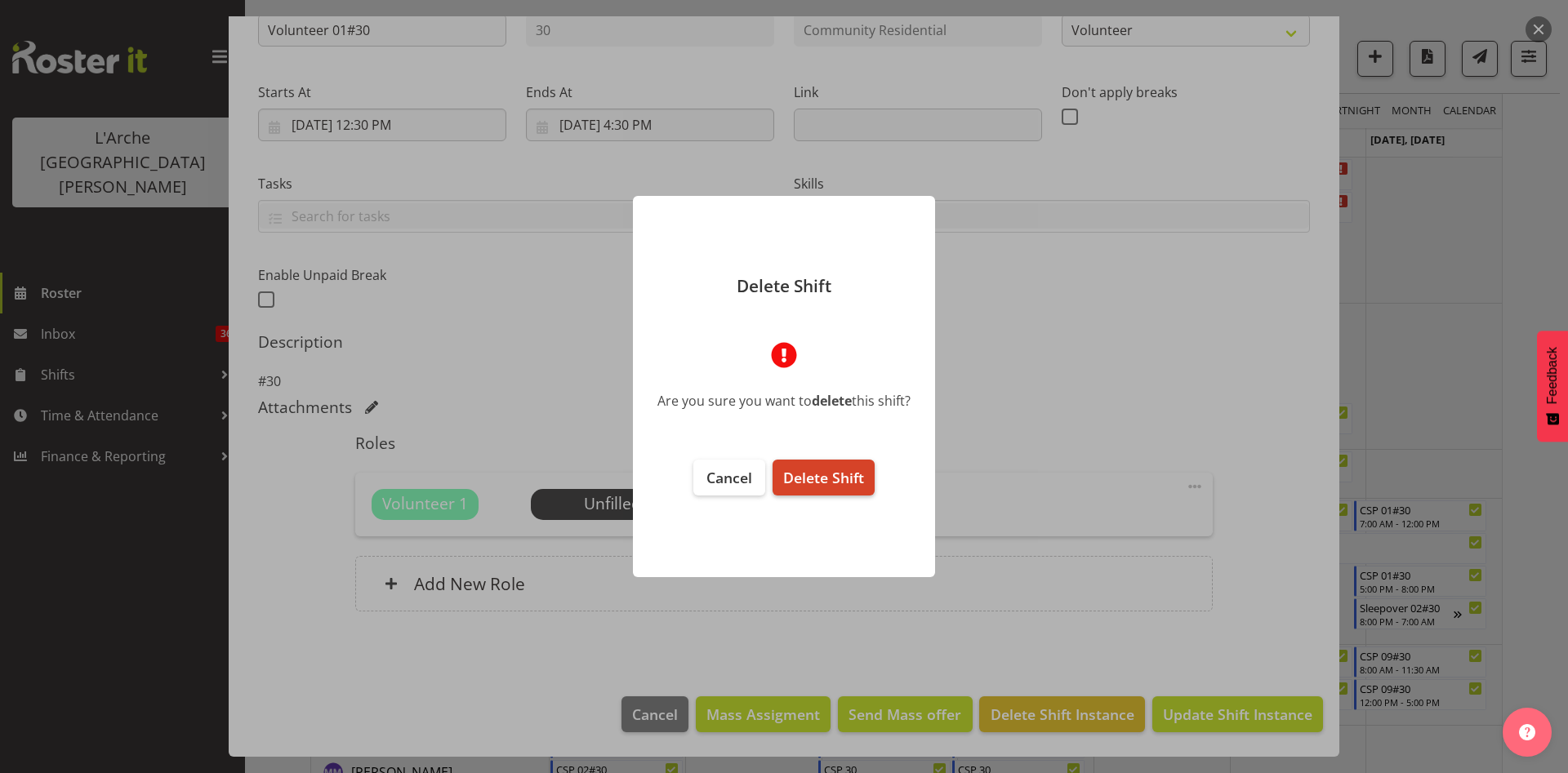
click at [794, 487] on button "Delete Shift" at bounding box center [822, 478] width 102 height 36
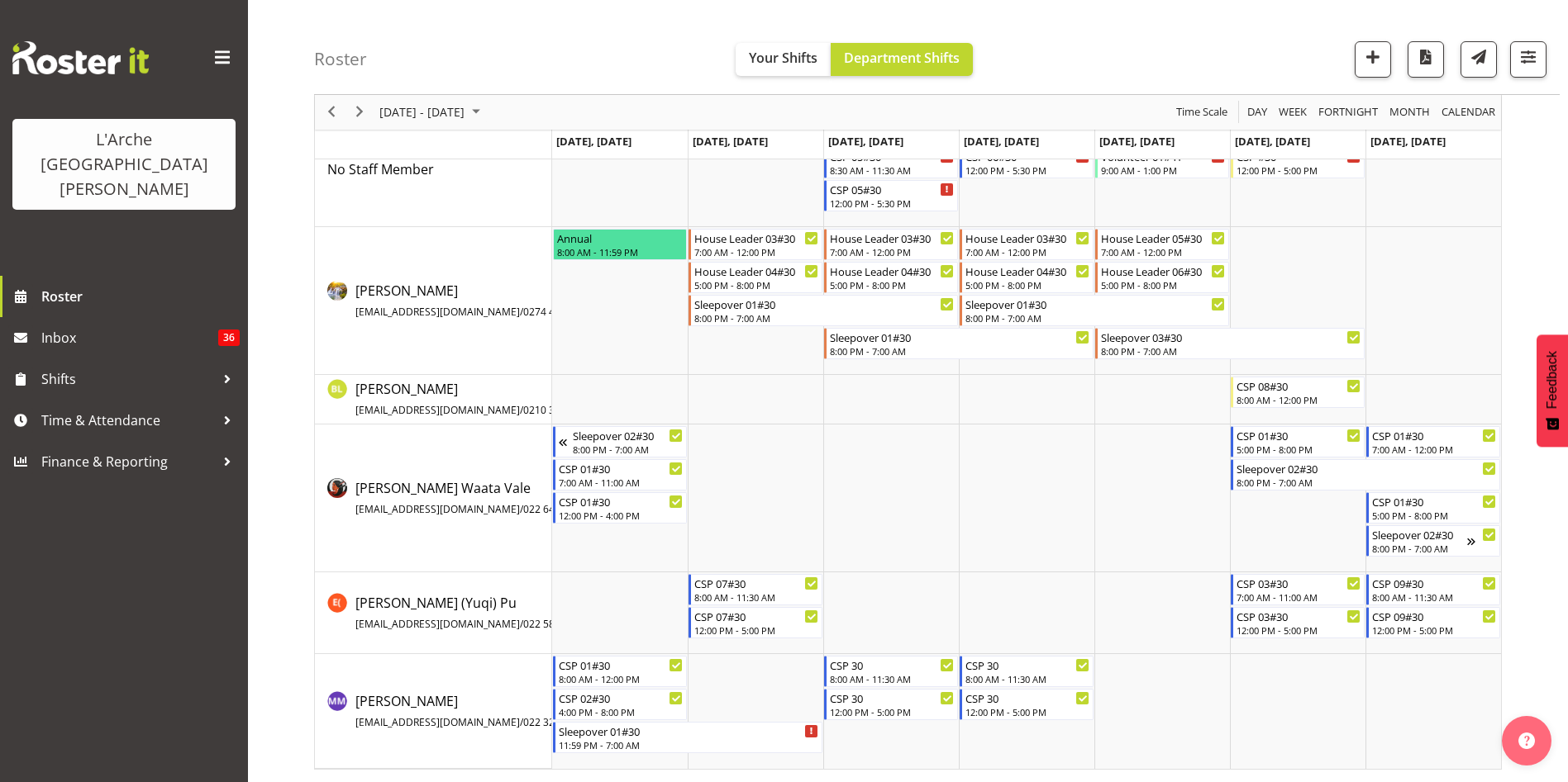
scroll to position [0, 0]
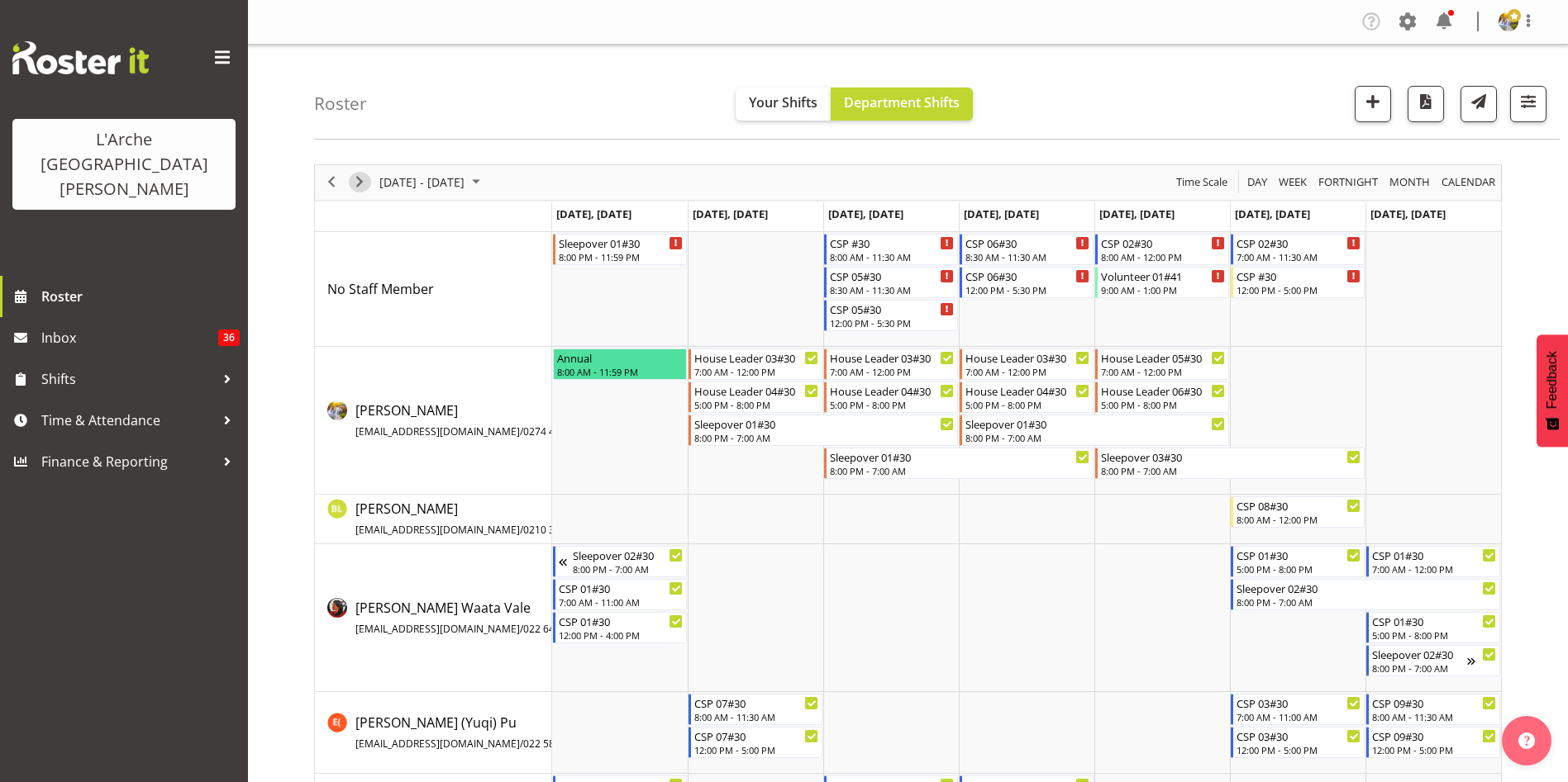
click at [366, 187] on span "Next" at bounding box center [359, 183] width 20 height 21
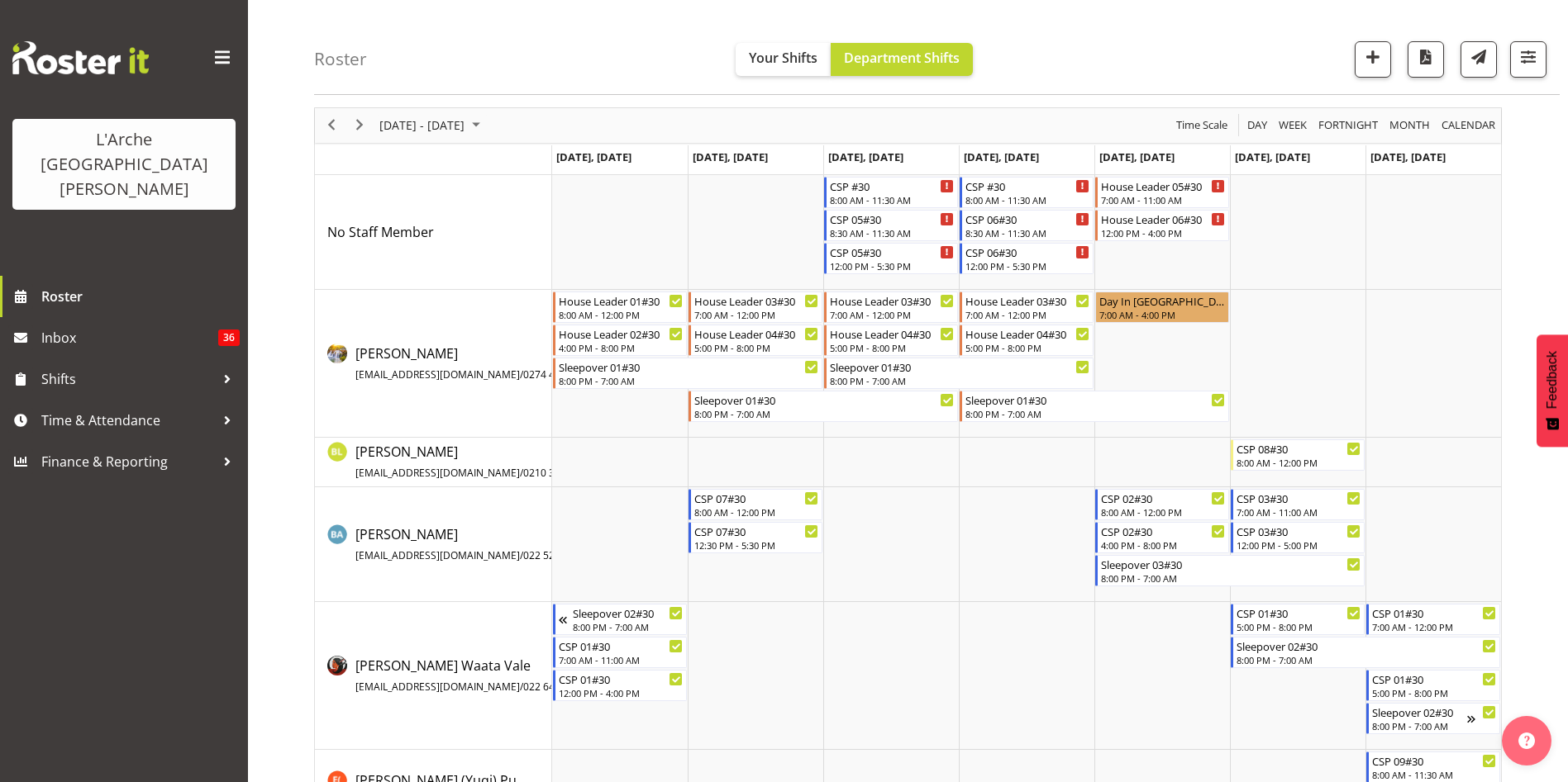
scroll to position [55, 0]
click at [1112, 191] on div "House Leader 05#30" at bounding box center [1163, 186] width 125 height 16
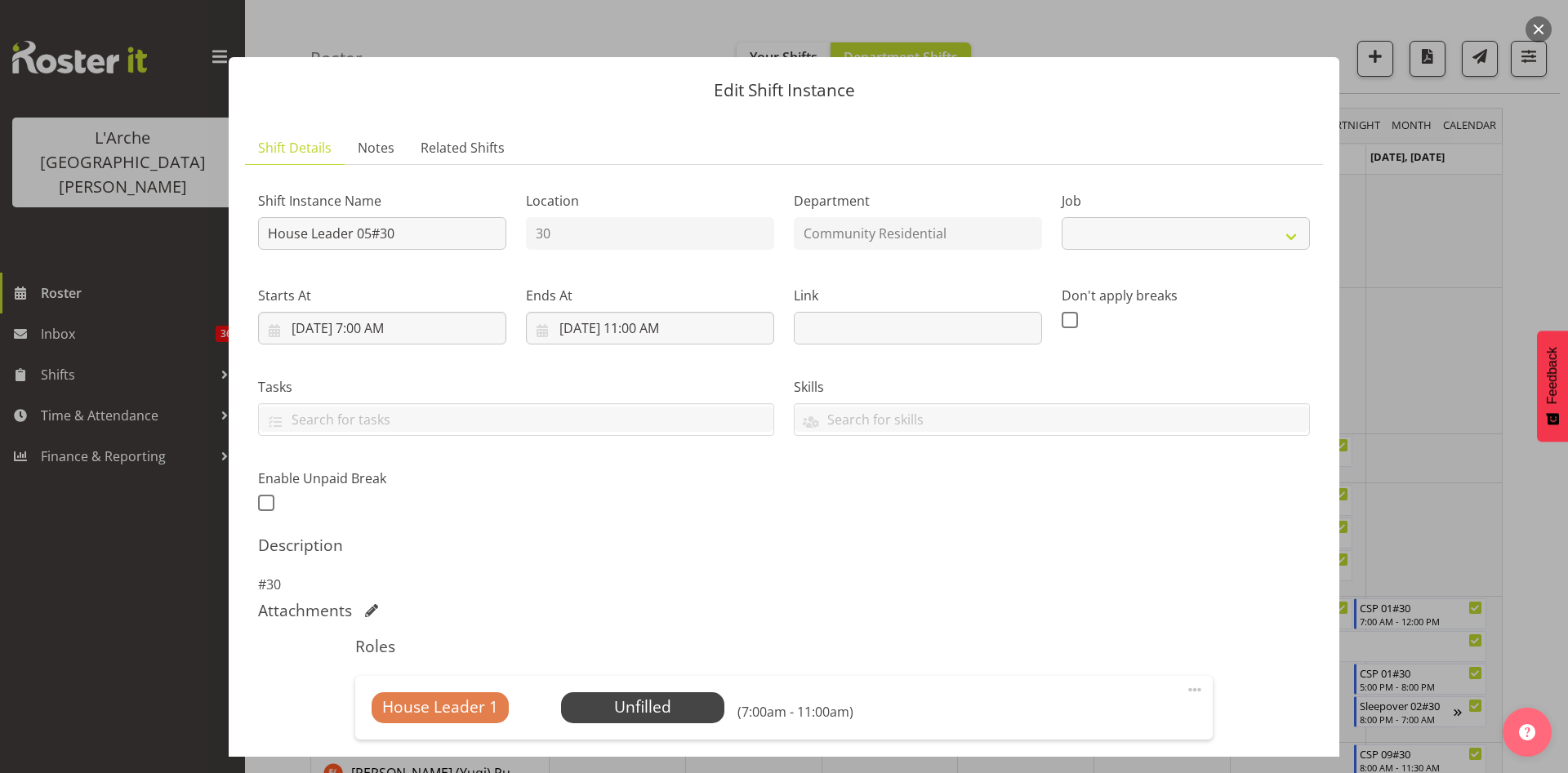
select select "1"
click at [1185, 693] on span at bounding box center [1194, 689] width 20 height 20
click at [1136, 718] on link "Edit" at bounding box center [1125, 726] width 156 height 29
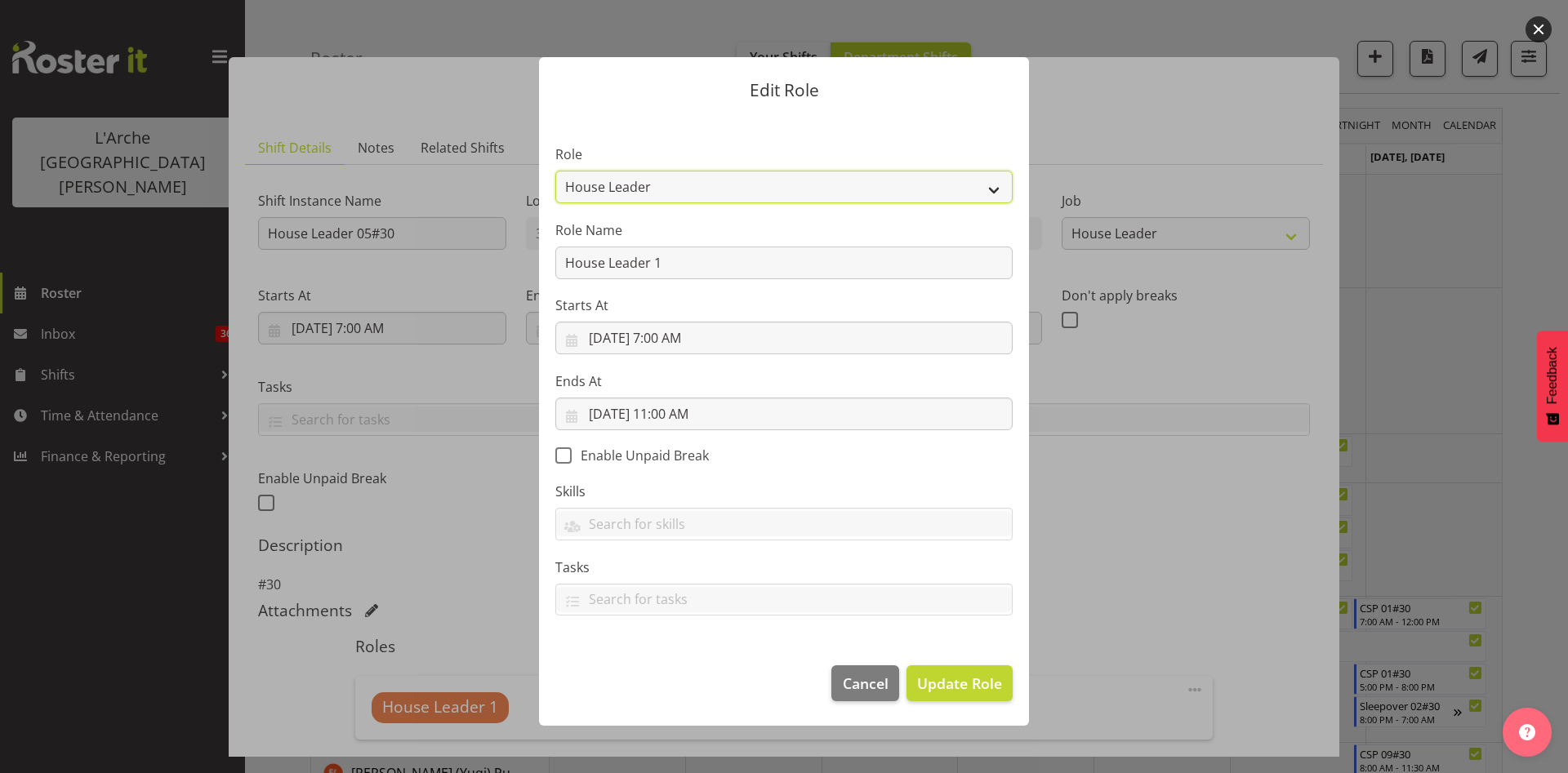
click at [869, 181] on select "Area Manager Art Coordination Community - SIL Community Leader Community Suppor…" at bounding box center [783, 187] width 457 height 32
select select "287"
click at [555, 171] on select "Area Manager Art Coordination Community - SIL Community Leader Community Suppor…" at bounding box center [783, 187] width 457 height 32
click at [935, 696] on button "Update Role" at bounding box center [959, 683] width 106 height 36
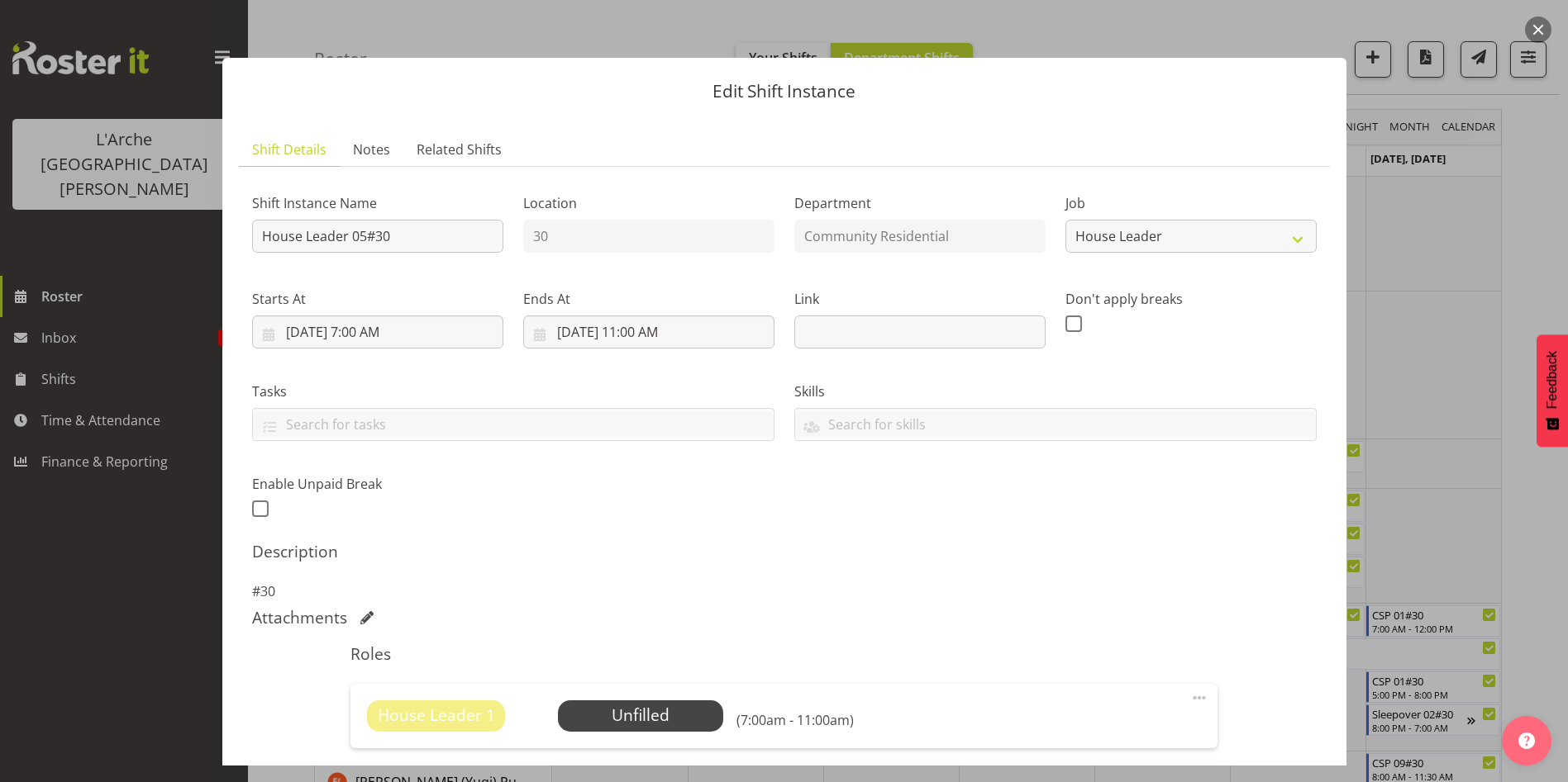
scroll to position [303, 0]
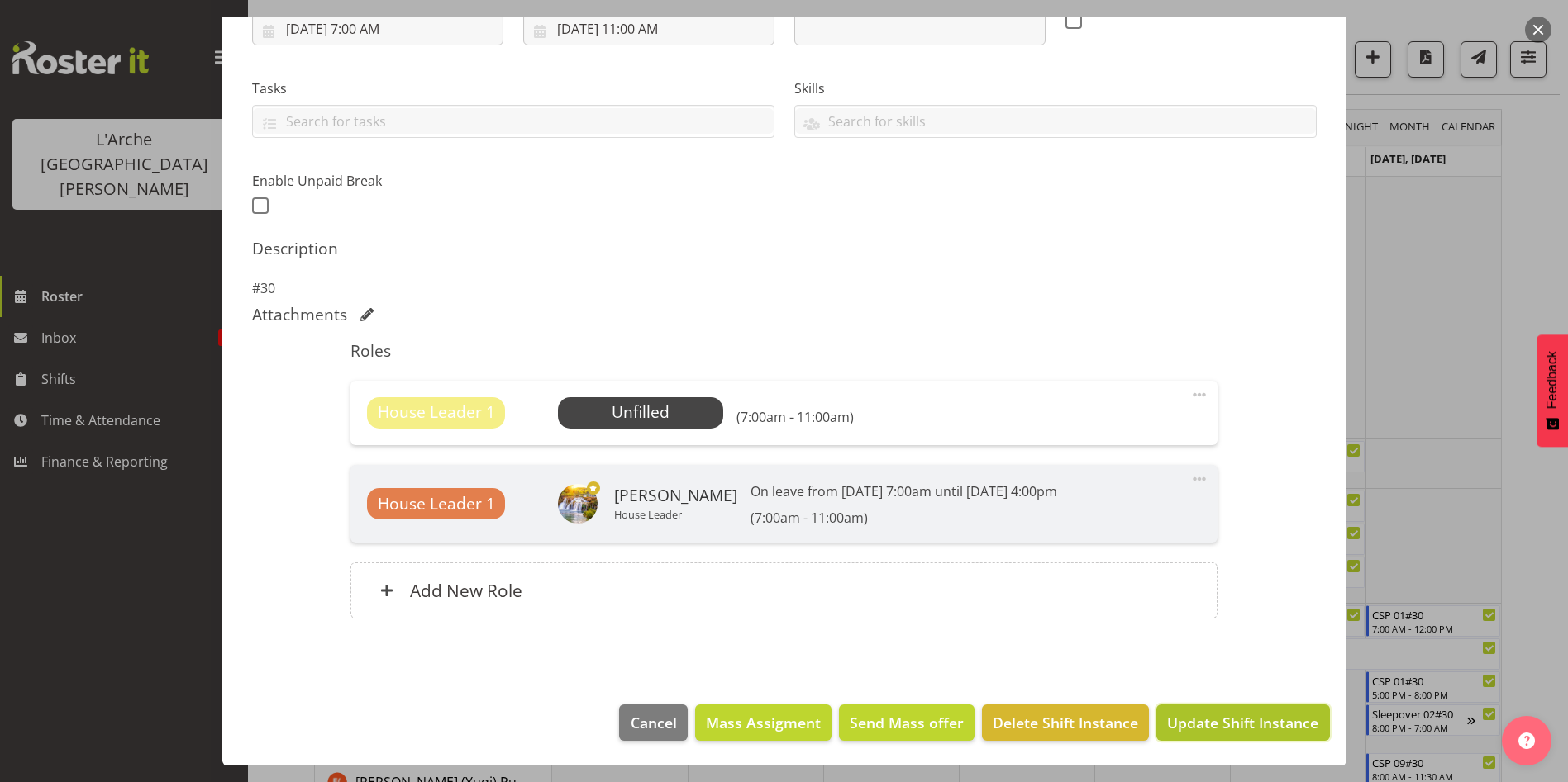
click at [1292, 725] on span "Update Shift Instance" at bounding box center [1242, 722] width 151 height 22
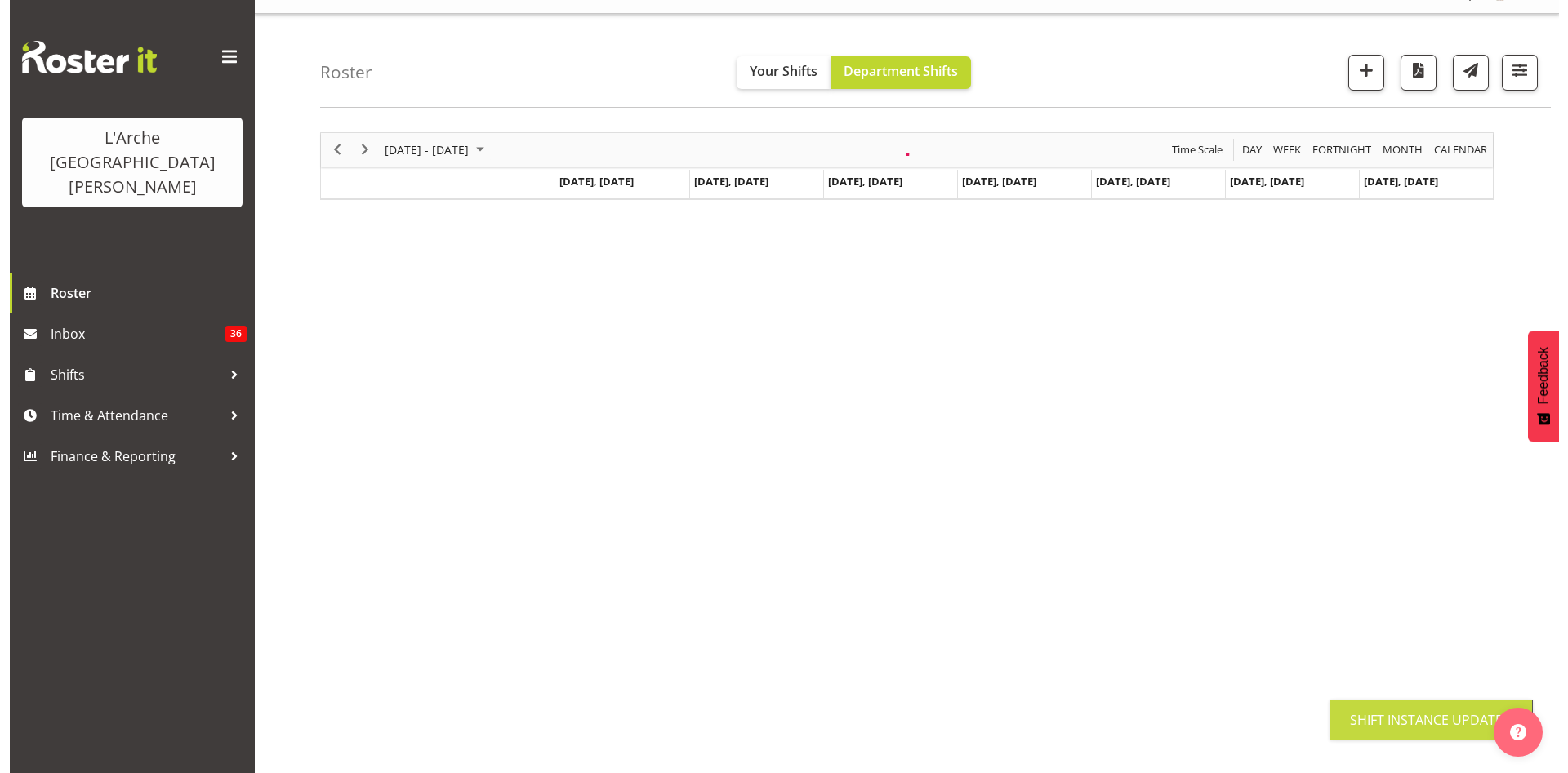
scroll to position [0, 0]
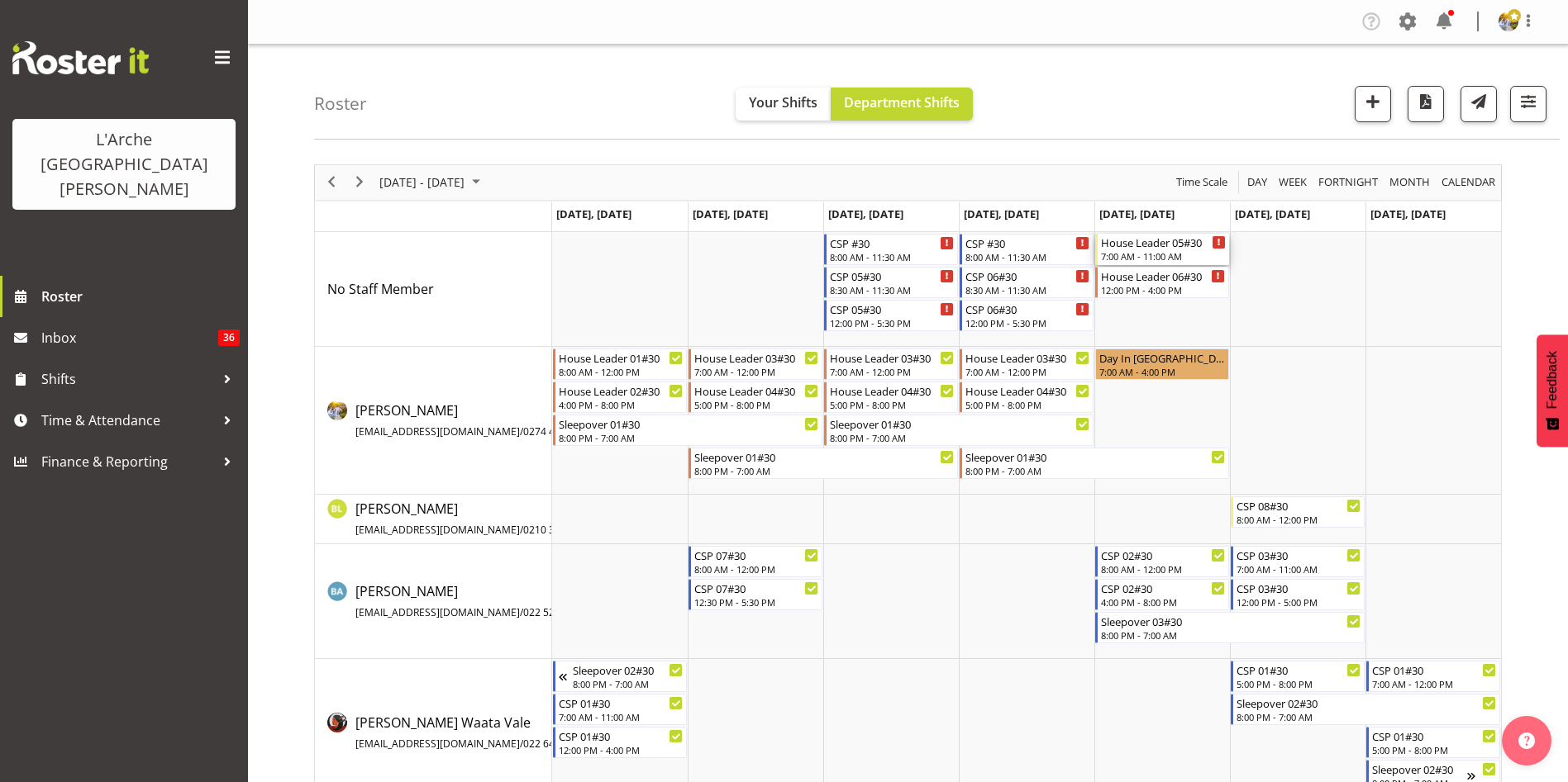
click at [1141, 253] on div "7:00 AM - 11:00 AM" at bounding box center [1163, 255] width 125 height 13
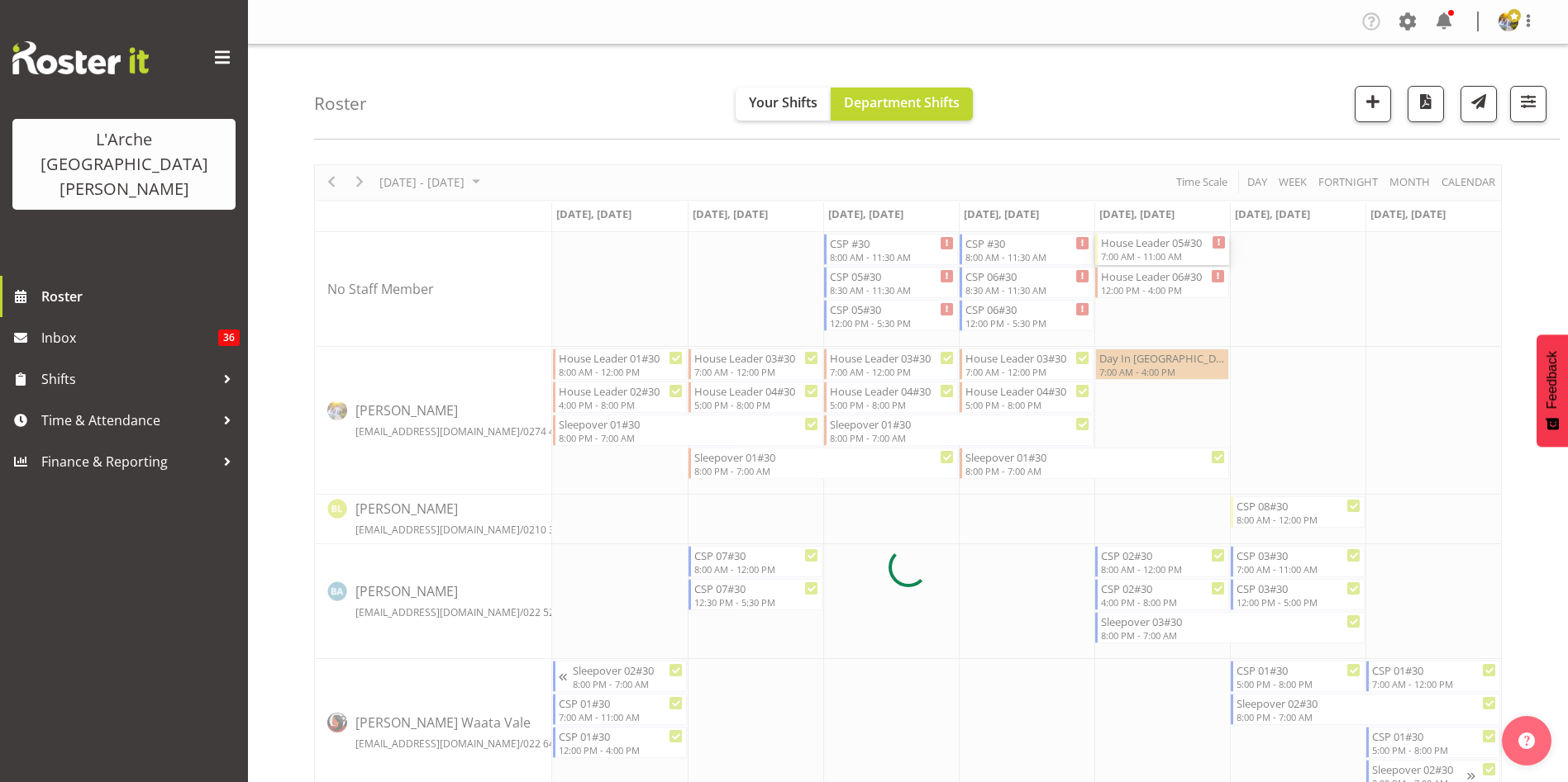
select select
select select "9"
select select "2025"
select select "7"
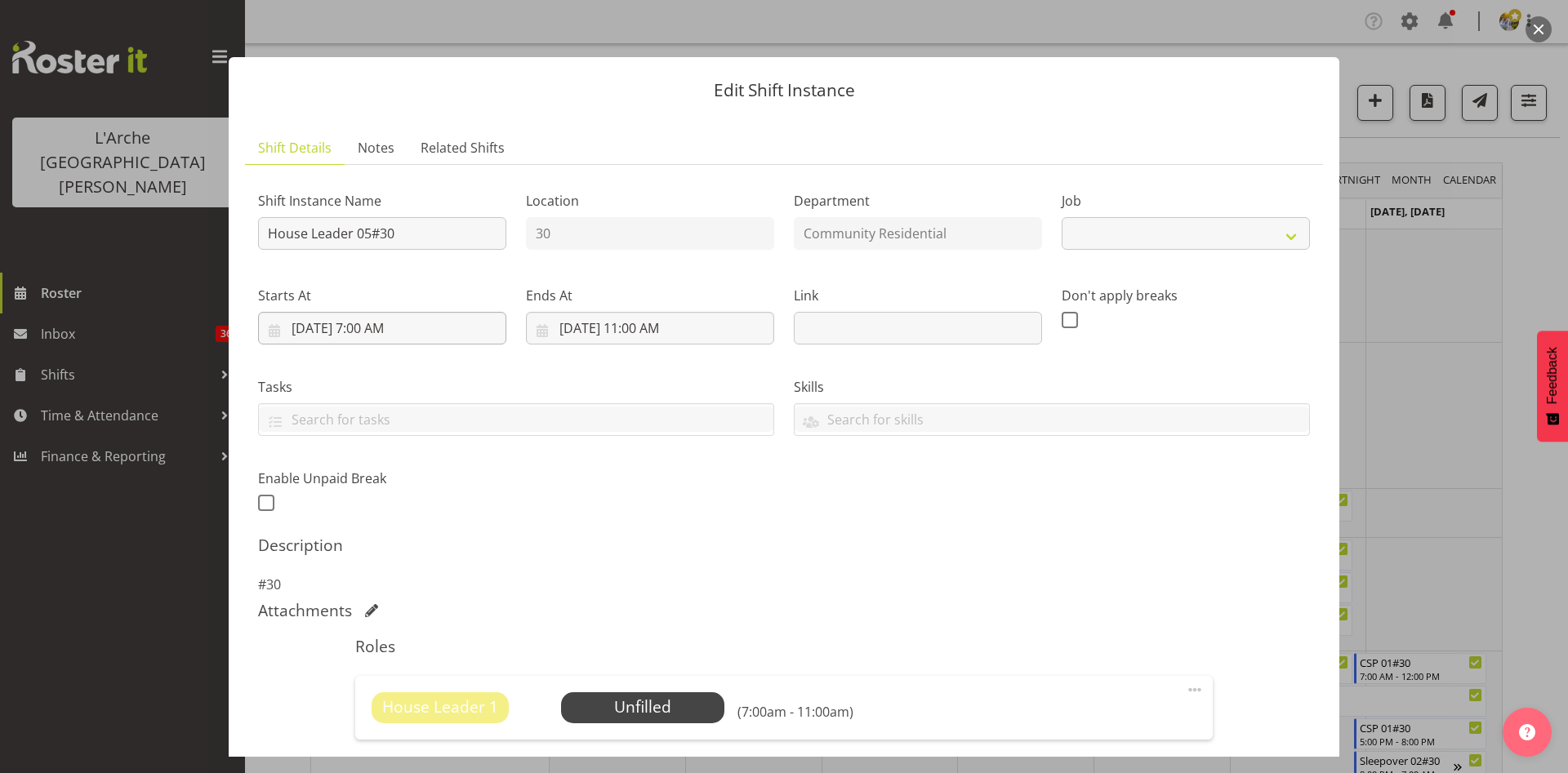
select select "1"
click at [371, 327] on input "[DATE] 7:00 AM" at bounding box center [382, 328] width 248 height 32
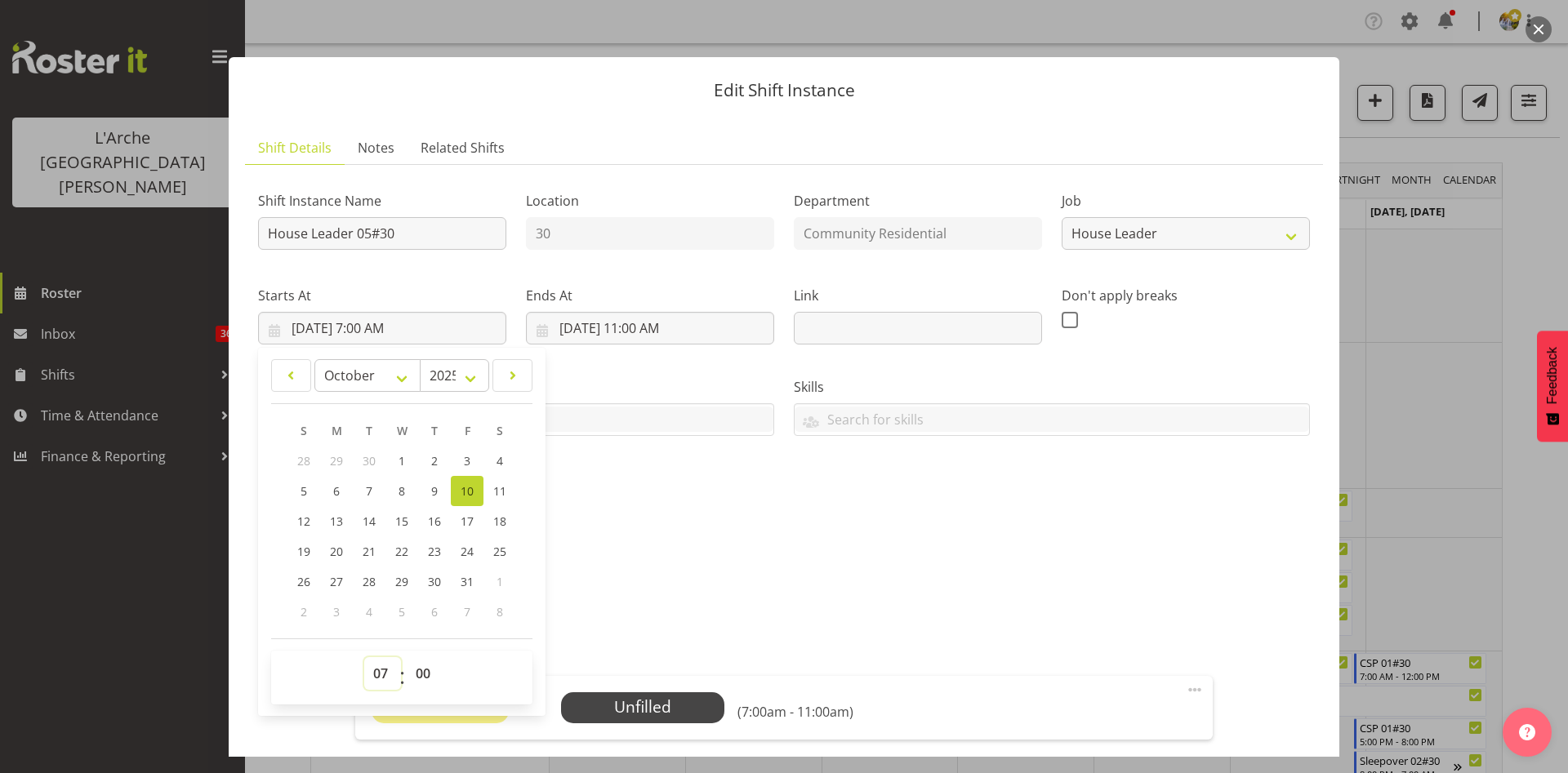
click at [380, 680] on select "00 01 02 03 04 05 06 07 08 09 10 11 12 13 14 15 16 17 18 19 20 21 22 23" at bounding box center [382, 674] width 37 height 32
select select "8"
click at [364, 658] on select "00 01 02 03 04 05 06 07 08 09 10 11 12 13 14 15 16 17 18 19 20 21 22 23" at bounding box center [382, 674] width 37 height 32
type input "[DATE] 8:00 AM"
click at [642, 331] on input "[DATE] 11:00 AM" at bounding box center [650, 328] width 248 height 32
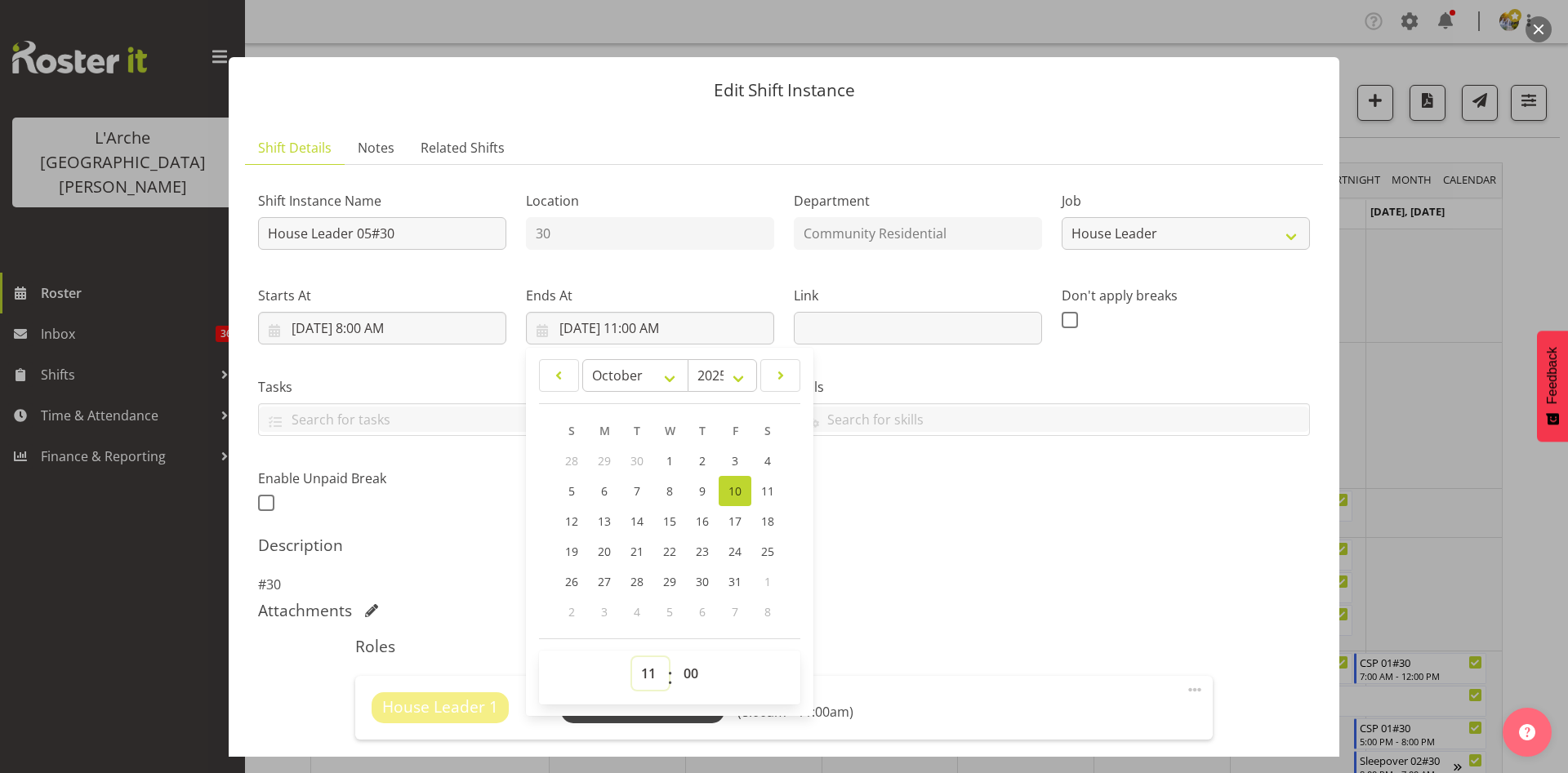
click at [644, 679] on select "00 01 02 03 04 05 06 07 08 09 10 11 12 13 14 15 16 17 18 19 20 21 22 23" at bounding box center [650, 674] width 37 height 32
click at [632, 658] on select "00 01 02 03 04 05 06 07 08 09 10 11 12 13 14 15 16 17 18 19 20 21 22 23" at bounding box center [650, 674] width 37 height 32
click at [687, 677] on select "00 01 02 03 04 05 06 07 08 09 10 11 12 13 14 15 16 17 18 19 20 21 22 23 24 25 2…" at bounding box center [693, 674] width 37 height 32
select select "30"
click at [675, 658] on select "00 01 02 03 04 05 06 07 08 09 10 11 12 13 14 15 16 17 18 19 20 21 22 23 24 25 2…" at bounding box center [693, 674] width 37 height 32
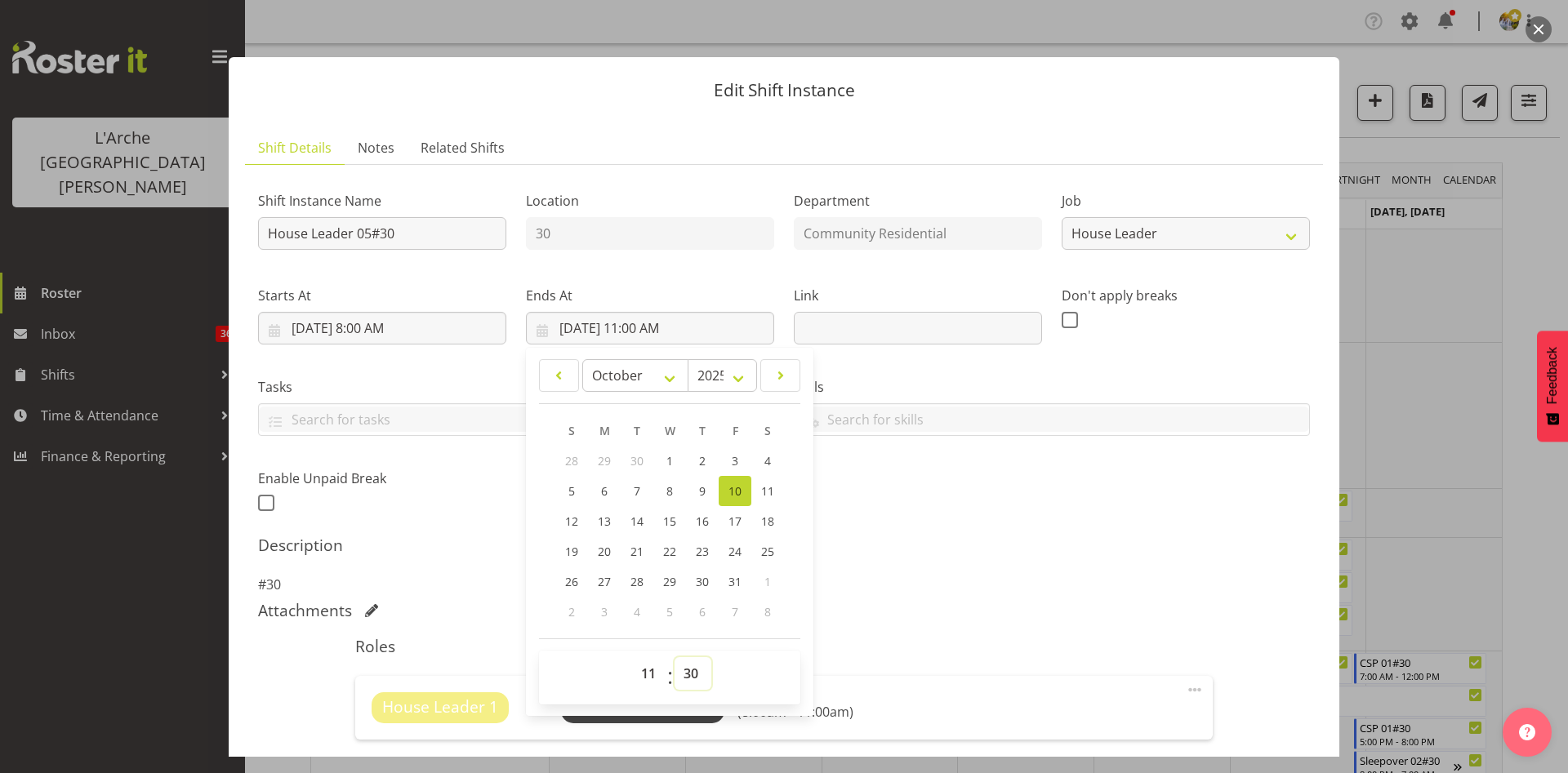
type input "[DATE] 11:30 AM"
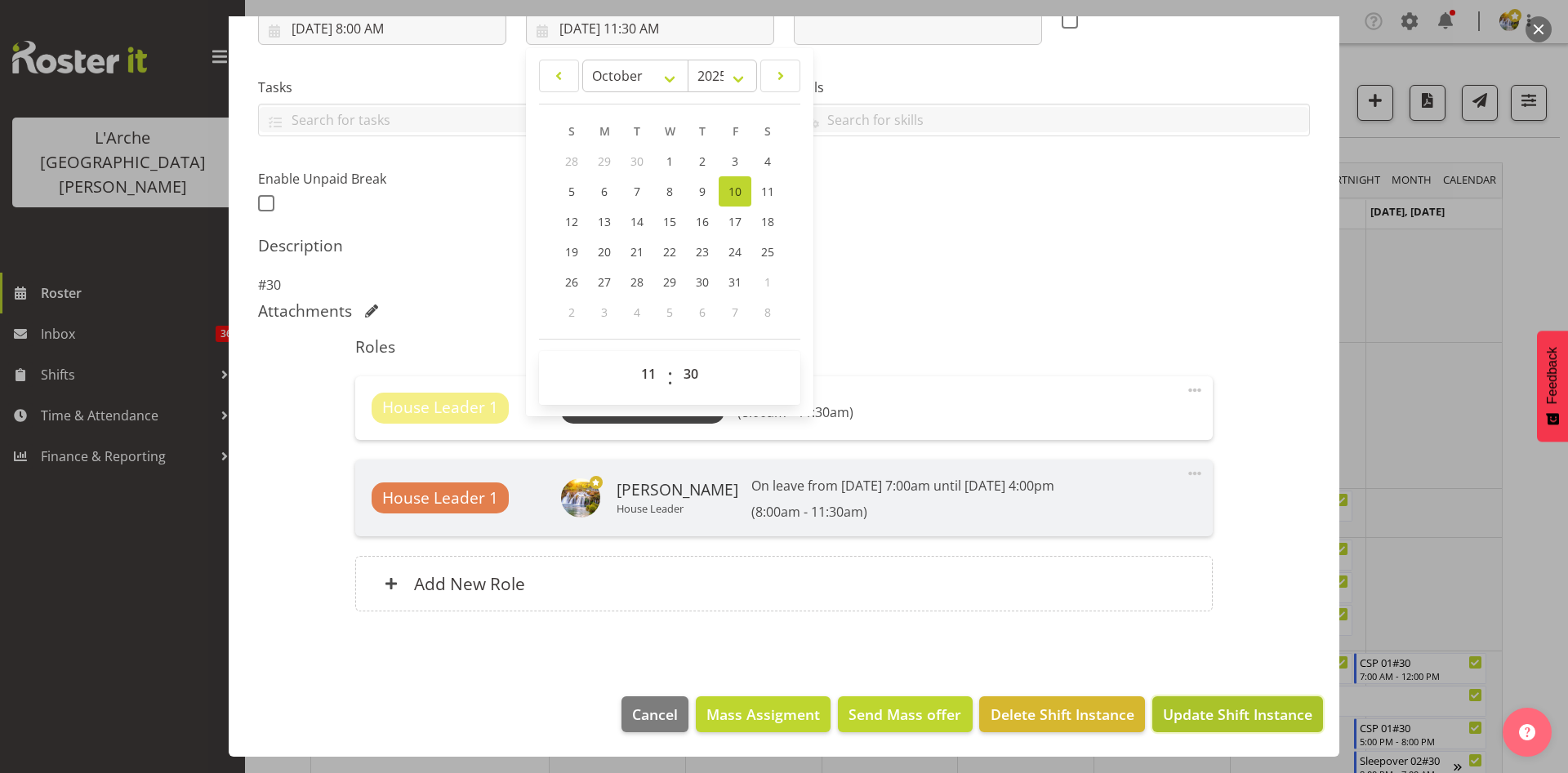
click at [1269, 709] on span "Update Shift Instance" at bounding box center [1237, 714] width 150 height 21
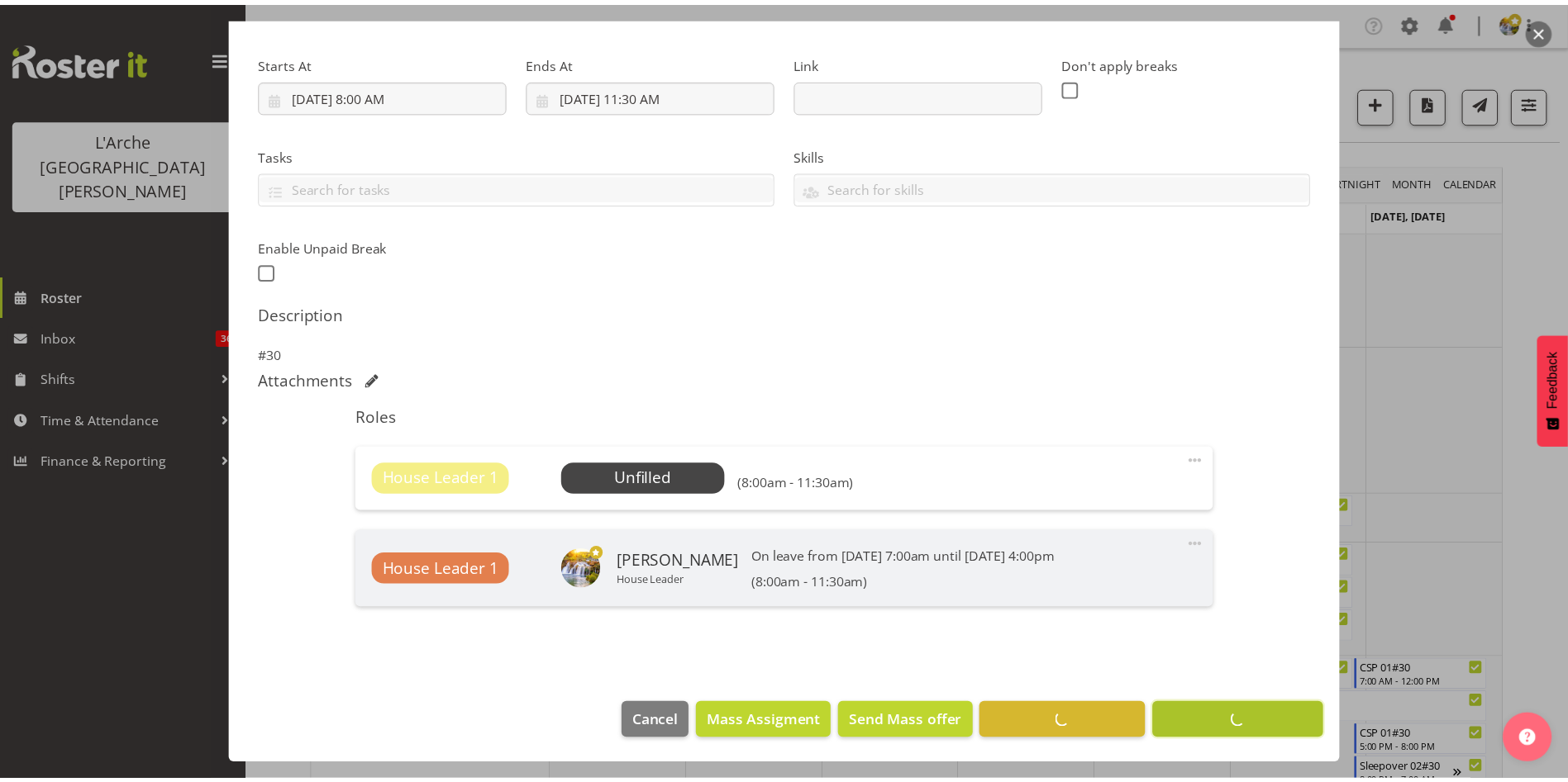
scroll to position [237, 0]
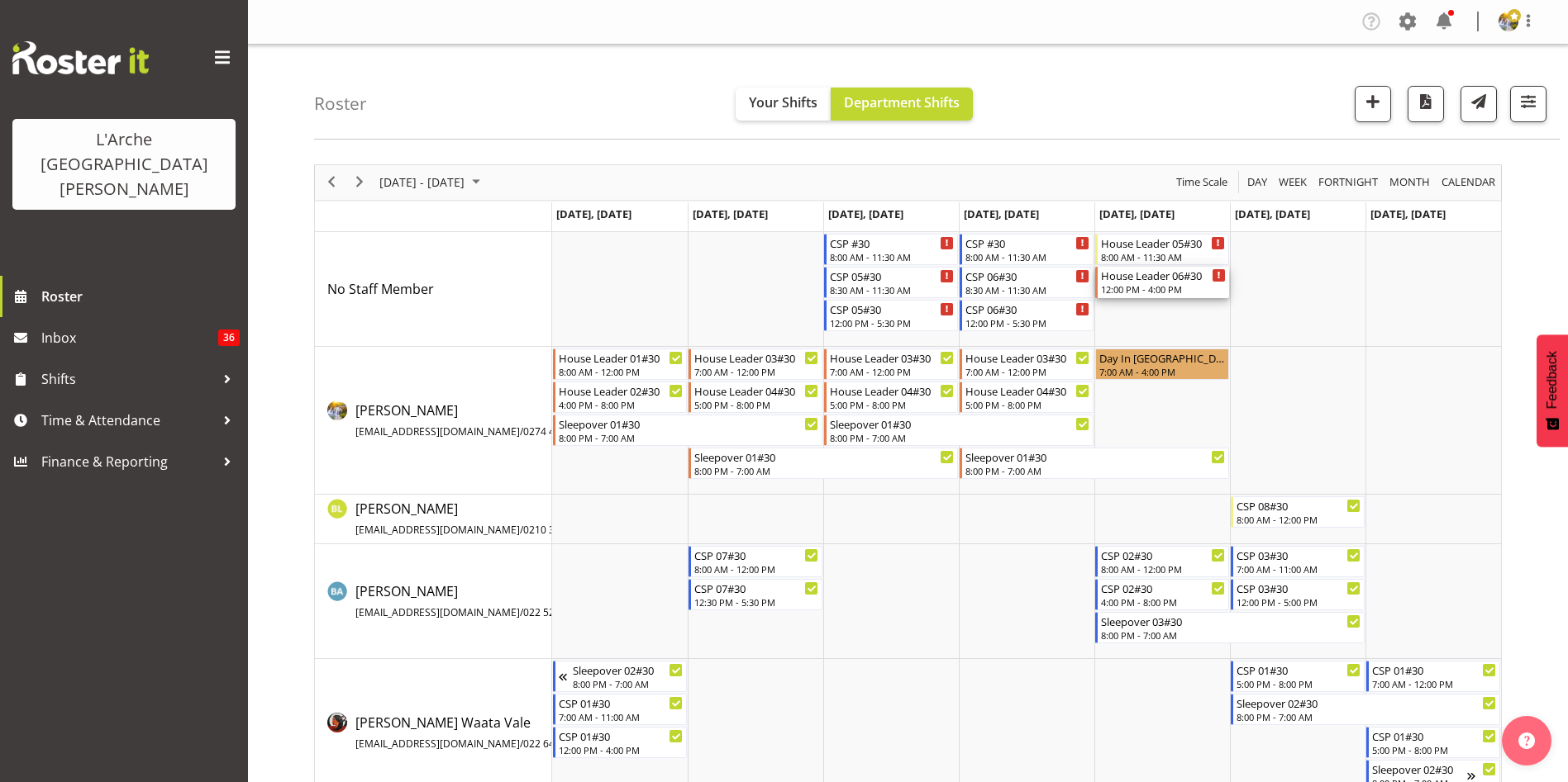
click at [1158, 282] on div "House Leader 06#30" at bounding box center [1163, 274] width 125 height 16
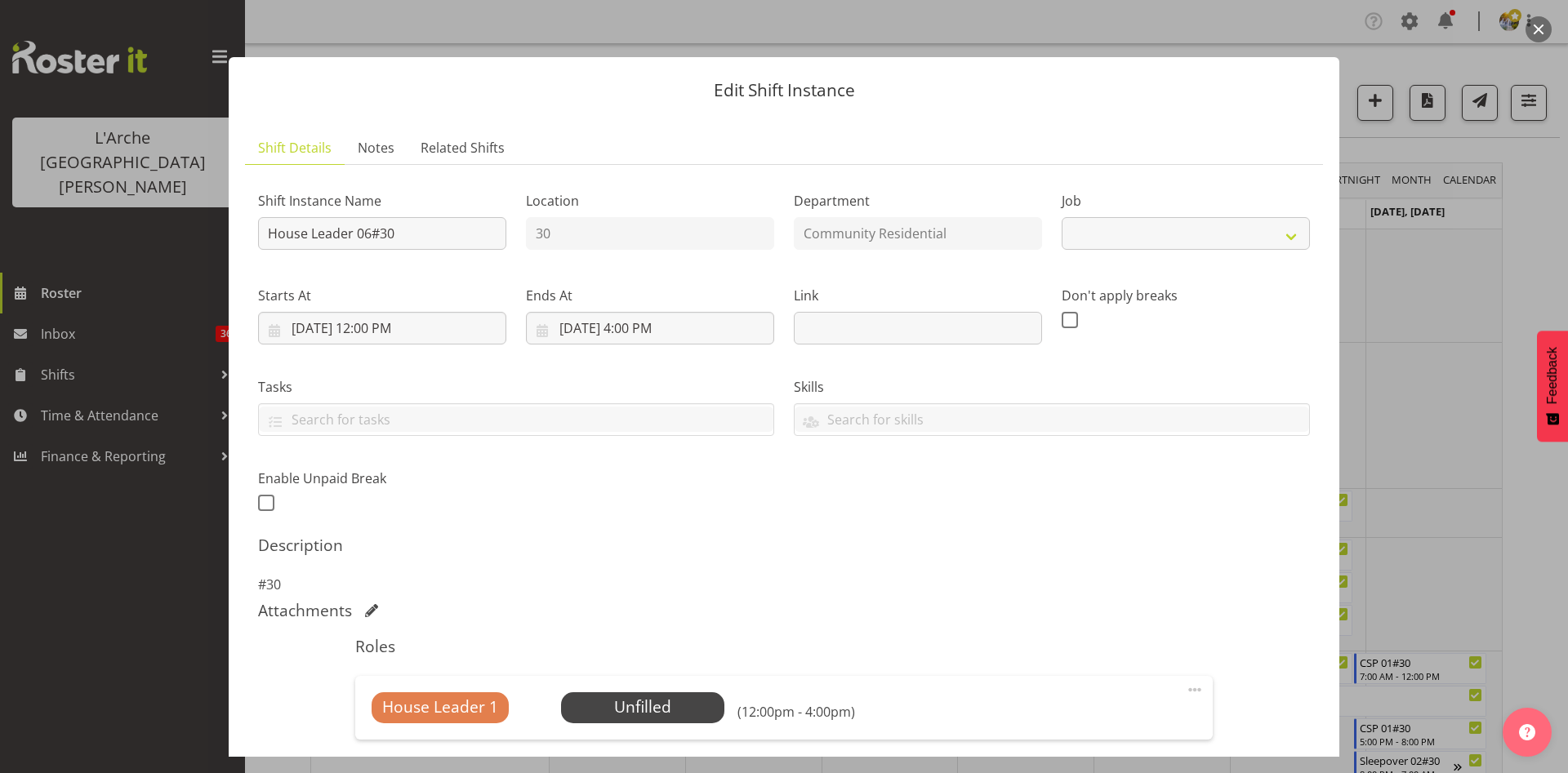
select select "1"
click at [1185, 683] on span at bounding box center [1194, 689] width 20 height 20
drag, startPoint x: 1106, startPoint y: 723, endPoint x: 1072, endPoint y: 717, distance: 34.5
drag, startPoint x: 1072, startPoint y: 717, endPoint x: 1053, endPoint y: 727, distance: 21.5
click at [1053, 727] on link "Edit" at bounding box center [1125, 726] width 156 height 29
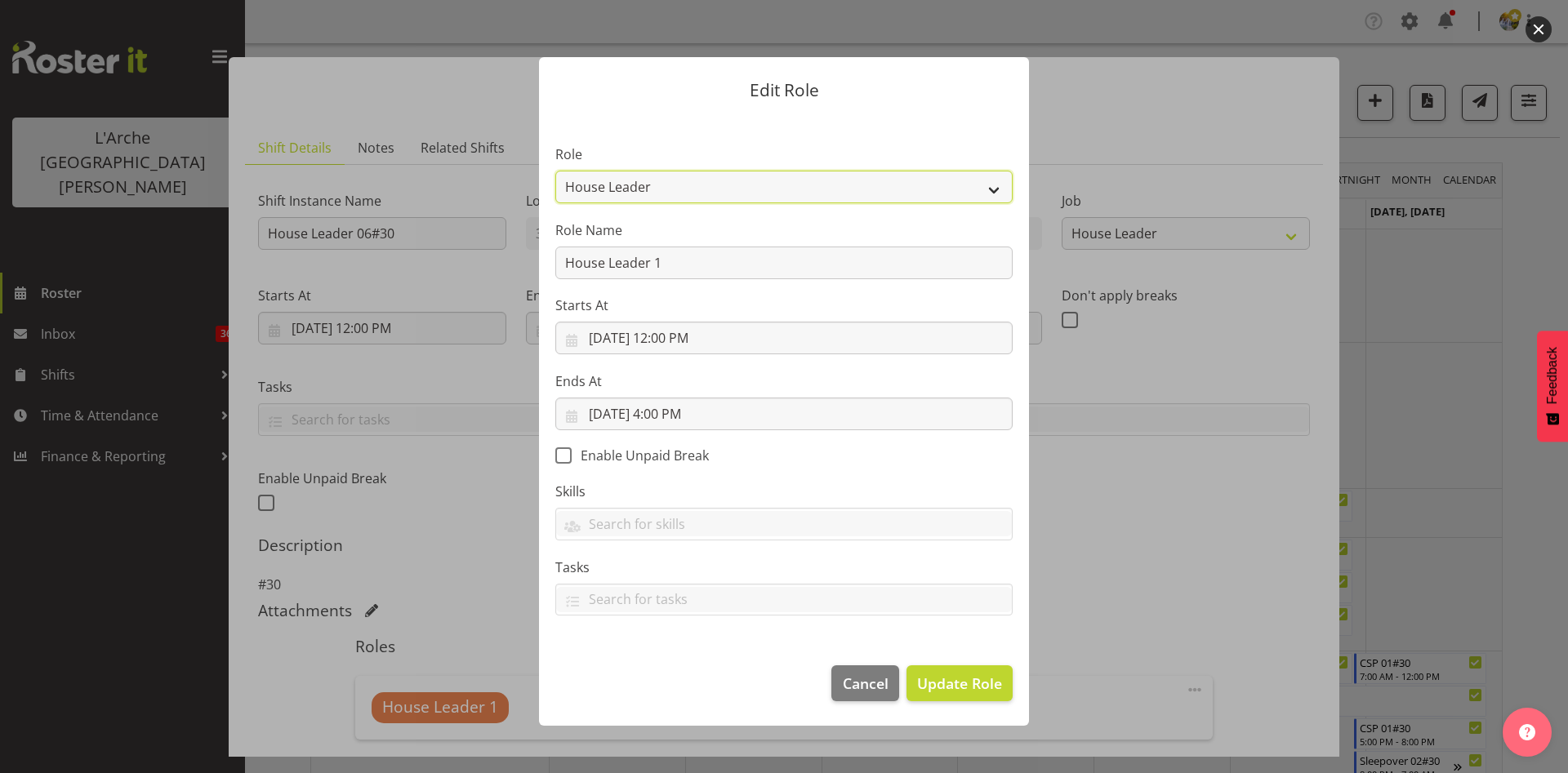
click at [890, 183] on select "Area Manager Art Coordination Community - SIL Community Leader Community Suppor…" at bounding box center [783, 187] width 457 height 32
select select "287"
click at [555, 171] on select "Area Manager Art Coordination Community - SIL Community Leader Community Suppor…" at bounding box center [783, 187] width 457 height 32
drag, startPoint x: 789, startPoint y: 249, endPoint x: 456, endPoint y: 259, distance: 333.2
click at [456, 259] on form "Edit Role Role Area Manager Art Coordination Community - SIL Community Leader C…" at bounding box center [783, 386] width 784 height 741
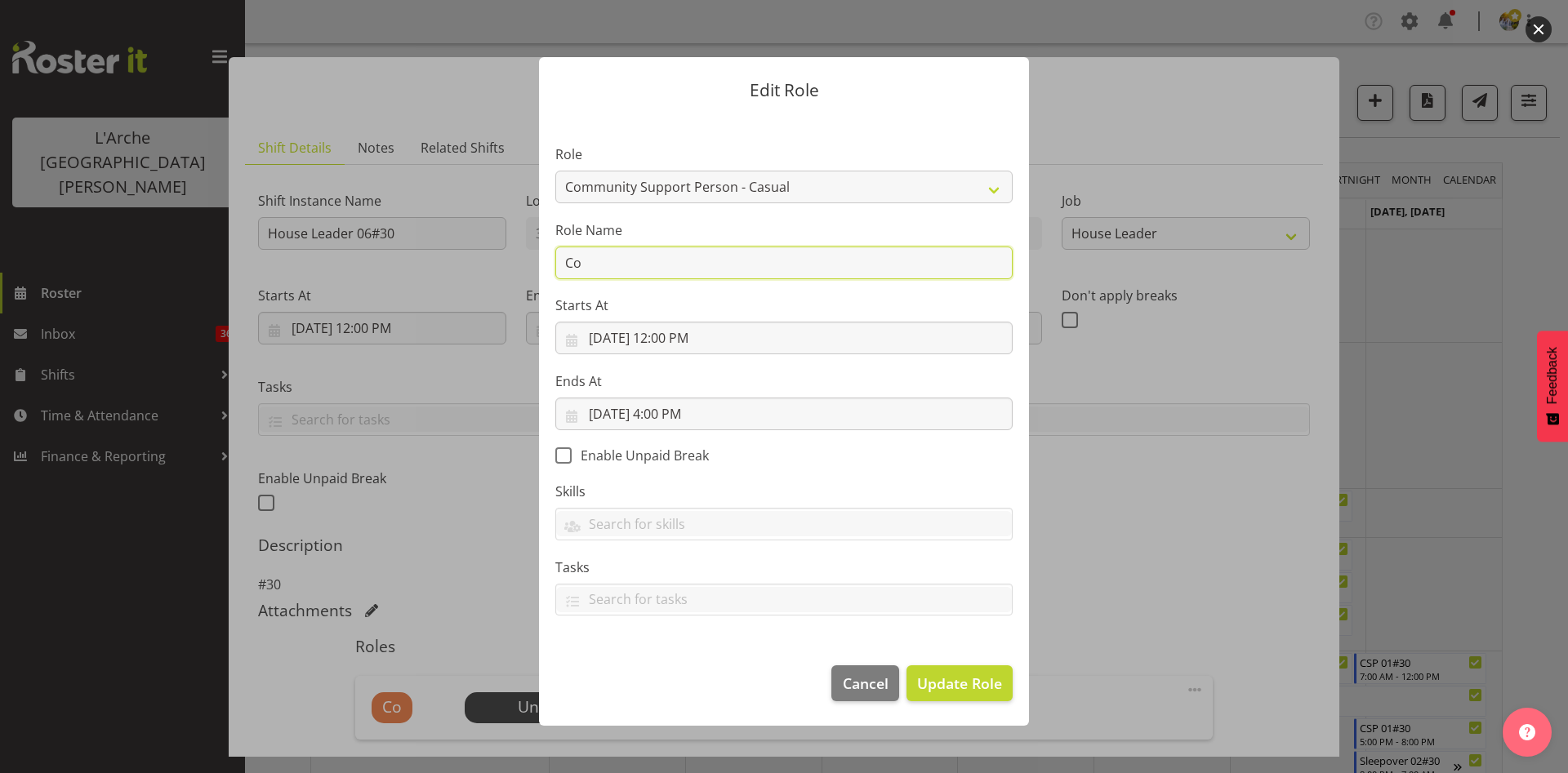
type input "Community Support Person"
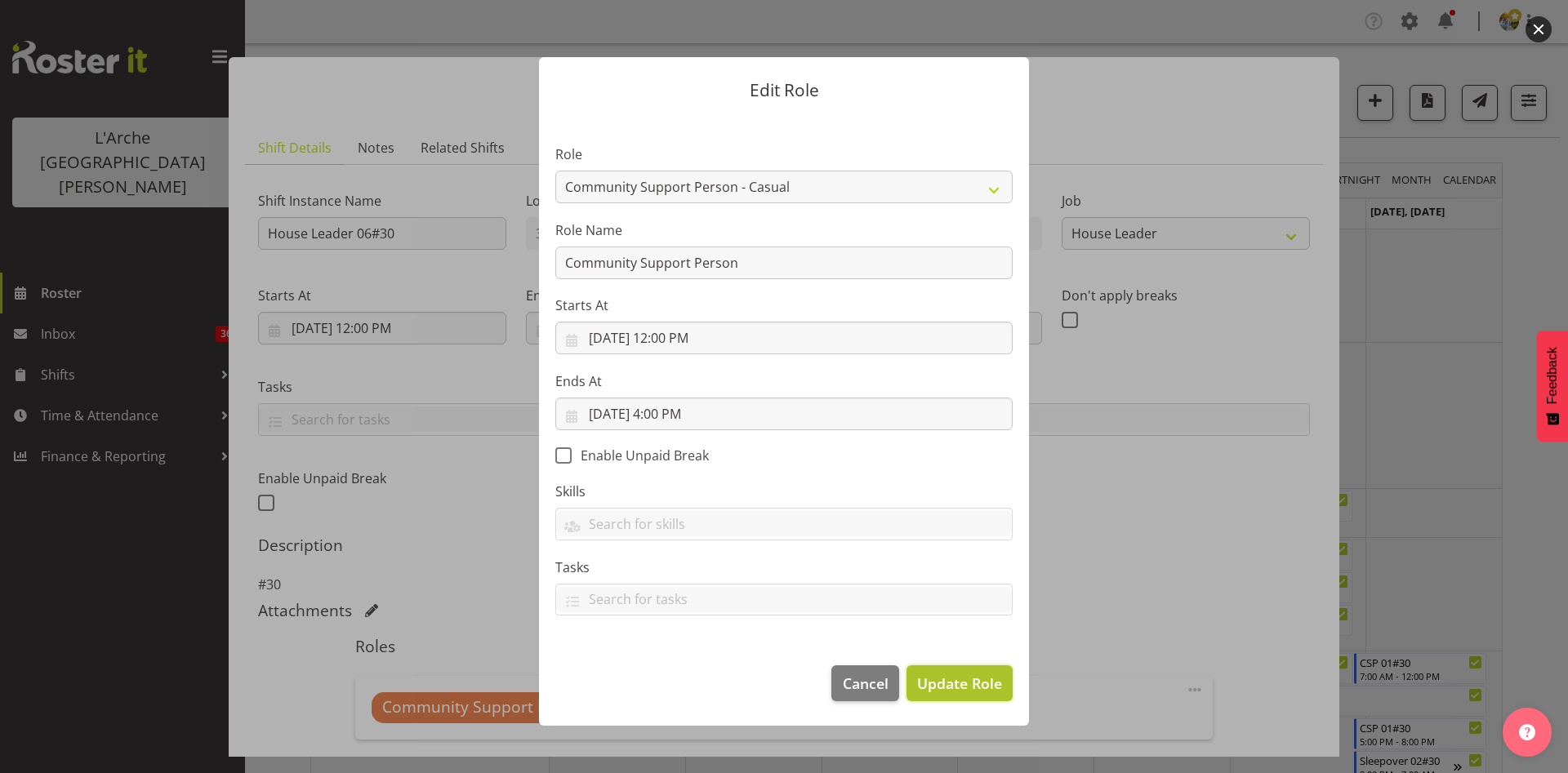
click at [954, 684] on span "Update Role" at bounding box center [958, 683] width 85 height 21
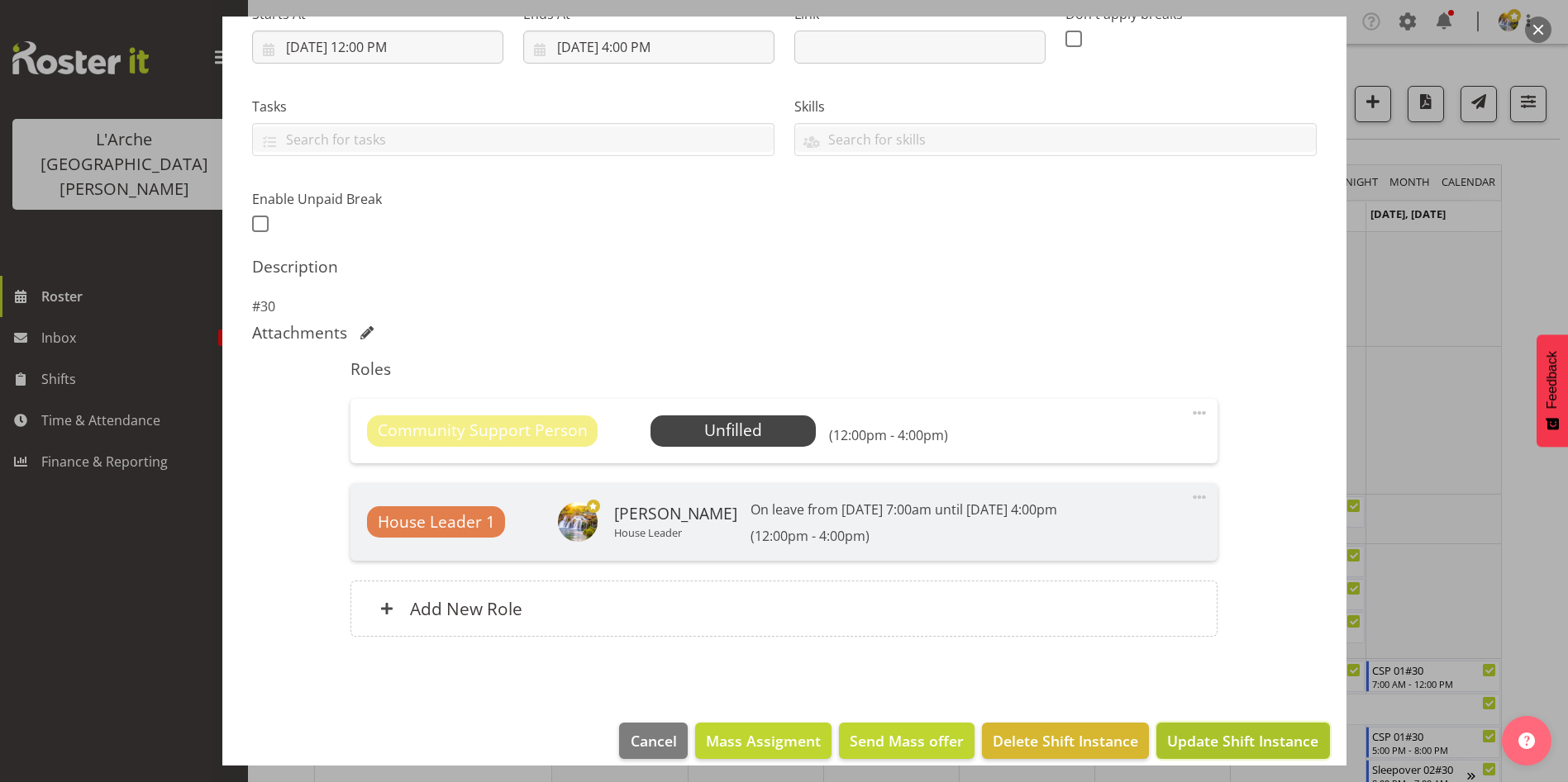
click at [1306, 753] on button "Update Shift Instance" at bounding box center [1243, 741] width 173 height 36
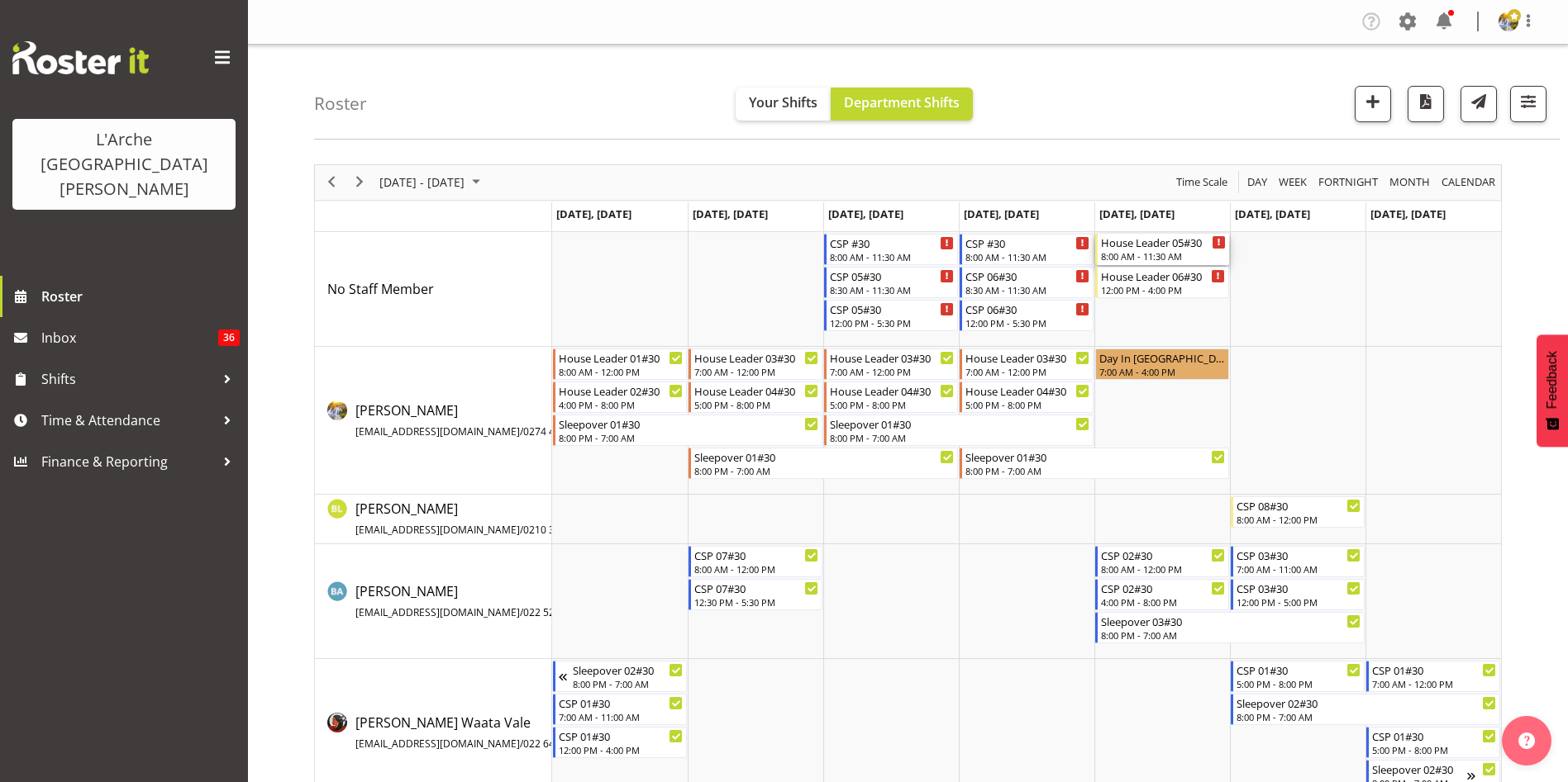
click at [1163, 246] on div "House Leader 05#30" at bounding box center [1163, 241] width 125 height 16
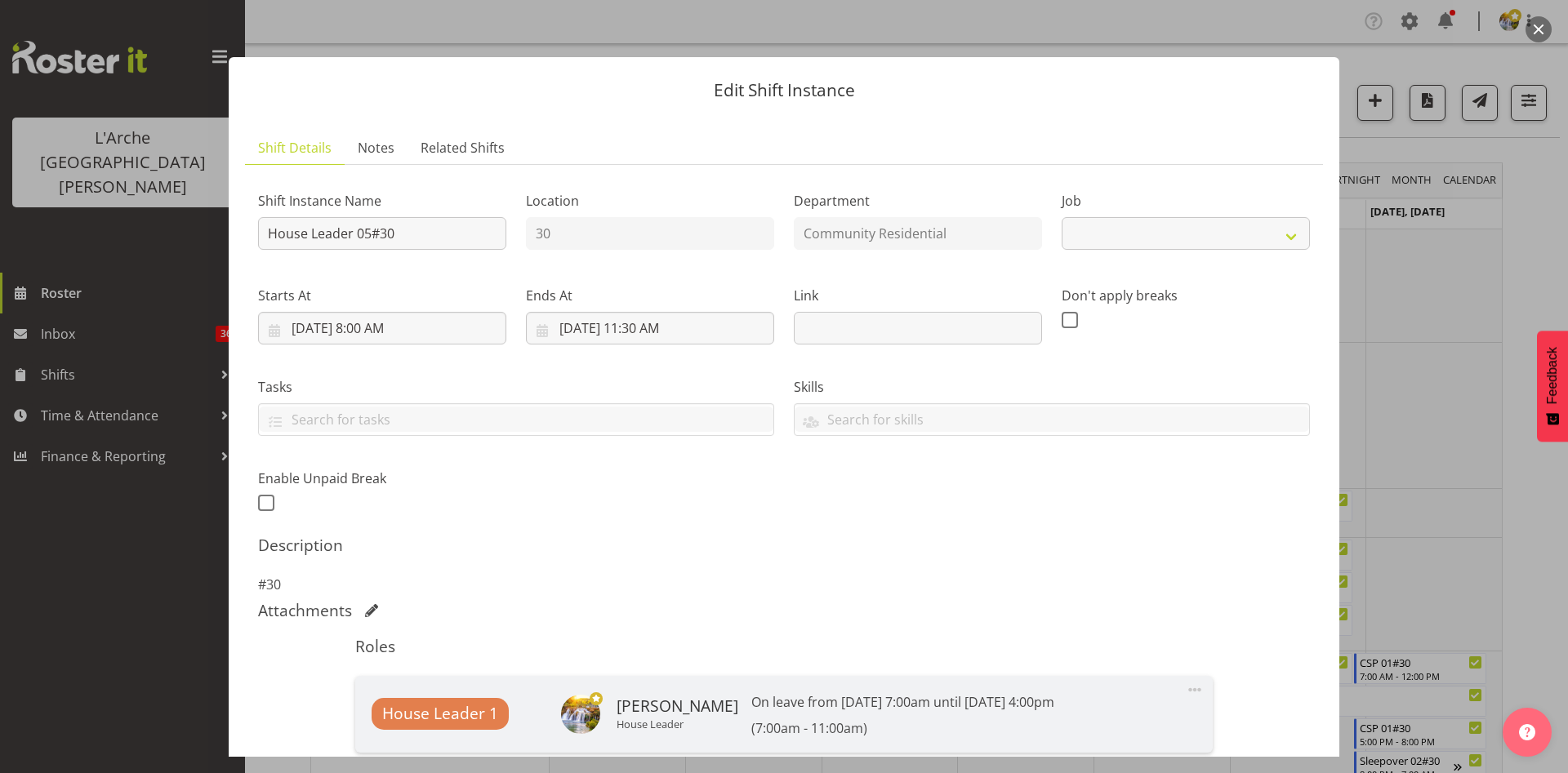
select select "1"
drag, startPoint x: 355, startPoint y: 234, endPoint x: 31, endPoint y: 263, distance: 325.3
click at [31, 263] on div "Edit Shift Instance Shift Details Notes Related Shifts Shift Instance Name Hous…" at bounding box center [784, 386] width 1568 height 773
type input "CSP 05#30"
click at [1061, 242] on select "Create new job Accounts Admin Art Coordinator Community Leader Community Suppor…" at bounding box center [1185, 233] width 248 height 32
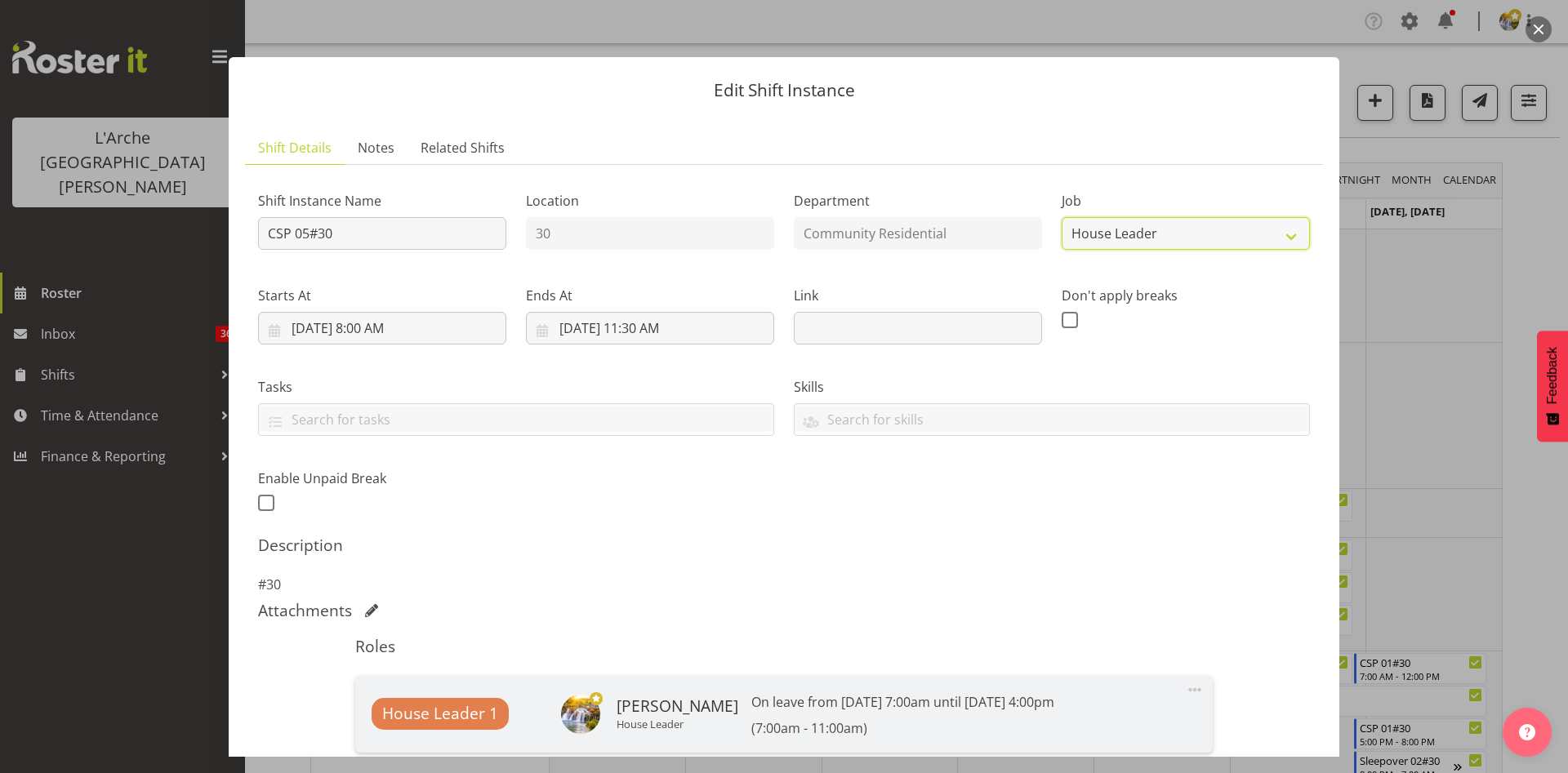
select select "3"
click at [1061, 217] on select "Create new job Accounts Admin Art Coordinator Community Leader Community Suppor…" at bounding box center [1185, 233] width 248 height 32
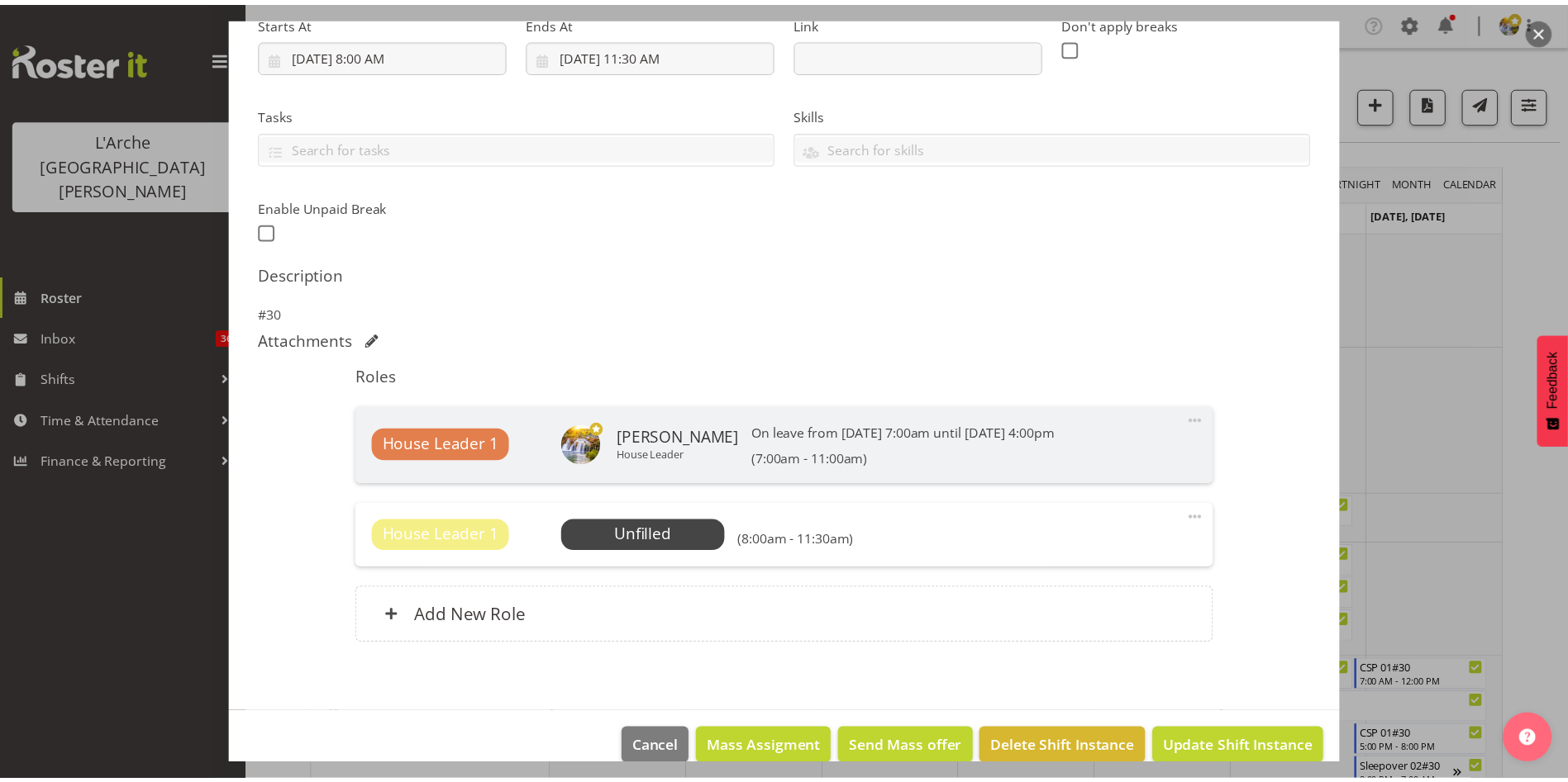
scroll to position [303, 0]
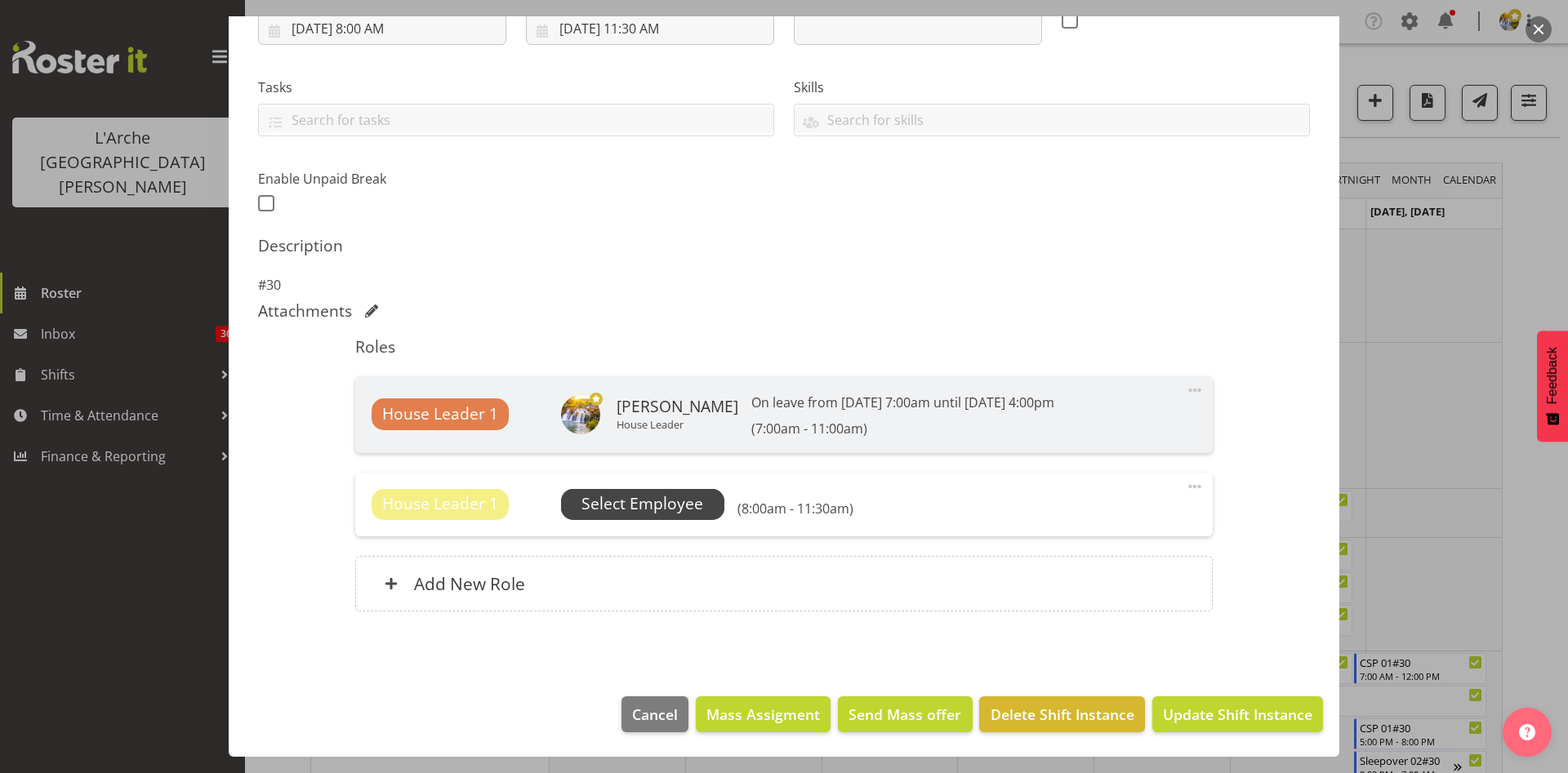
click at [646, 510] on span "Select Employee" at bounding box center [642, 505] width 121 height 24
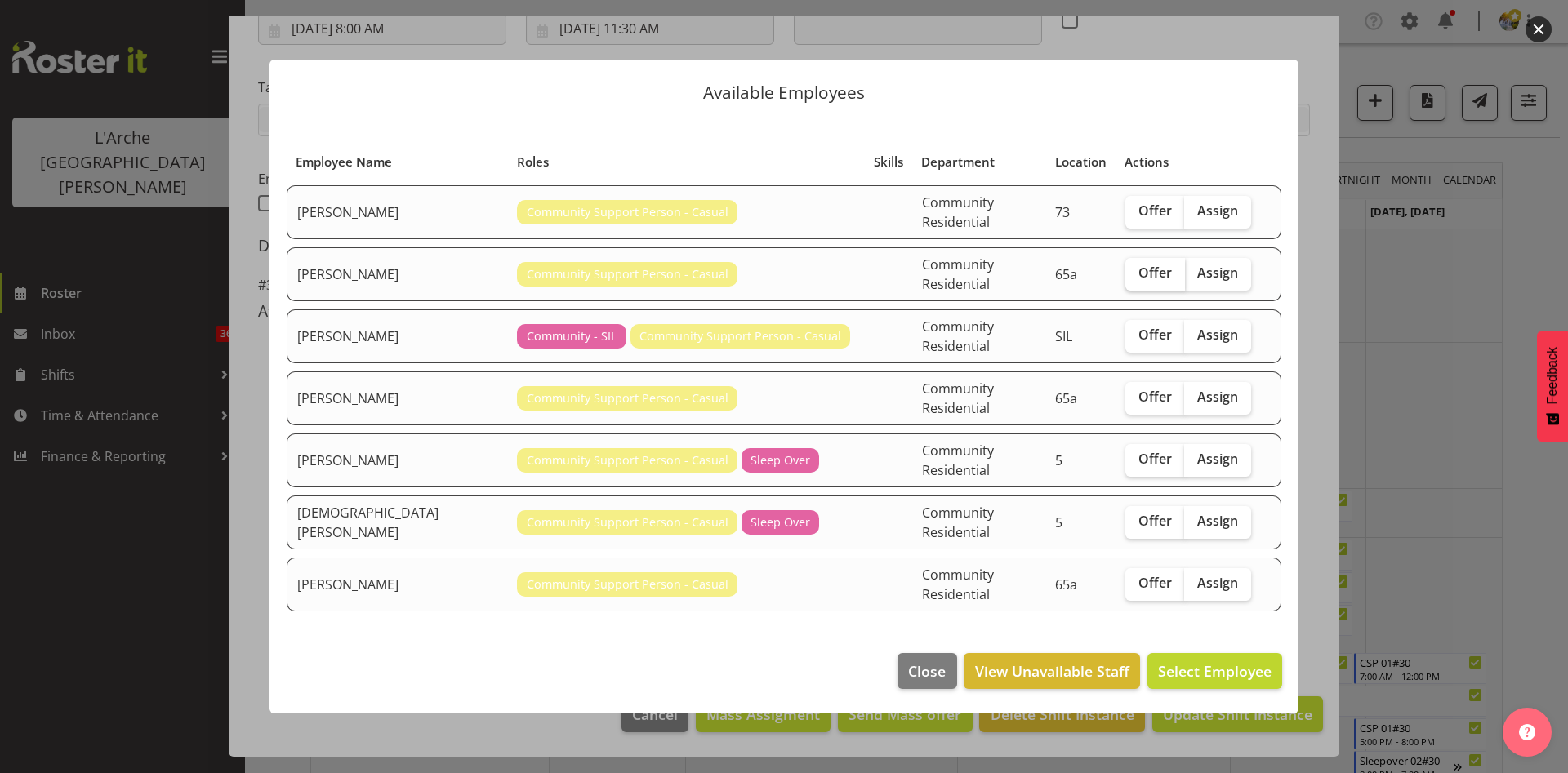
click at [1134, 291] on label "Offer" at bounding box center [1155, 274] width 60 height 32
click at [1134, 279] on input "Offer" at bounding box center [1130, 273] width 10 height 10
checkbox input "true"
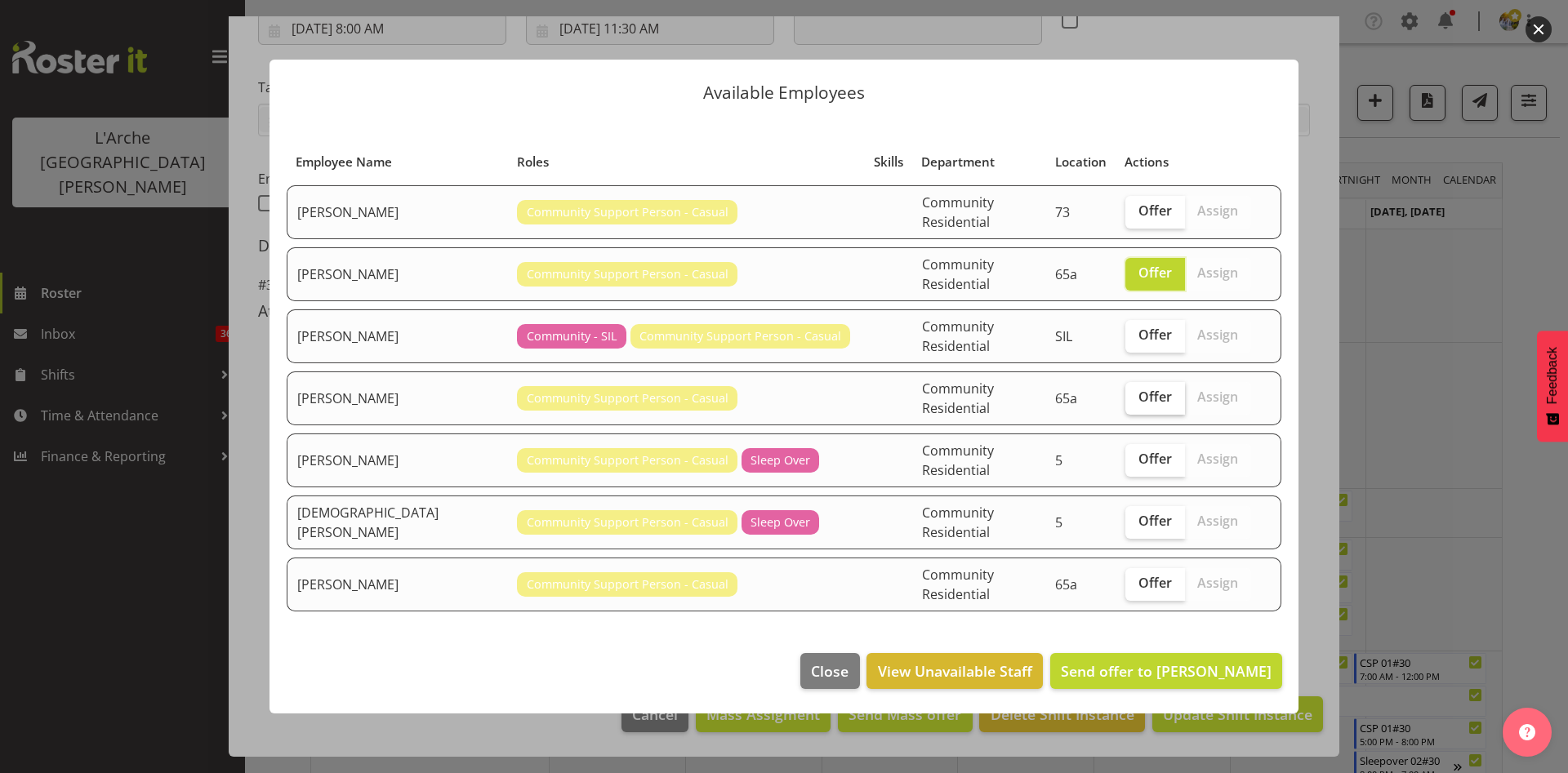
click at [1126, 407] on label "Offer" at bounding box center [1155, 398] width 60 height 32
click at [1126, 403] on input "Offer" at bounding box center [1130, 397] width 10 height 10
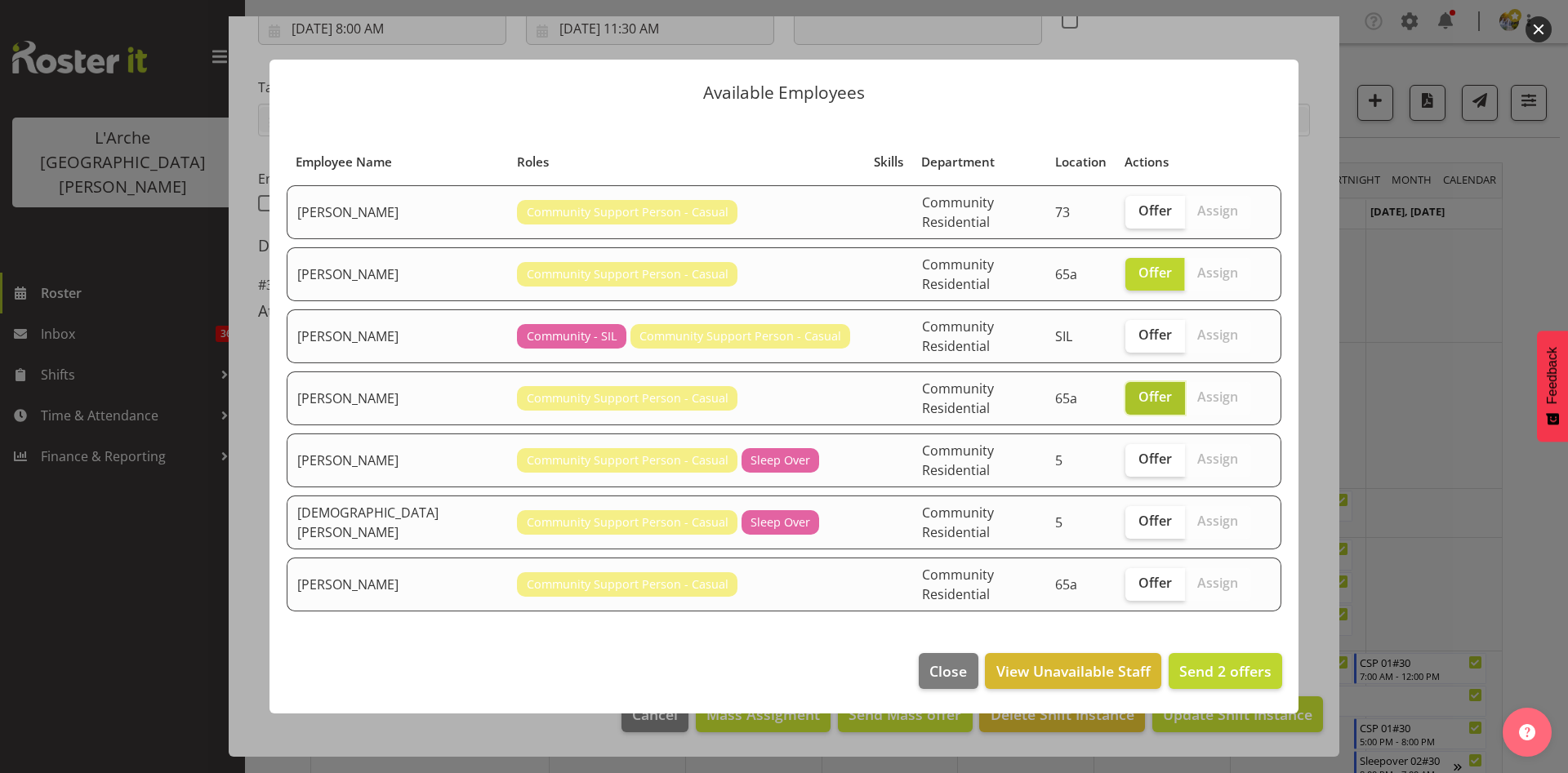
click at [1126, 407] on label "Offer" at bounding box center [1155, 398] width 60 height 32
click at [1126, 403] on input "Offer" at bounding box center [1130, 397] width 10 height 10
checkbox input "false"
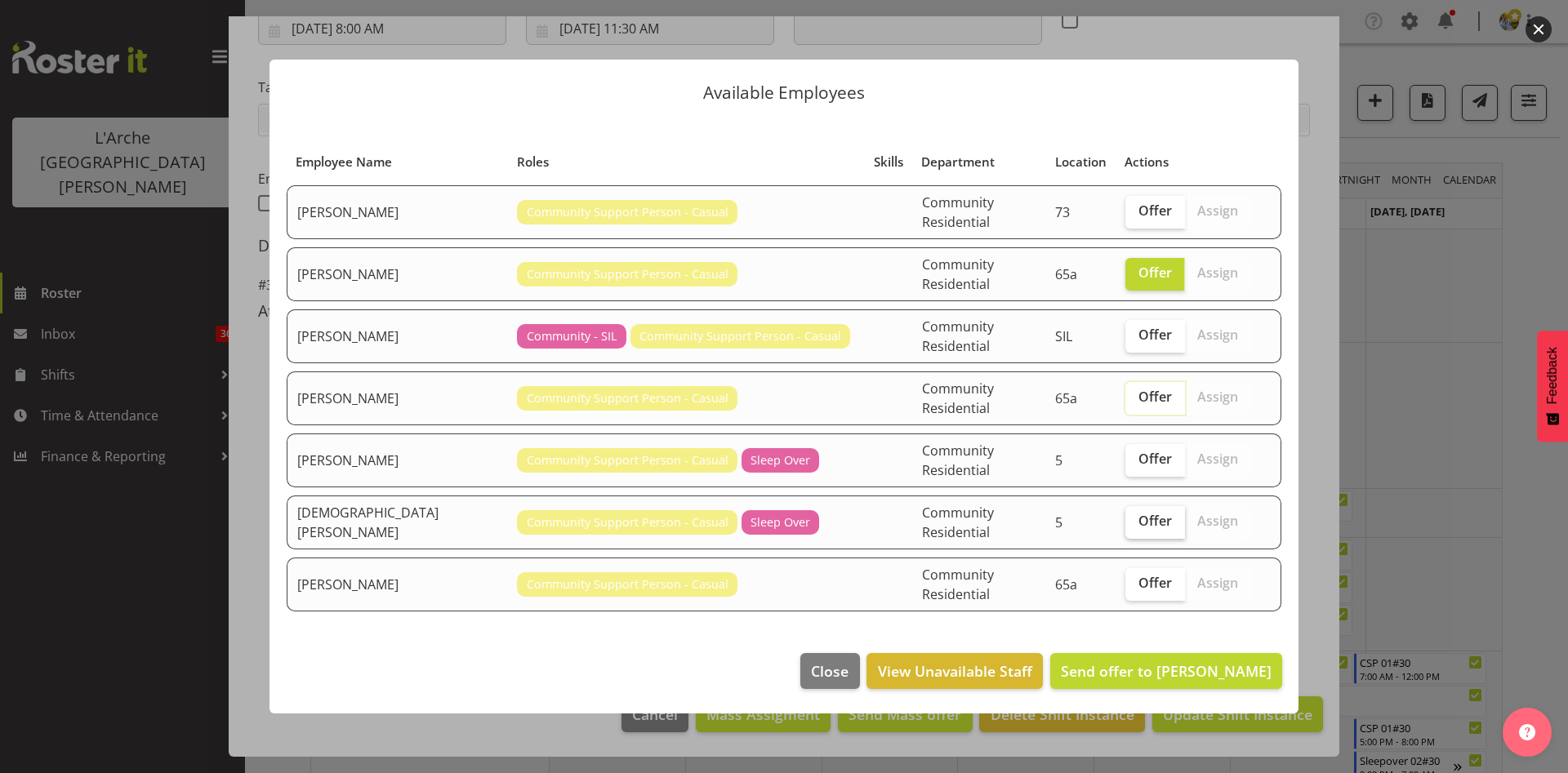
click at [1138, 516] on span "Offer" at bounding box center [1154, 521] width 33 height 16
click at [1135, 516] on input "Offer" at bounding box center [1130, 522] width 10 height 10
checkbox input "true"
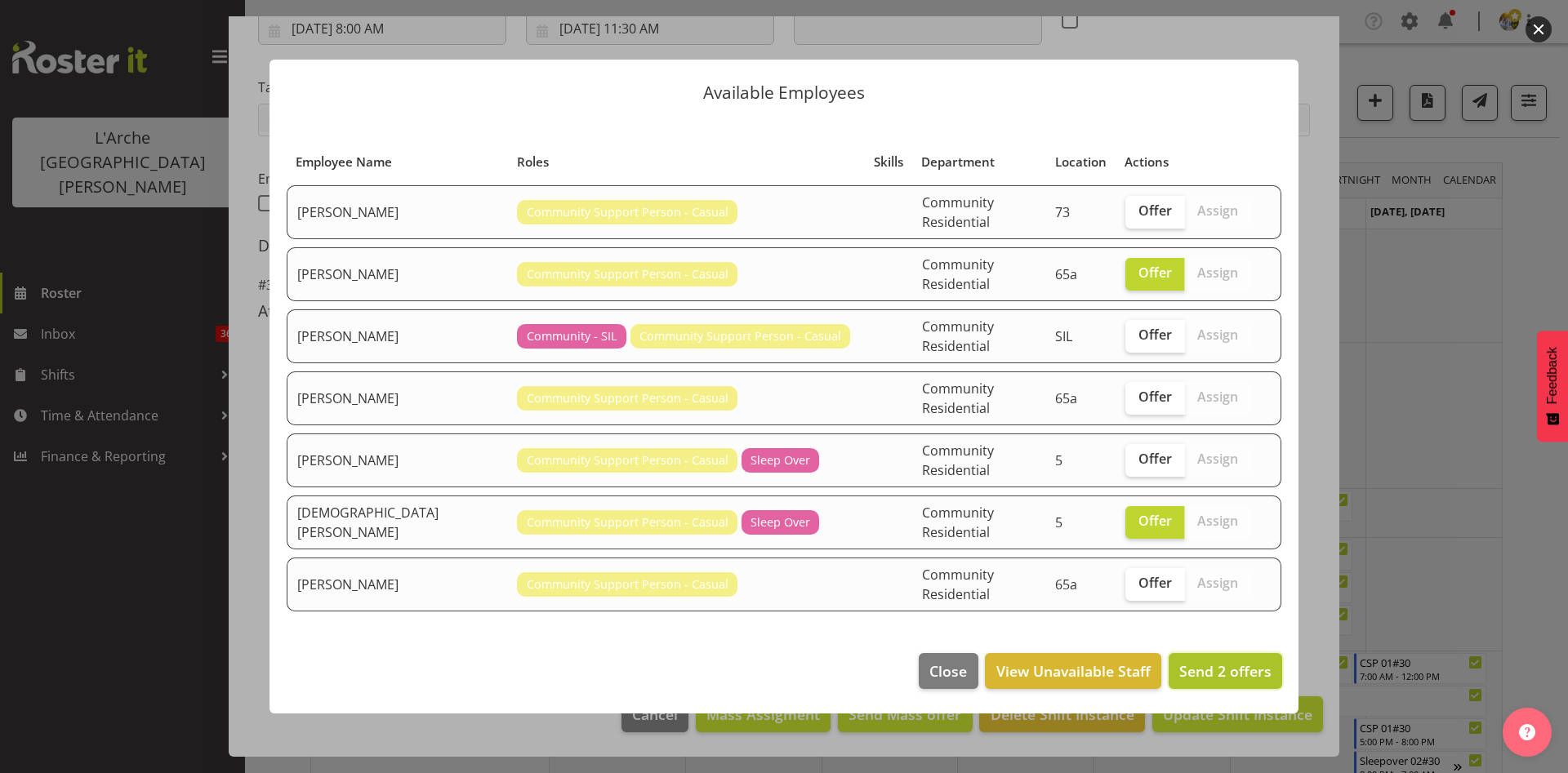
click at [1215, 662] on button "Send 2 offers" at bounding box center [1225, 671] width 114 height 36
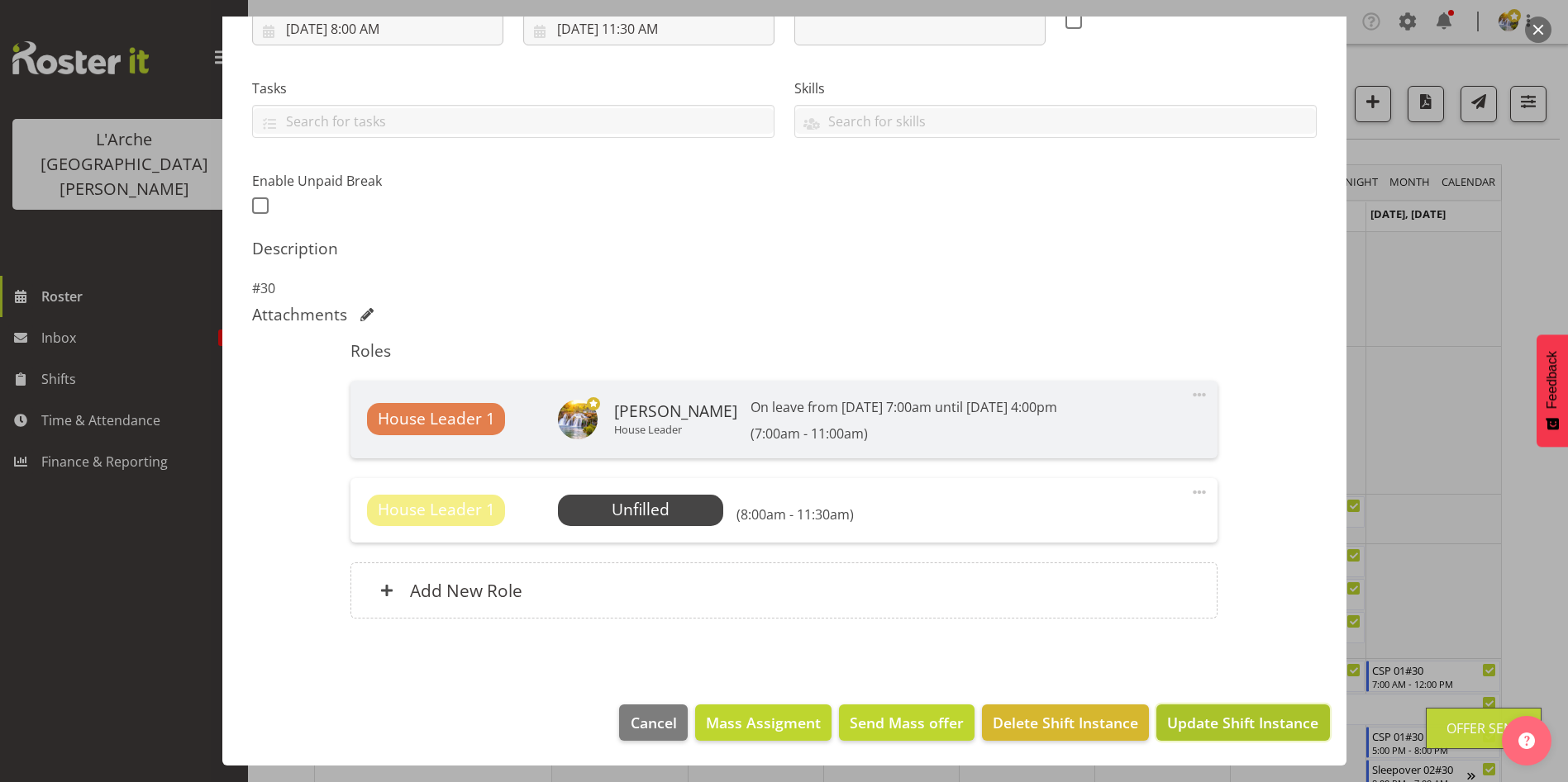
click at [1219, 723] on span "Update Shift Instance" at bounding box center [1242, 722] width 151 height 22
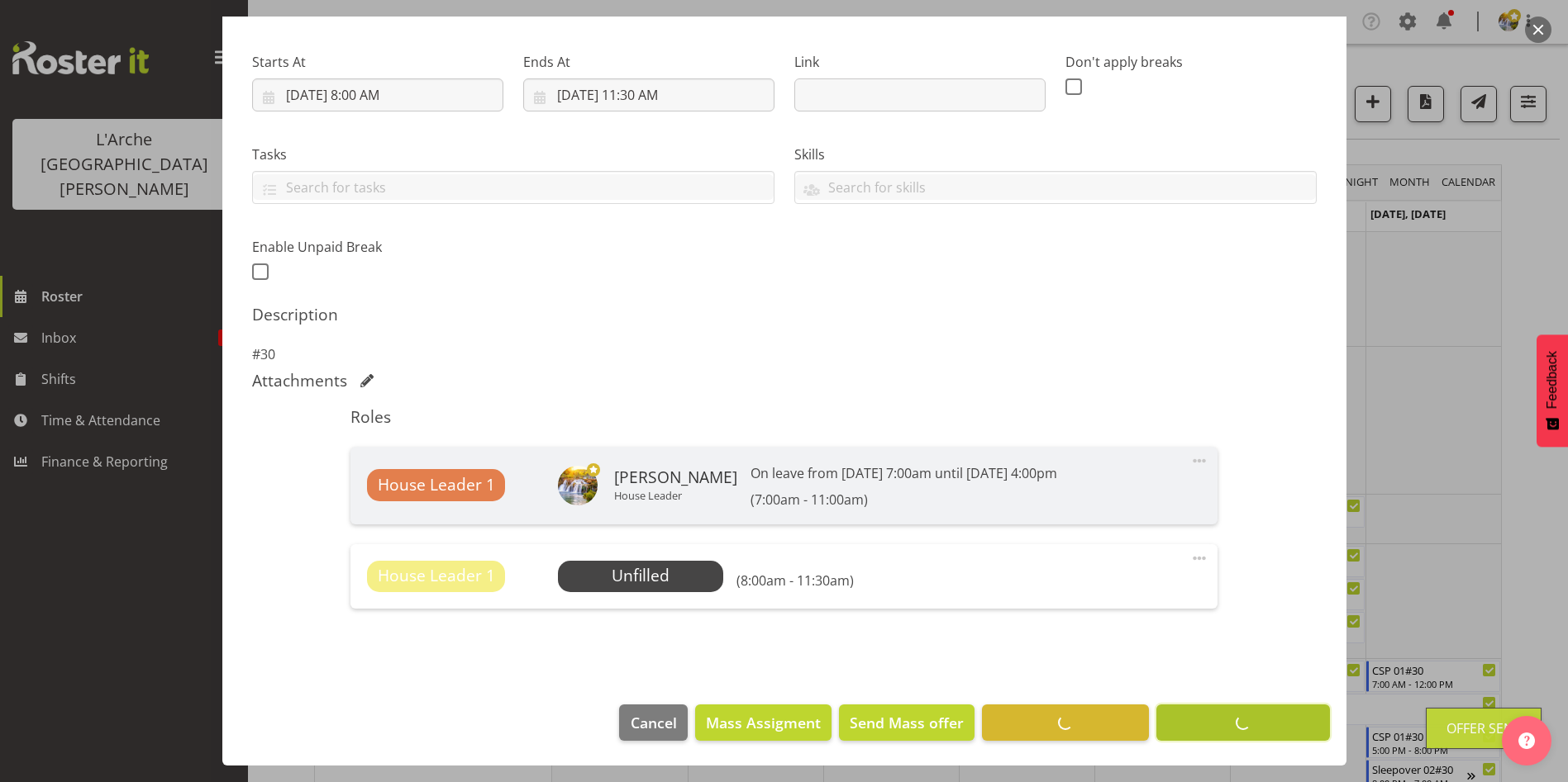
scroll to position [237, 0]
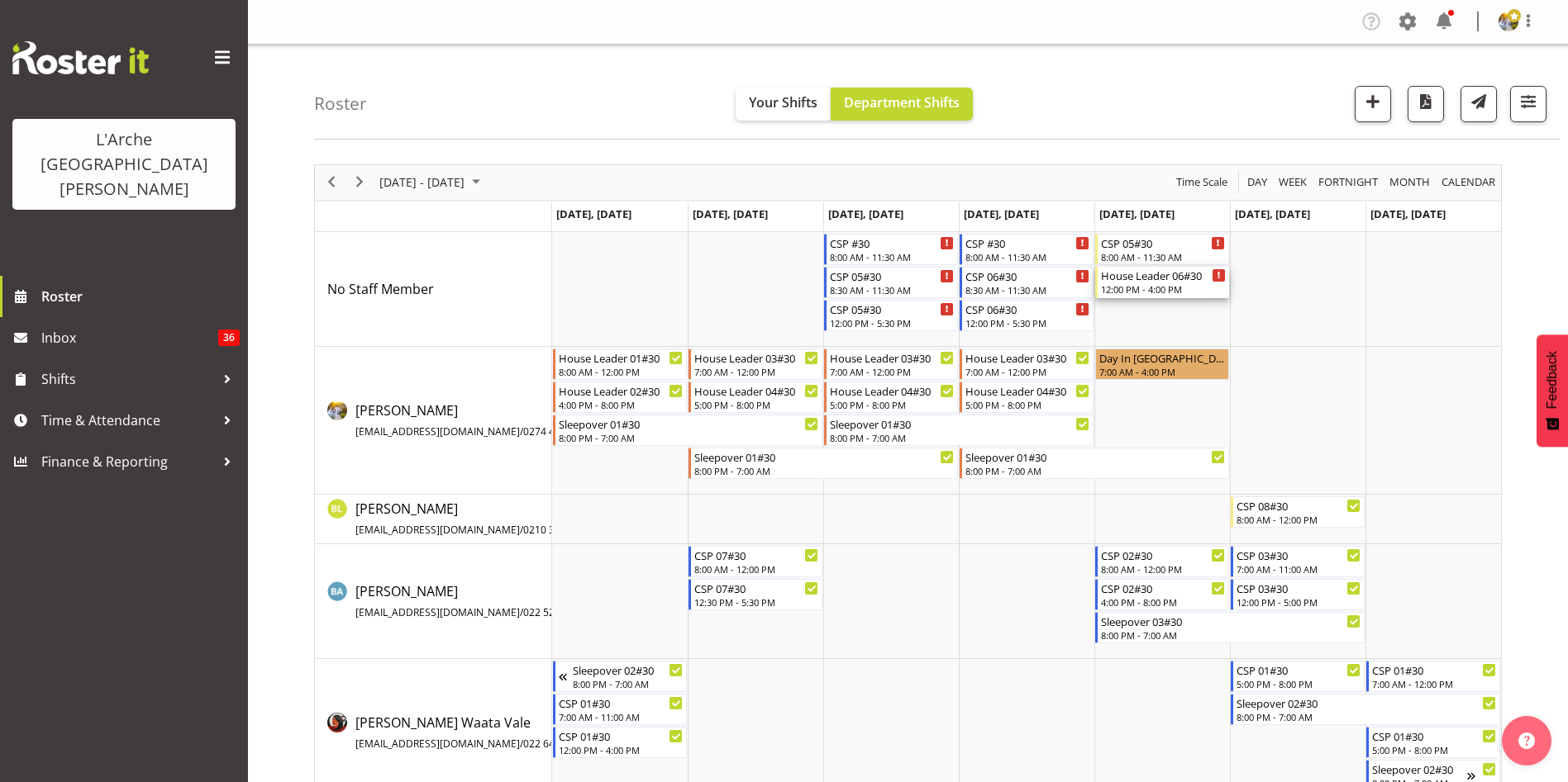
click at [1172, 288] on div "12:00 PM - 4:00 PM" at bounding box center [1163, 289] width 125 height 13
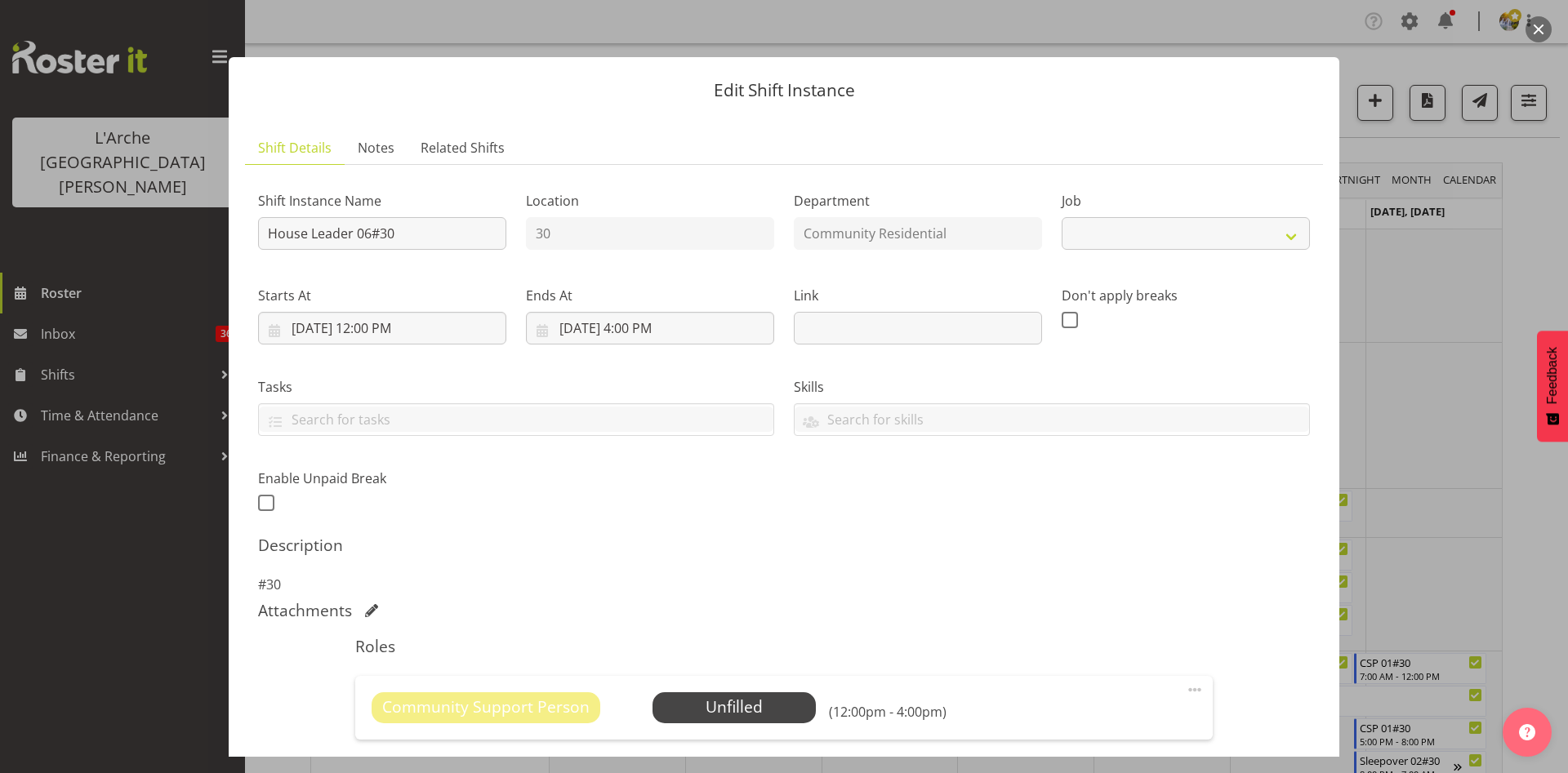
select select "1"
drag, startPoint x: 355, startPoint y: 227, endPoint x: 27, endPoint y: 258, distance: 329.5
click at [27, 258] on div "Edit Shift Instance Shift Details Notes Related Shifts Shift Instance Name Hous…" at bounding box center [784, 386] width 1568 height 773
click at [27, 258] on div at bounding box center [784, 386] width 1568 height 773
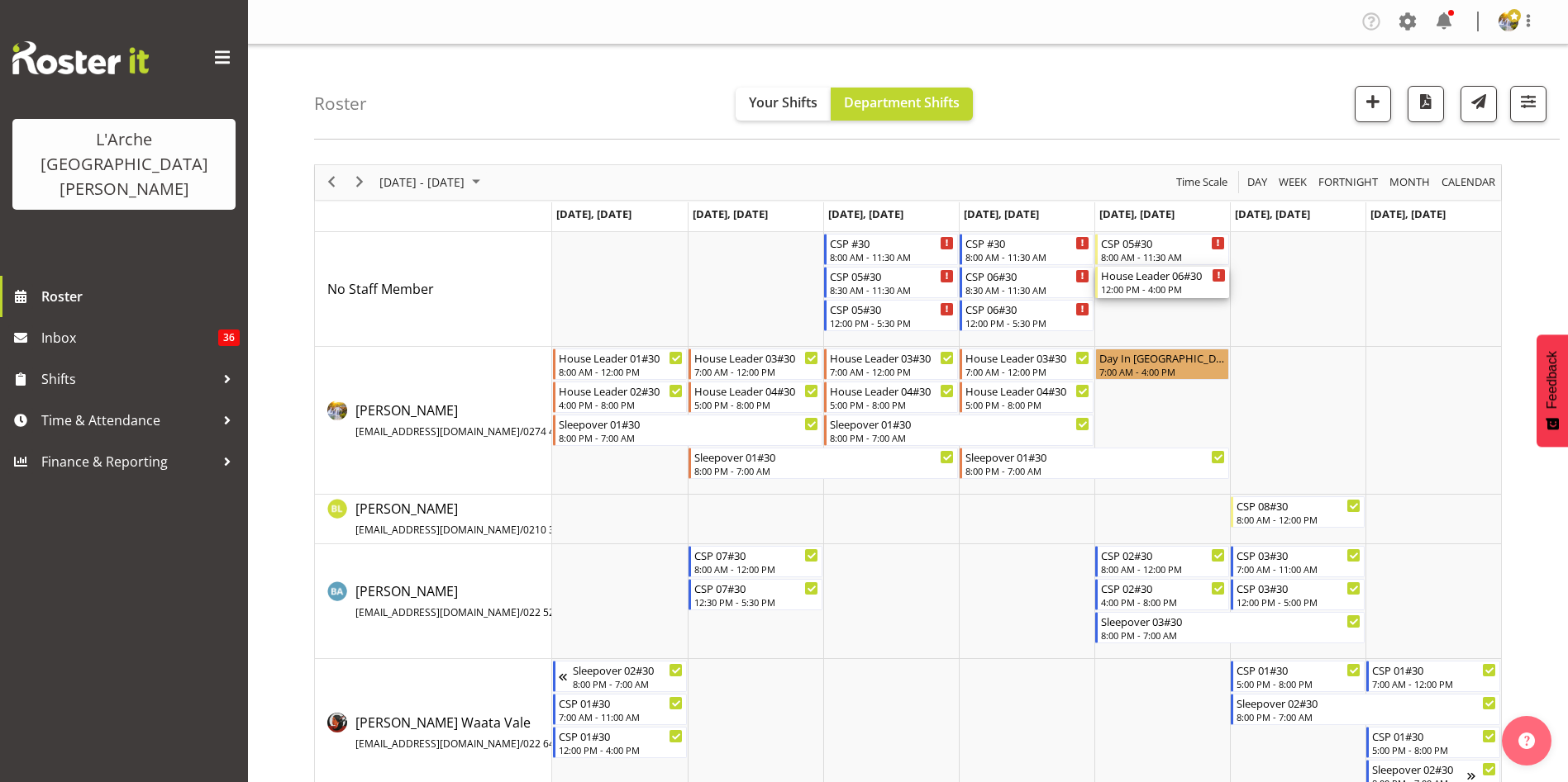
click at [1121, 290] on div "12:00 PM - 4:00 PM" at bounding box center [1163, 289] width 125 height 13
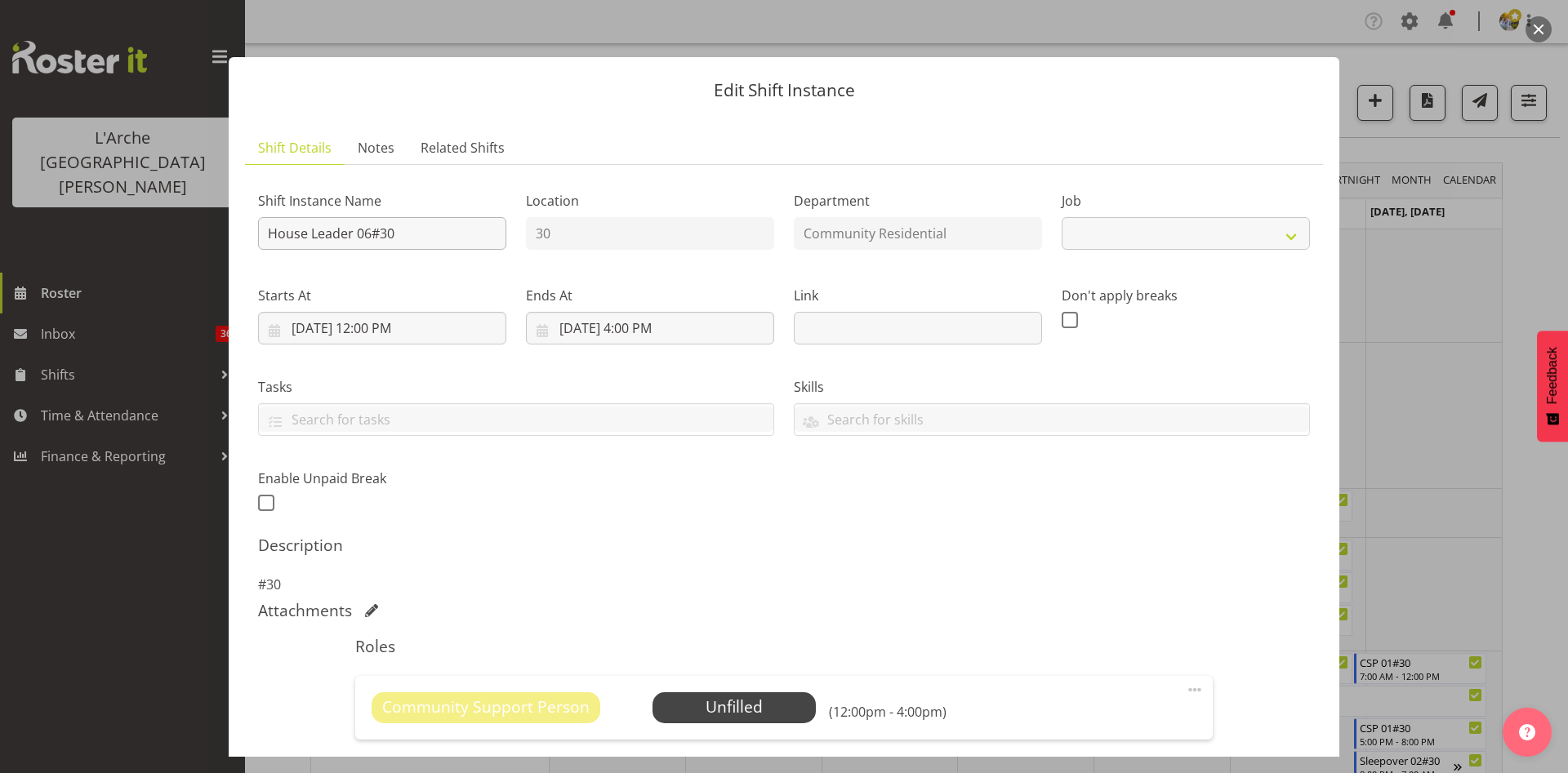
select select "1"
drag, startPoint x: 355, startPoint y: 234, endPoint x: 110, endPoint y: 257, distance: 246.1
click at [110, 257] on div "Edit Shift Instance Shift Details Notes Related Shifts Shift Instance Name Hous…" at bounding box center [784, 386] width 1568 height 773
click at [110, 257] on div at bounding box center [784, 386] width 1568 height 773
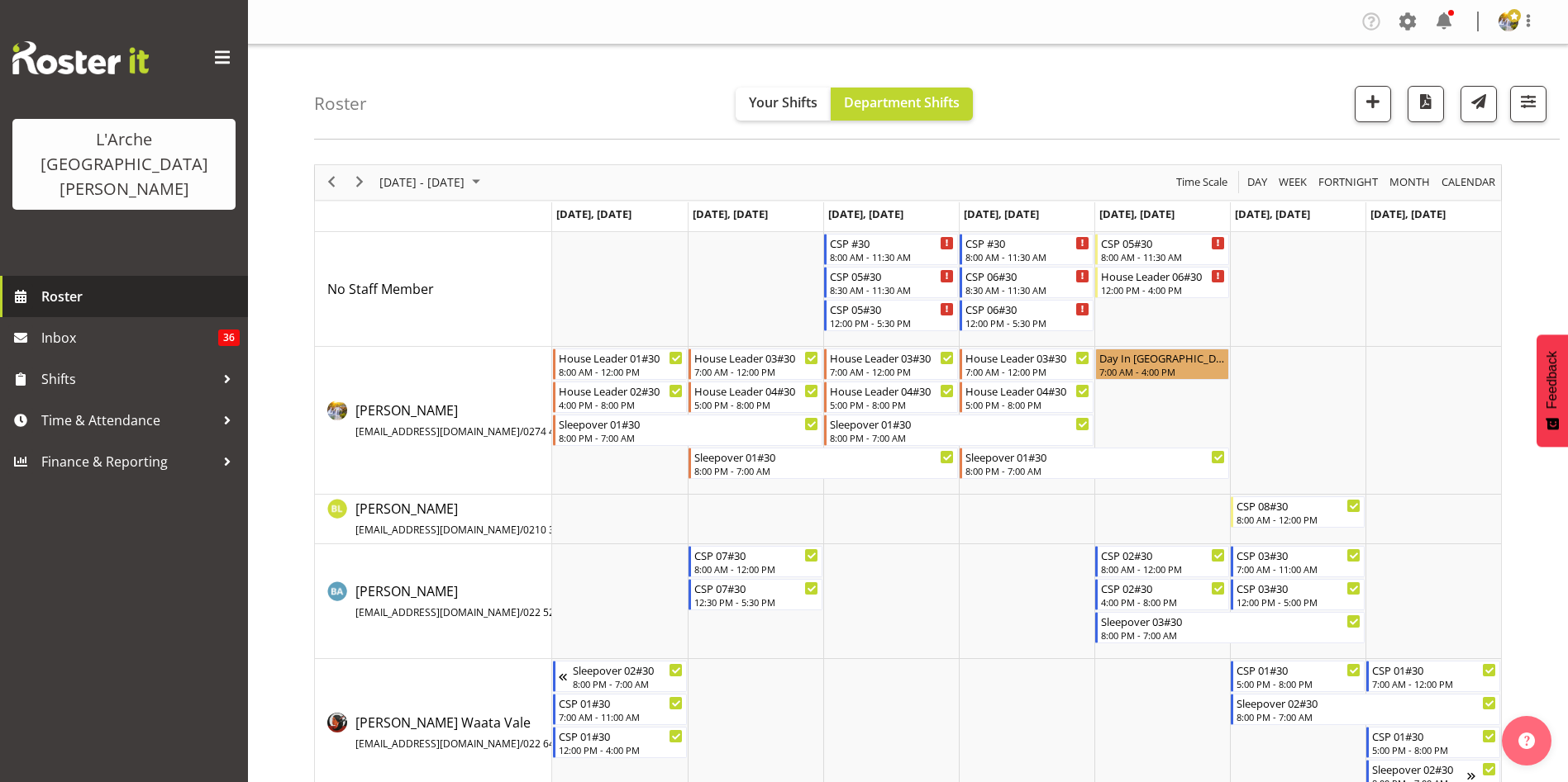
scroll to position [202, 0]
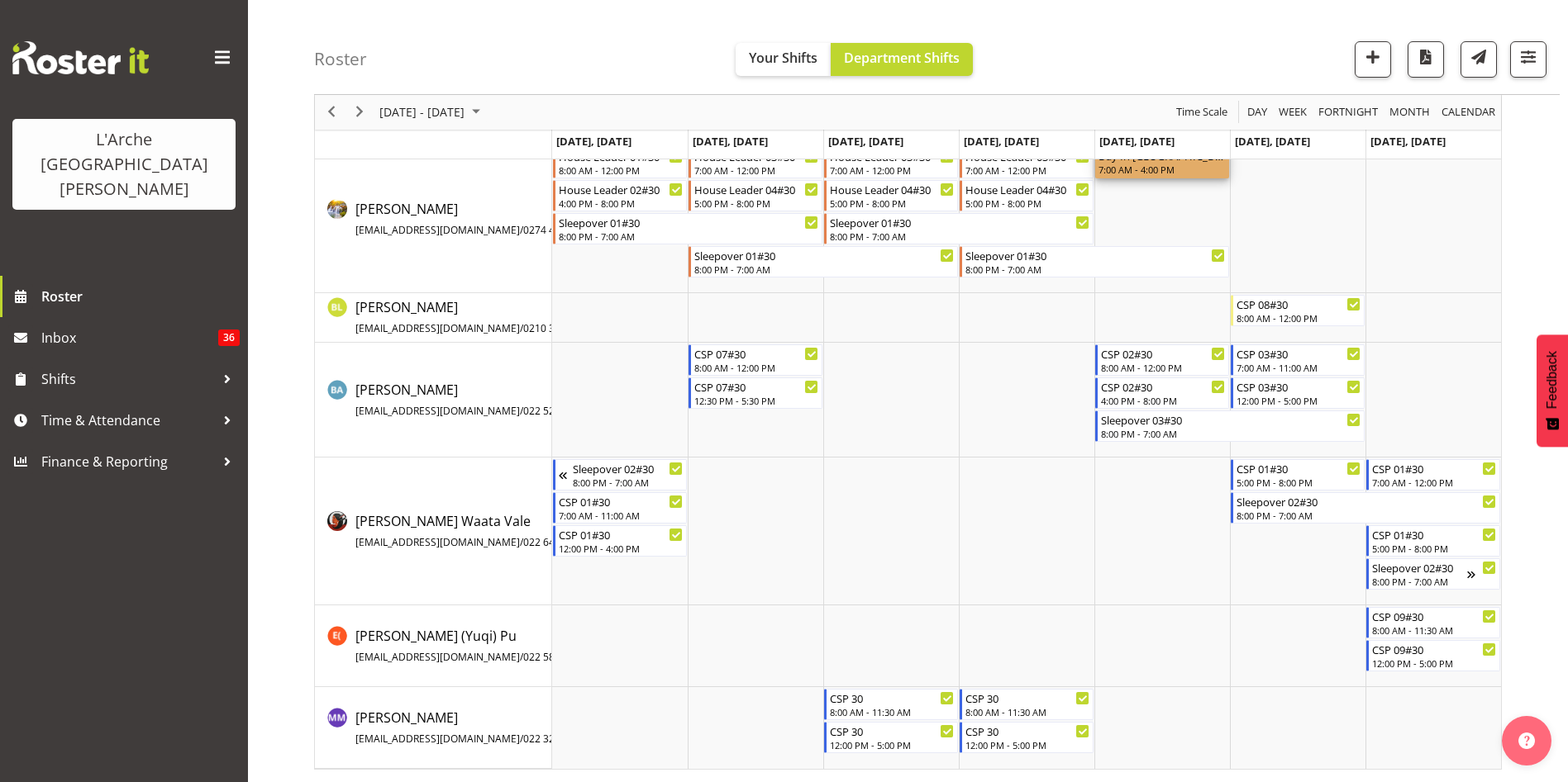
click at [1173, 164] on div "7:00 AM - 4:00 PM" at bounding box center [1161, 169] width 127 height 13
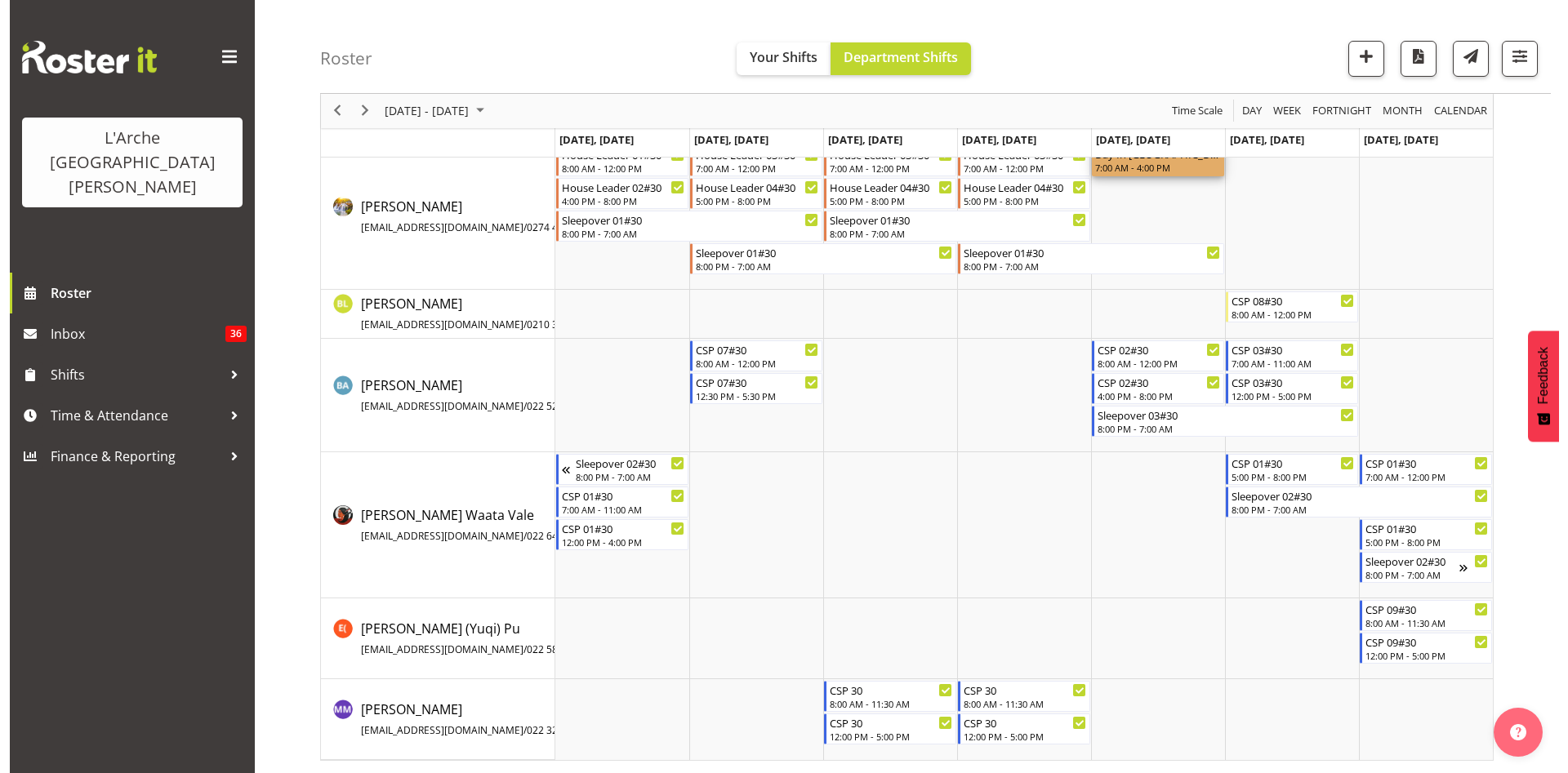
scroll to position [0, 0]
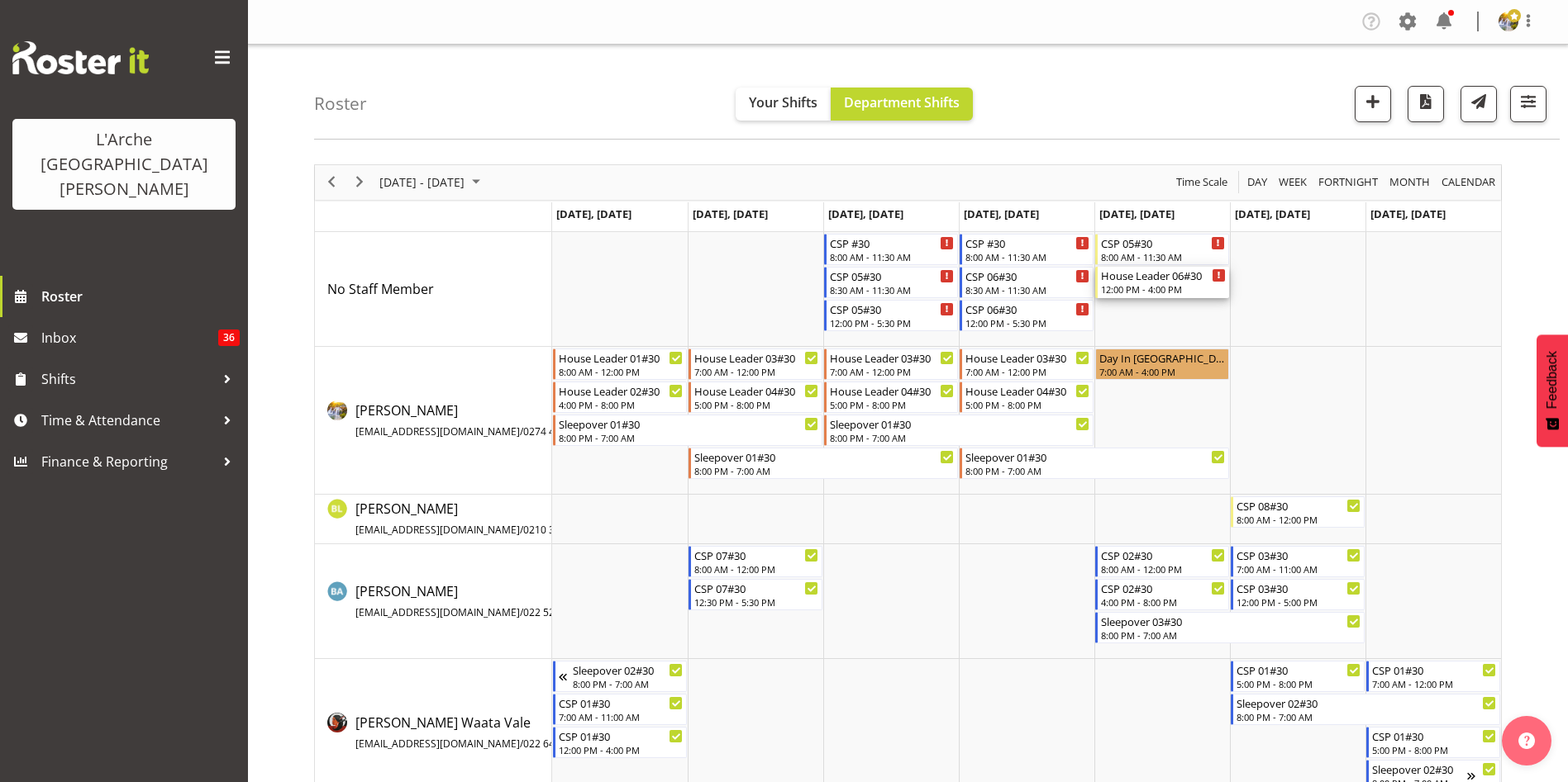
click at [1144, 273] on div "House Leader 06#30" at bounding box center [1163, 274] width 125 height 16
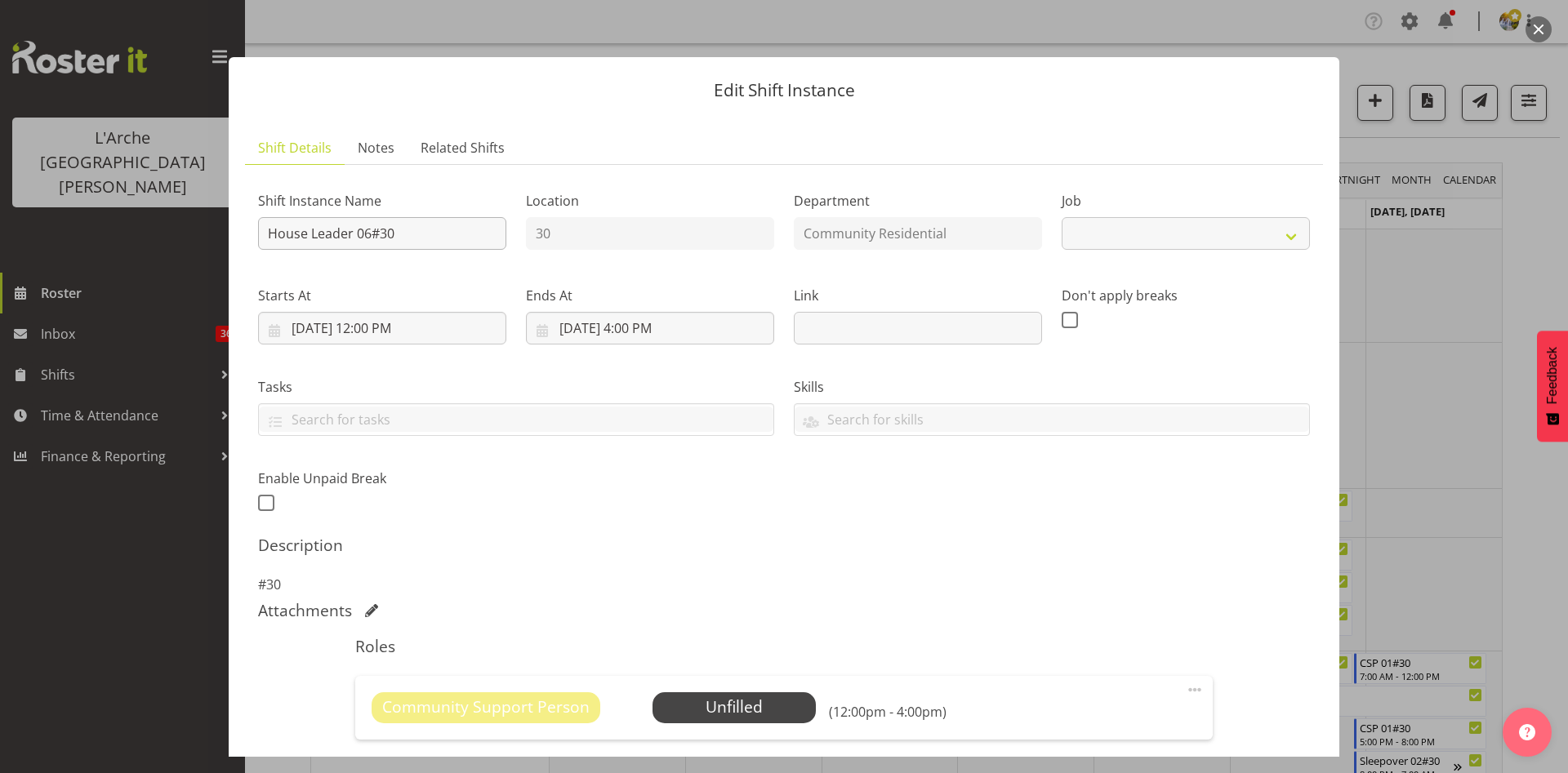
select select "1"
drag, startPoint x: 353, startPoint y: 236, endPoint x: 73, endPoint y: 236, distance: 280.0
click at [73, 236] on div "Edit Shift Instance Shift Details Notes Related Shifts Shift Instance Name Hous…" at bounding box center [784, 386] width 1568 height 773
type input "CSP 06#30"
click at [1123, 229] on select "Create new job Accounts Admin Art Coordinator Community Leader Community Suppor…" at bounding box center [1185, 233] width 248 height 32
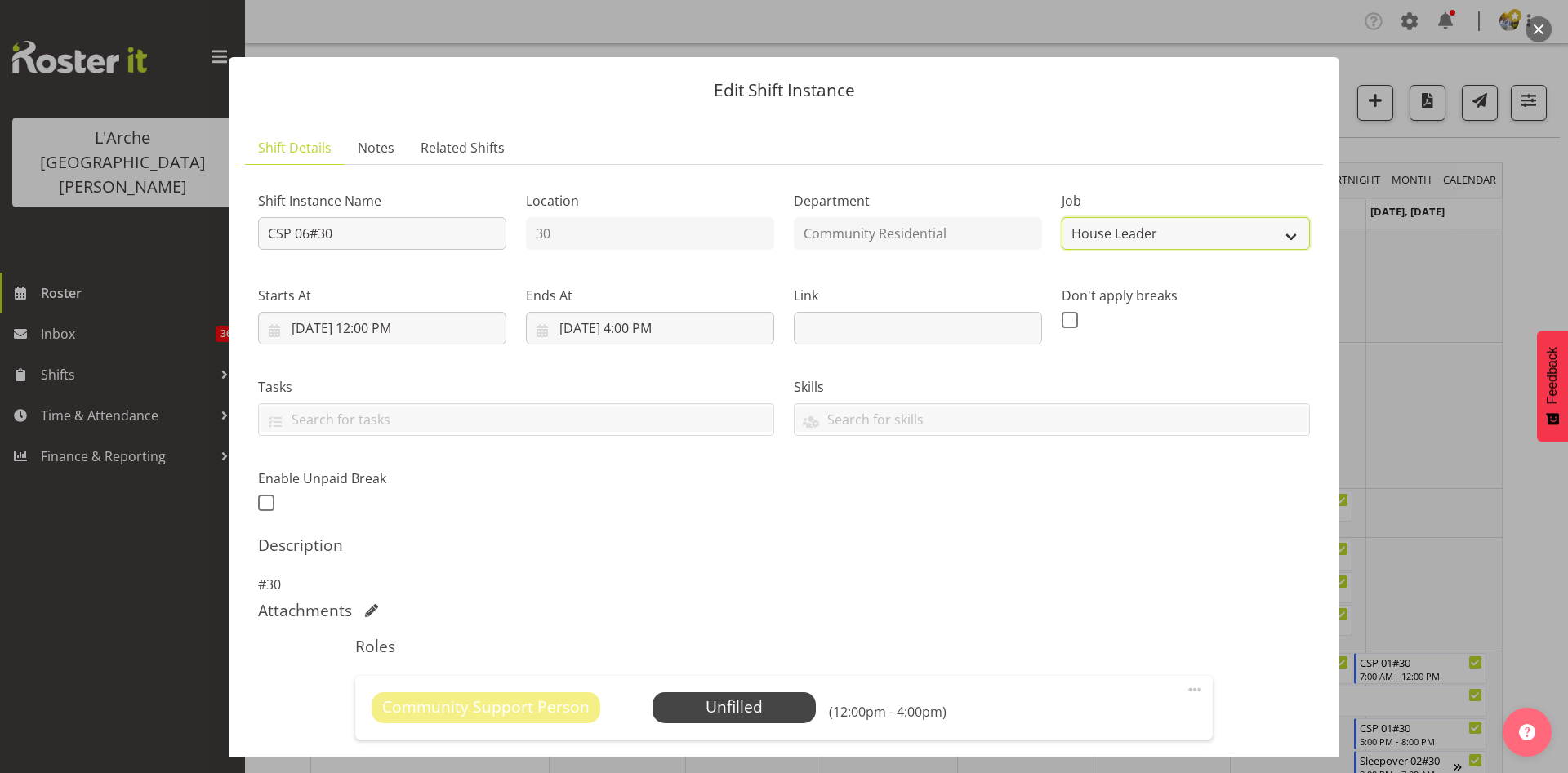
select select "3"
click at [1061, 217] on select "Create new job Accounts Admin Art Coordinator Community Leader Community Suppor…" at bounding box center [1185, 233] width 248 height 32
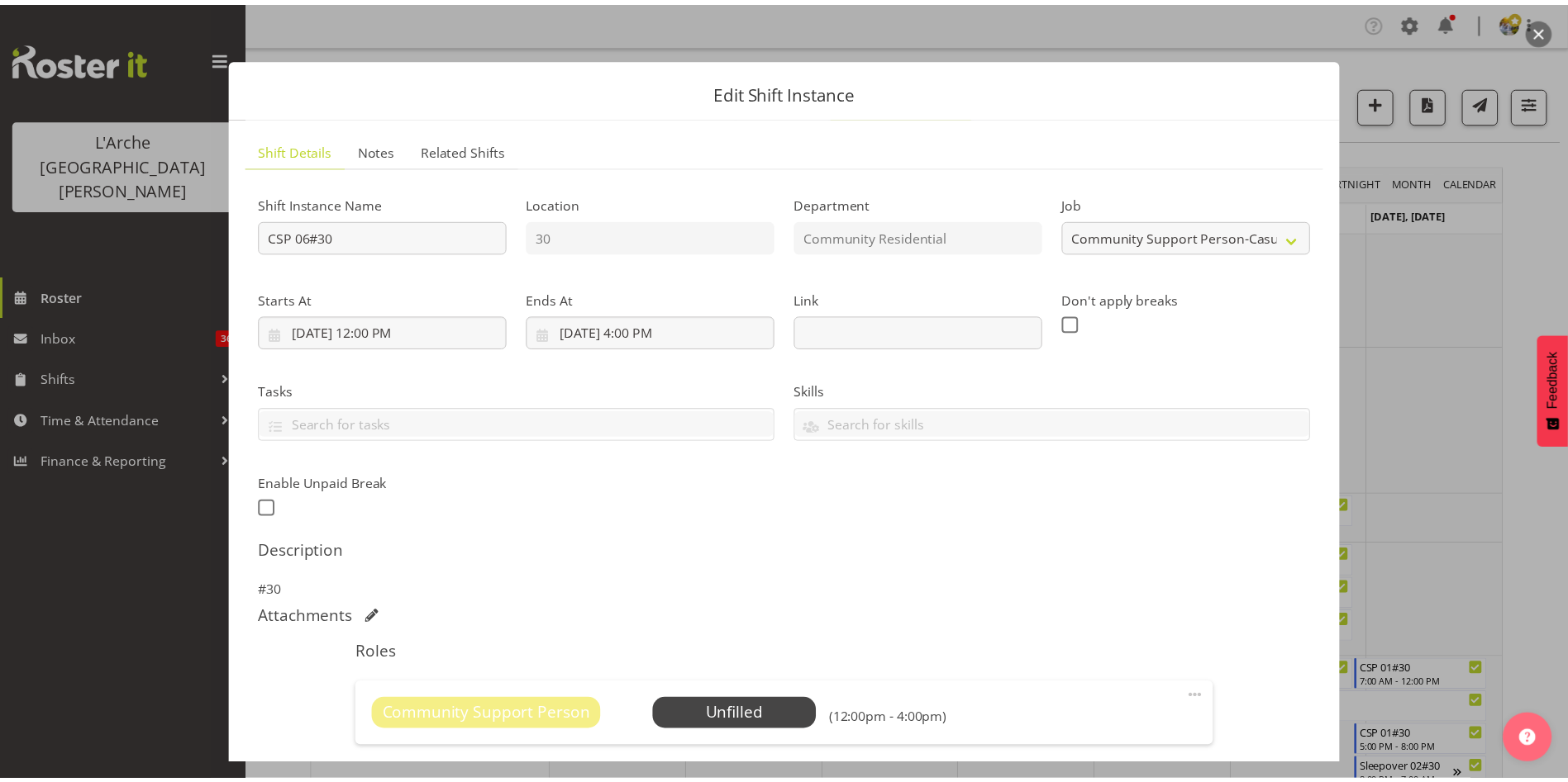
scroll to position [303, 0]
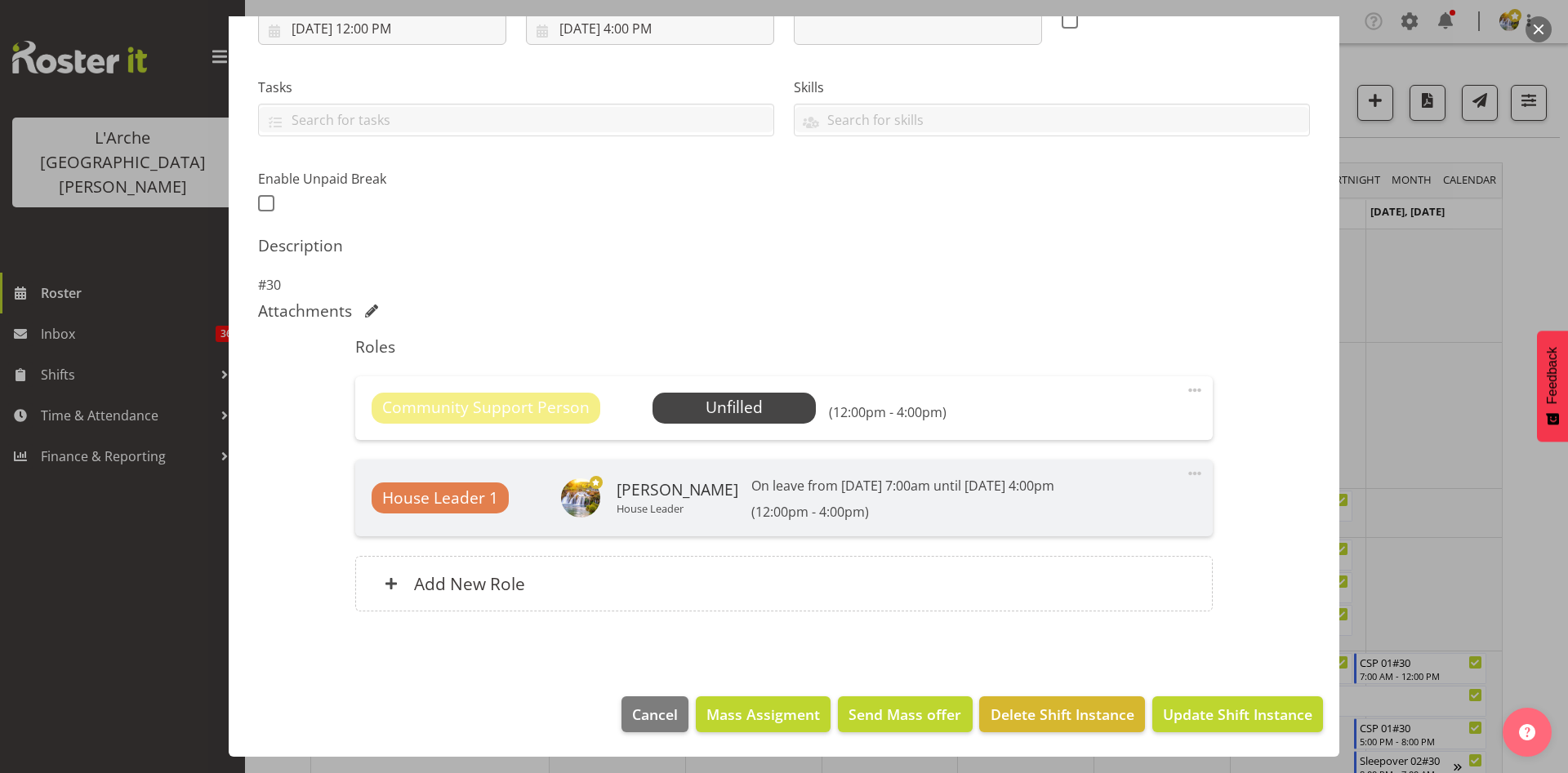
click at [1185, 389] on span at bounding box center [1194, 390] width 20 height 20
click at [1057, 430] on link "Edit" at bounding box center [1125, 426] width 156 height 29
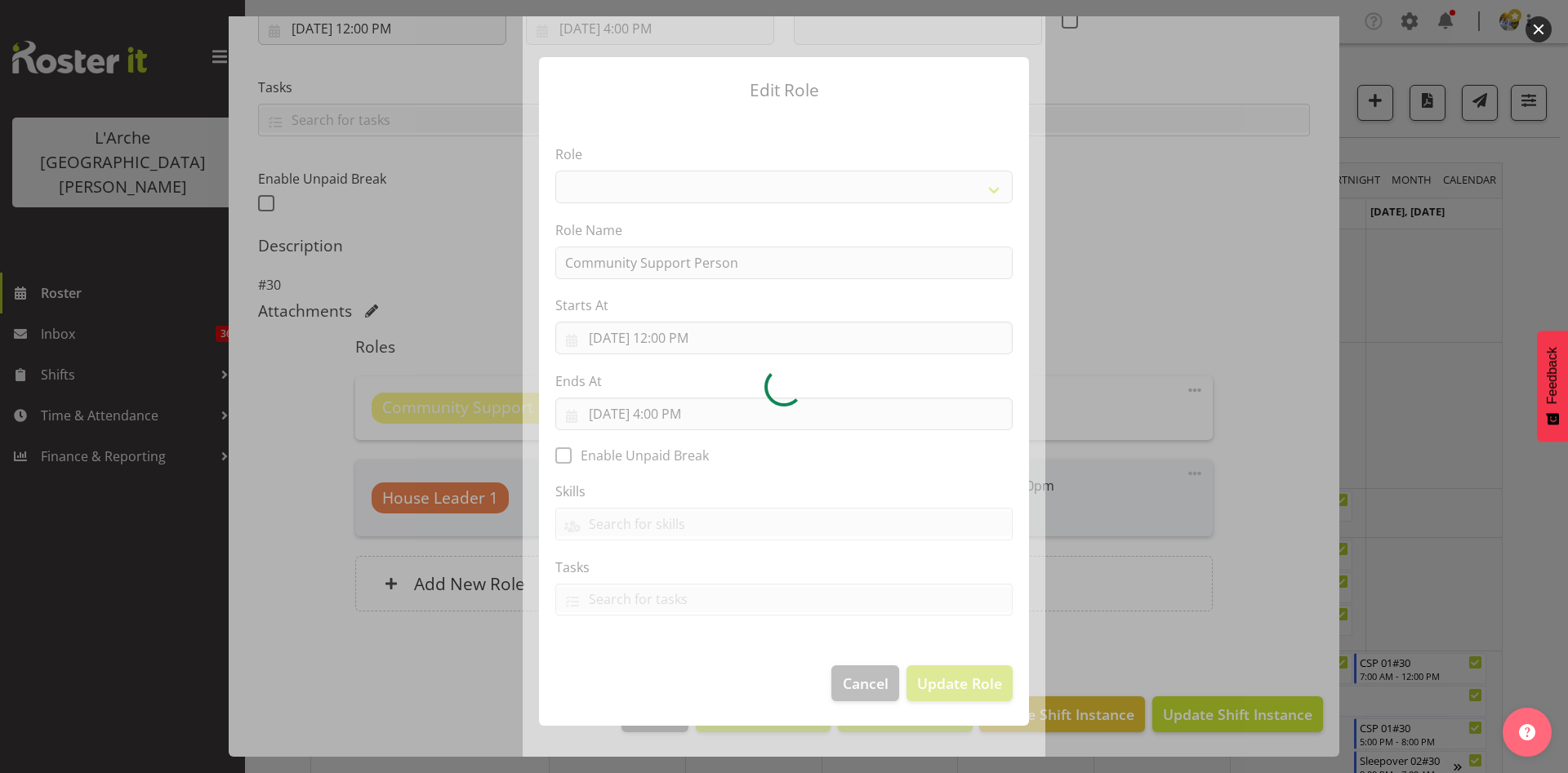
select select "287"
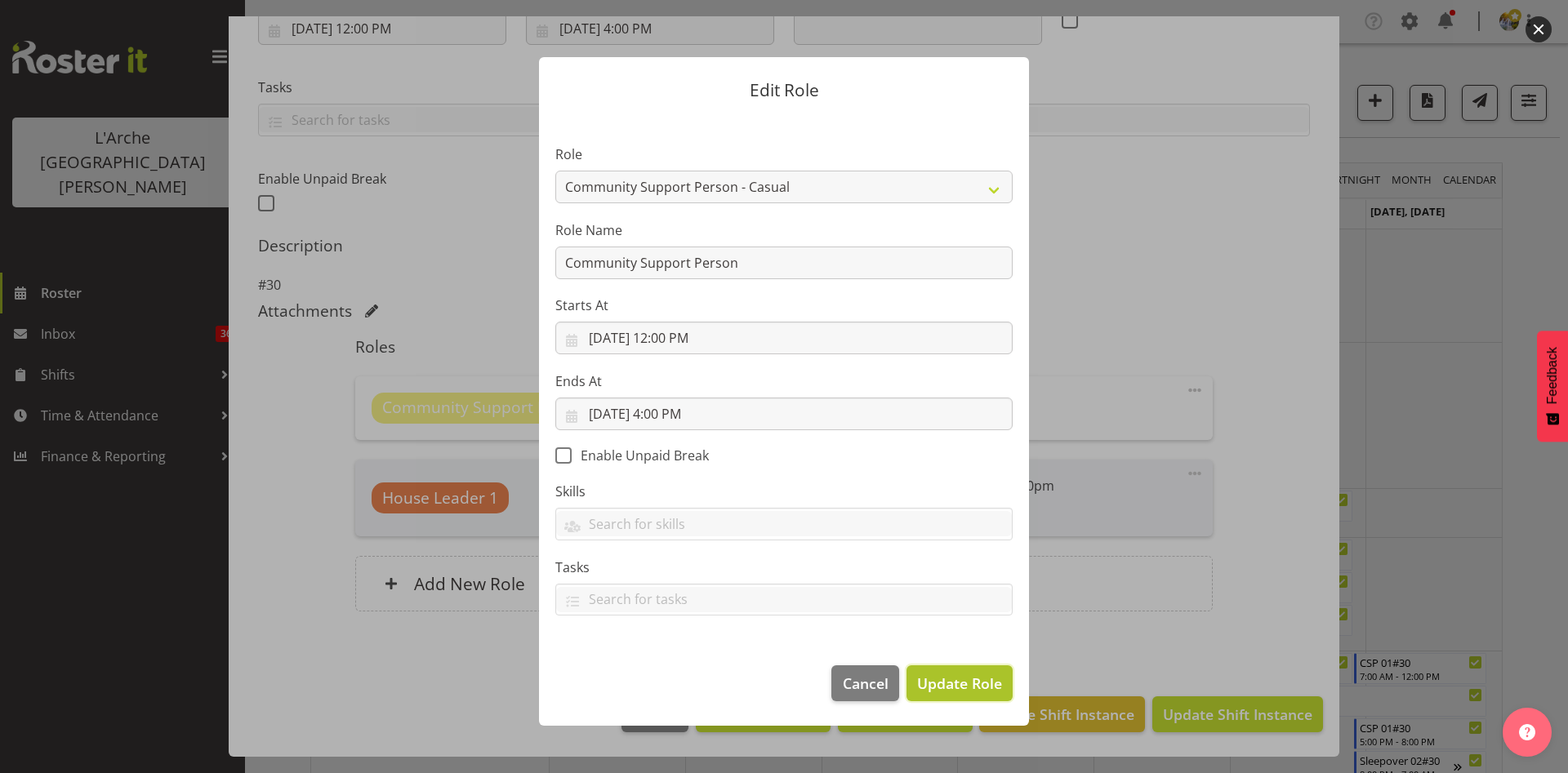
click at [970, 674] on span "Update Role" at bounding box center [958, 683] width 85 height 21
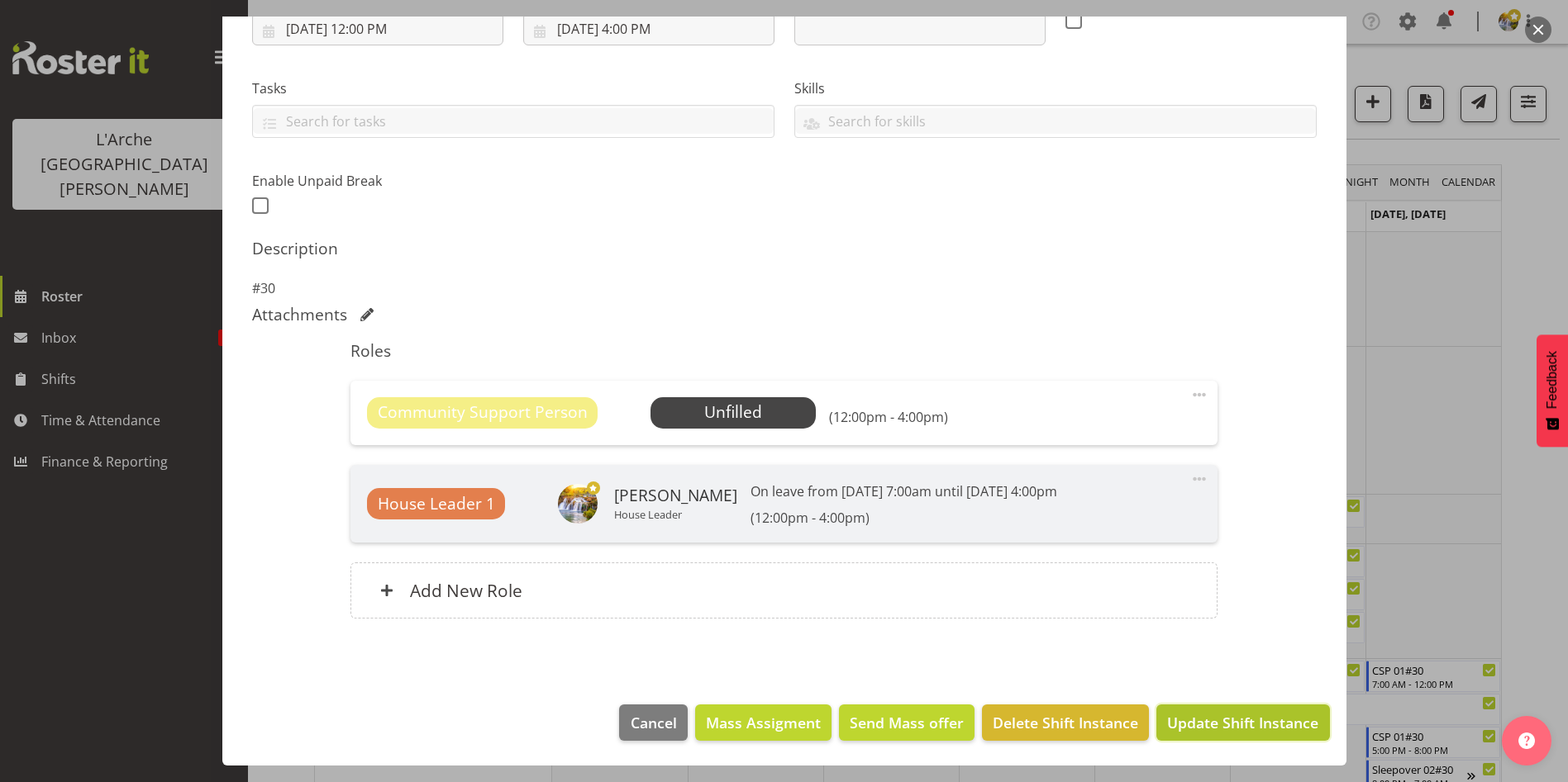
click at [1186, 719] on span "Update Shift Instance" at bounding box center [1242, 722] width 151 height 22
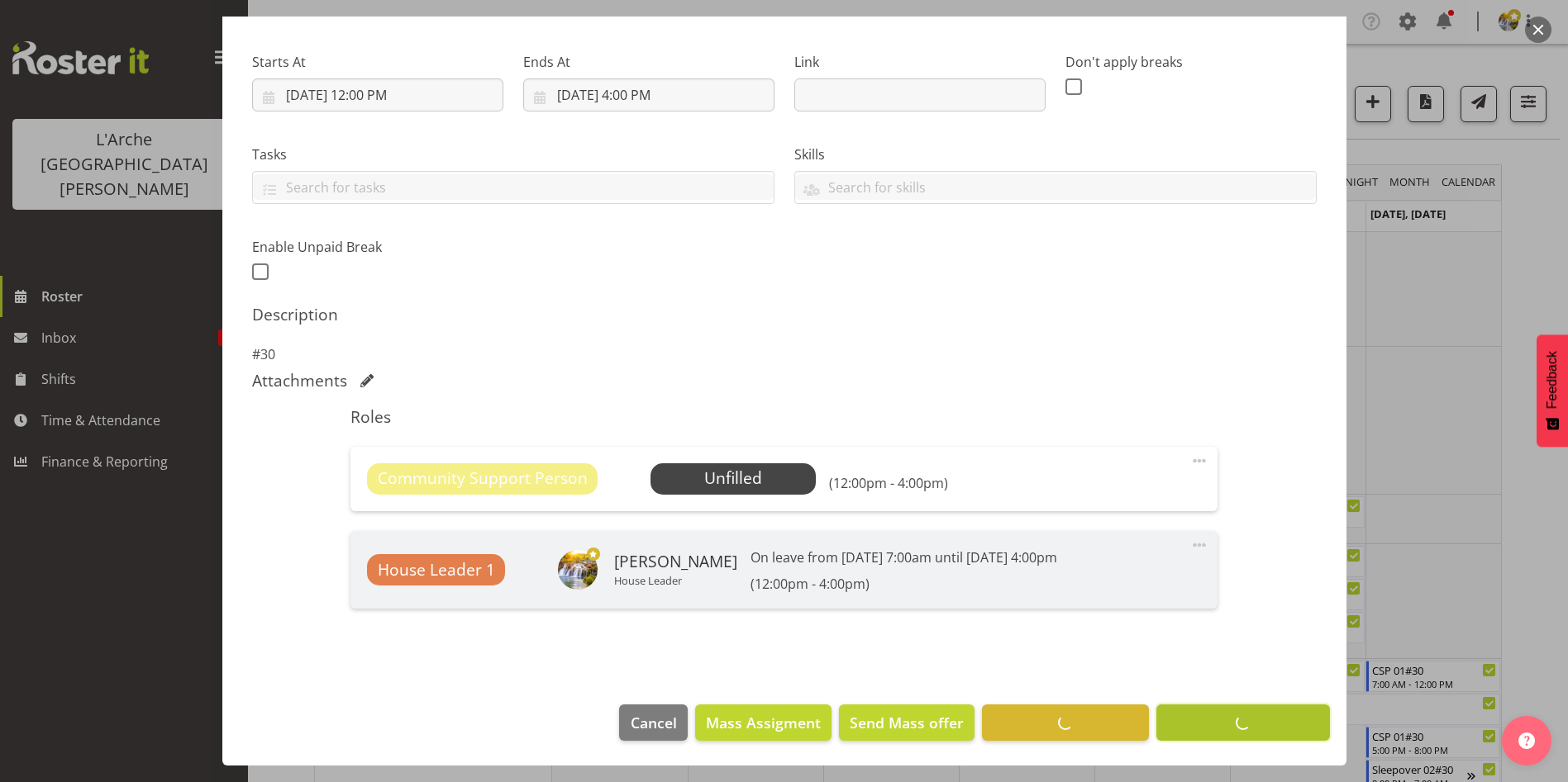
scroll to position [237, 0]
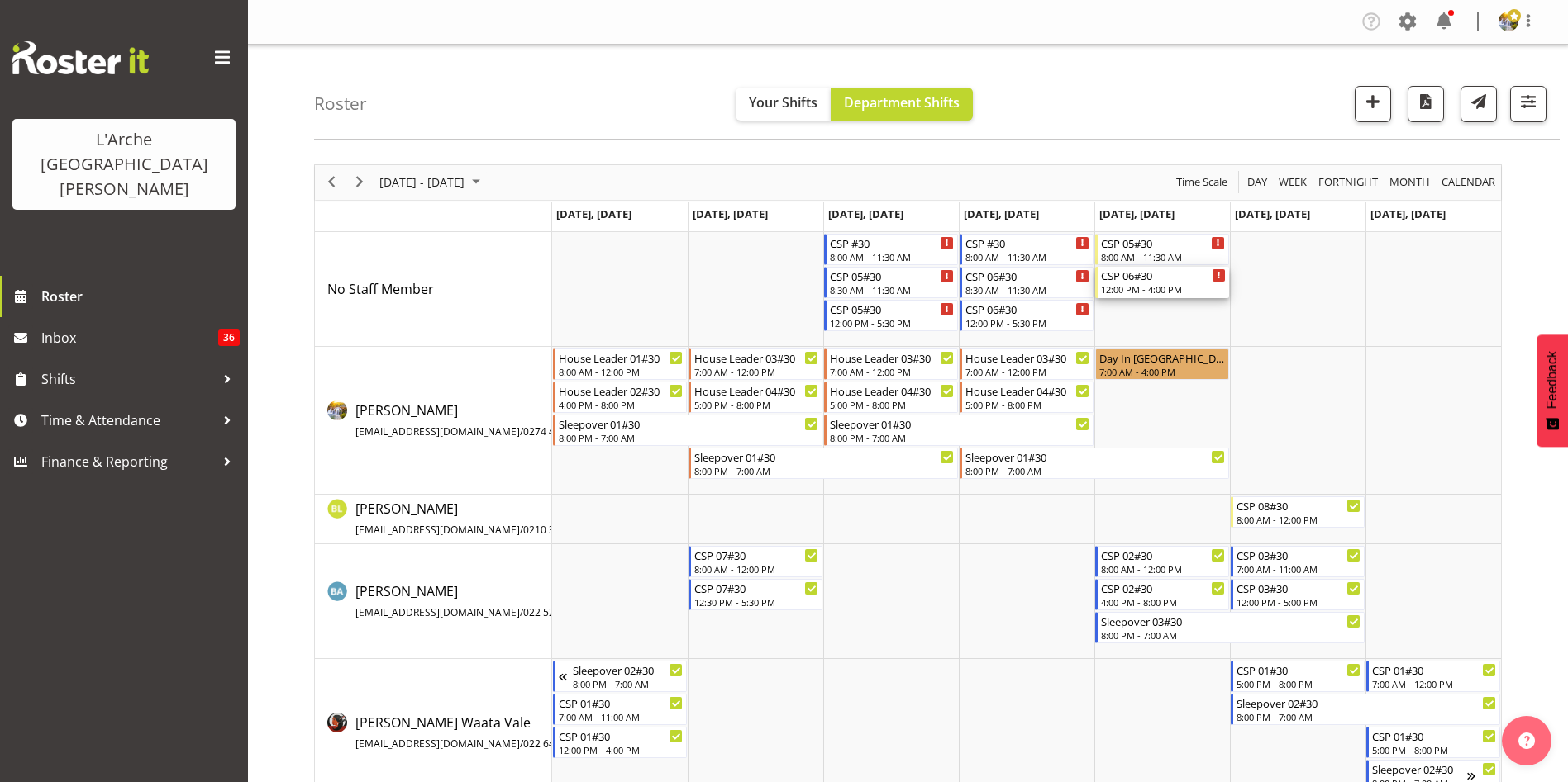
click at [1179, 286] on div "12:00 PM - 4:00 PM" at bounding box center [1163, 289] width 125 height 13
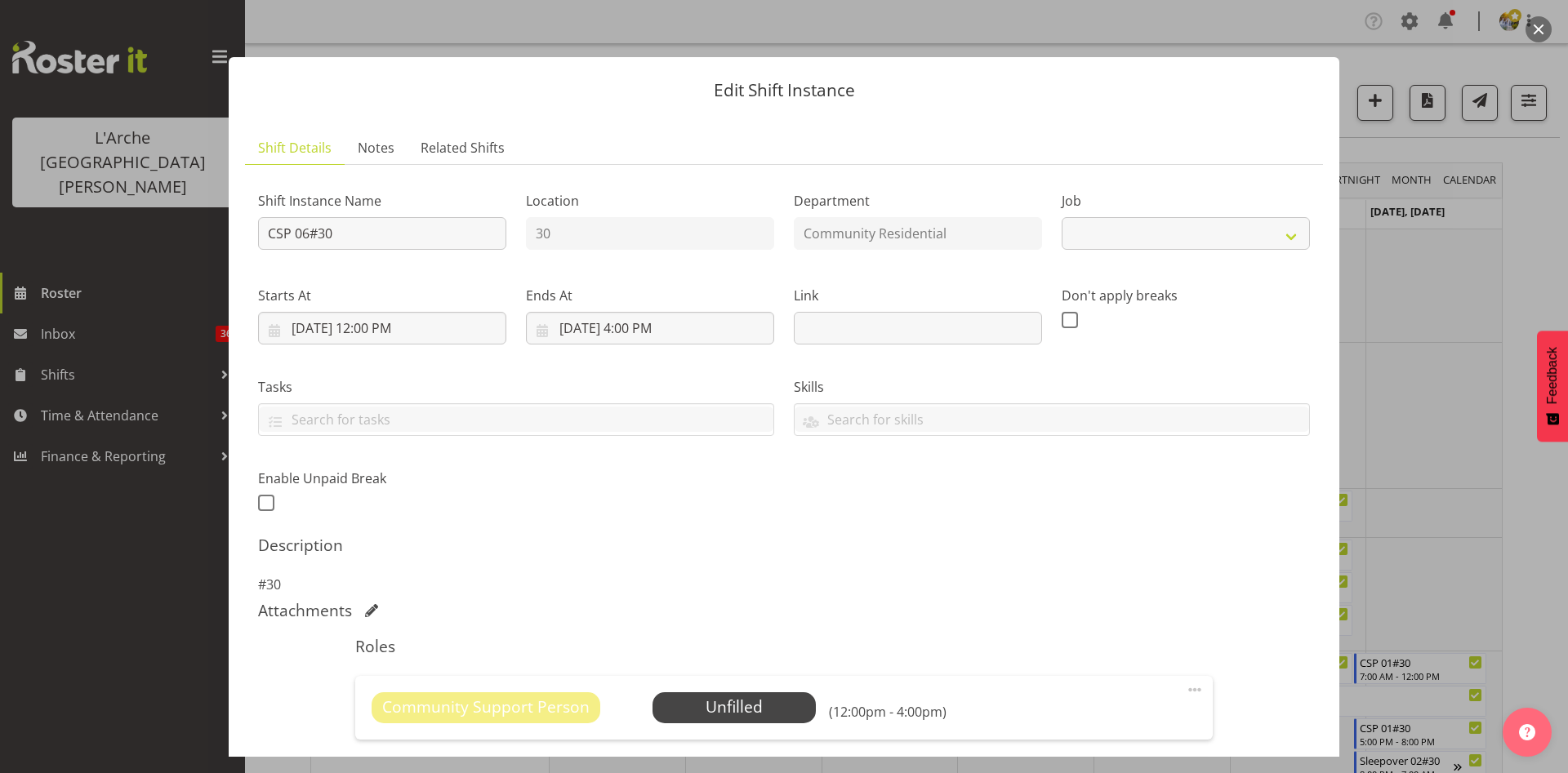
select select "3"
click at [719, 714] on span "Select Employee" at bounding box center [734, 708] width 121 height 24
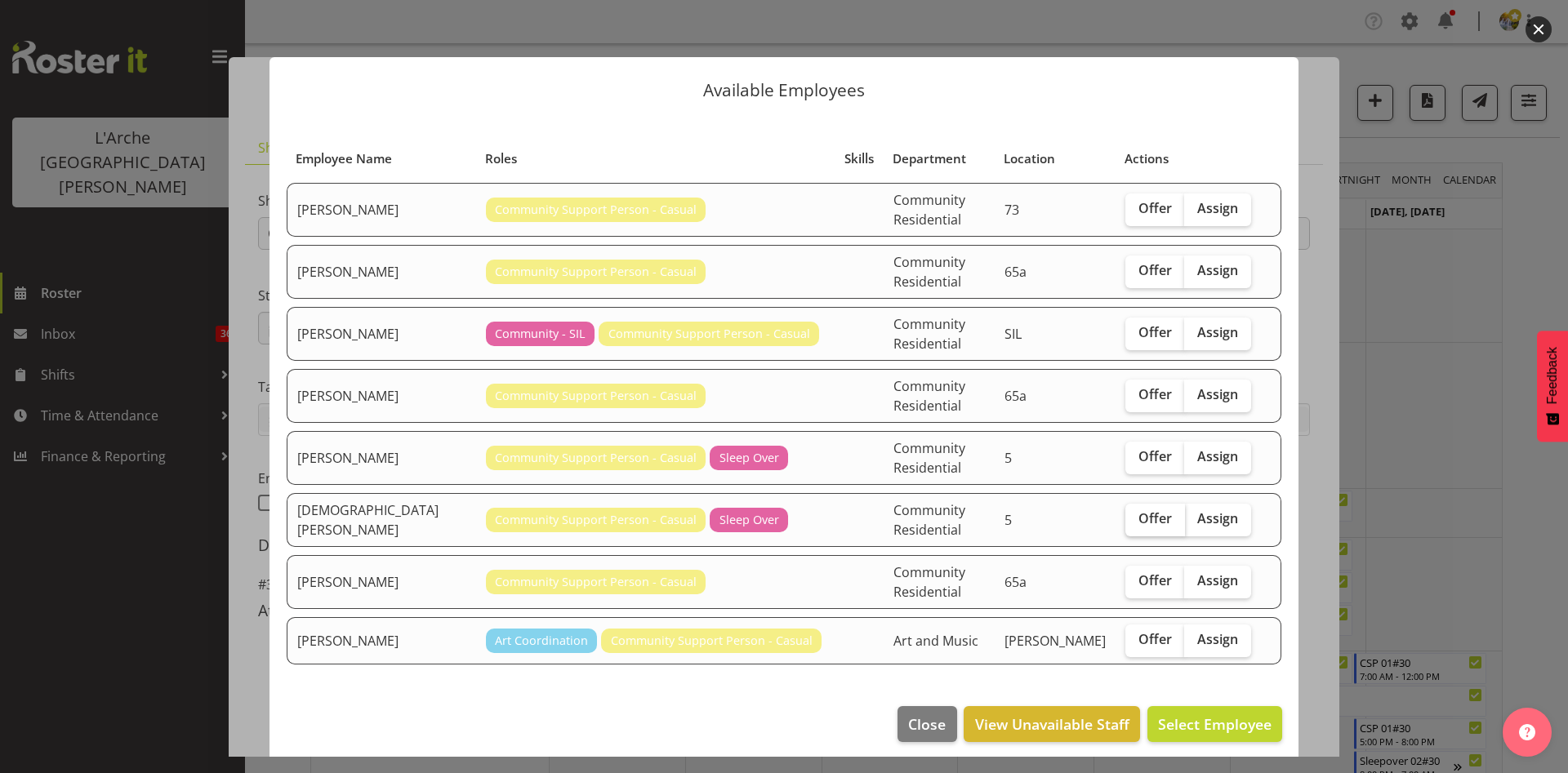
click at [1145, 510] on span "Offer" at bounding box center [1154, 518] width 33 height 16
click at [1135, 514] on input "Offer" at bounding box center [1130, 519] width 10 height 10
checkbox input "true"
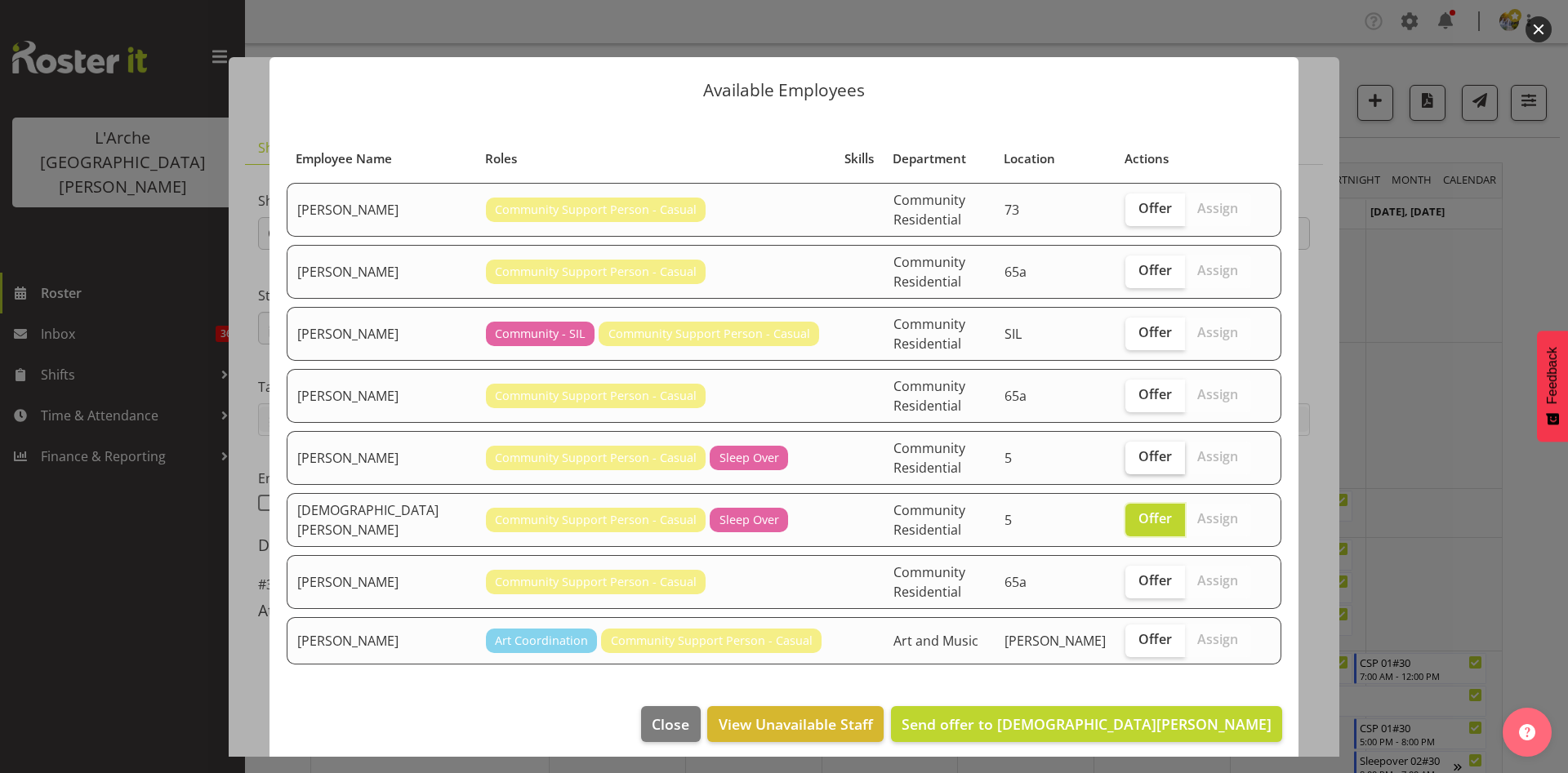
click at [1142, 442] on label "Offer" at bounding box center [1155, 458] width 60 height 32
click at [1135, 451] on input "Offer" at bounding box center [1130, 457] width 10 height 10
checkbox input "true"
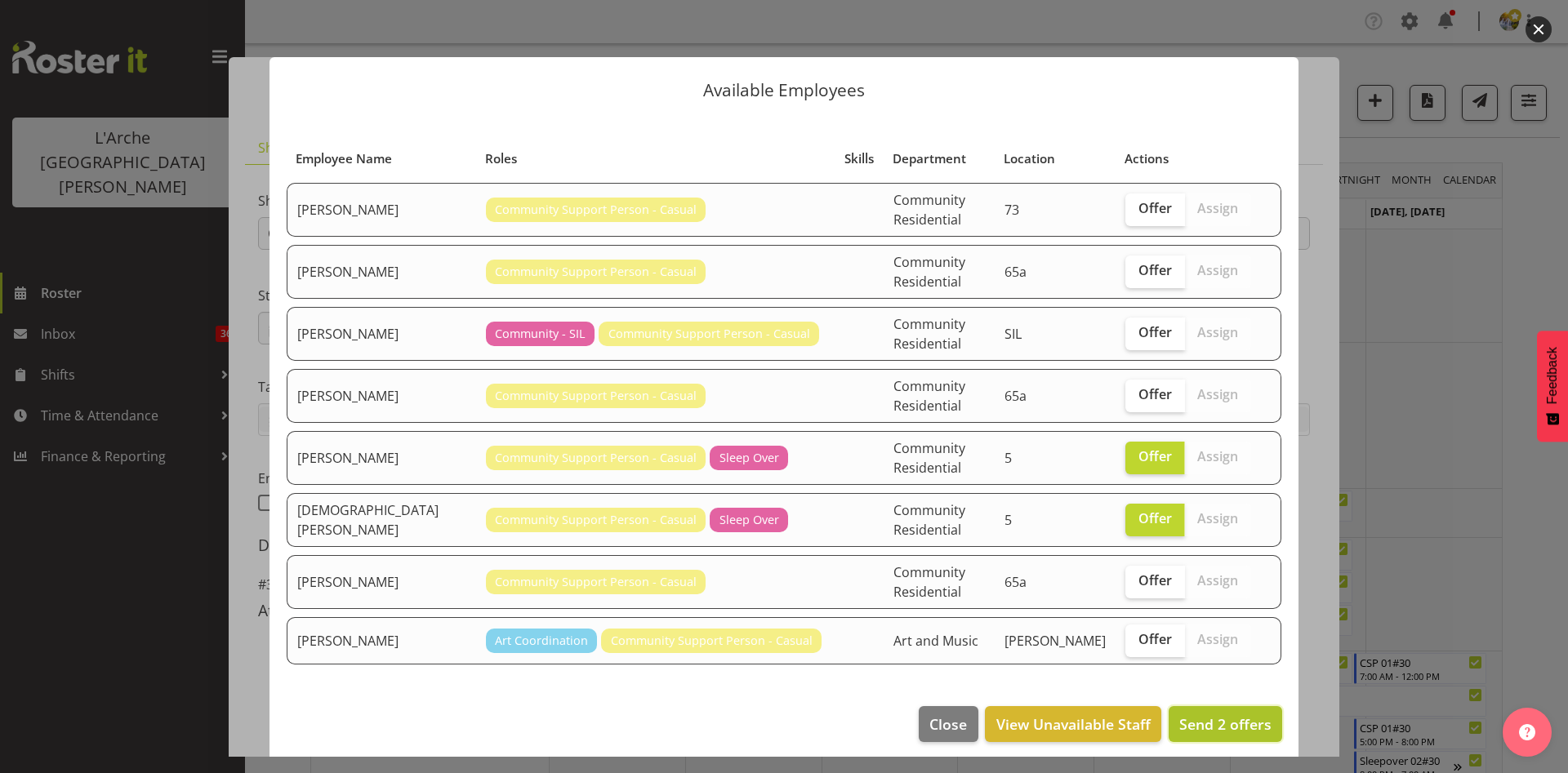
click at [1231, 706] on button "Send 2 offers" at bounding box center [1225, 724] width 114 height 36
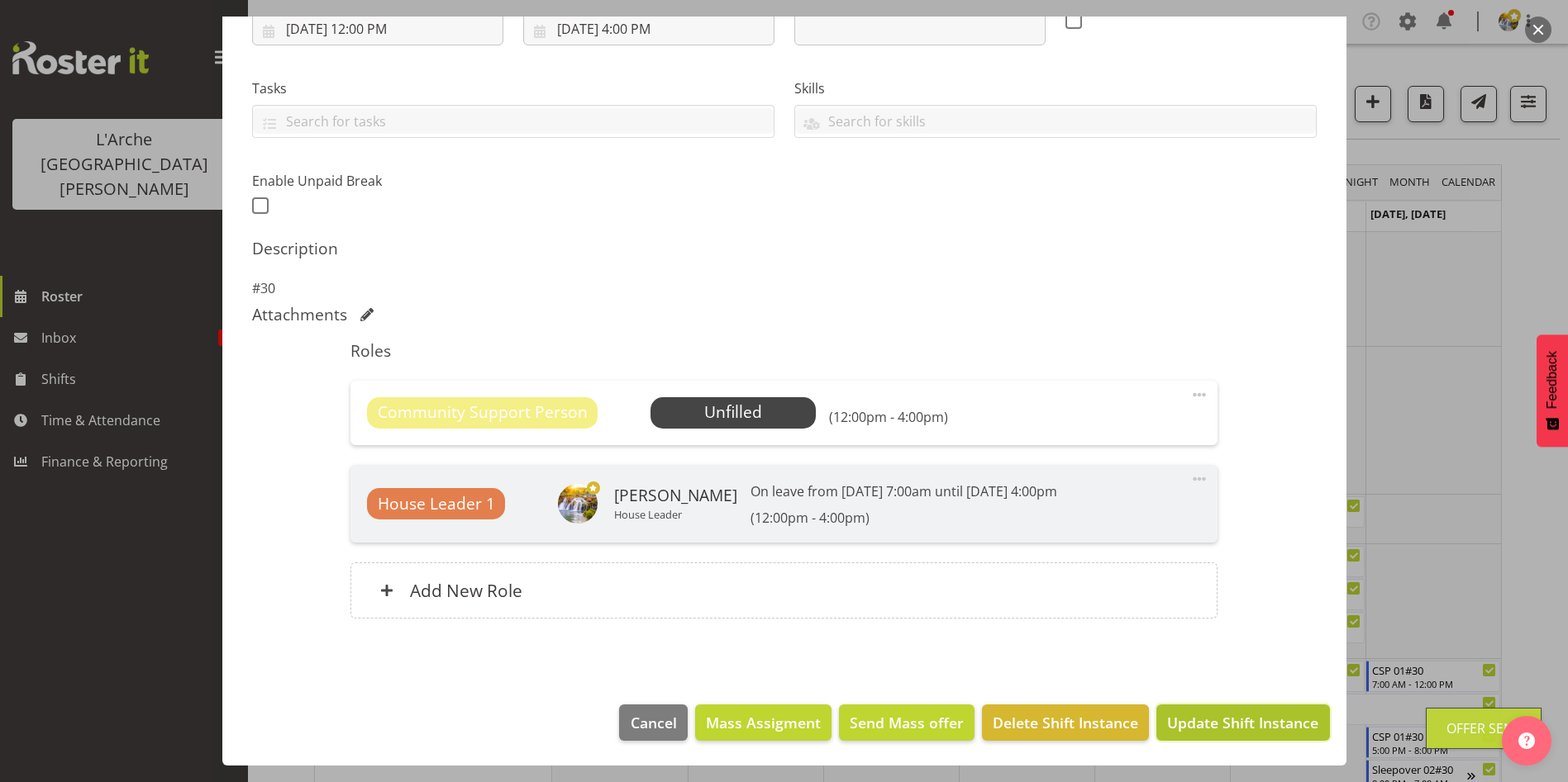
click at [1308, 718] on button "Update Shift Instance" at bounding box center [1243, 723] width 173 height 36
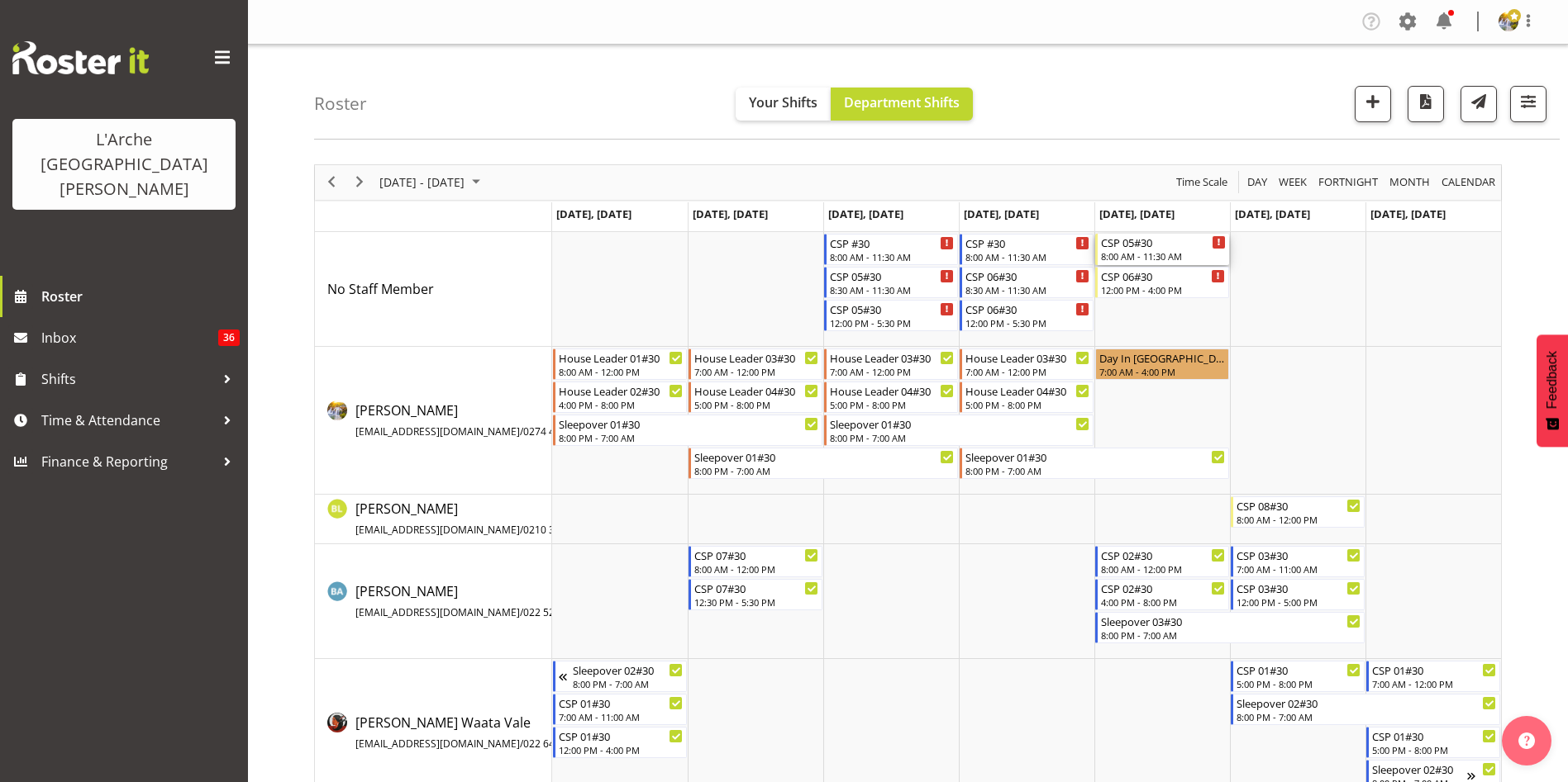
click at [1148, 258] on div "8:00 AM - 11:30 AM" at bounding box center [1163, 255] width 125 height 13
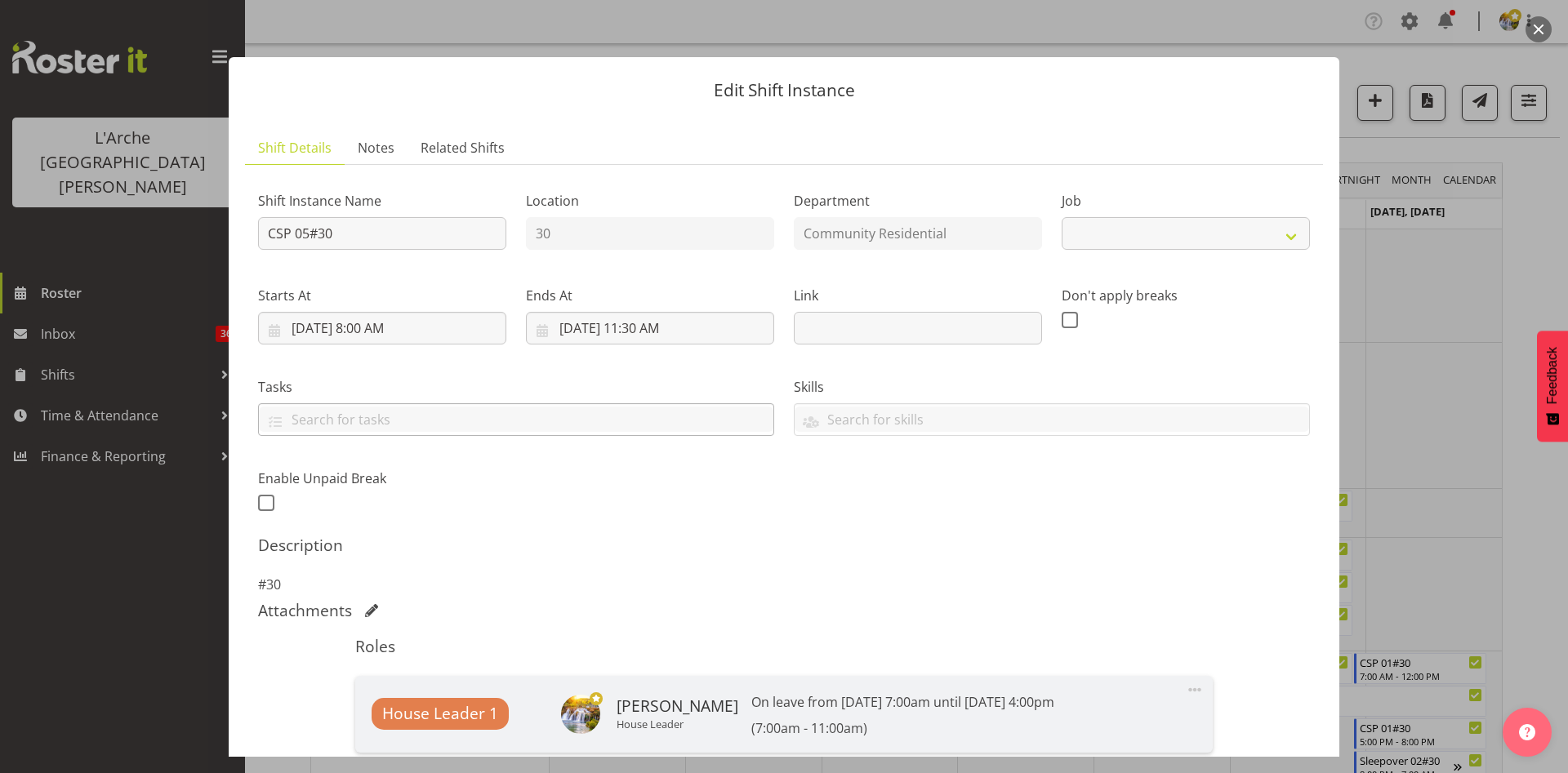
select select "3"
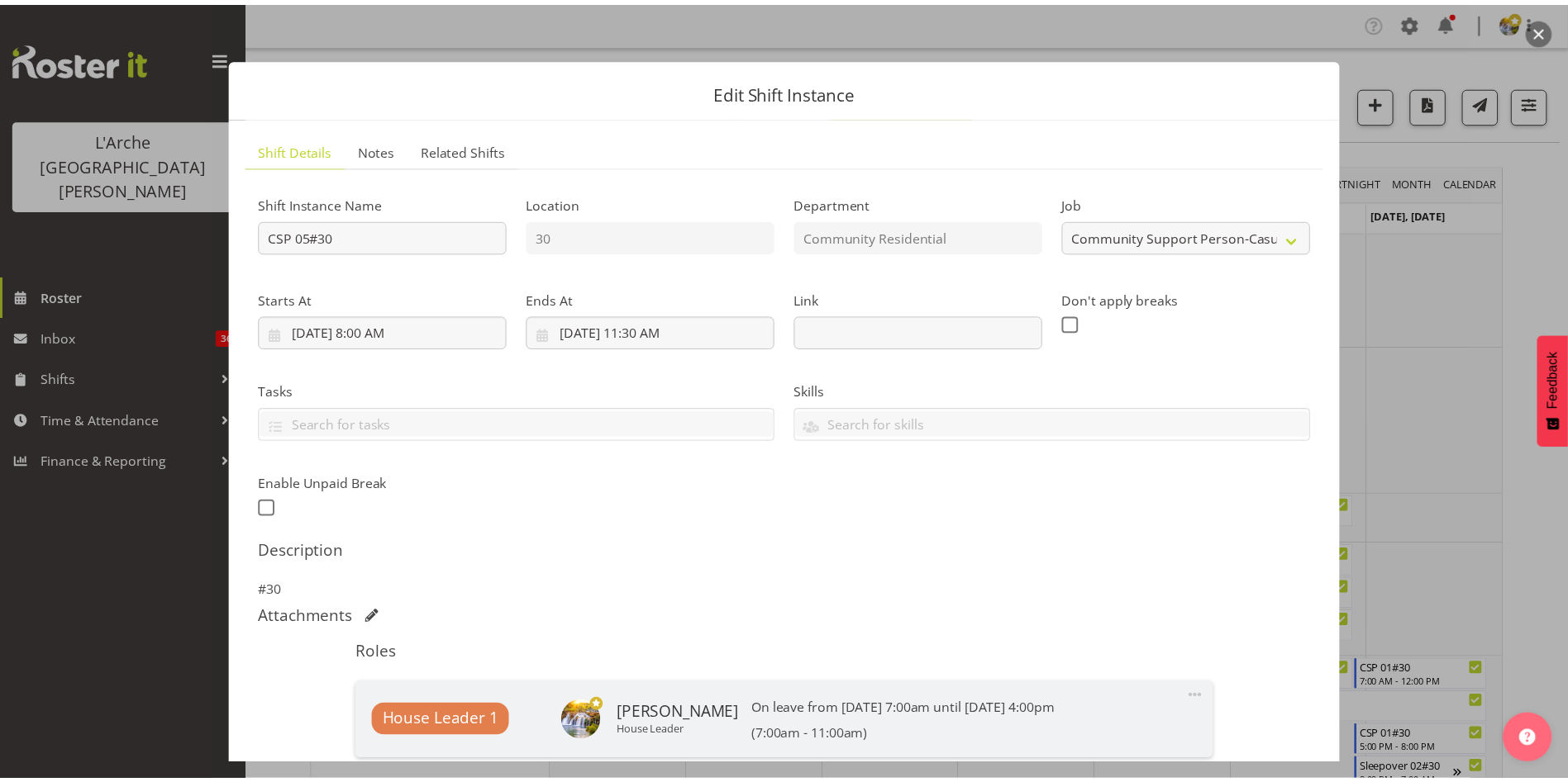
scroll to position [303, 0]
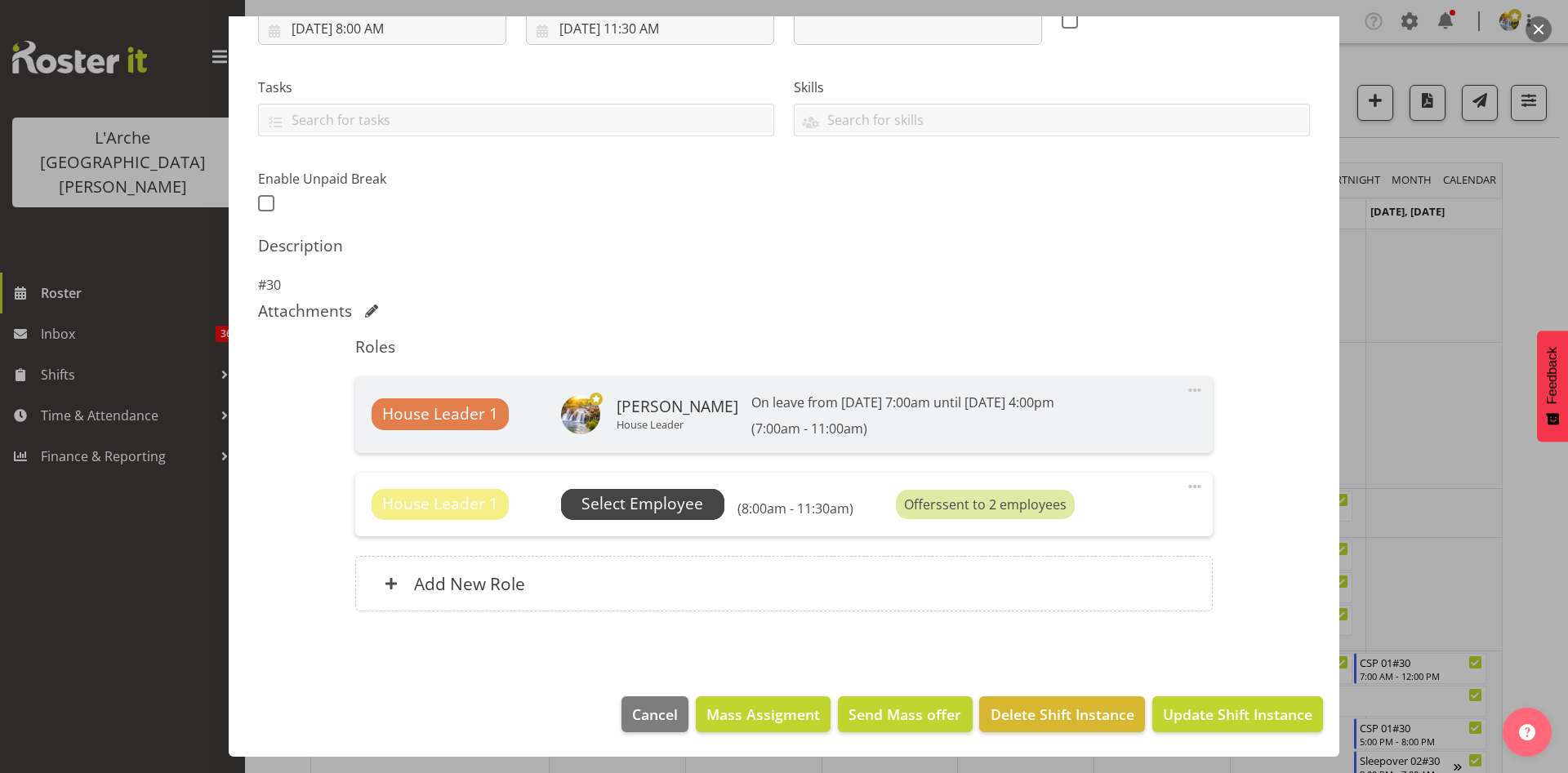
click at [594, 505] on span "Select Employee" at bounding box center [642, 505] width 121 height 24
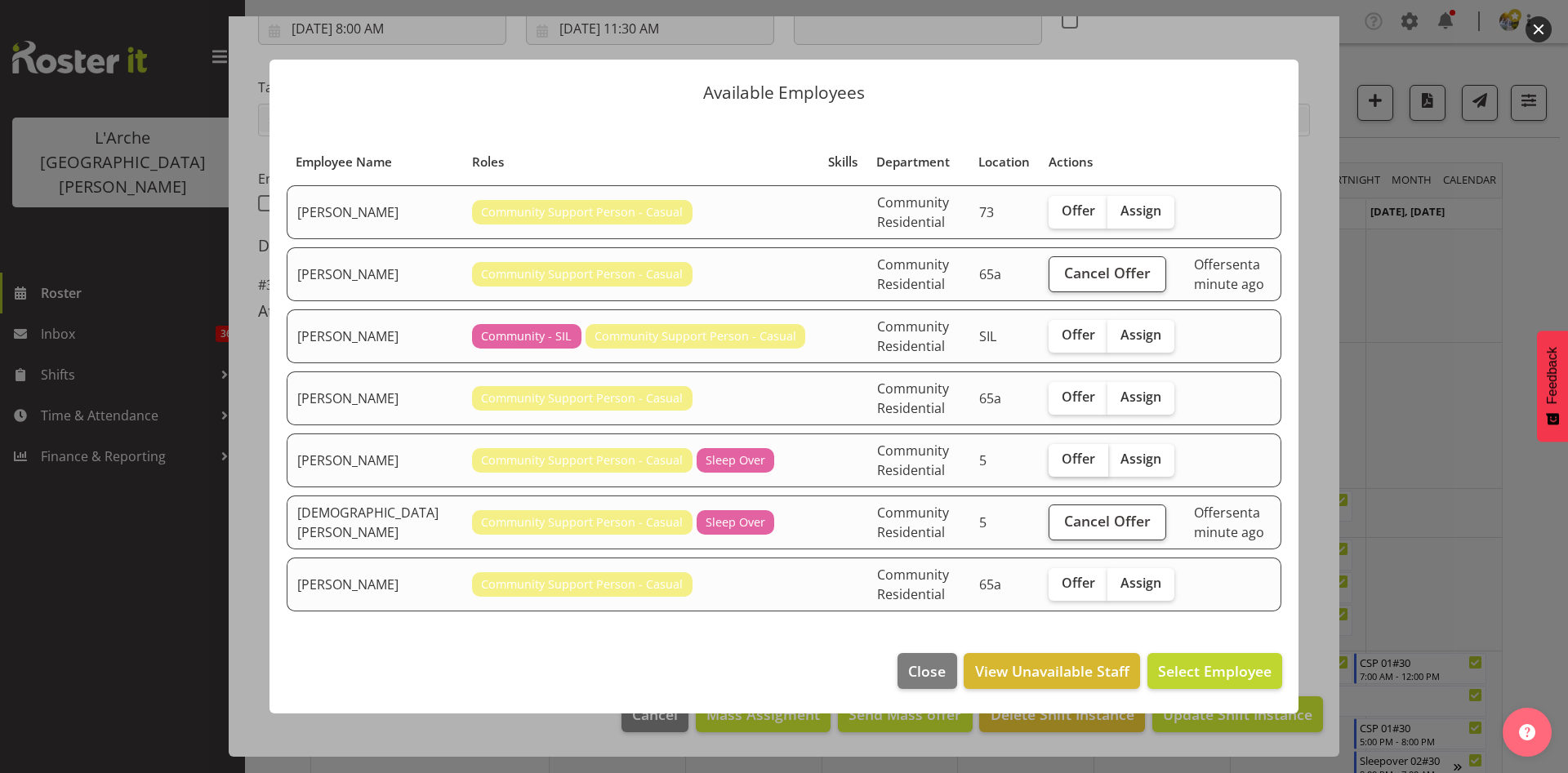
click at [1061, 461] on span "Offer" at bounding box center [1077, 458] width 33 height 16
click at [1049, 461] on input "Offer" at bounding box center [1053, 459] width 10 height 10
checkbox input "true"
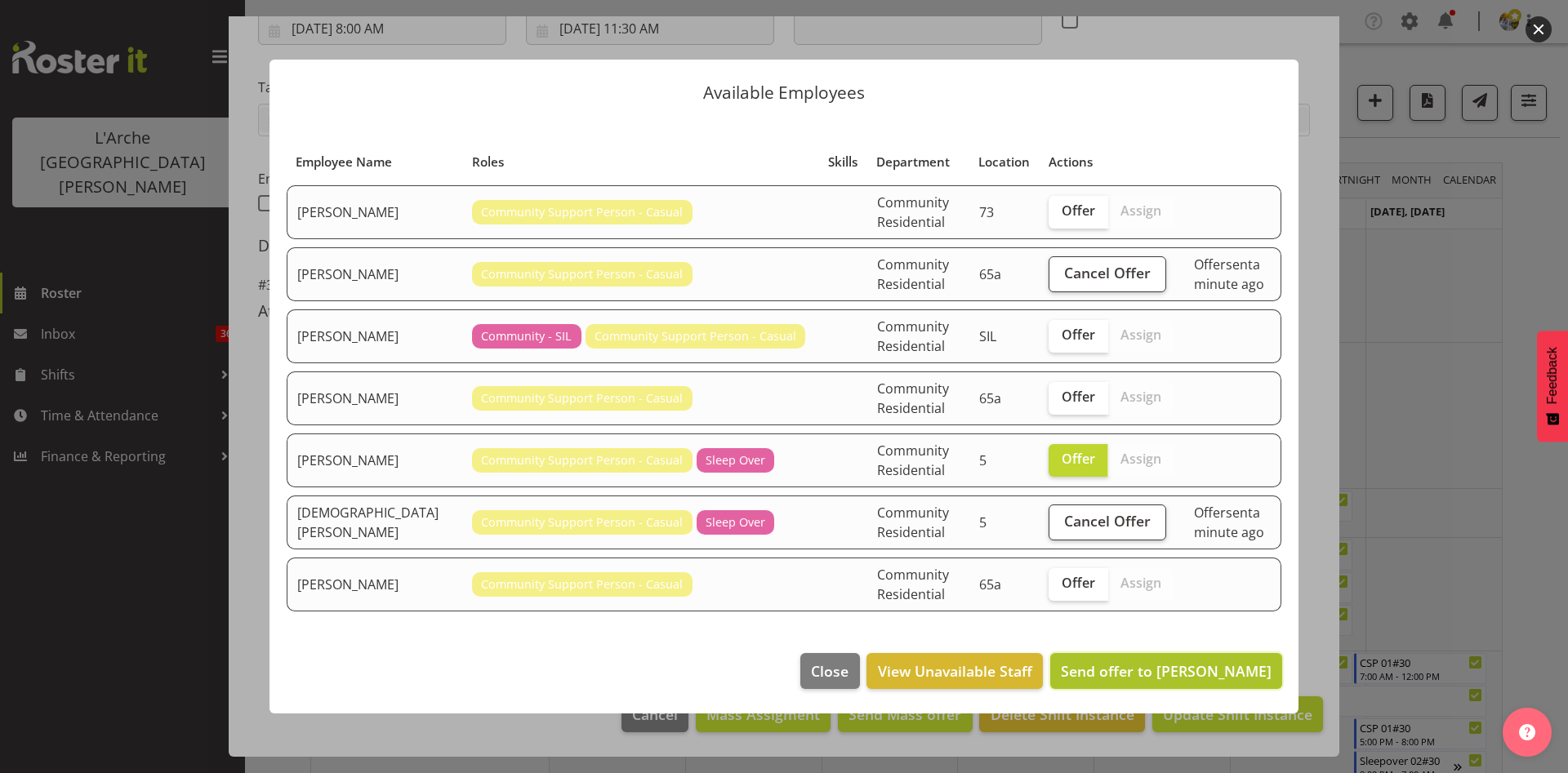
click at [1137, 676] on span "Send offer to [PERSON_NAME]" at bounding box center [1166, 671] width 210 height 20
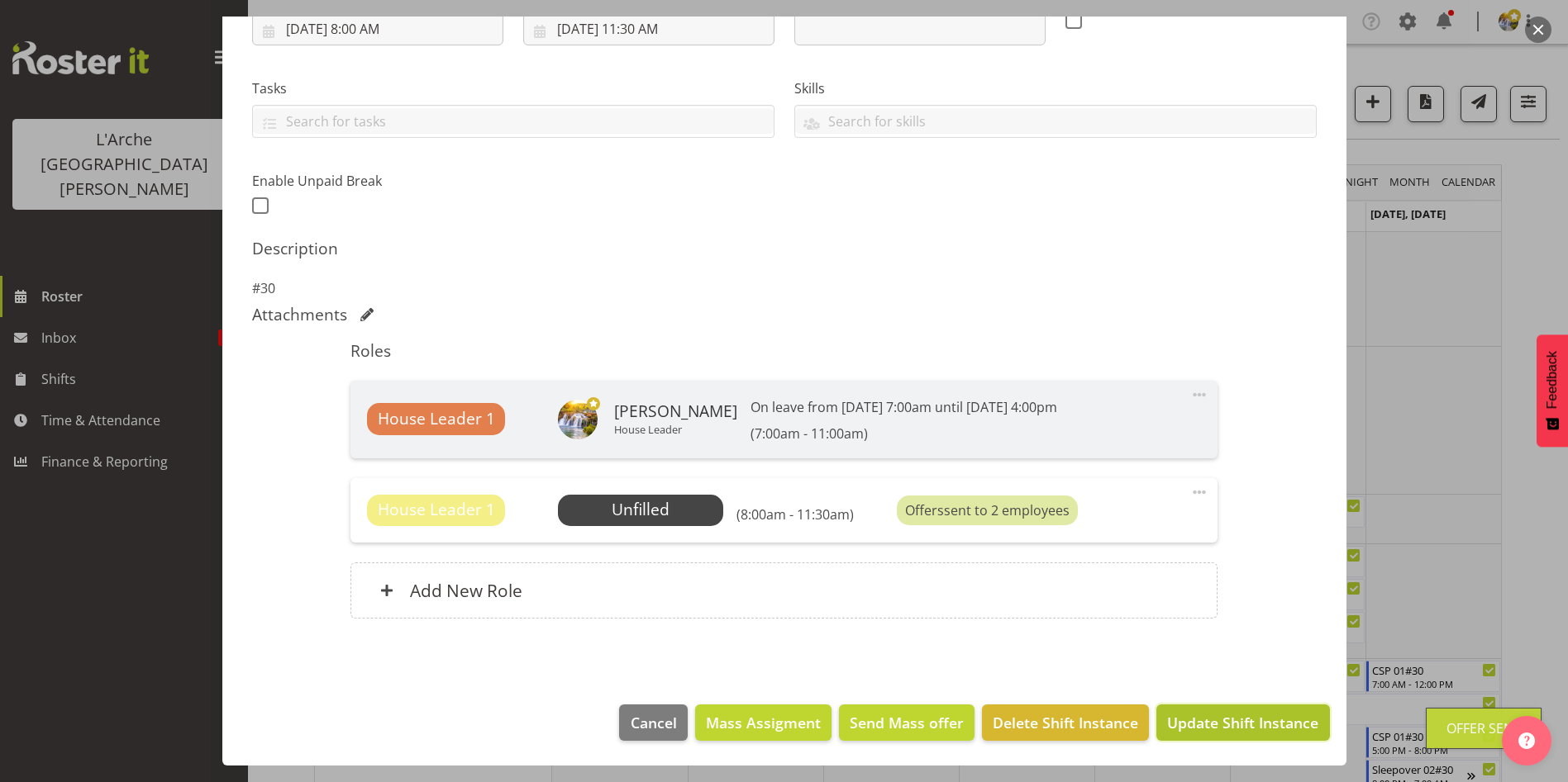
click at [1189, 717] on span "Update Shift Instance" at bounding box center [1242, 722] width 151 height 22
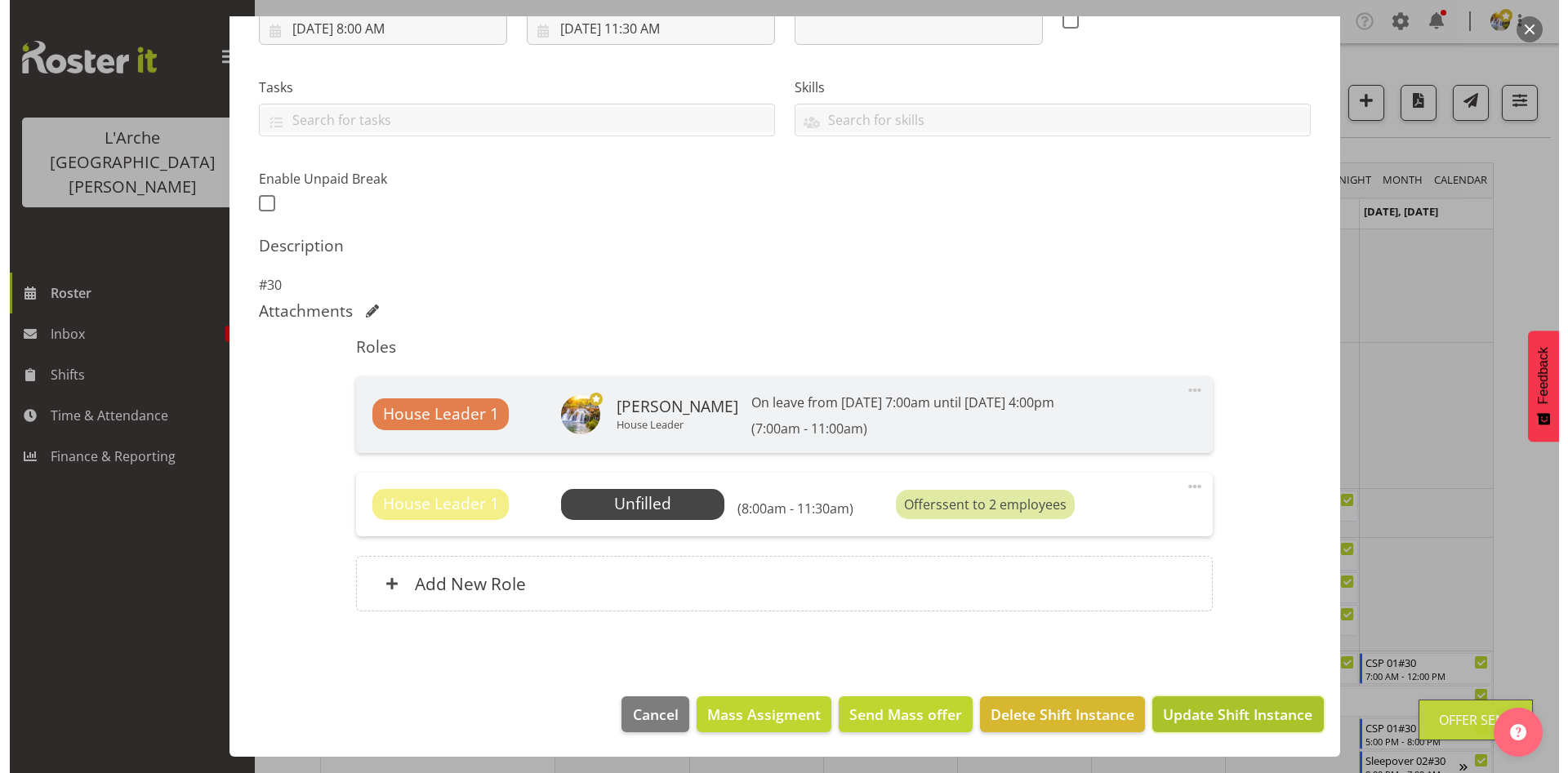
scroll to position [234, 0]
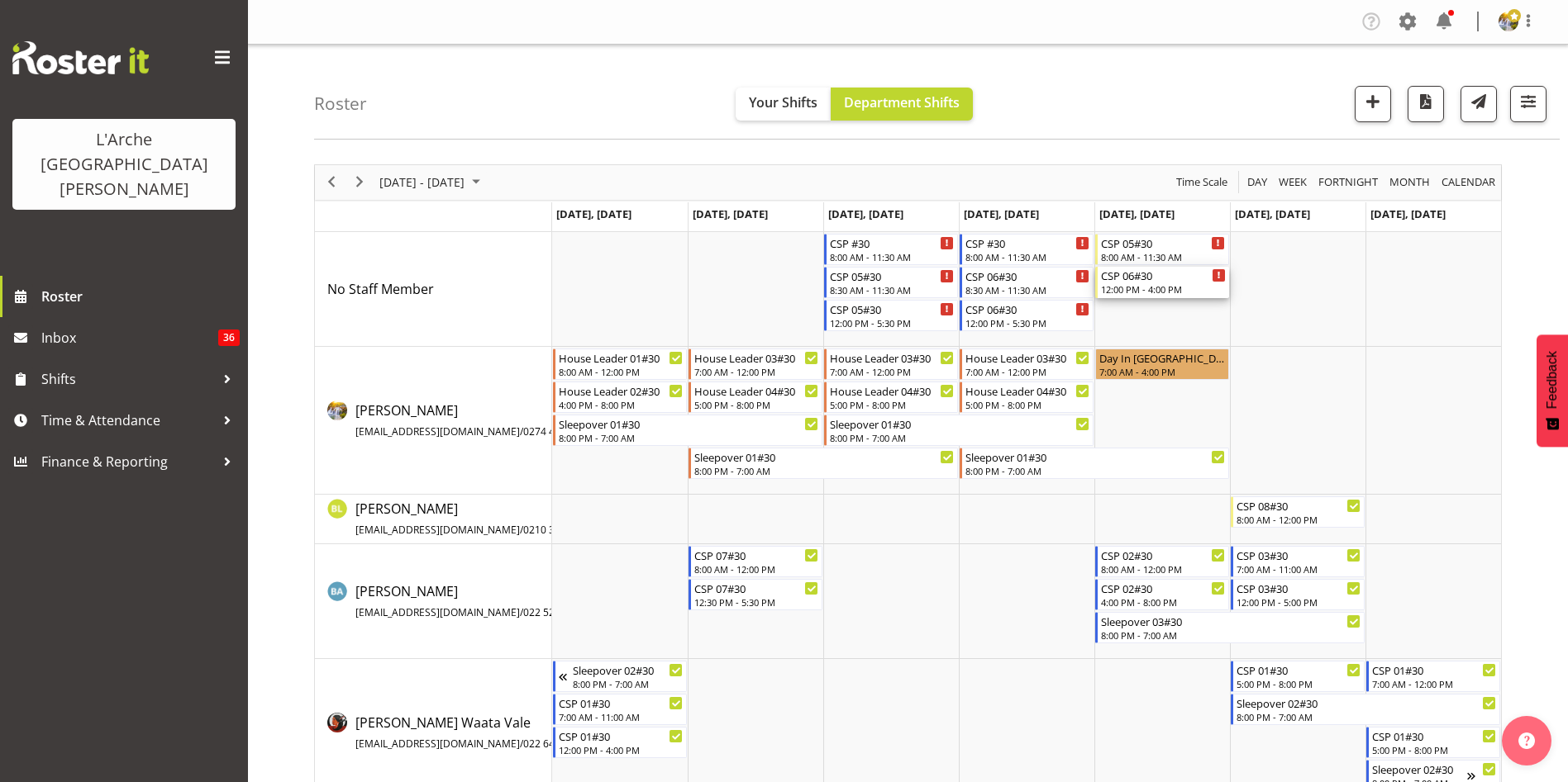
click at [1145, 282] on div "CSP 06#30" at bounding box center [1163, 274] width 125 height 16
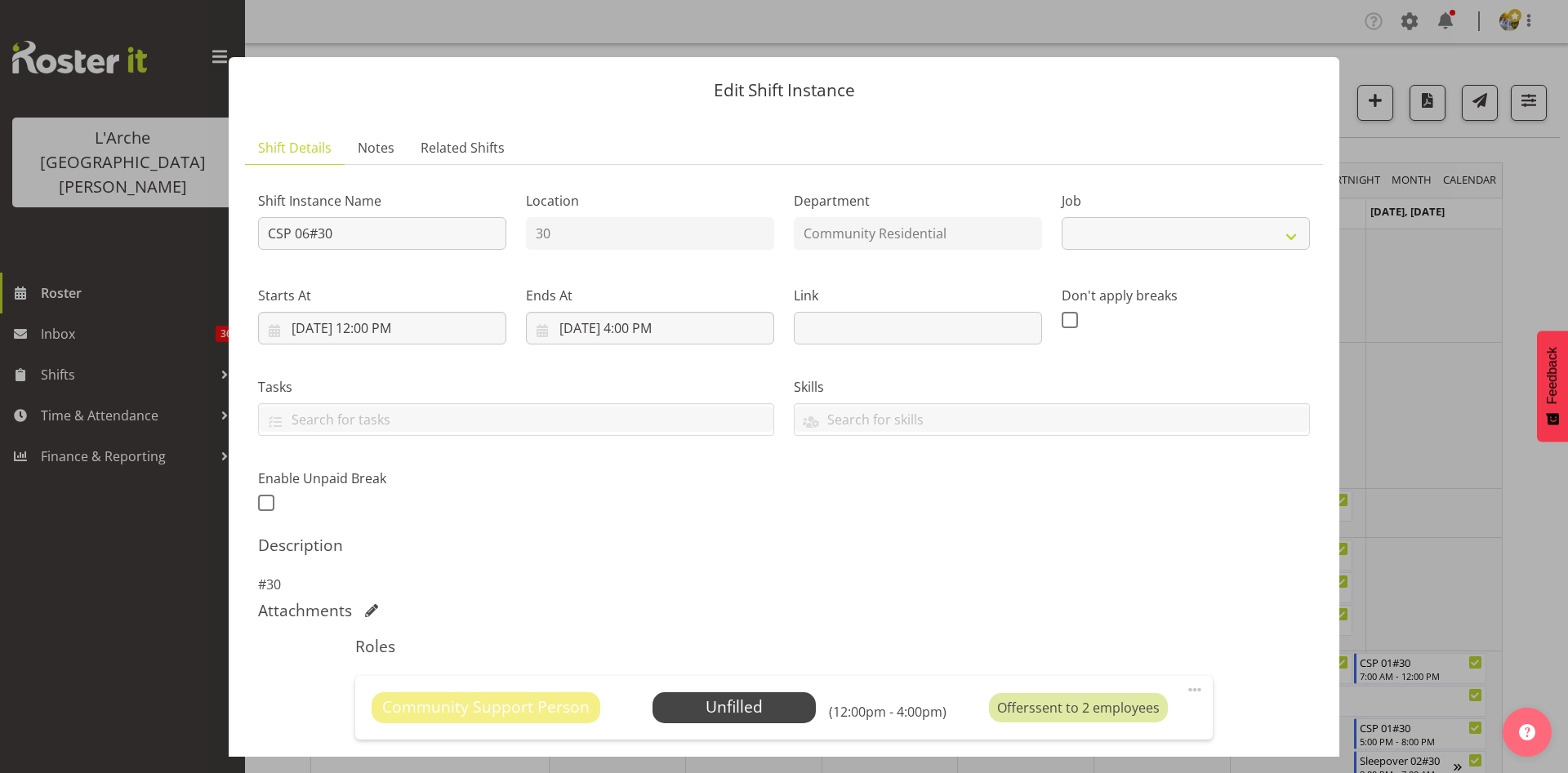
select select "3"
click at [758, 709] on span "Select Employee" at bounding box center [734, 708] width 121 height 24
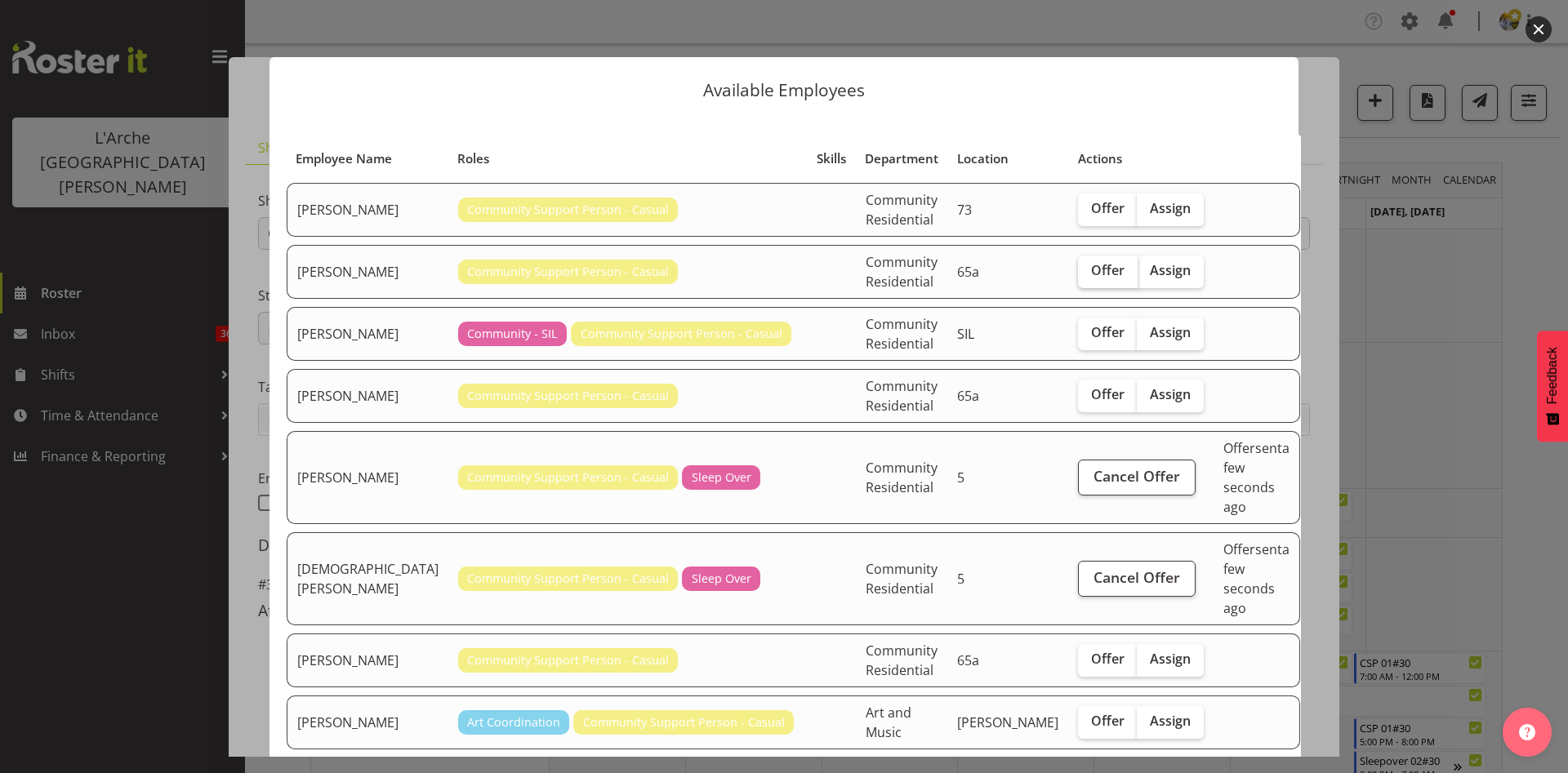
click at [1091, 279] on span "Offer" at bounding box center [1107, 270] width 33 height 16
click at [1078, 276] on input "Offer" at bounding box center [1083, 270] width 10 height 10
checkbox input "true"
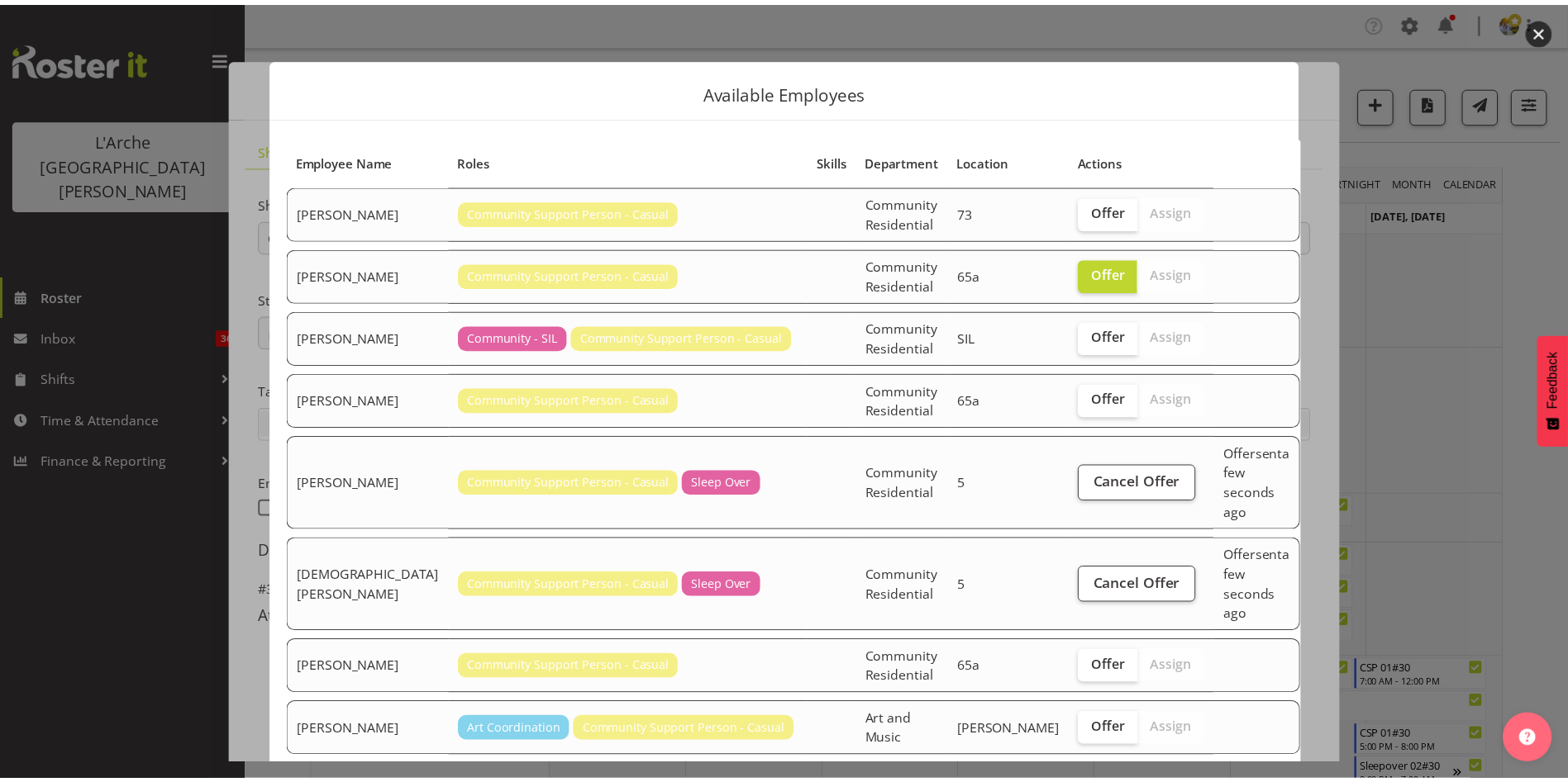
scroll to position [75, 0]
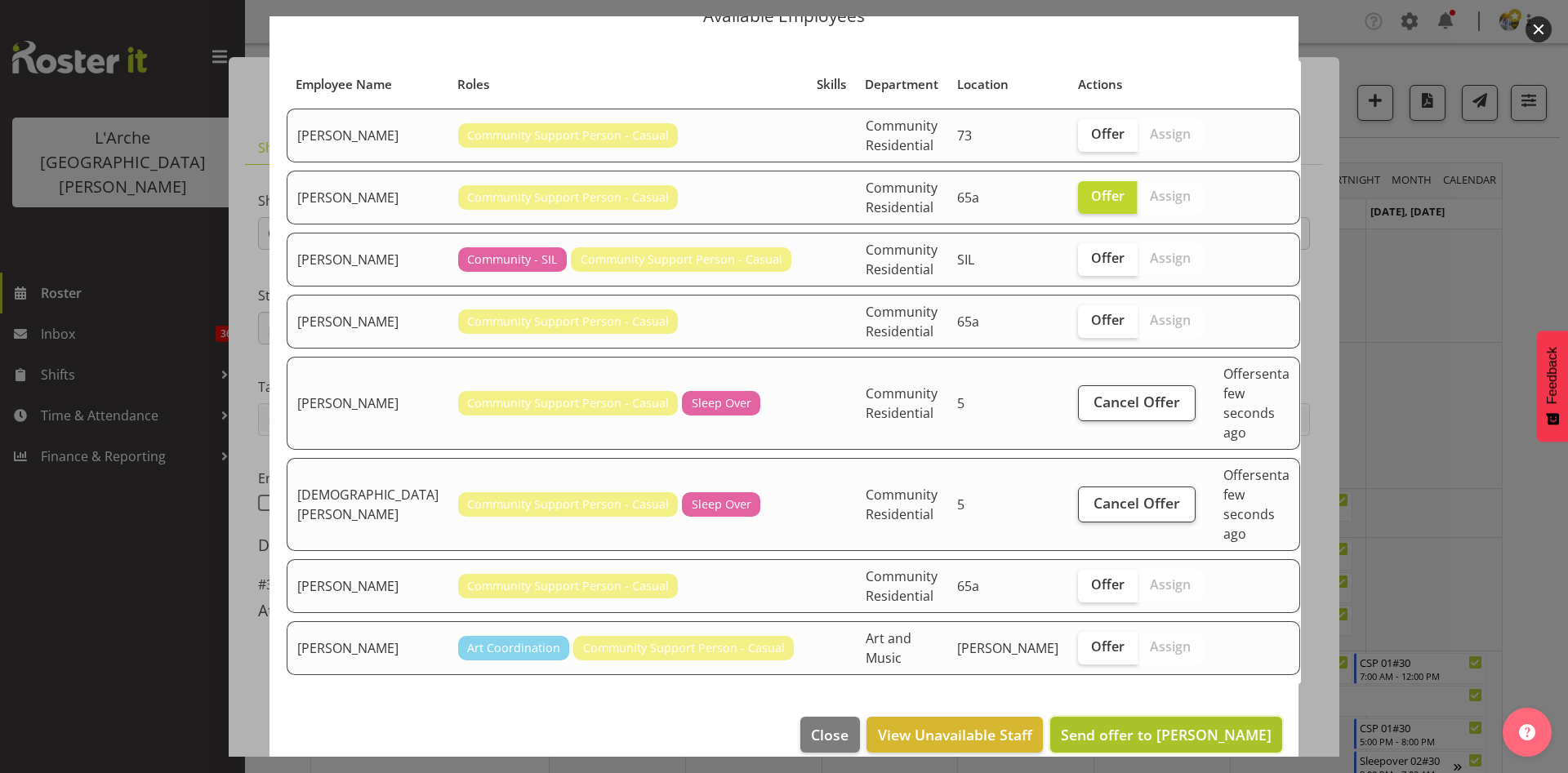
click at [1156, 725] on span "Send offer to [PERSON_NAME]" at bounding box center [1166, 735] width 210 height 20
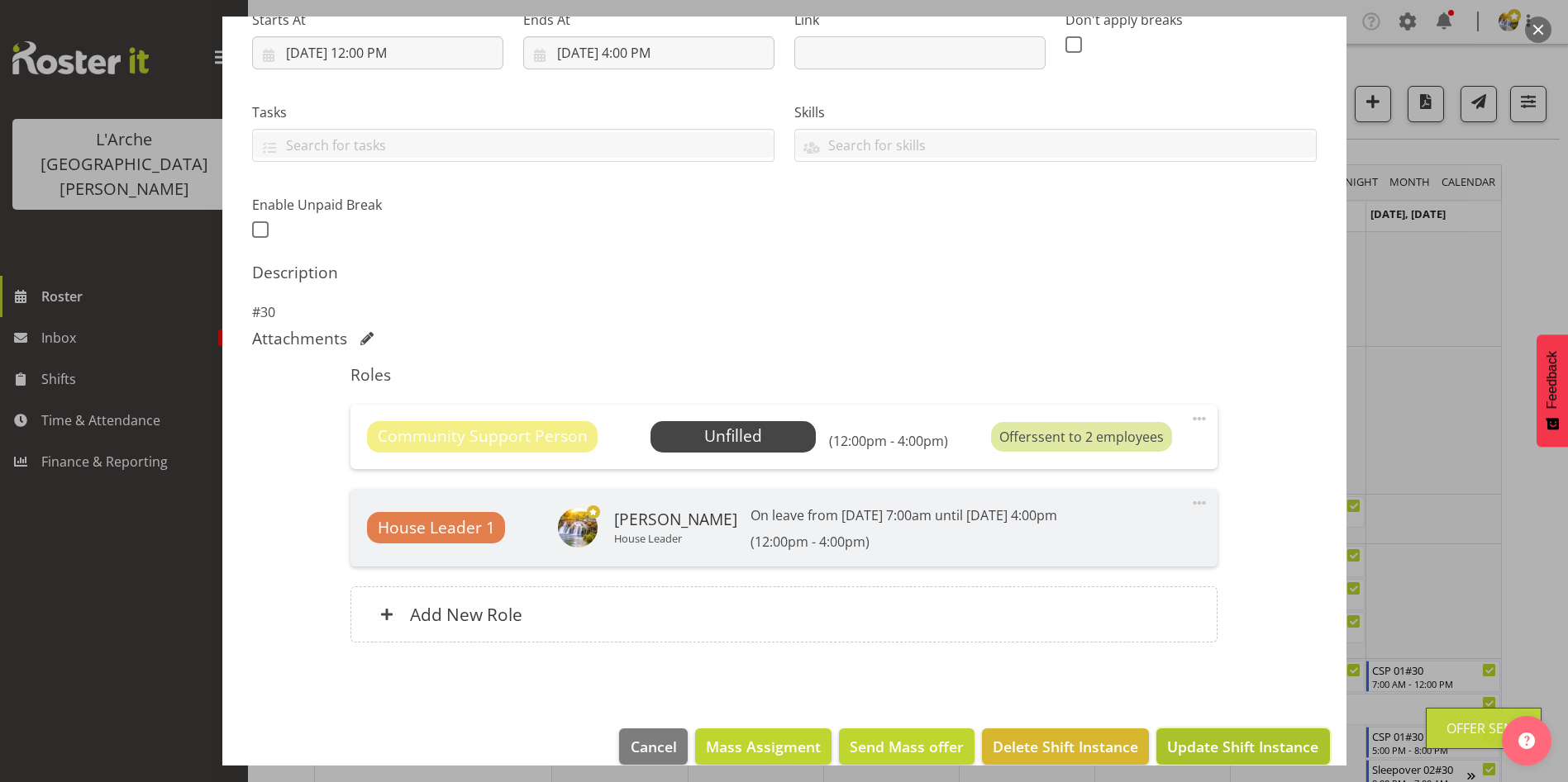
click at [1292, 748] on span "Update Shift Instance" at bounding box center [1242, 747] width 151 height 22
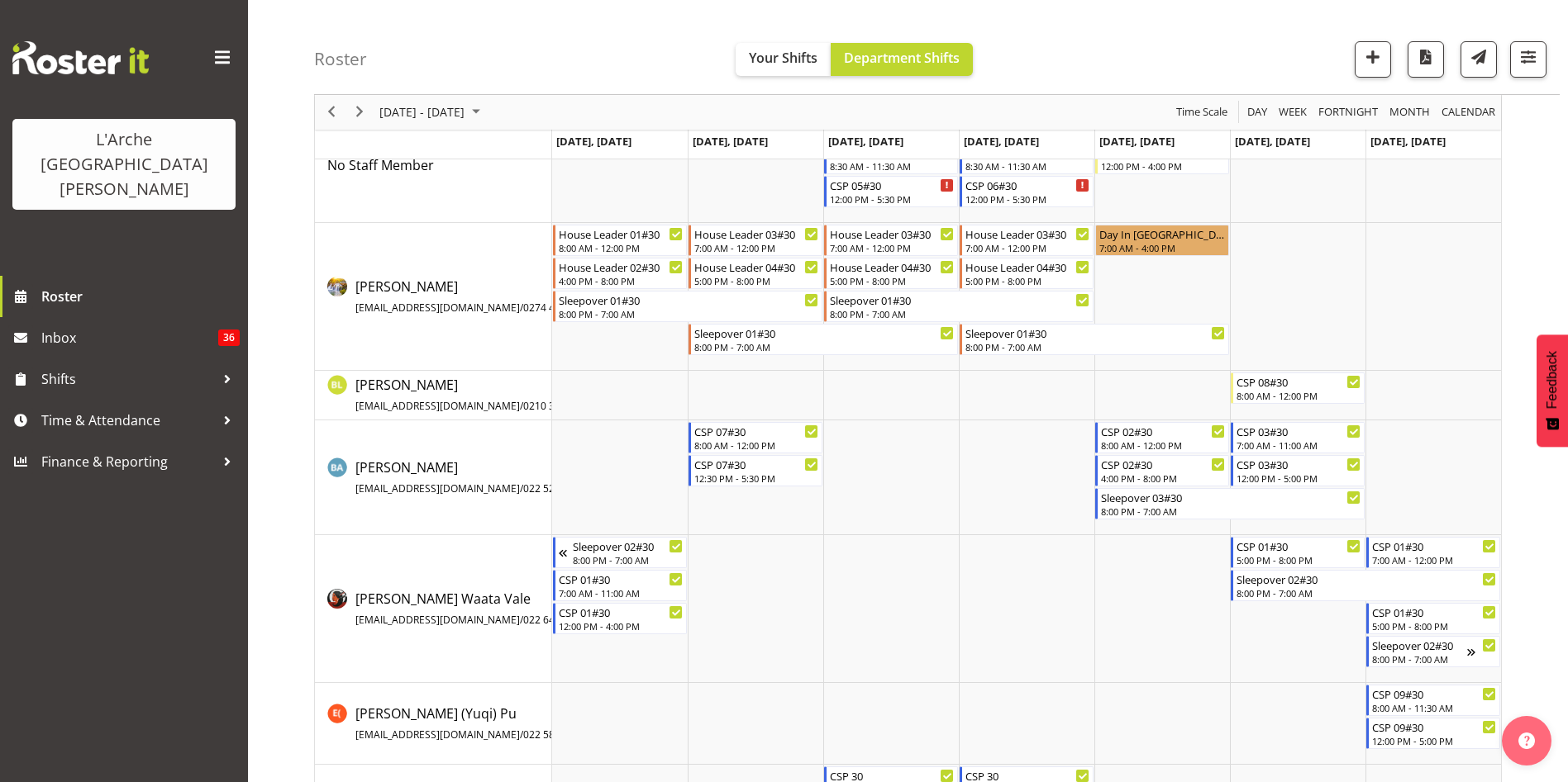
scroll to position [202, 0]
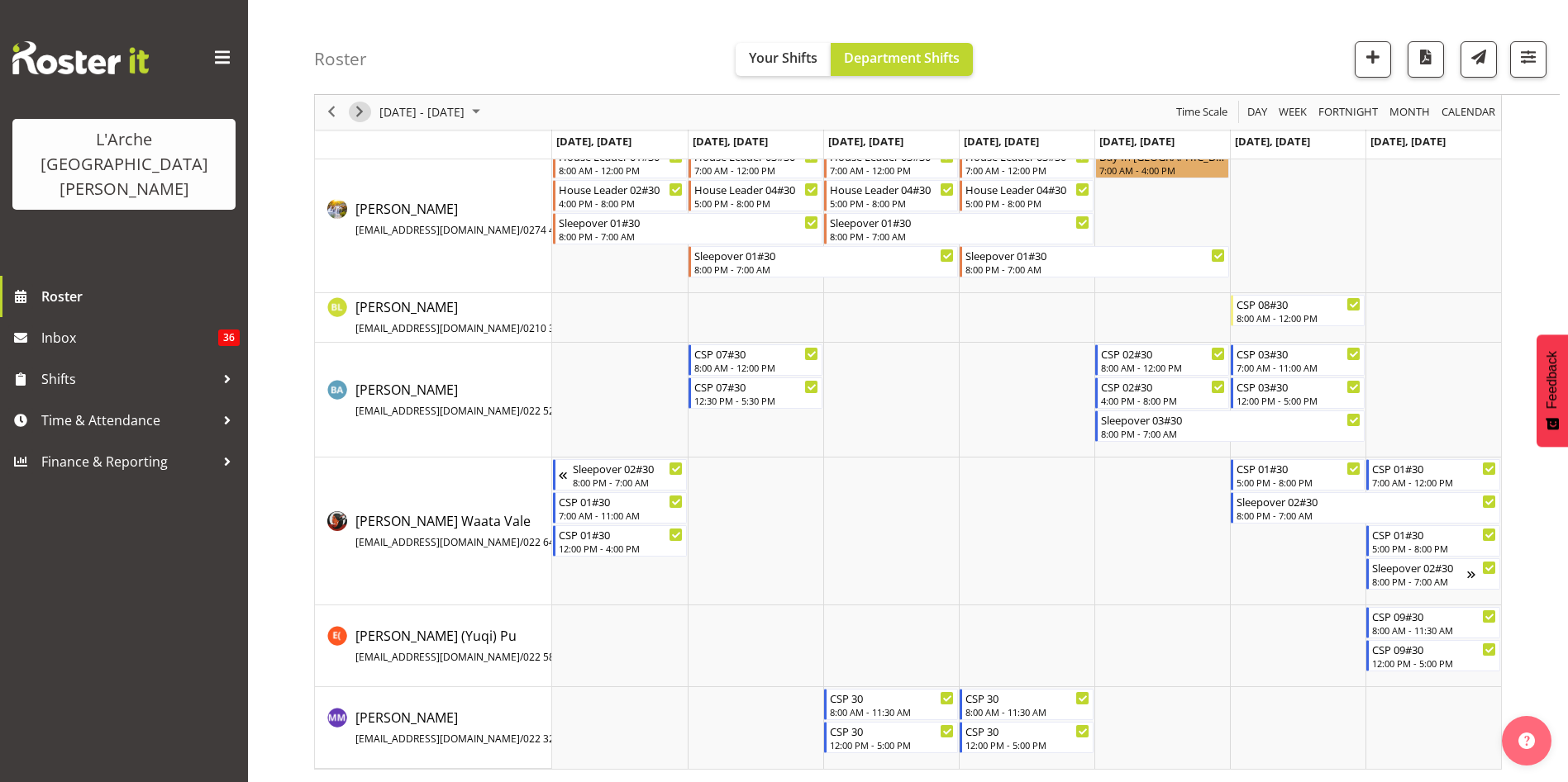
click at [354, 114] on span "Next" at bounding box center [359, 112] width 20 height 21
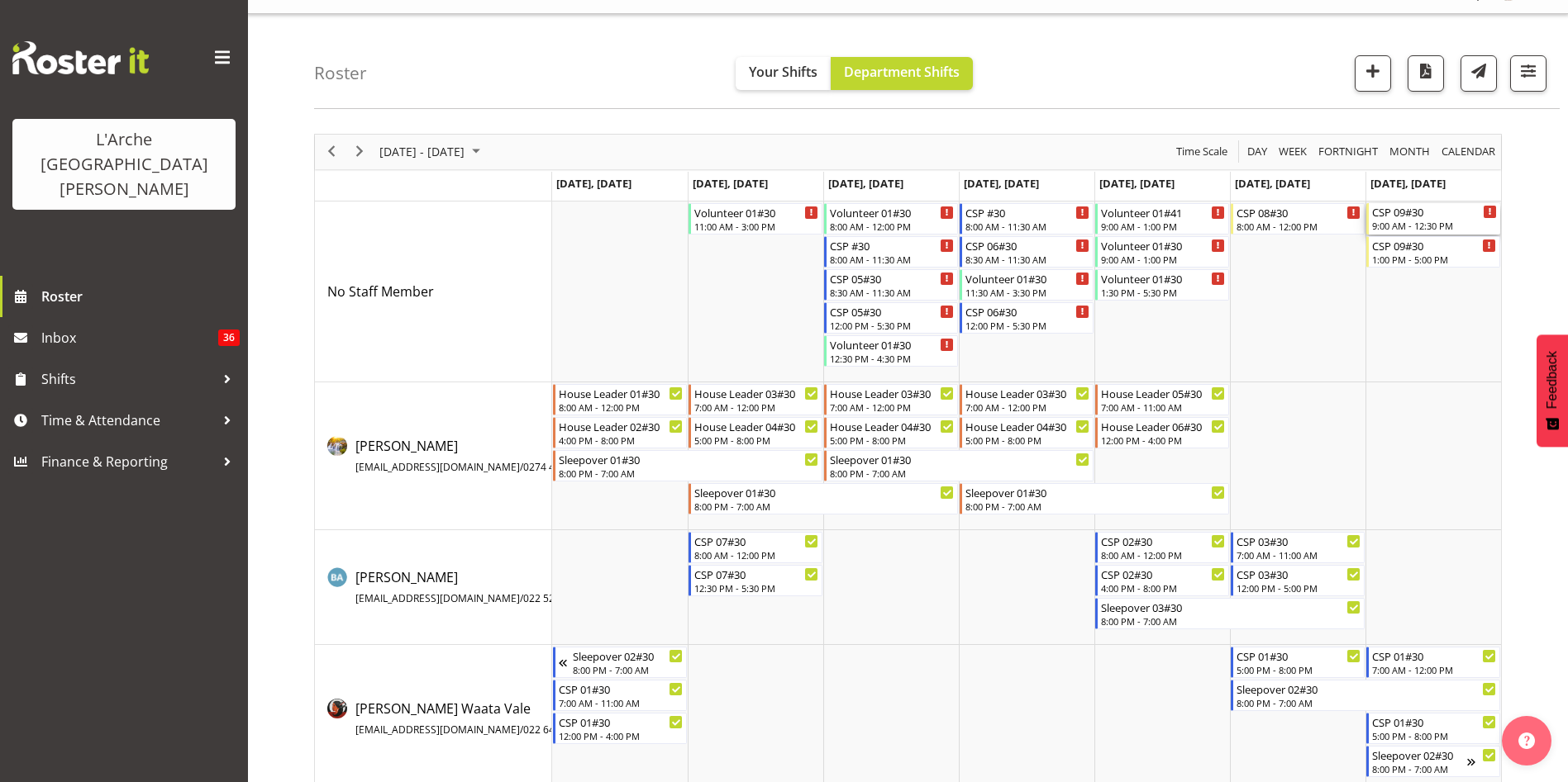
click at [1416, 229] on div "9:00 AM - 12:30 PM" at bounding box center [1434, 225] width 125 height 13
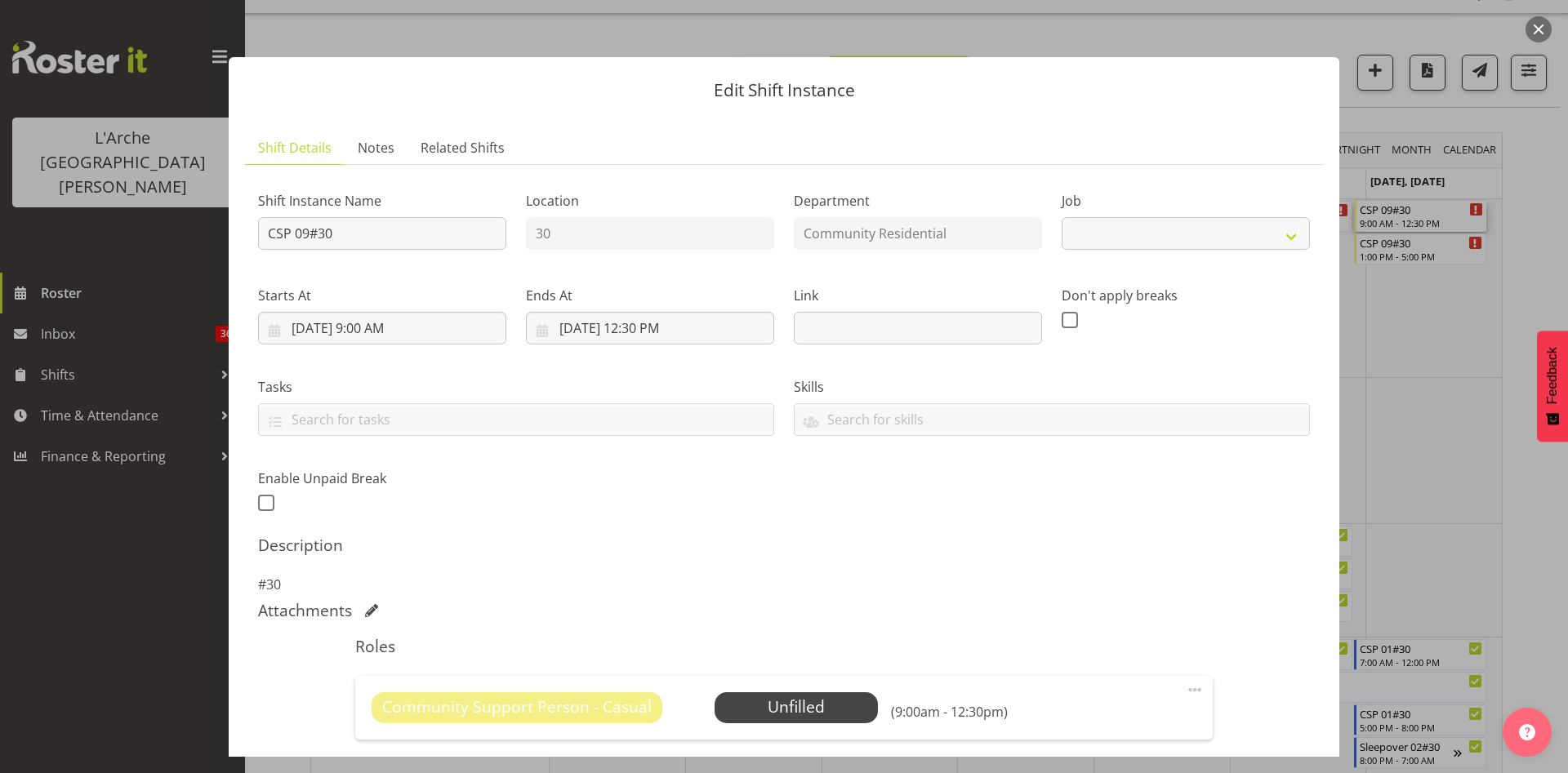
select select "3"
click at [374, 326] on input "[DATE] 9:00 AM" at bounding box center [382, 328] width 248 height 32
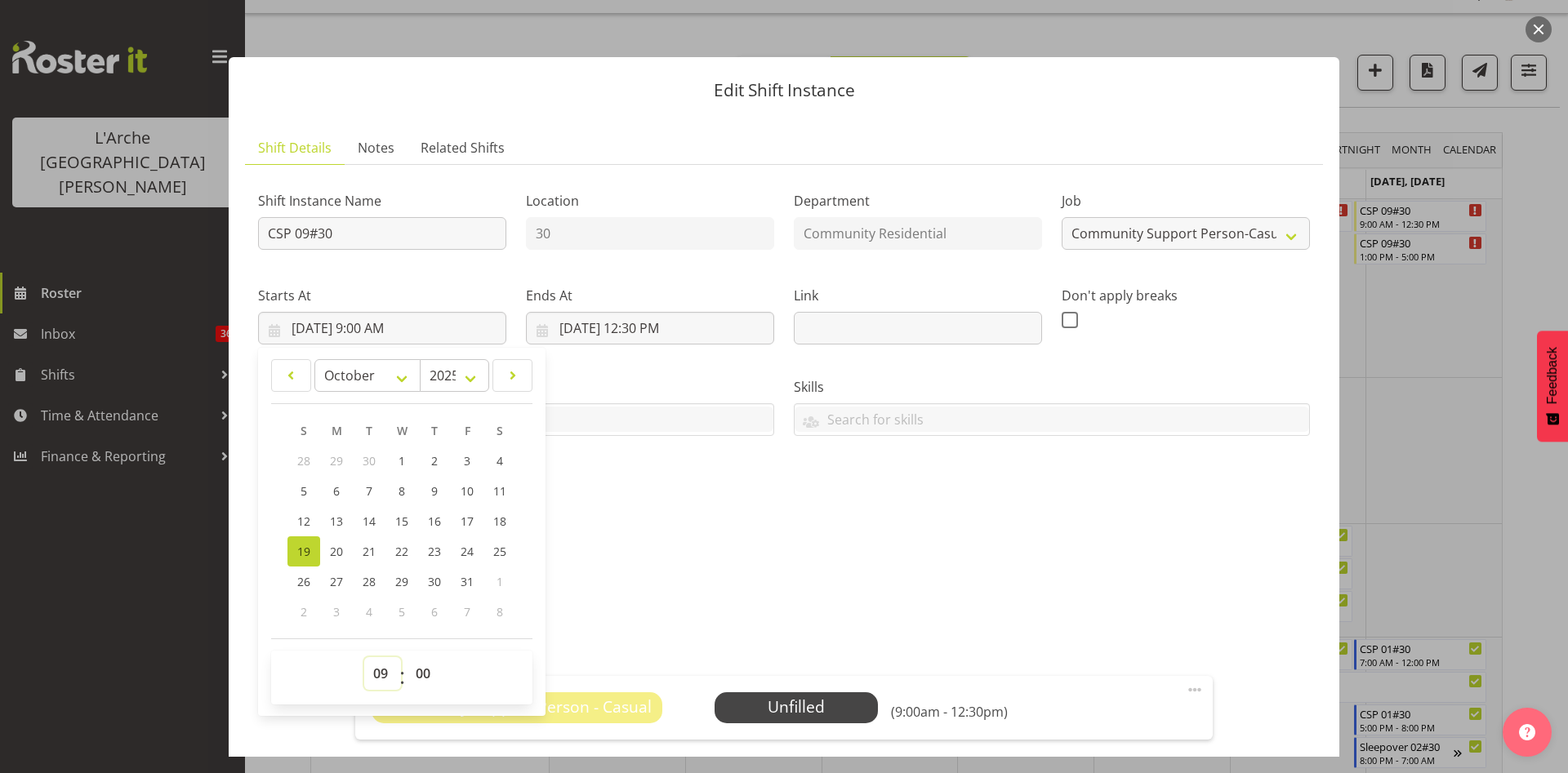
click at [372, 660] on select "00 01 02 03 04 05 06 07 08 09 10 11 12 13 14 15 16 17 18 19 20 21 22 23" at bounding box center [382, 674] width 37 height 32
select select "8"
click at [364, 658] on select "00 01 02 03 04 05 06 07 08 09 10 11 12 13 14 15 16 17 18 19 20 21 22 23" at bounding box center [382, 674] width 37 height 32
type input "[DATE] 8:00 AM"
click at [644, 328] on input "[DATE] 12:30 PM" at bounding box center [650, 328] width 248 height 32
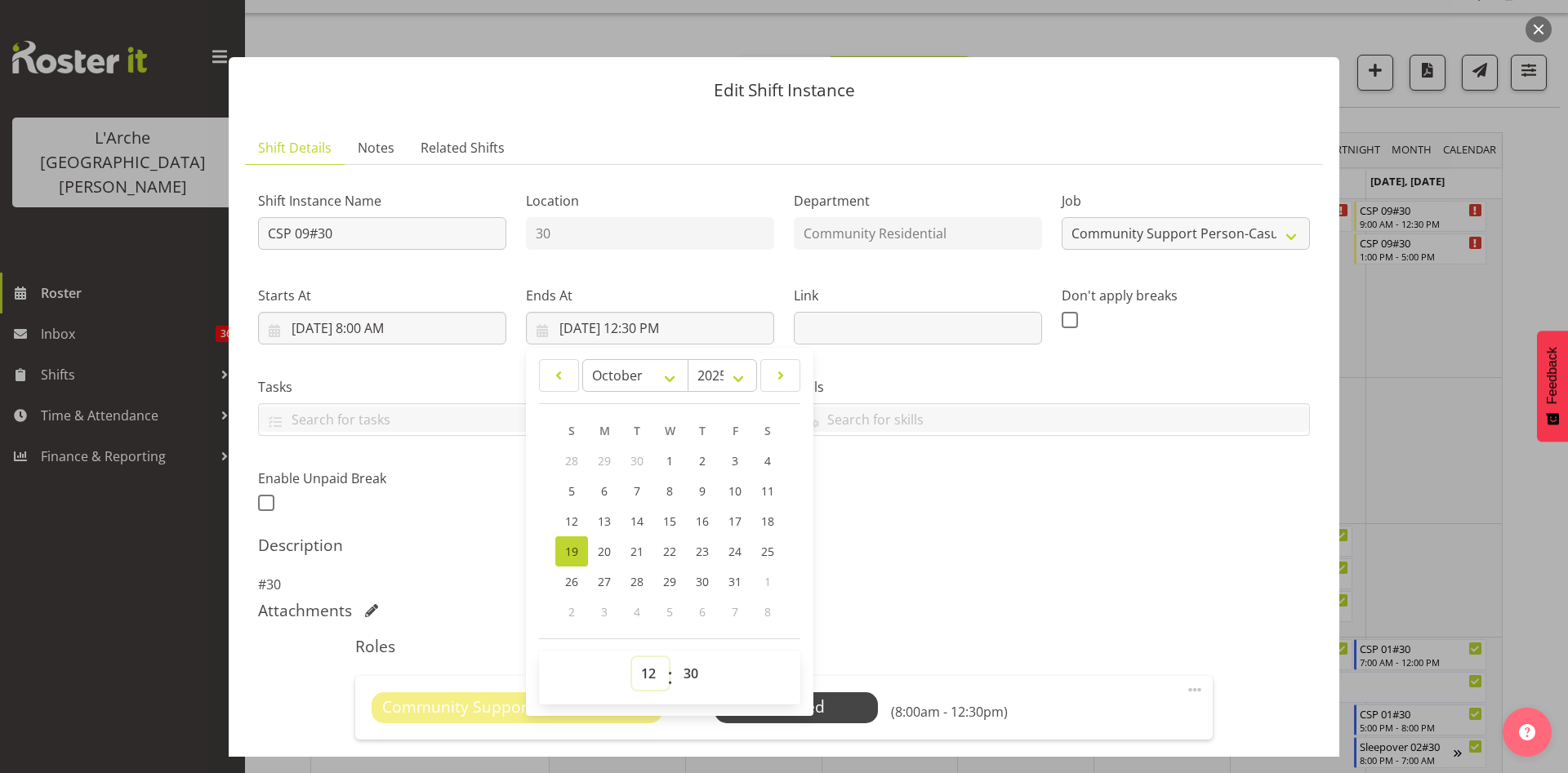
click at [640, 680] on select "00 01 02 03 04 05 06 07 08 09 10 11 12 13 14 15 16 17 18 19 20 21 22 23" at bounding box center [650, 674] width 37 height 32
select select "11"
click at [632, 658] on select "00 01 02 03 04 05 06 07 08 09 10 11 12 13 14 15 16 17 18 19 20 21 22 23" at bounding box center [650, 674] width 37 height 32
type input "[DATE] 11:30 AM"
click at [1185, 689] on span at bounding box center [1194, 689] width 20 height 20
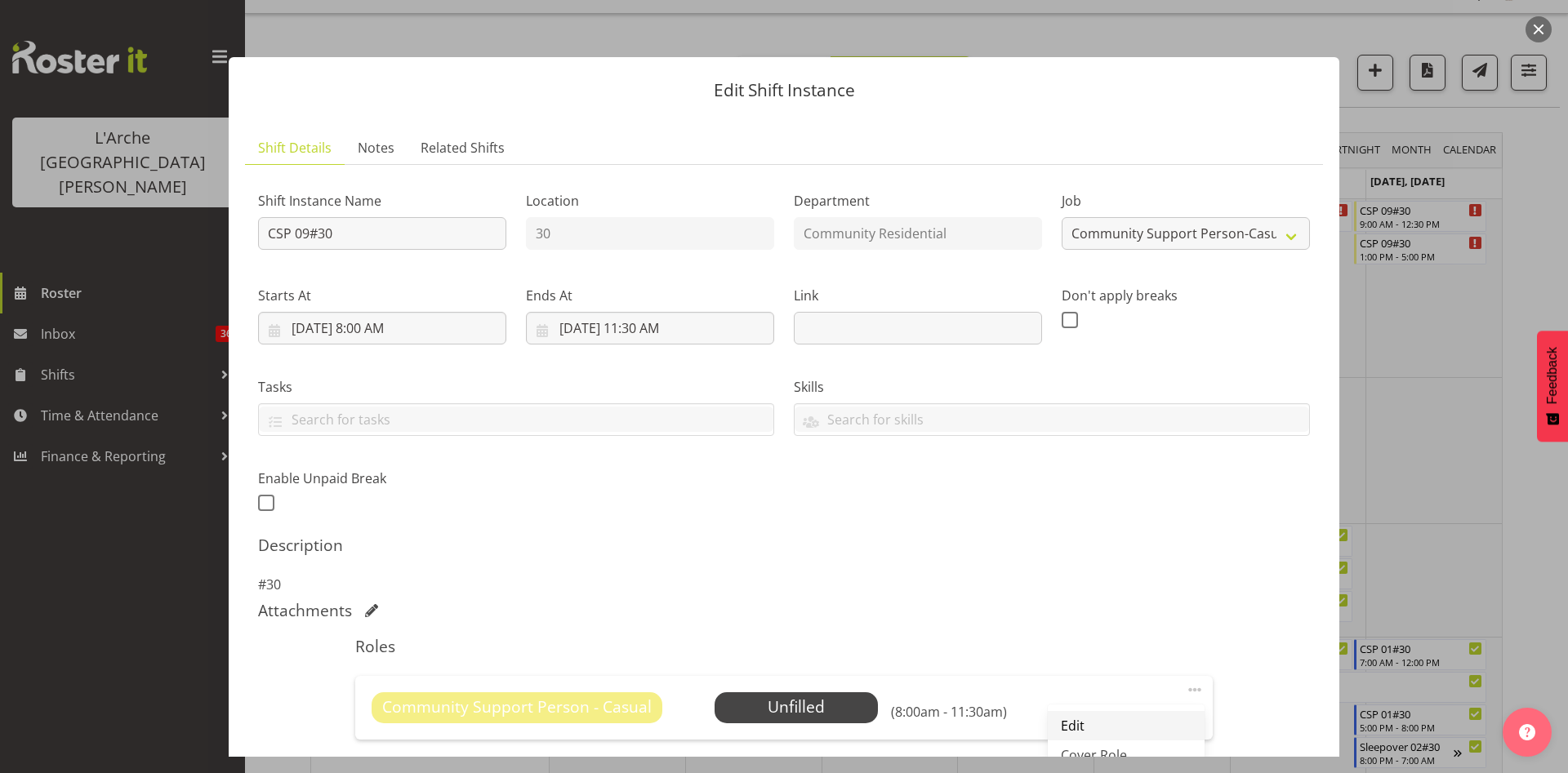
click at [1101, 735] on link "Edit" at bounding box center [1125, 726] width 156 height 29
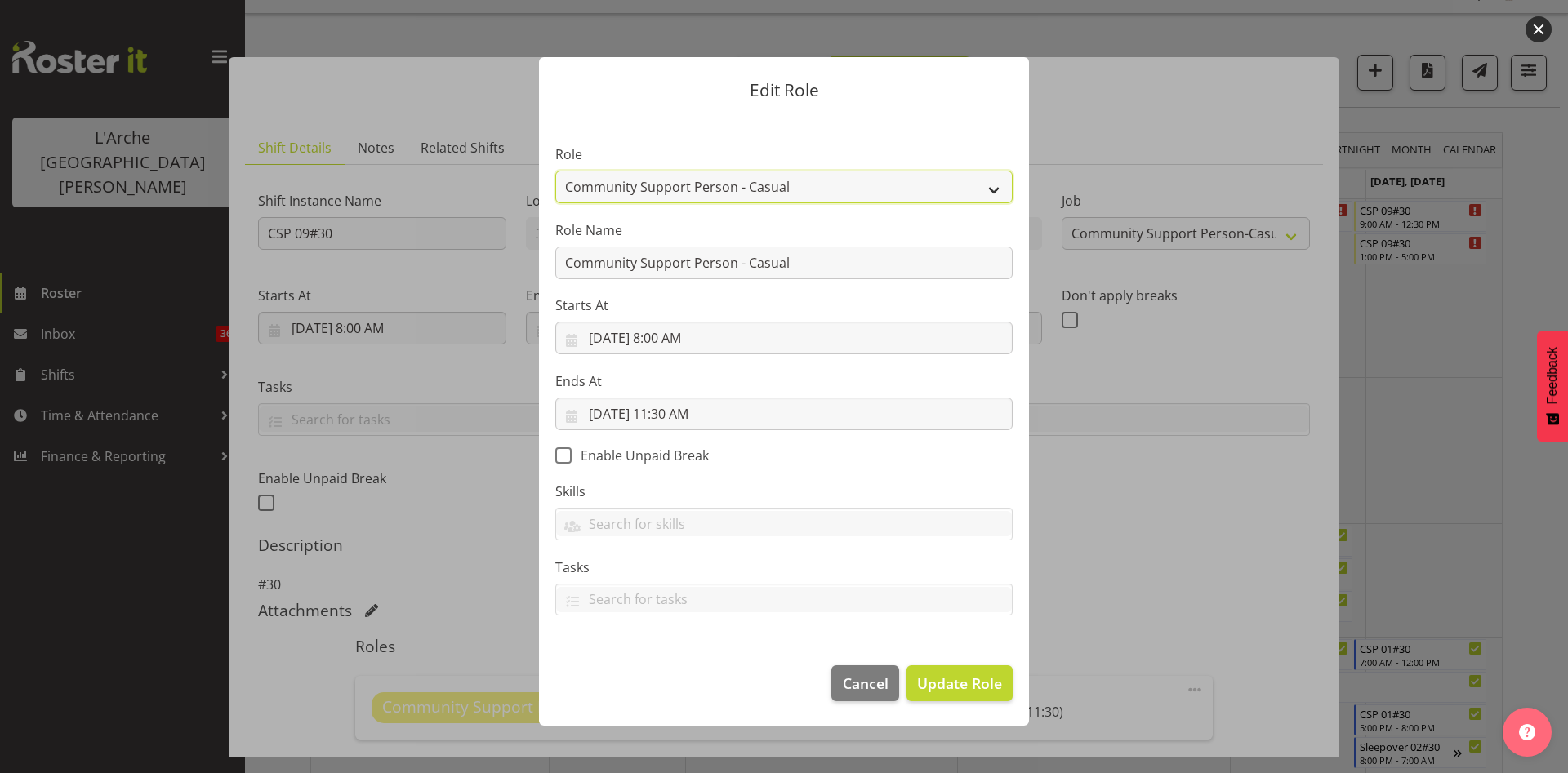
click at [925, 180] on select "Area Manager Art Coordination Community - SIL Community Leader Community Suppor…" at bounding box center [783, 187] width 457 height 32
select select "13"
click at [555, 171] on select "Area Manager Art Coordination Community - SIL Community Leader Community Suppor…" at bounding box center [783, 187] width 457 height 32
click at [956, 699] on button "Update Role" at bounding box center [959, 683] width 106 height 36
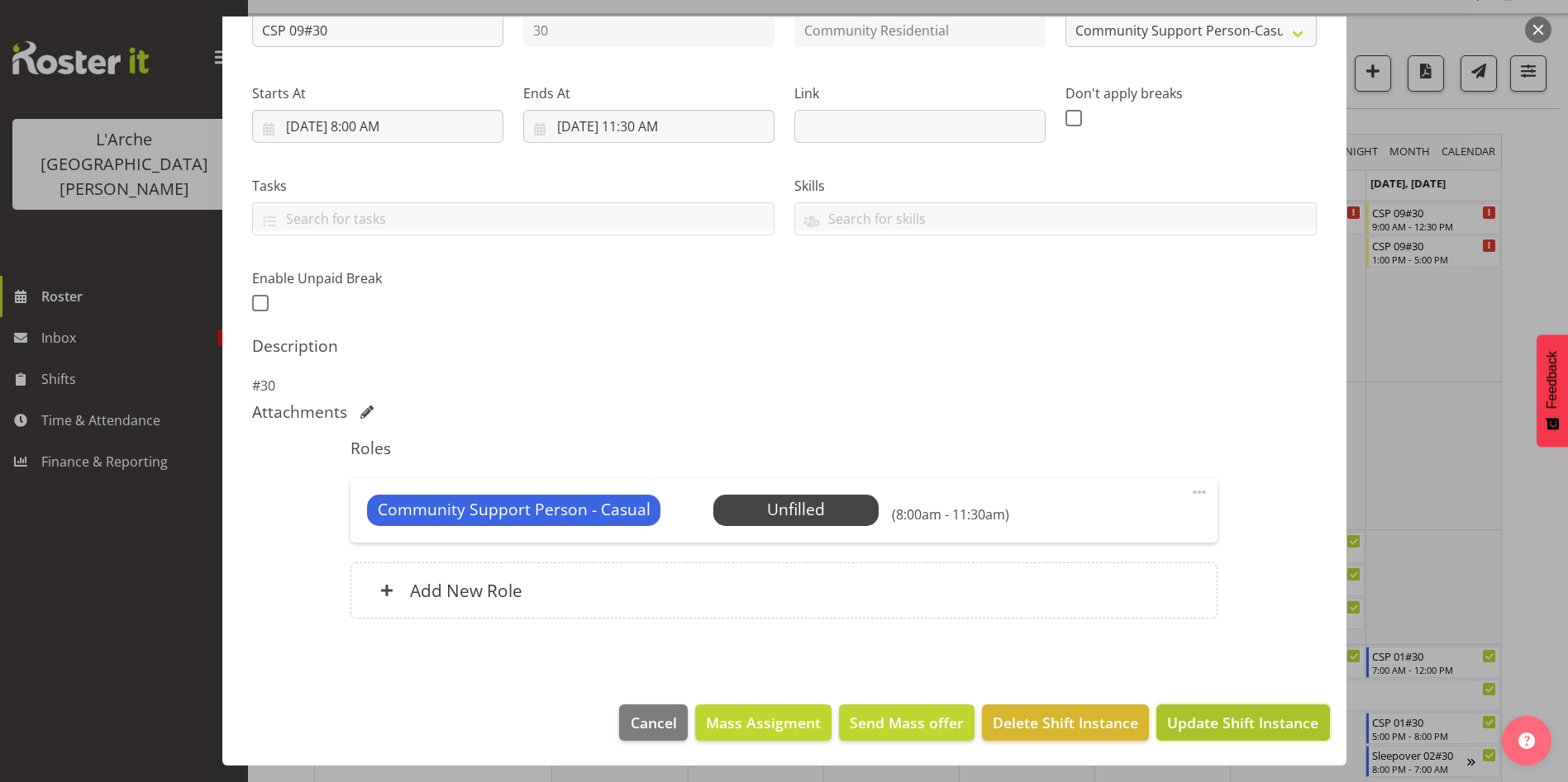
click at [1276, 728] on span "Update Shift Instance" at bounding box center [1242, 722] width 151 height 22
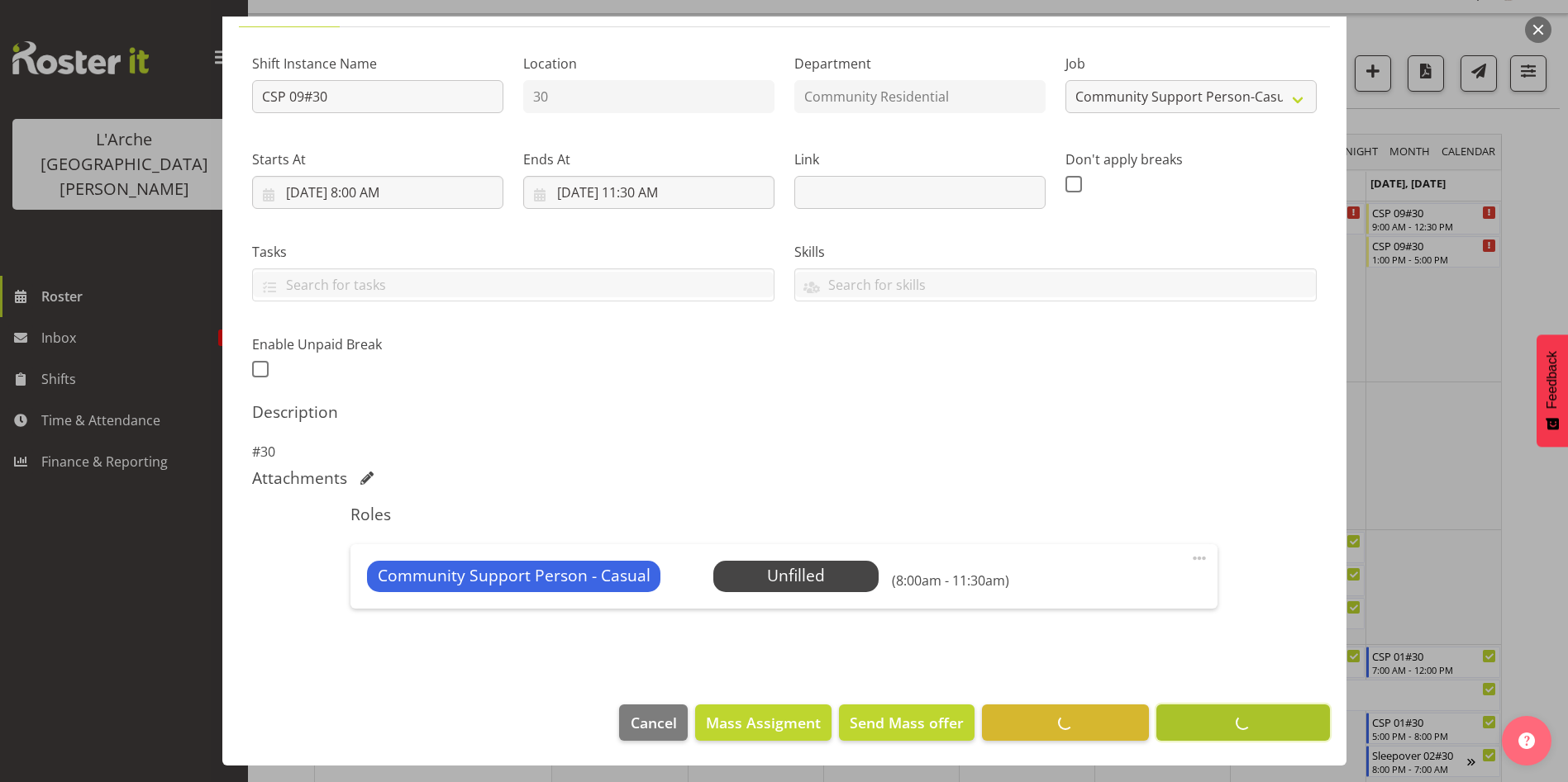
scroll to position [139, 0]
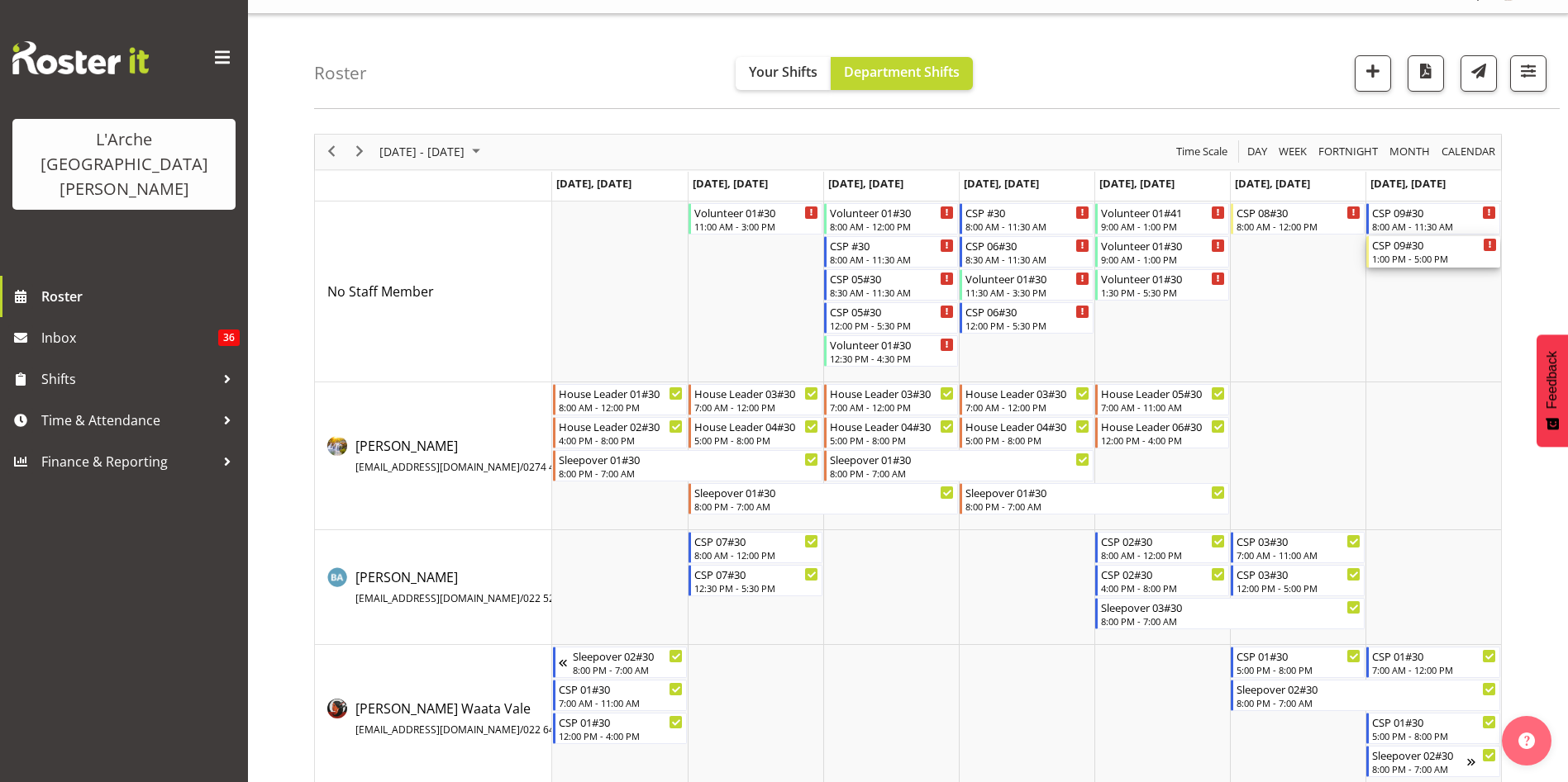
click at [1403, 256] on div "1:00 PM - 5:00 PM" at bounding box center [1434, 258] width 125 height 13
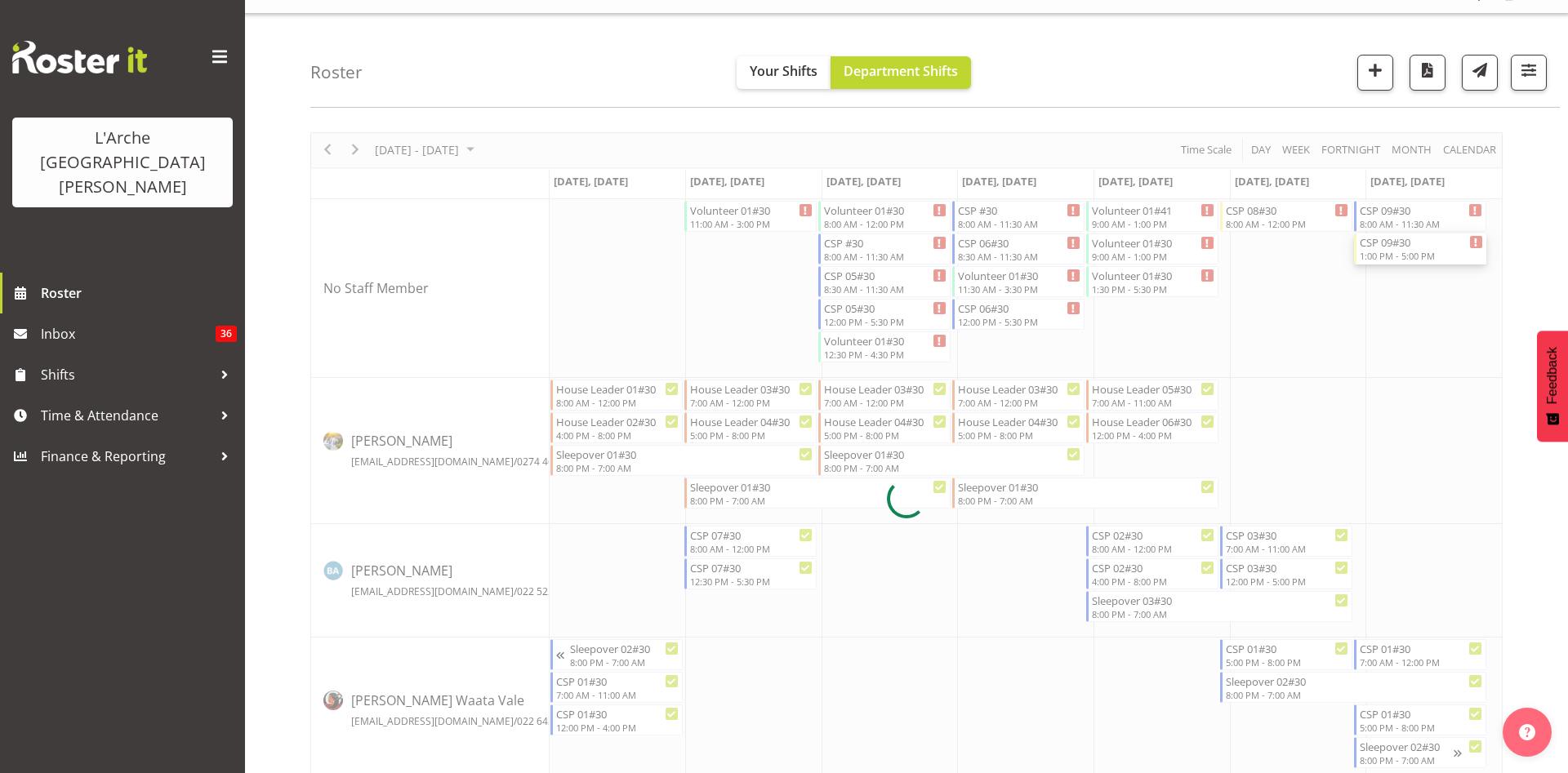
select select
select select "9"
select select "2025"
select select "13"
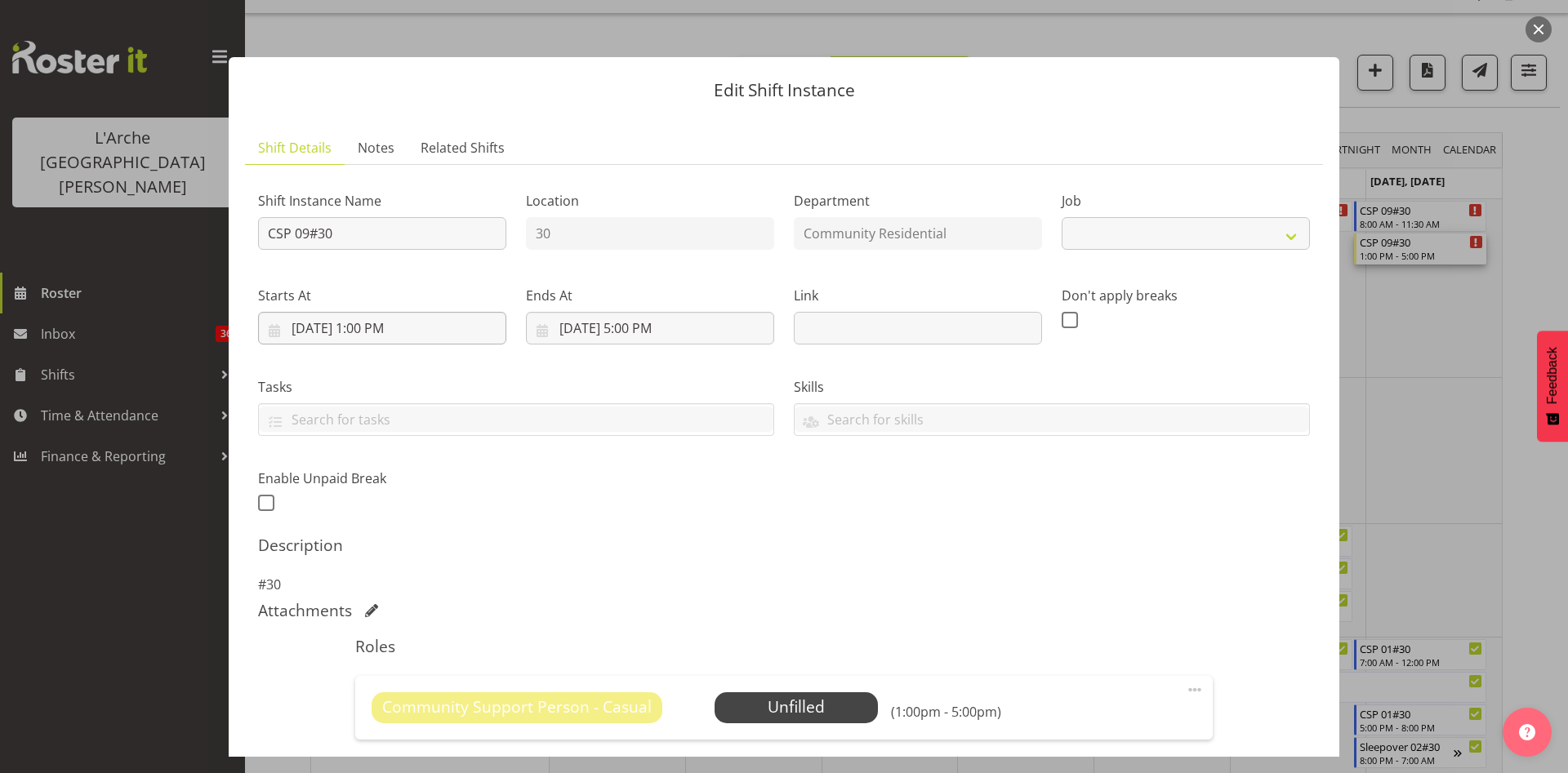
select select "3"
click at [373, 325] on input "[DATE] 1:00 PM" at bounding box center [382, 328] width 248 height 32
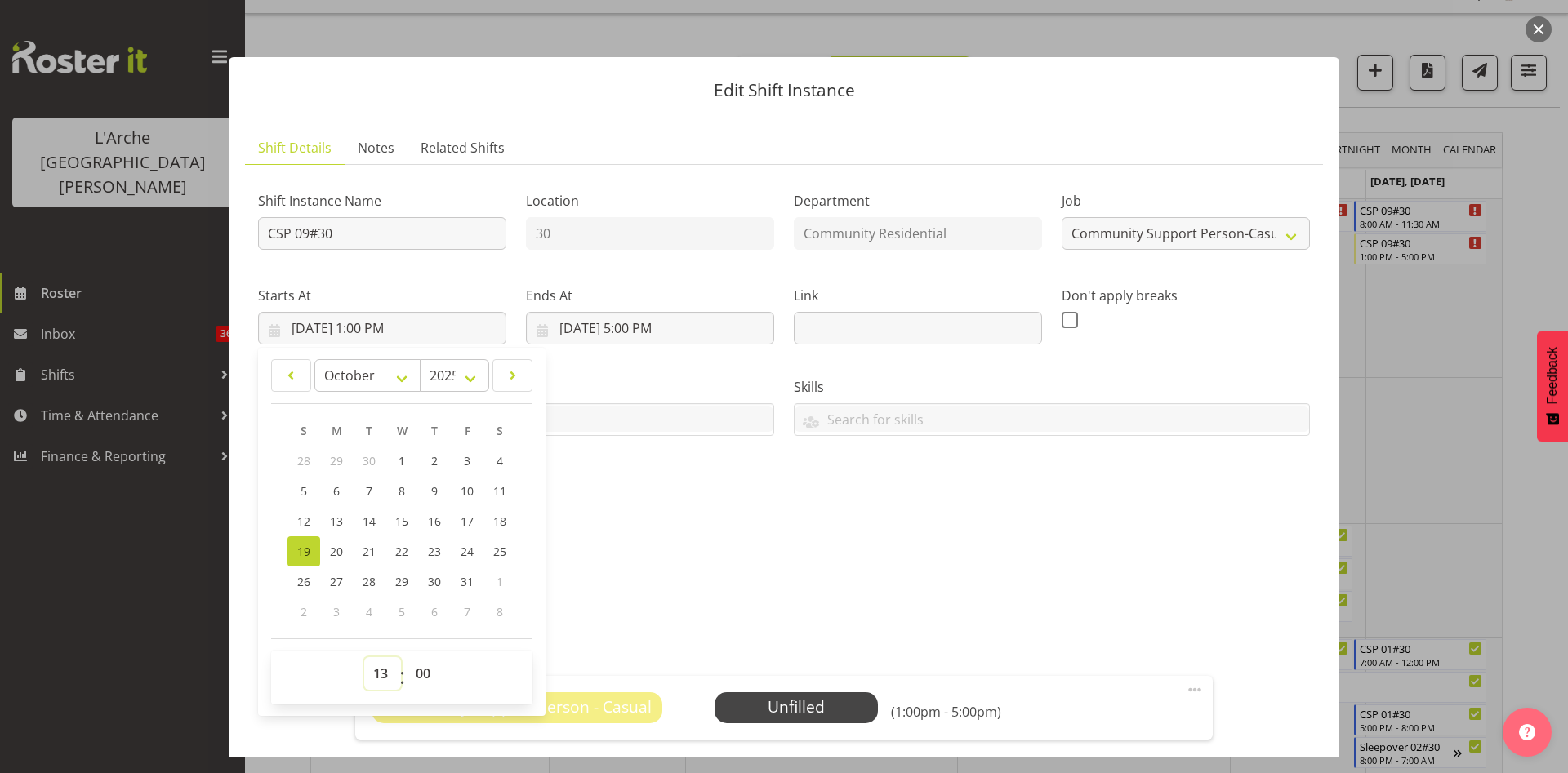
drag, startPoint x: 383, startPoint y: 676, endPoint x: 374, endPoint y: 677, distance: 9.1
click at [374, 677] on select "00 01 02 03 04 05 06 07 08 09 10 11 12 13 14 15 16 17 18 19 20 21 22 23" at bounding box center [382, 674] width 37 height 32
select select "12"
click at [364, 658] on select "00 01 02 03 04 05 06 07 08 09 10 11 12 13 14 15 16 17 18 19 20 21 22 23" at bounding box center [382, 674] width 37 height 32
type input "[DATE] 12:00 PM"
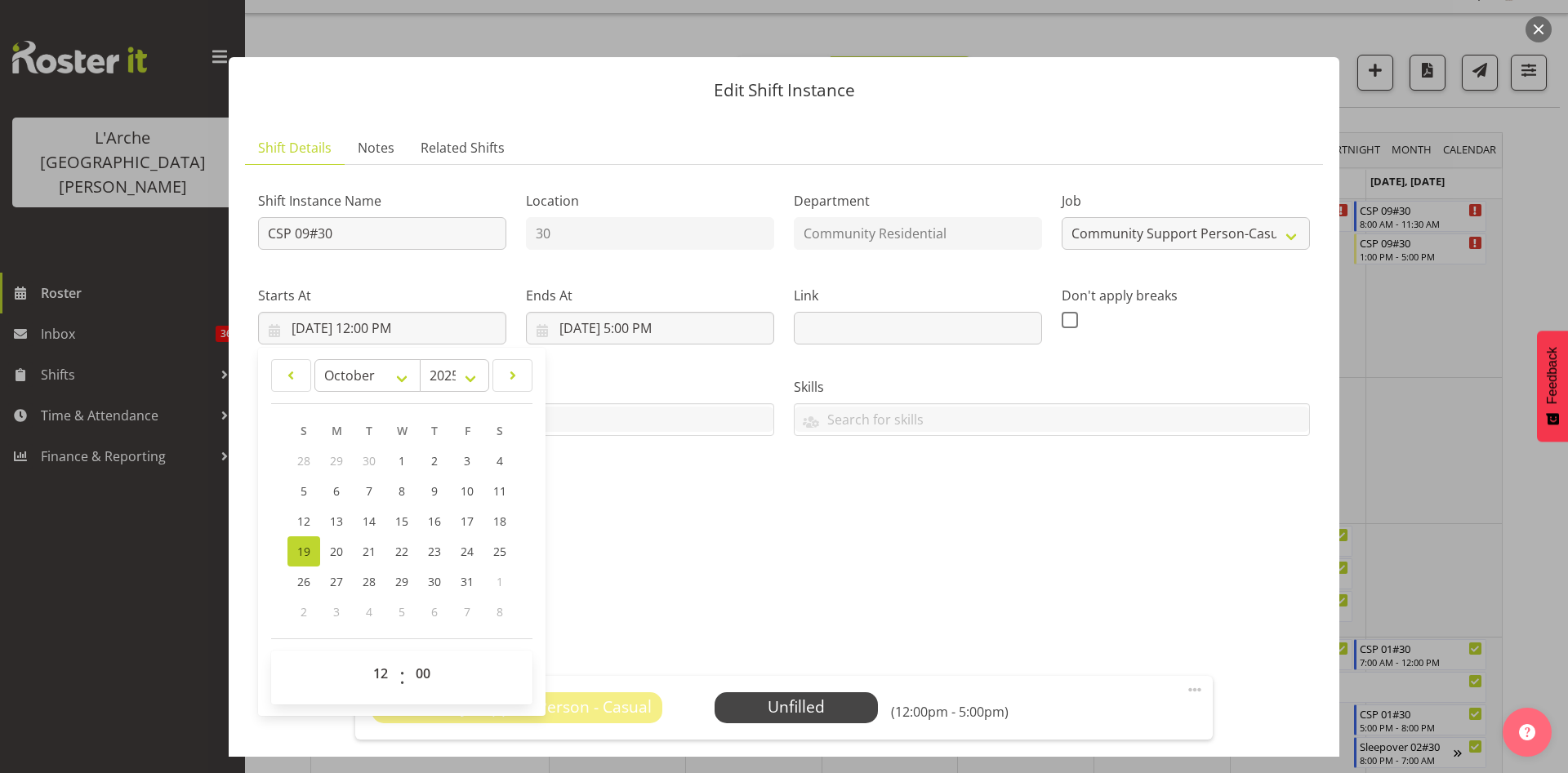
click at [1185, 685] on span at bounding box center [1194, 689] width 20 height 20
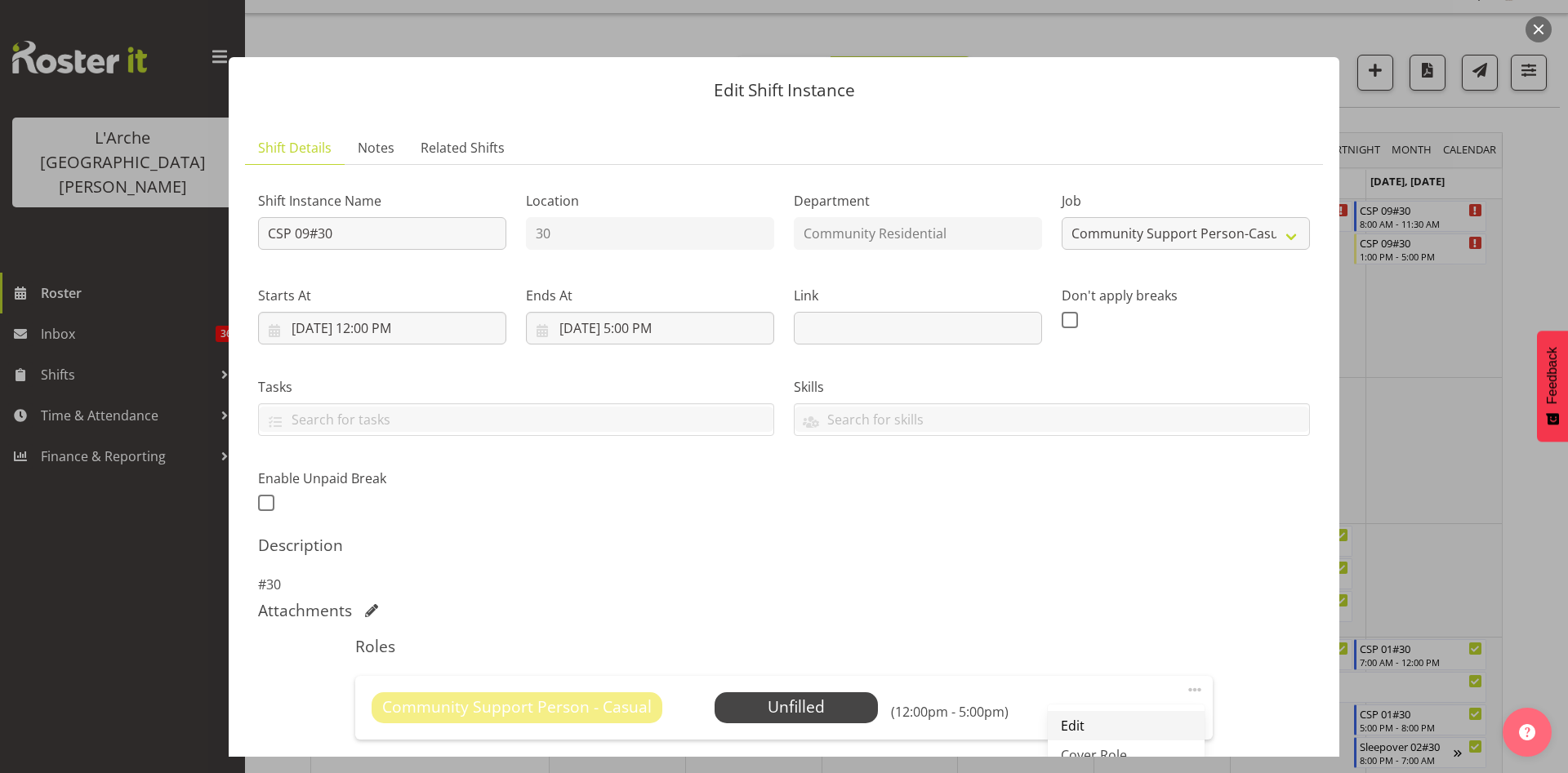
click at [1090, 723] on link "Edit" at bounding box center [1125, 726] width 156 height 29
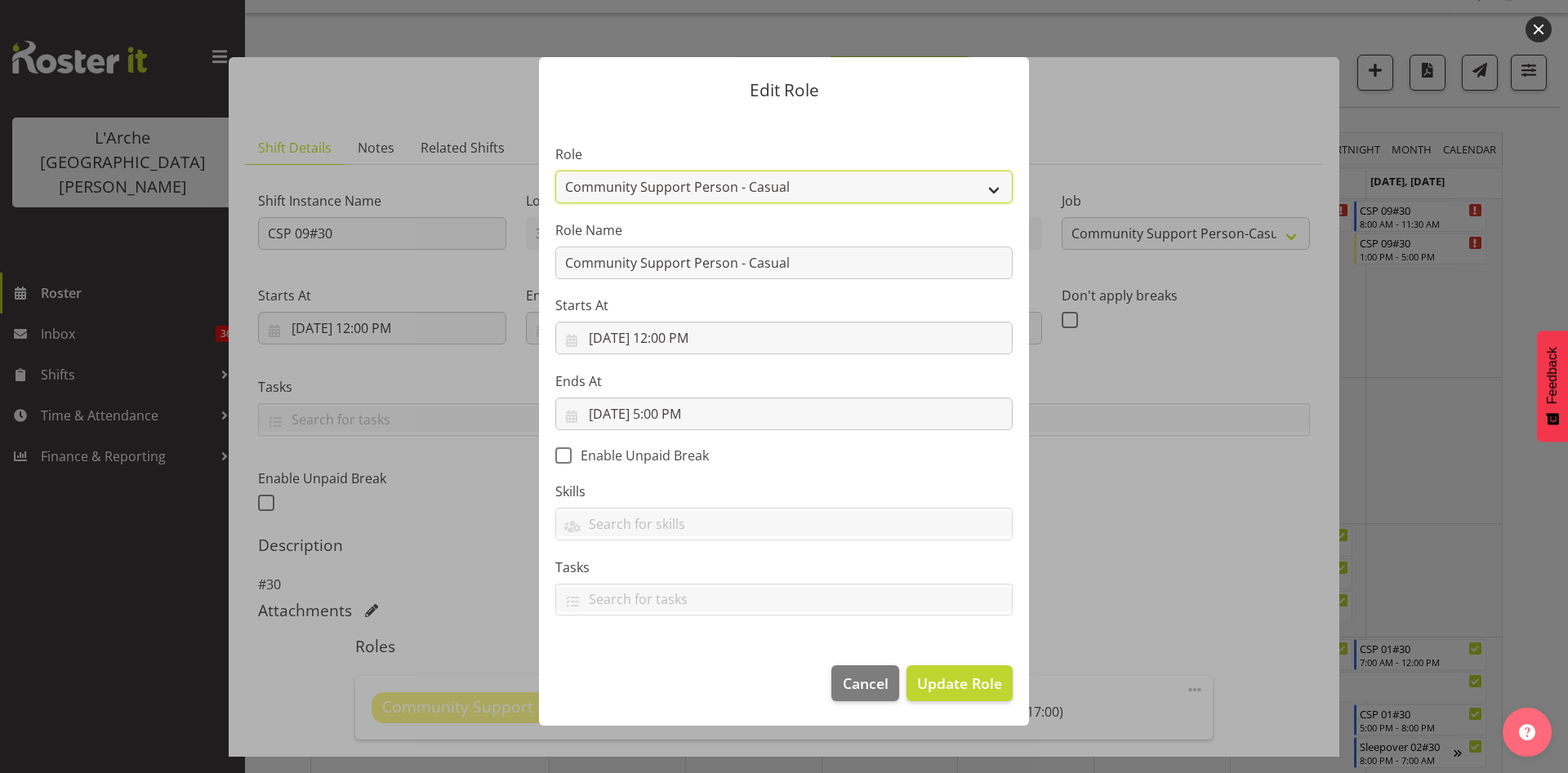
click at [837, 179] on select "Area Manager Art Coordination Community - SIL Community Leader Community Suppor…" at bounding box center [783, 187] width 457 height 32
select select "13"
click at [555, 171] on select "Area Manager Art Coordination Community - SIL Community Leader Community Suppor…" at bounding box center [783, 187] width 457 height 32
click at [962, 681] on span "Update Role" at bounding box center [958, 683] width 85 height 21
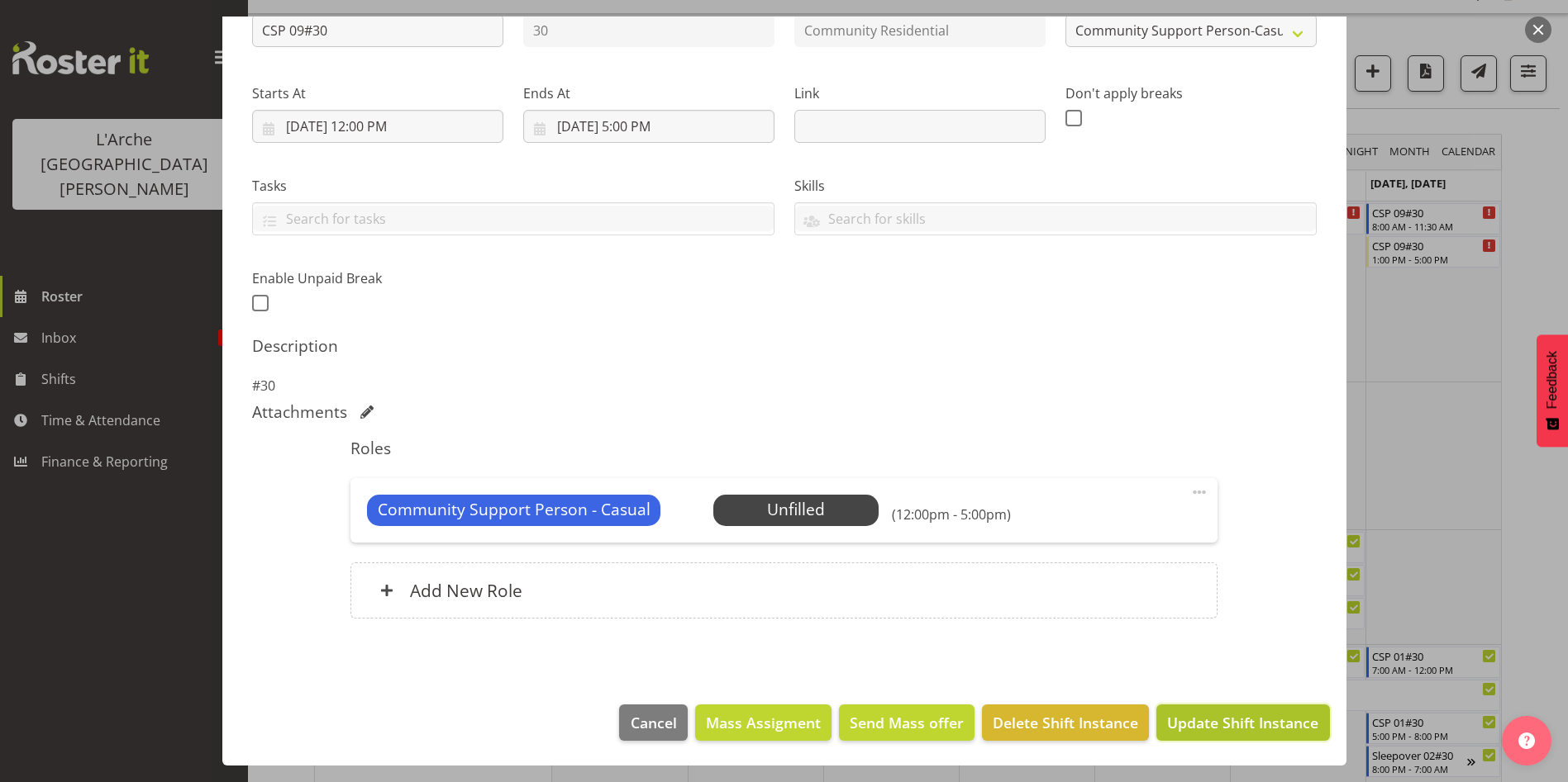
click at [1238, 732] on span "Update Shift Instance" at bounding box center [1242, 722] width 151 height 22
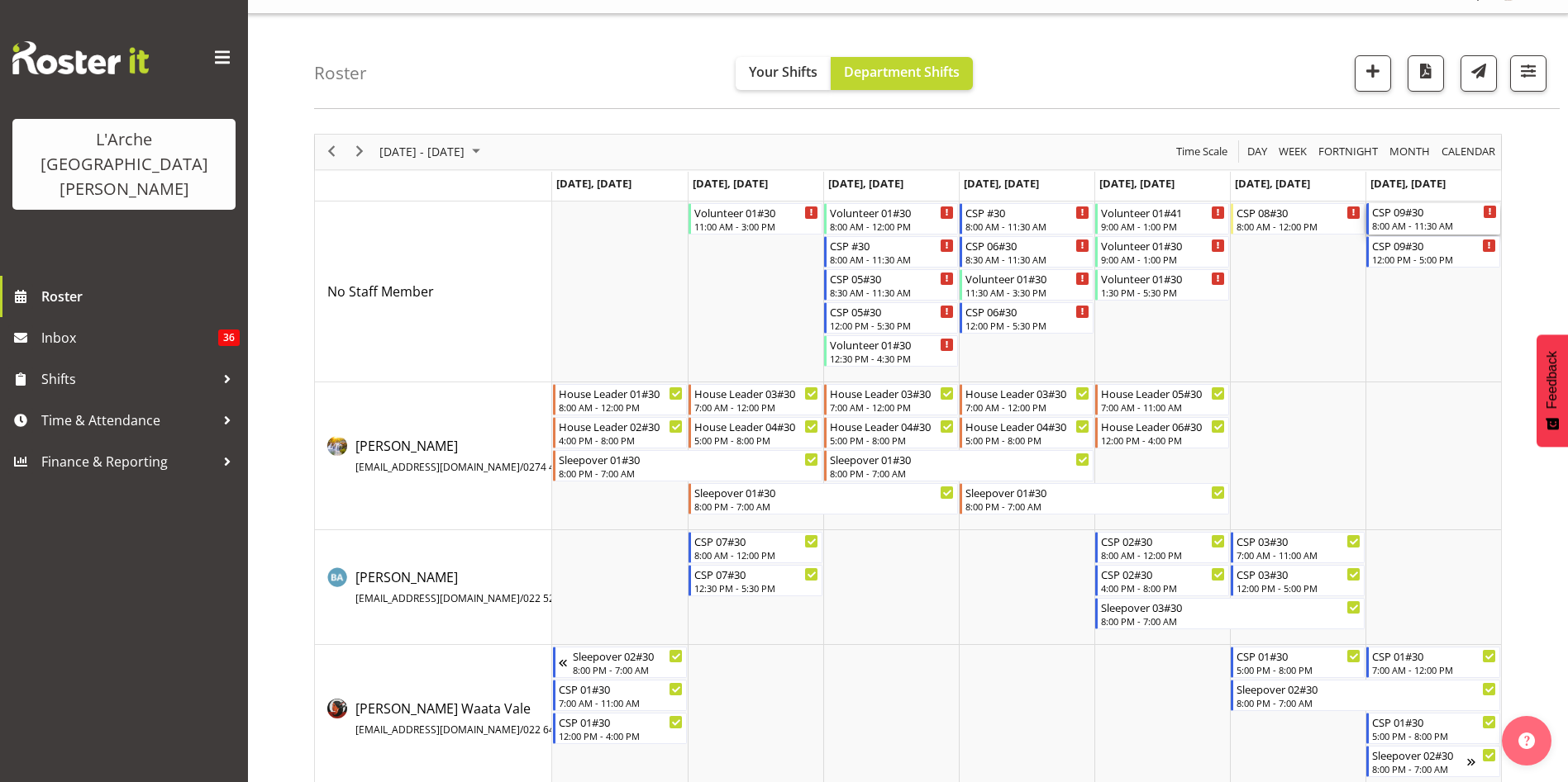
click at [1423, 231] on div "8:00 AM - 11:30 AM" at bounding box center [1434, 225] width 125 height 13
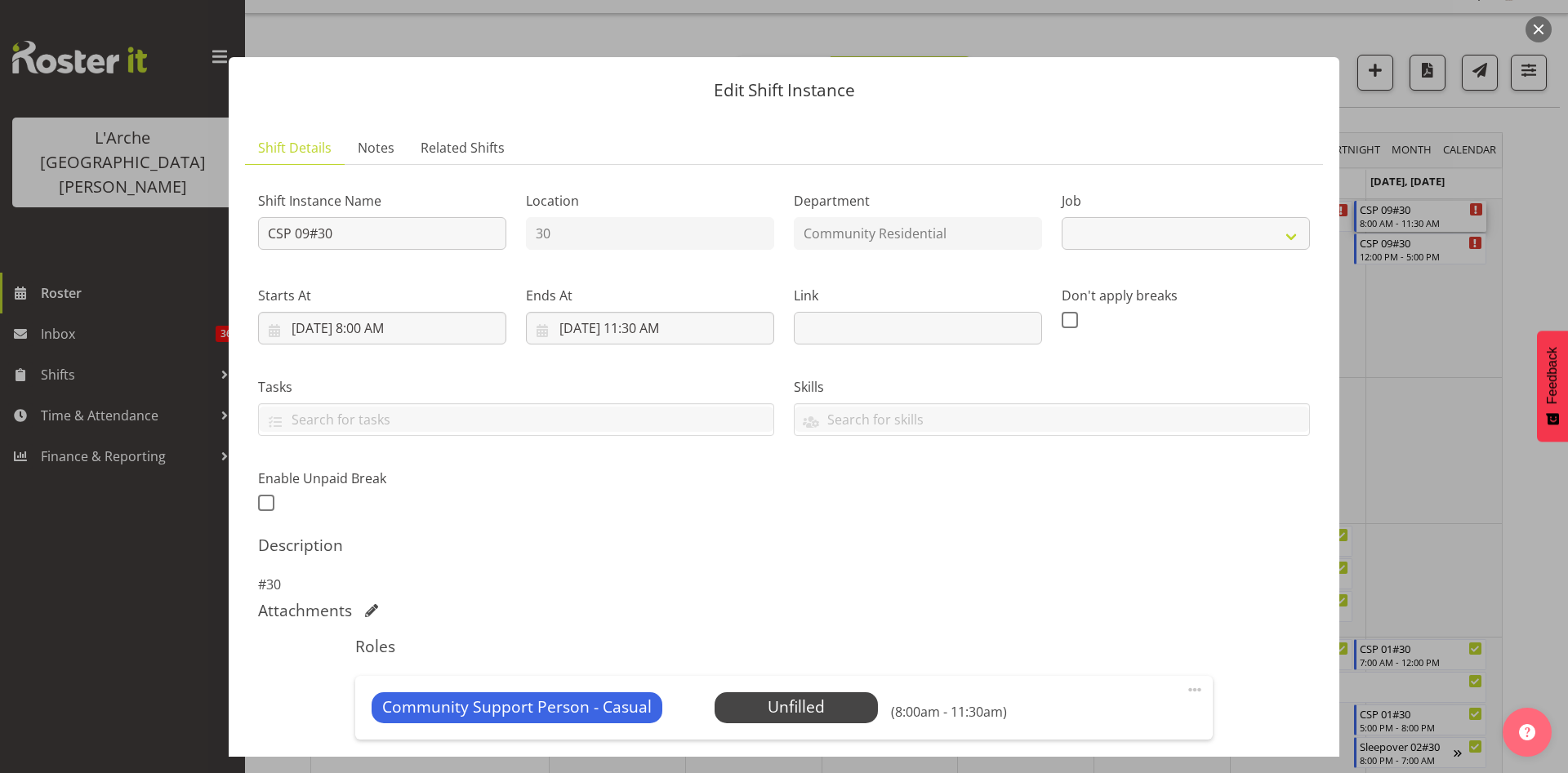
select select "3"
click at [858, 687] on div "Community Support Person - Casual Unfilled Select Employee (8:00am - 11:30am) E…" at bounding box center [783, 708] width 857 height 63
click at [846, 709] on span "Select Employee" at bounding box center [795, 708] width 121 height 24
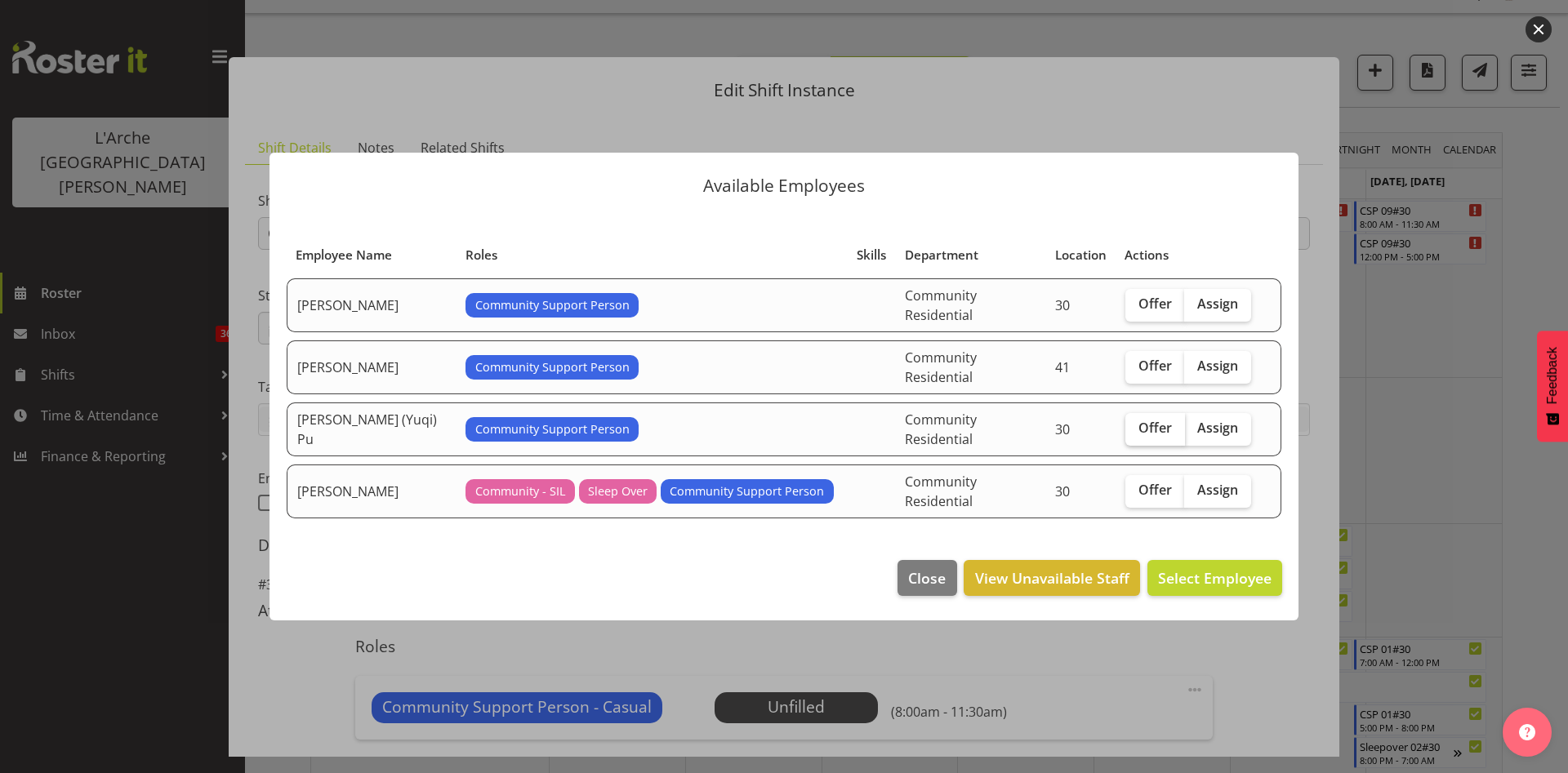
click at [1147, 425] on span "Offer" at bounding box center [1154, 428] width 33 height 16
click at [1135, 425] on input "Offer" at bounding box center [1130, 428] width 10 height 10
checkbox input "true"
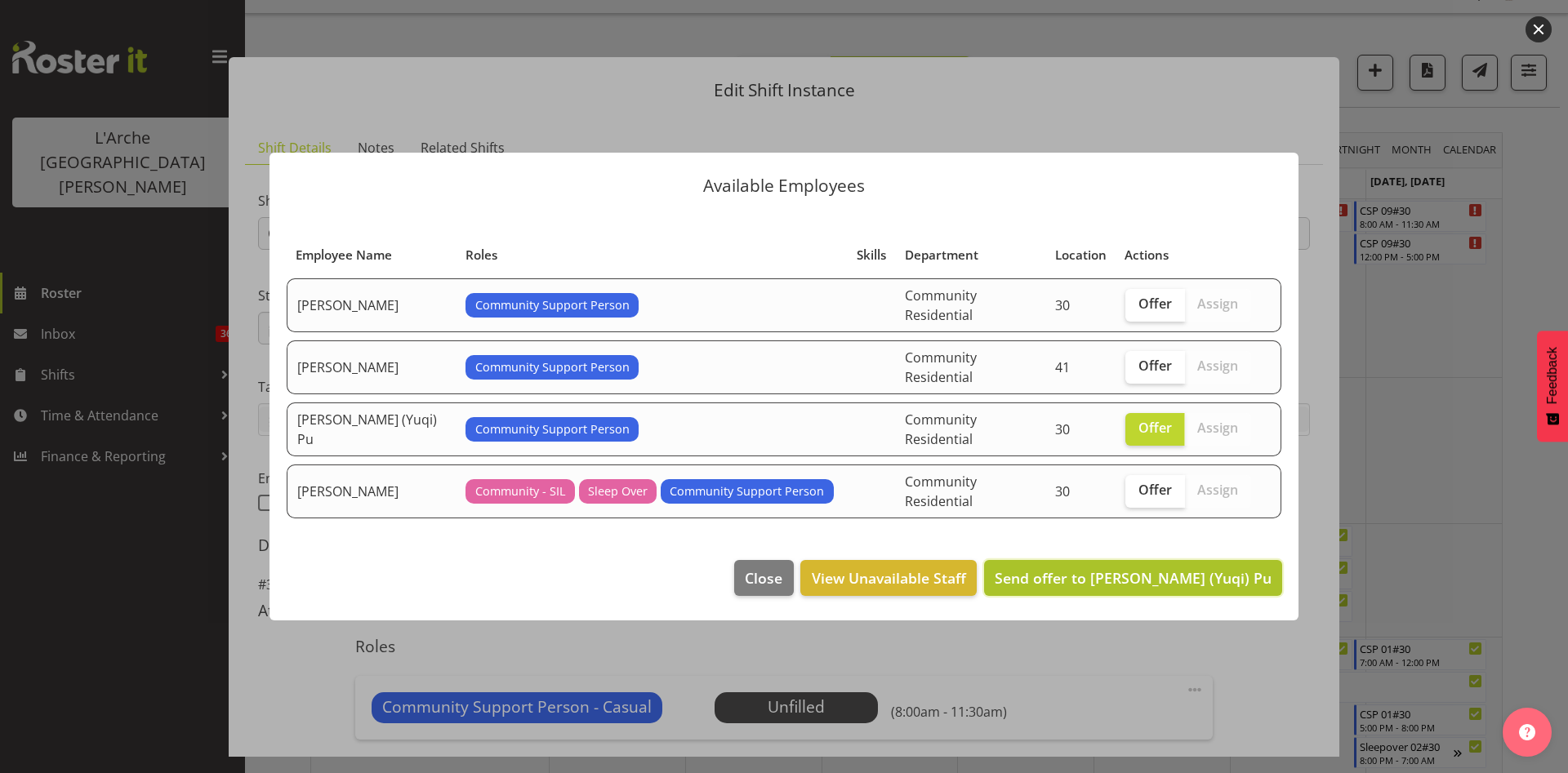
click at [1147, 571] on span "Send offer to [PERSON_NAME] (Yuqi) Pu" at bounding box center [1133, 578] width 277 height 20
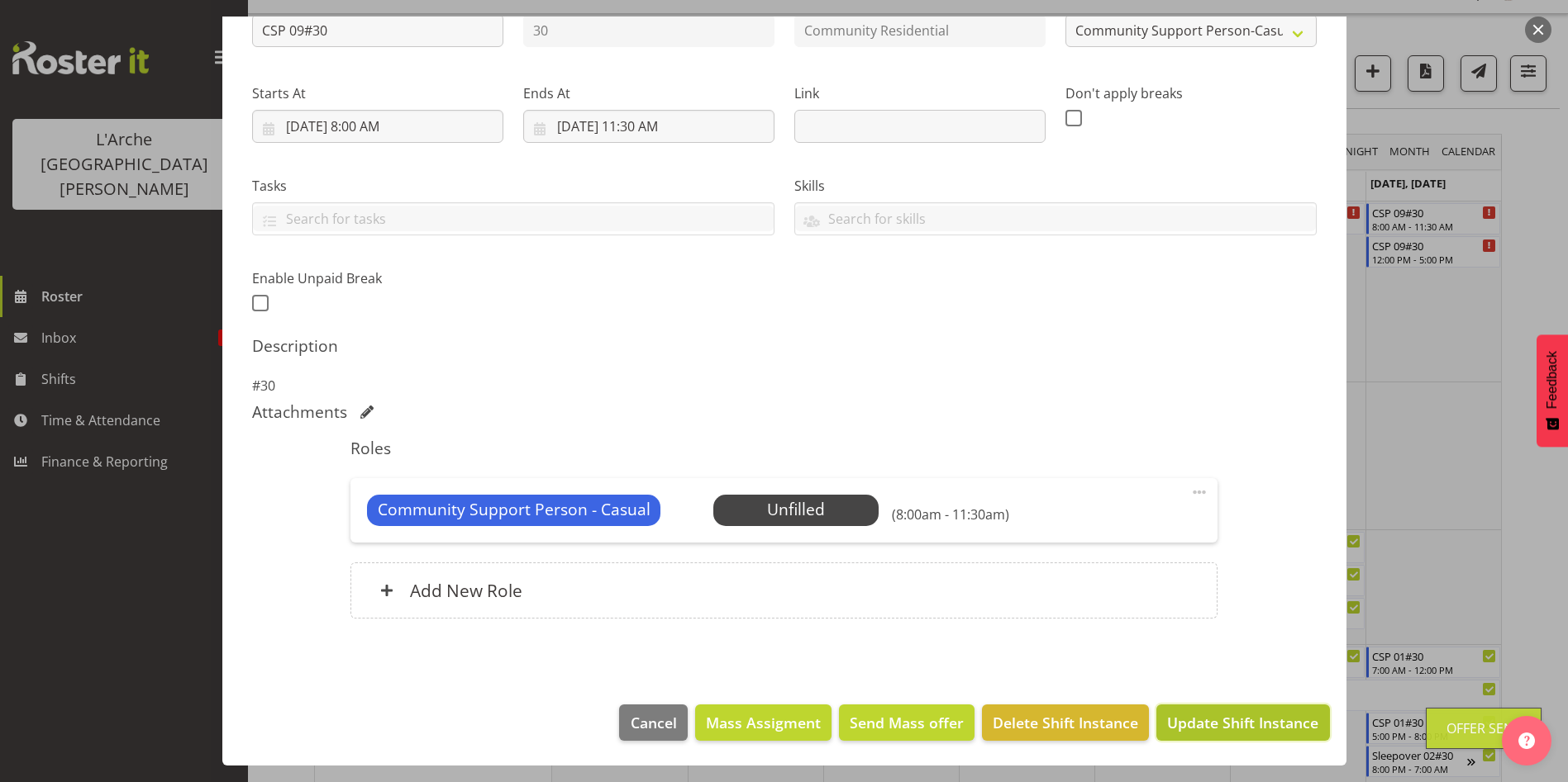
click at [1259, 724] on span "Update Shift Instance" at bounding box center [1242, 722] width 151 height 22
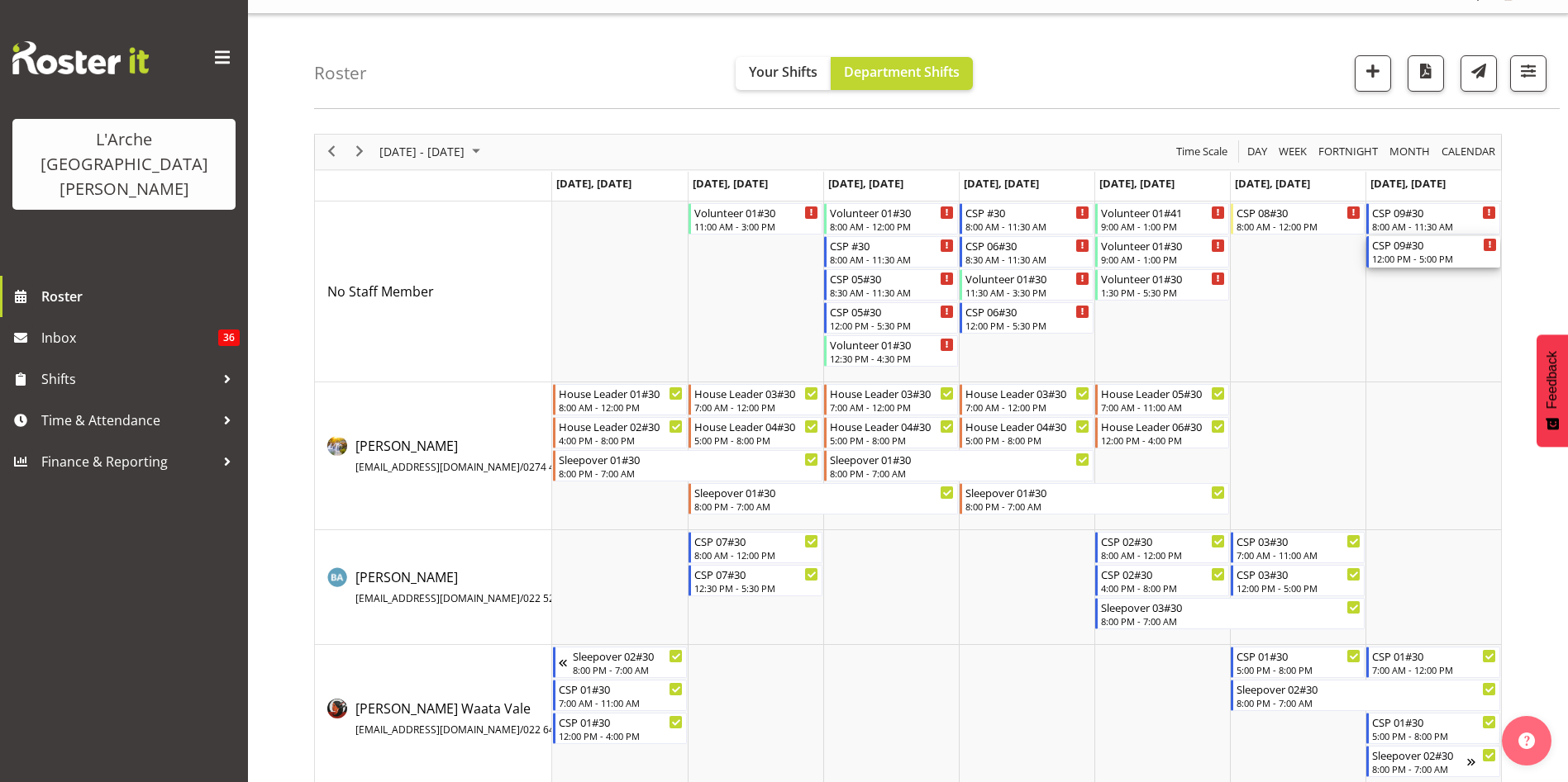
click at [1410, 250] on div "CSP 09#30" at bounding box center [1434, 244] width 125 height 16
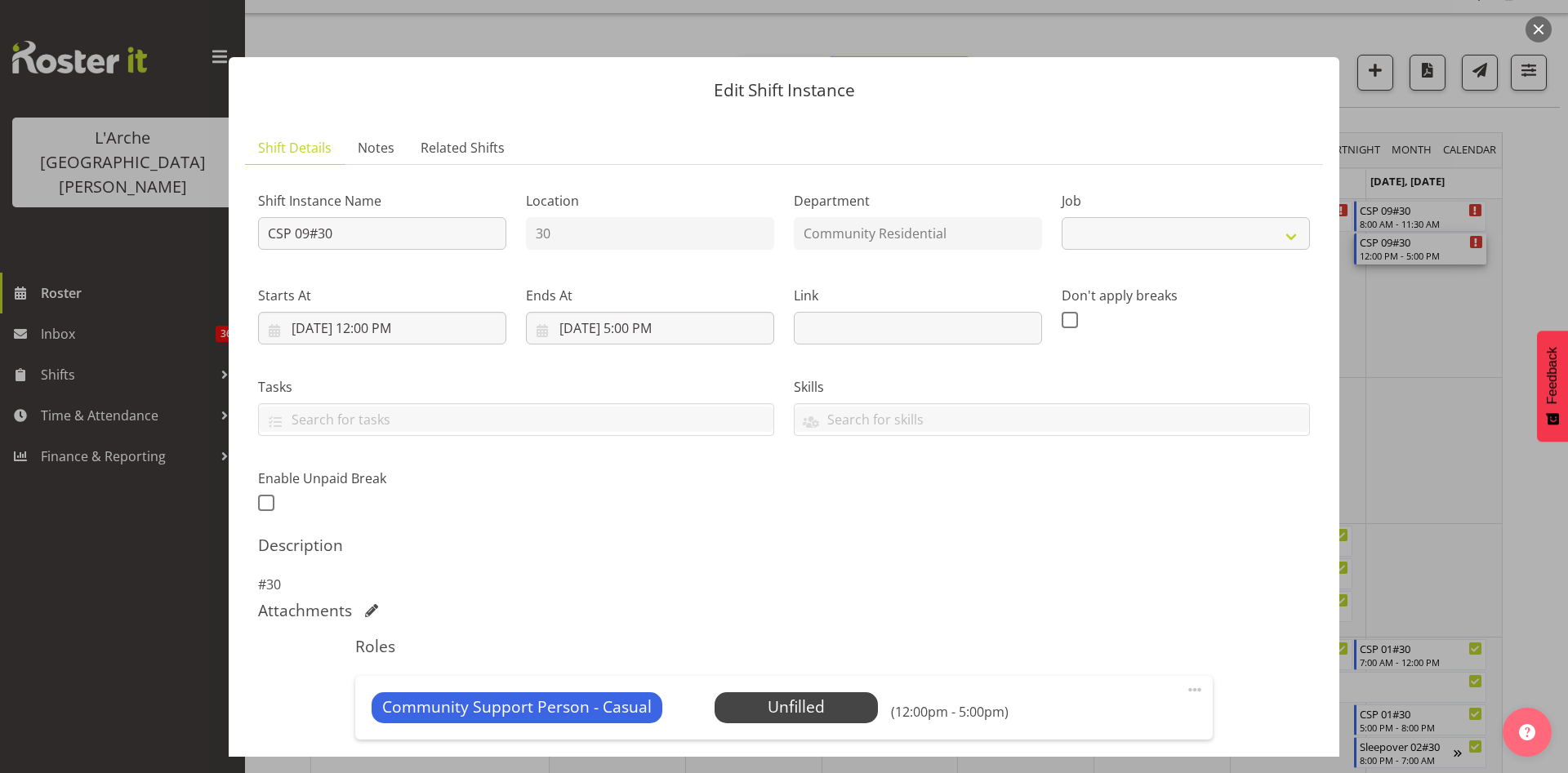
select select "3"
click at [789, 703] on span "Select Employee" at bounding box center [795, 708] width 121 height 24
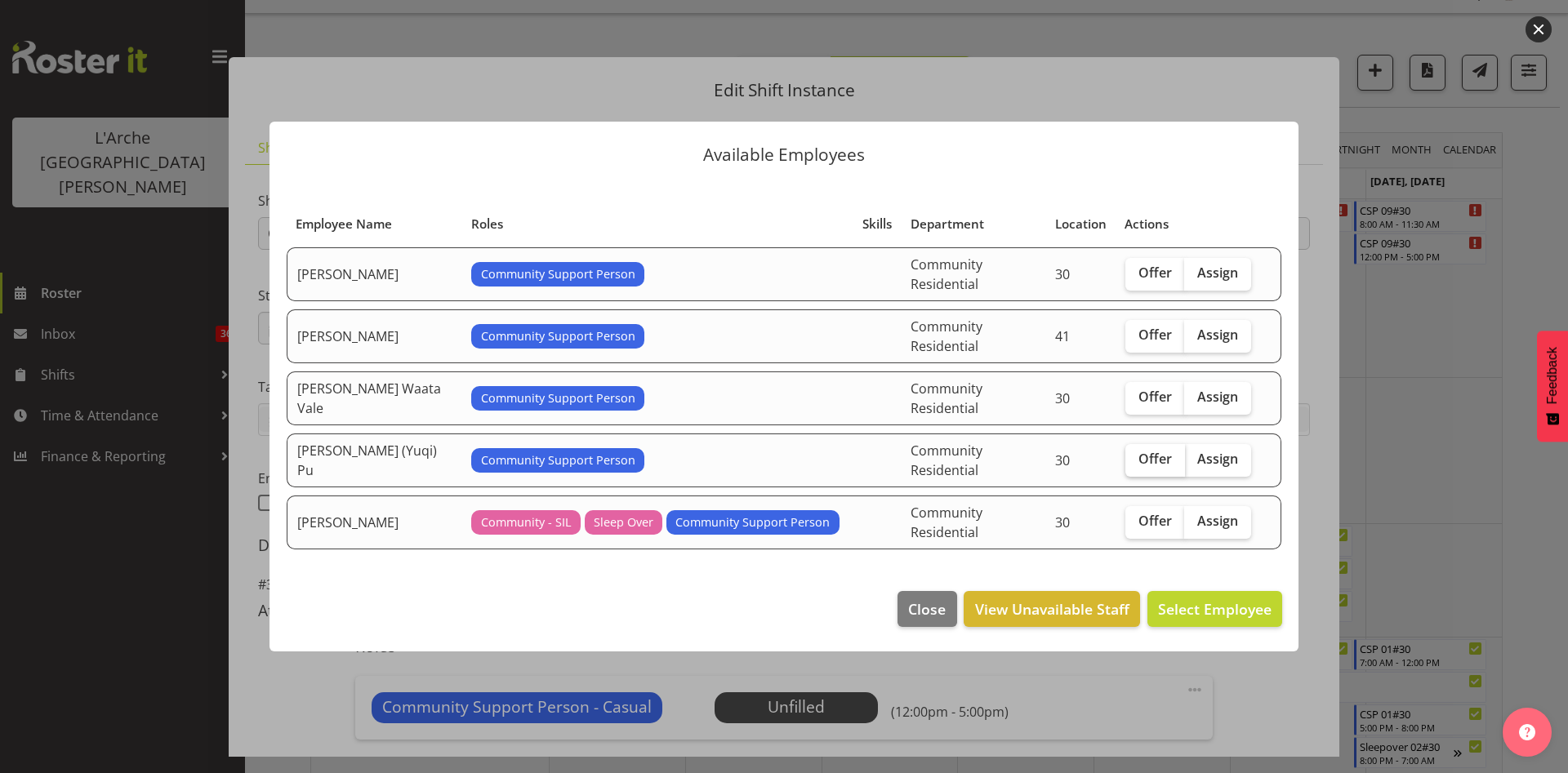
click at [1152, 457] on span "Offer" at bounding box center [1154, 458] width 33 height 16
click at [1135, 457] on input "Offer" at bounding box center [1130, 459] width 10 height 10
checkbox input "true"
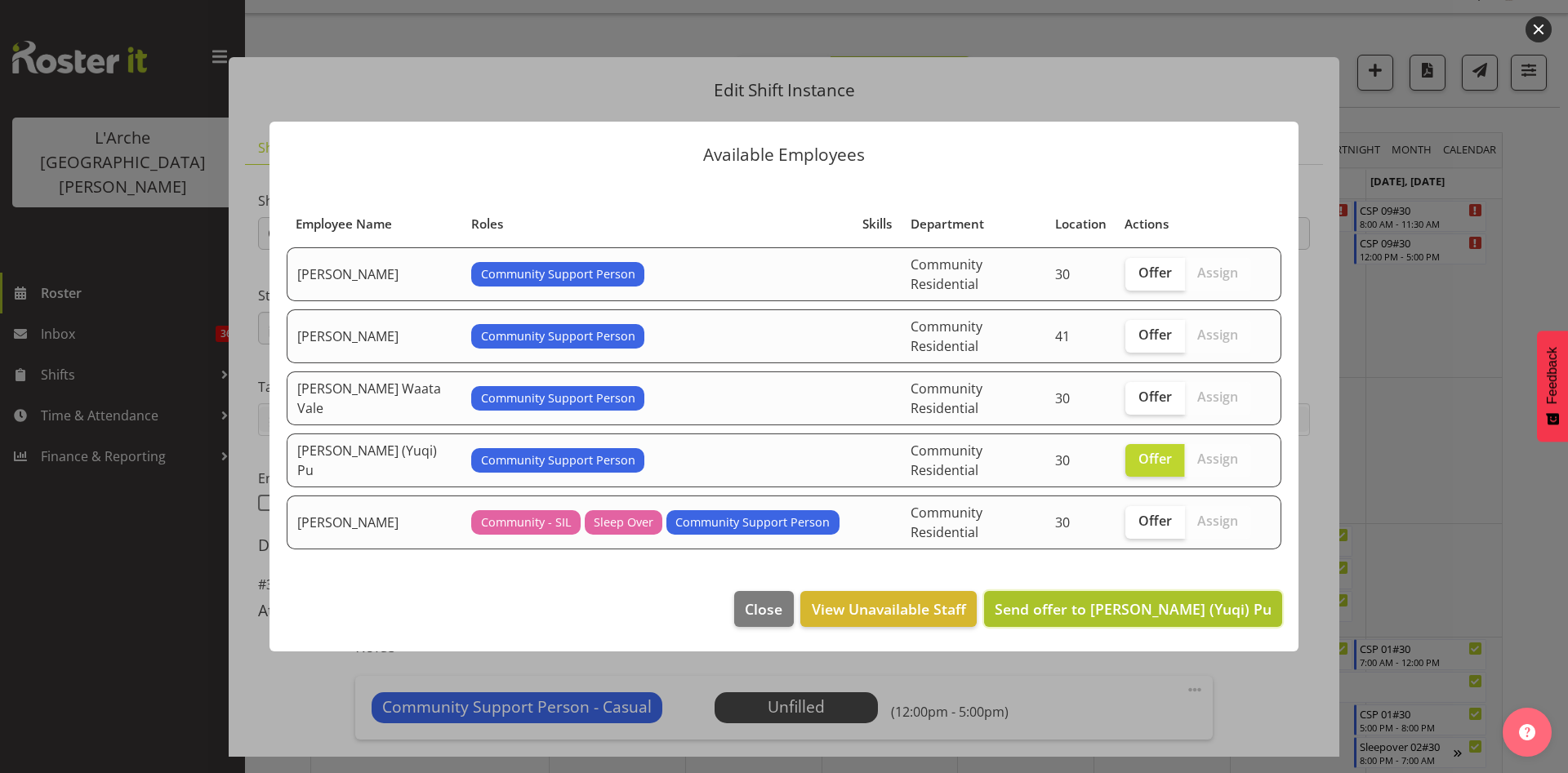
click at [1160, 599] on span "Send offer to [PERSON_NAME] (Yuqi) Pu" at bounding box center [1133, 609] width 277 height 20
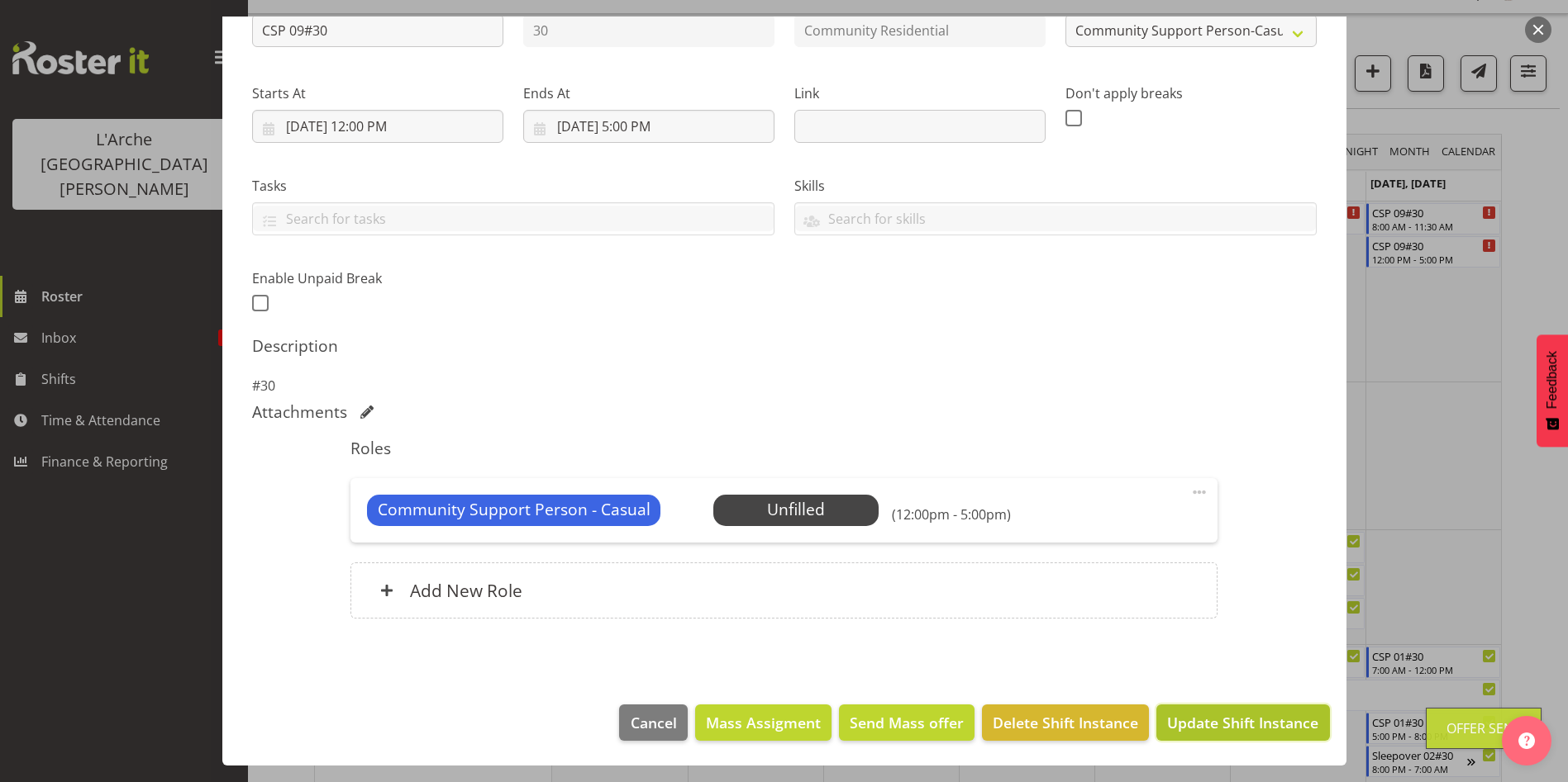
click at [1269, 721] on span "Update Shift Instance" at bounding box center [1242, 722] width 151 height 22
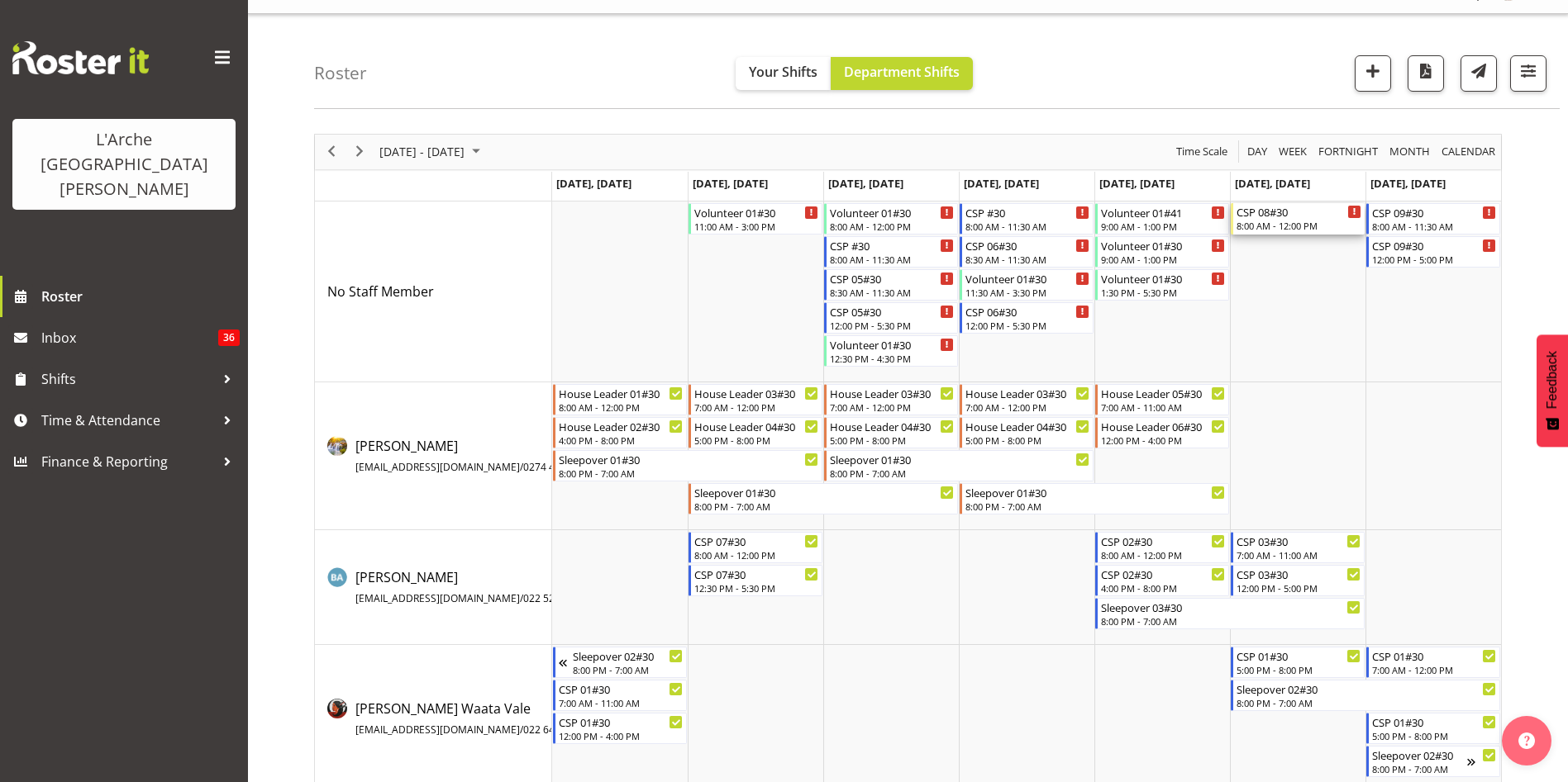
click at [1321, 215] on div "CSP 08#30" at bounding box center [1299, 211] width 125 height 16
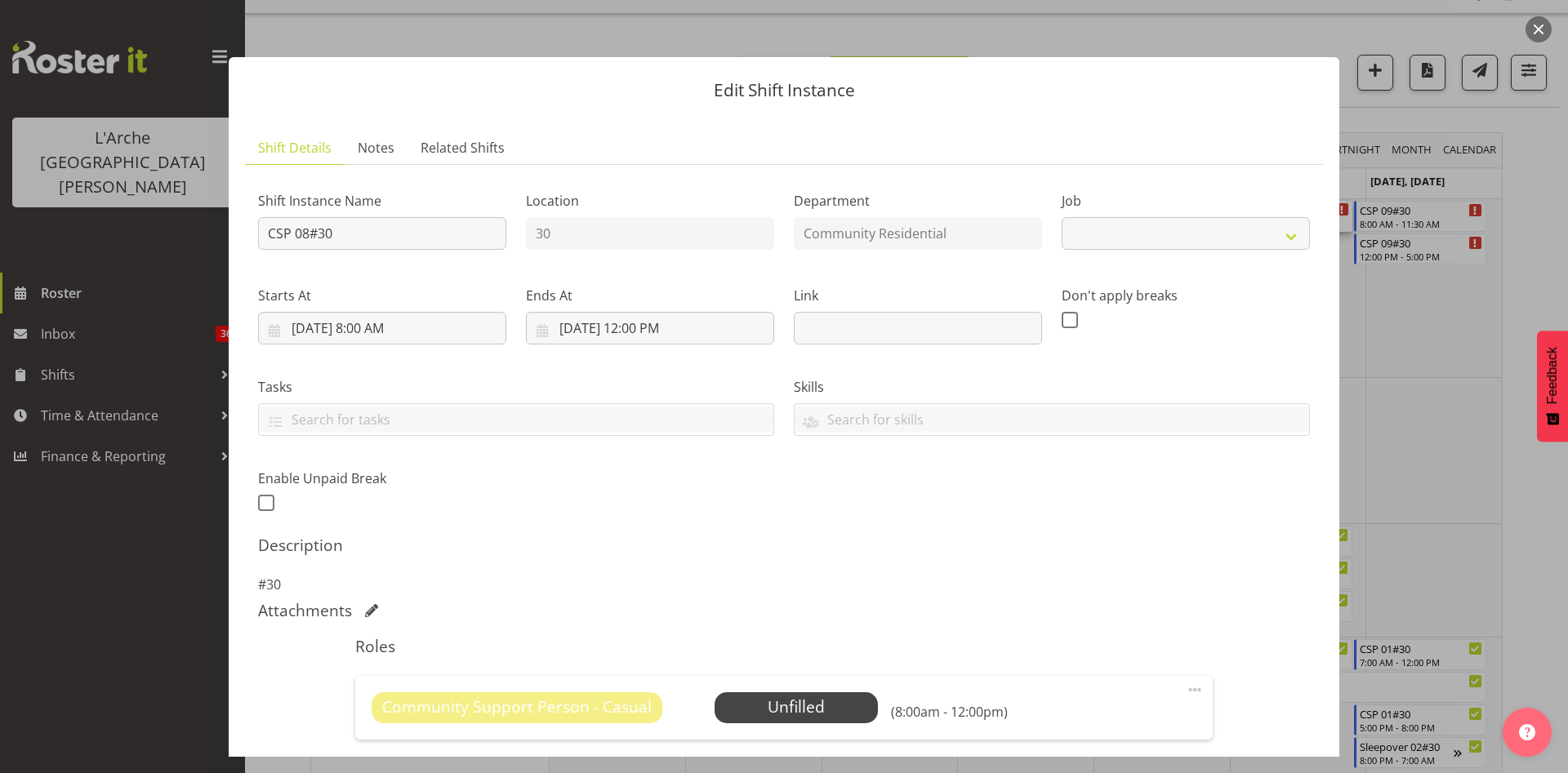
select select "3"
click at [820, 700] on span "Select Employee" at bounding box center [795, 708] width 121 height 24
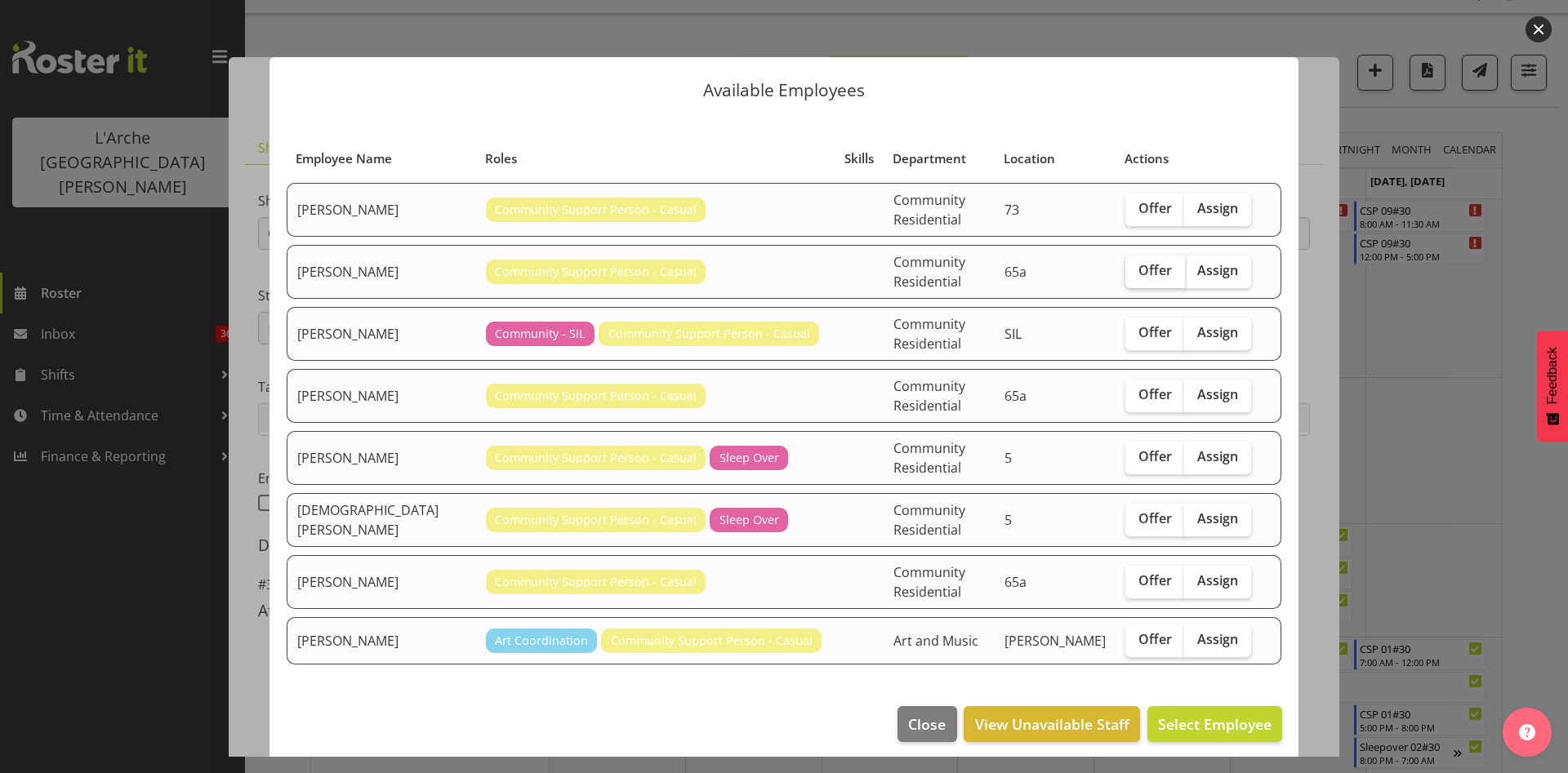
click at [1152, 263] on span "Offer" at bounding box center [1154, 270] width 33 height 16
click at [1135, 265] on input "Offer" at bounding box center [1130, 270] width 10 height 10
checkbox input "true"
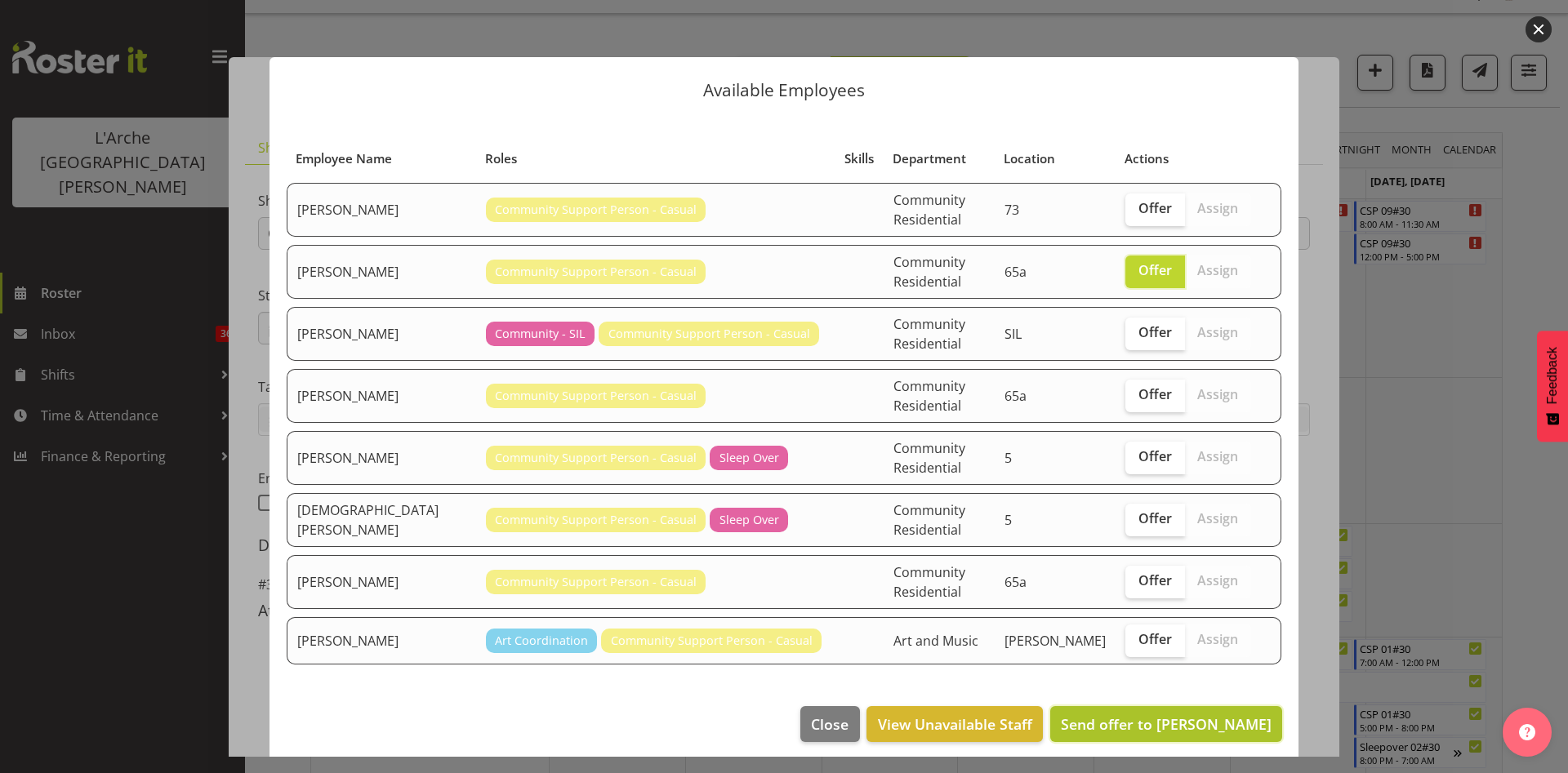
click at [1172, 715] on span "Send offer to [PERSON_NAME]" at bounding box center [1166, 724] width 210 height 20
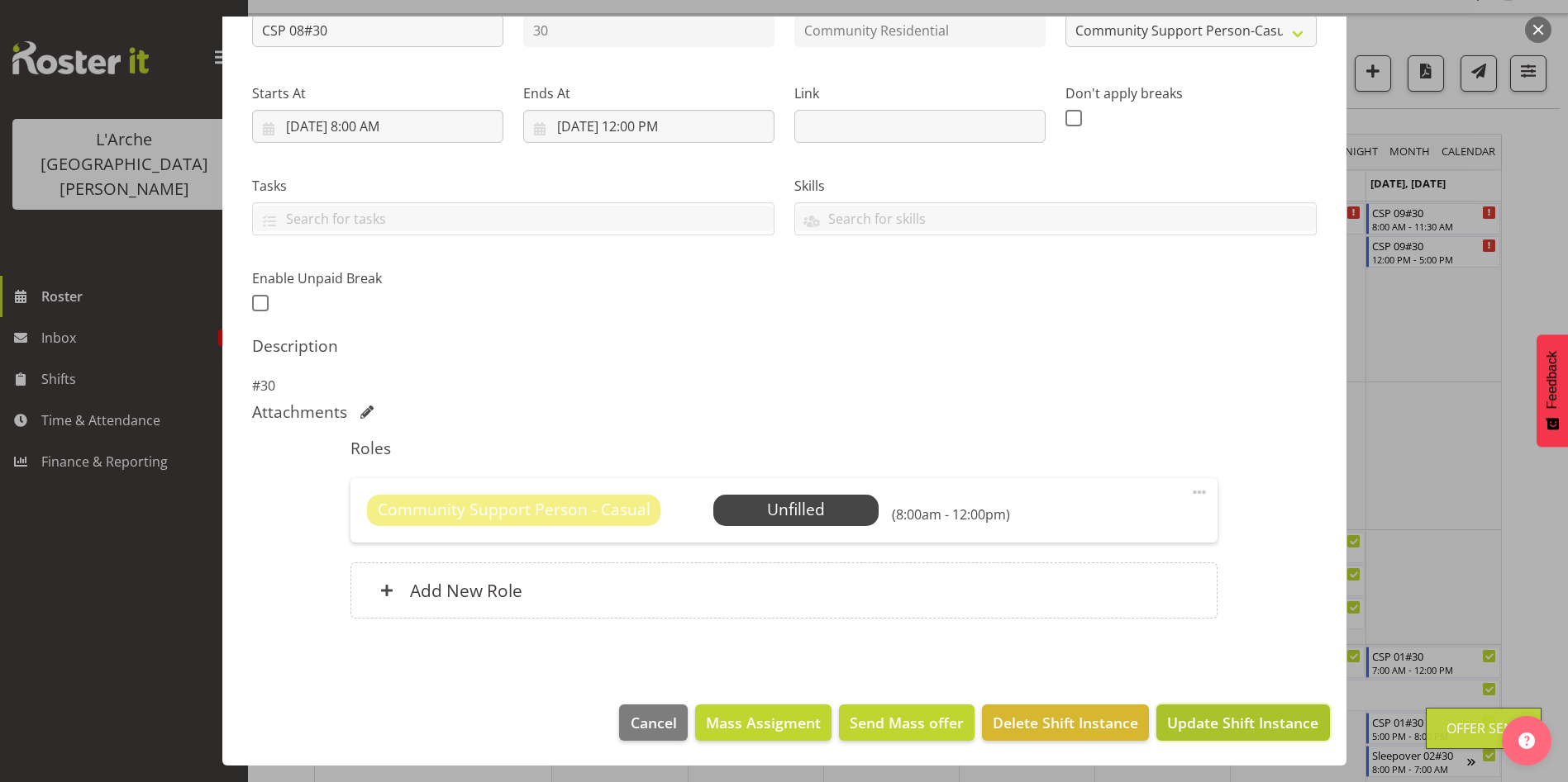
click at [1288, 722] on span "Update Shift Instance" at bounding box center [1242, 722] width 151 height 22
